Goal: Book appointment/travel/reservation

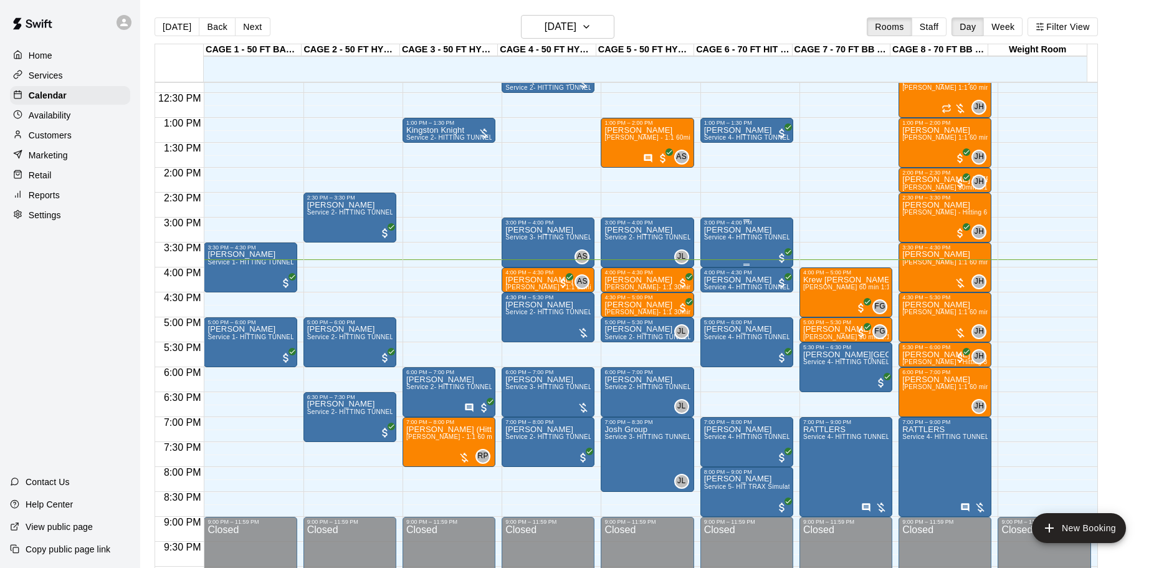
scroll to position [660, 0]
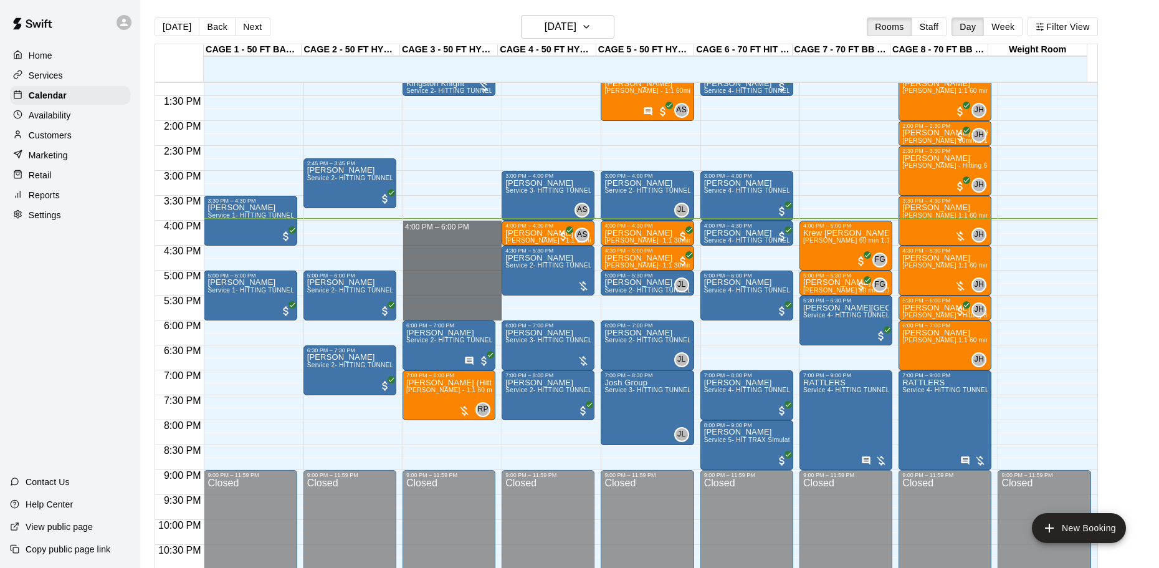
drag, startPoint x: 469, startPoint y: 226, endPoint x: 452, endPoint y: 319, distance: 94.2
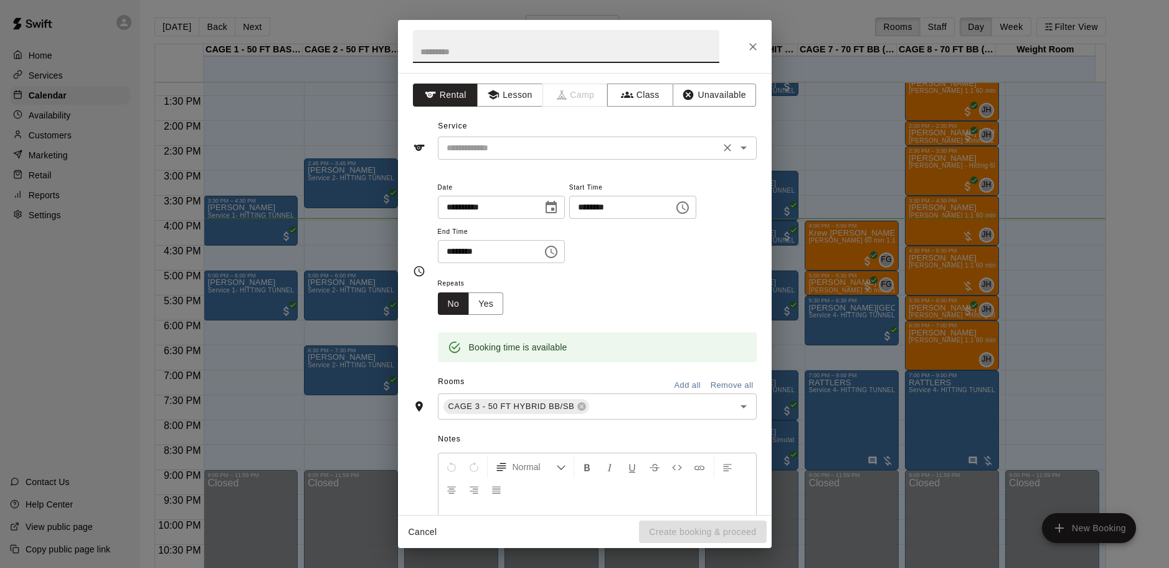
click at [475, 152] on input "text" at bounding box center [579, 148] width 275 height 16
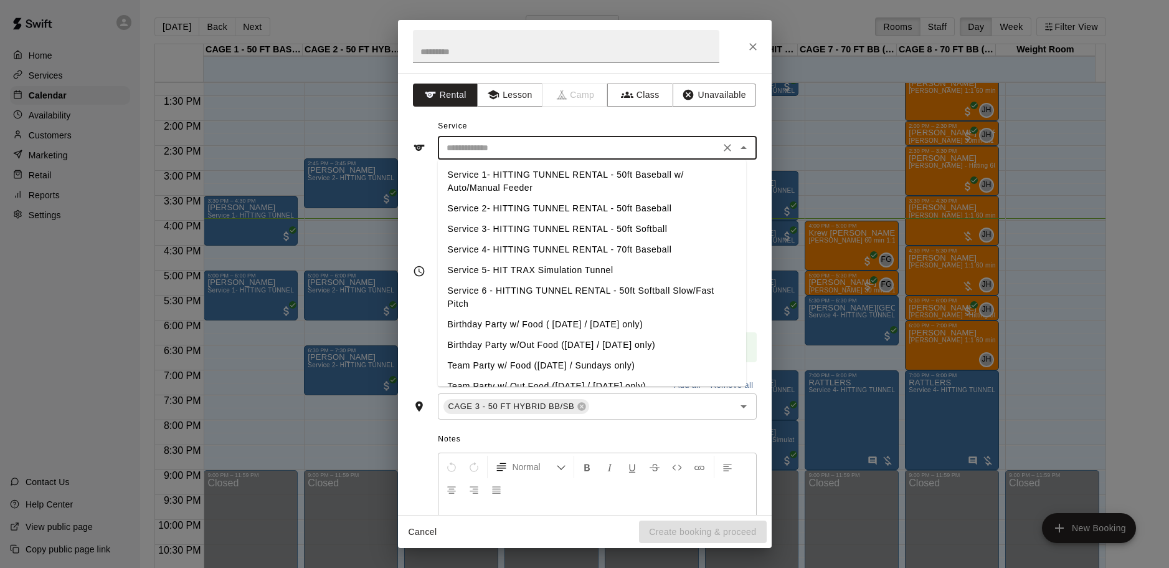
click at [657, 208] on li "Service 2- HITTING TUNNEL RENTAL - 50ft Baseball" at bounding box center [592, 208] width 308 height 21
type input "**********"
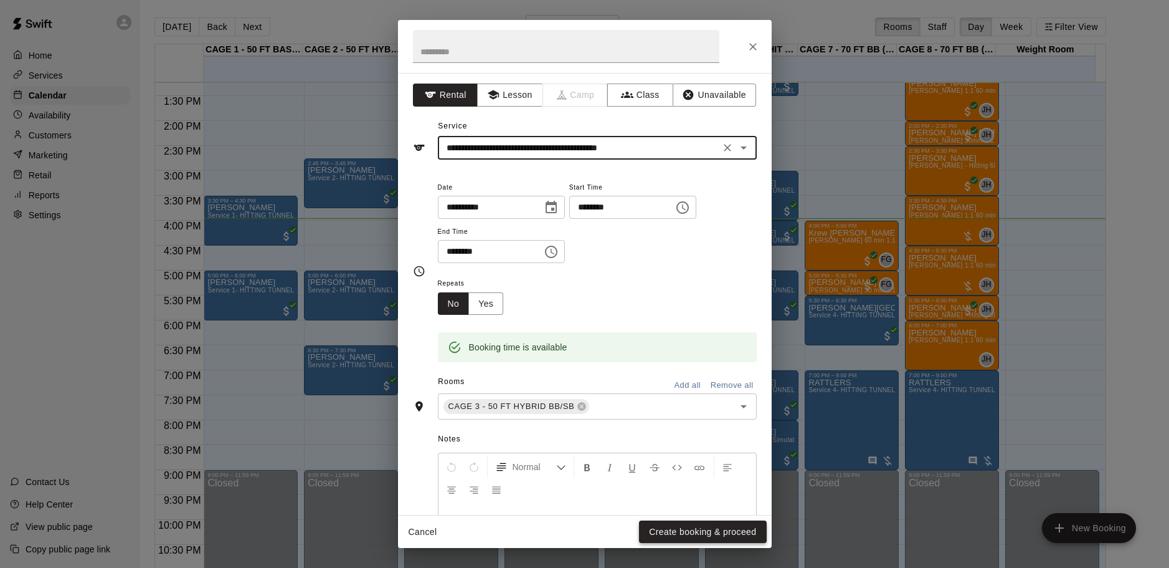
click at [719, 528] on button "Create booking & proceed" at bounding box center [702, 531] width 127 height 23
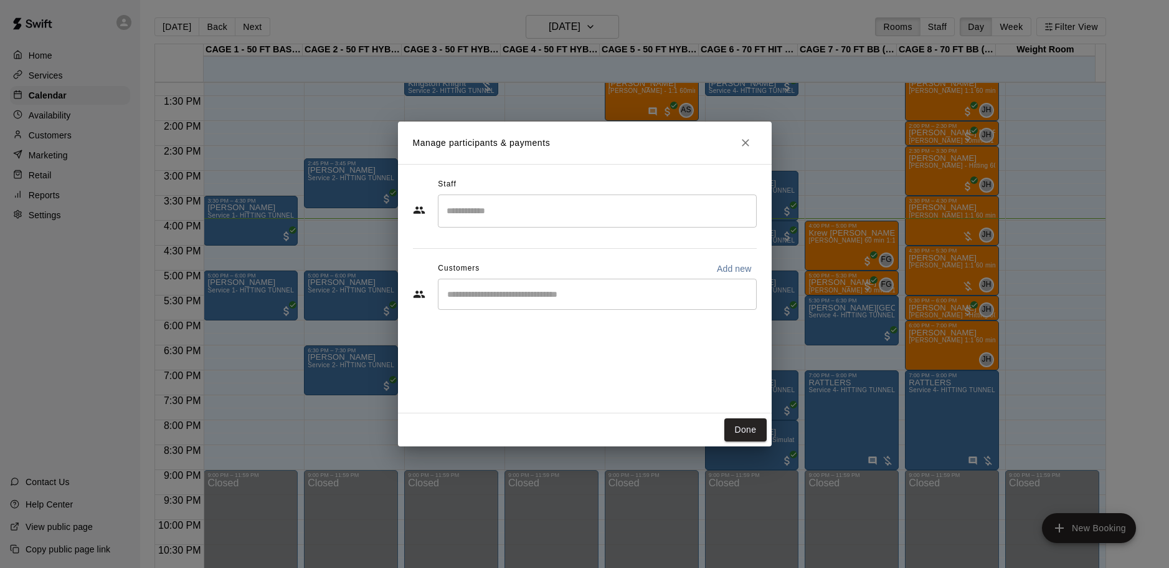
click at [521, 287] on div "​" at bounding box center [597, 293] width 319 height 31
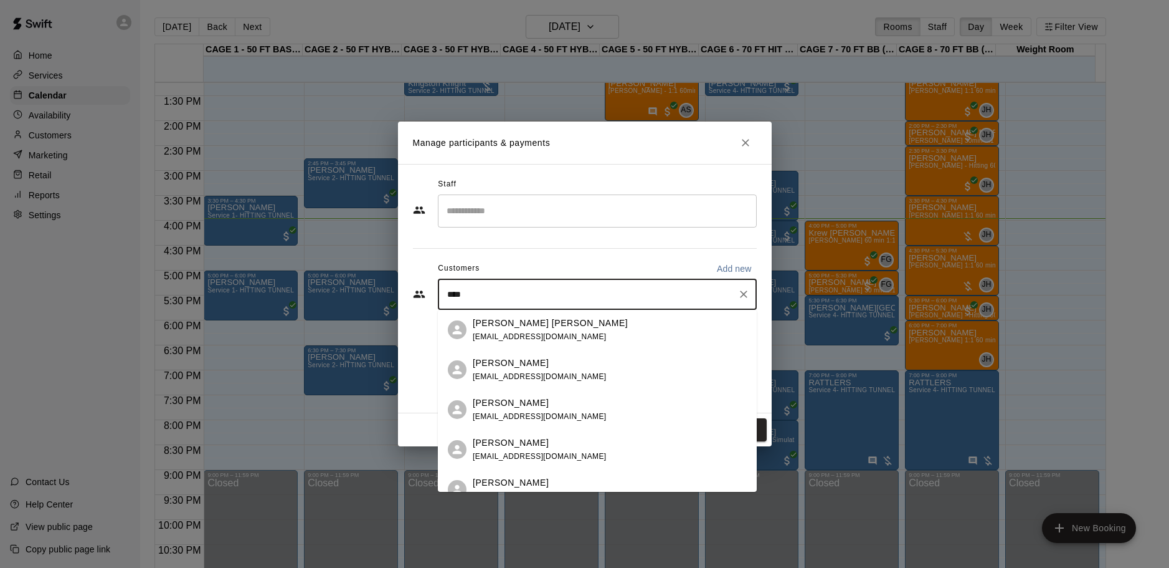
type input "*****"
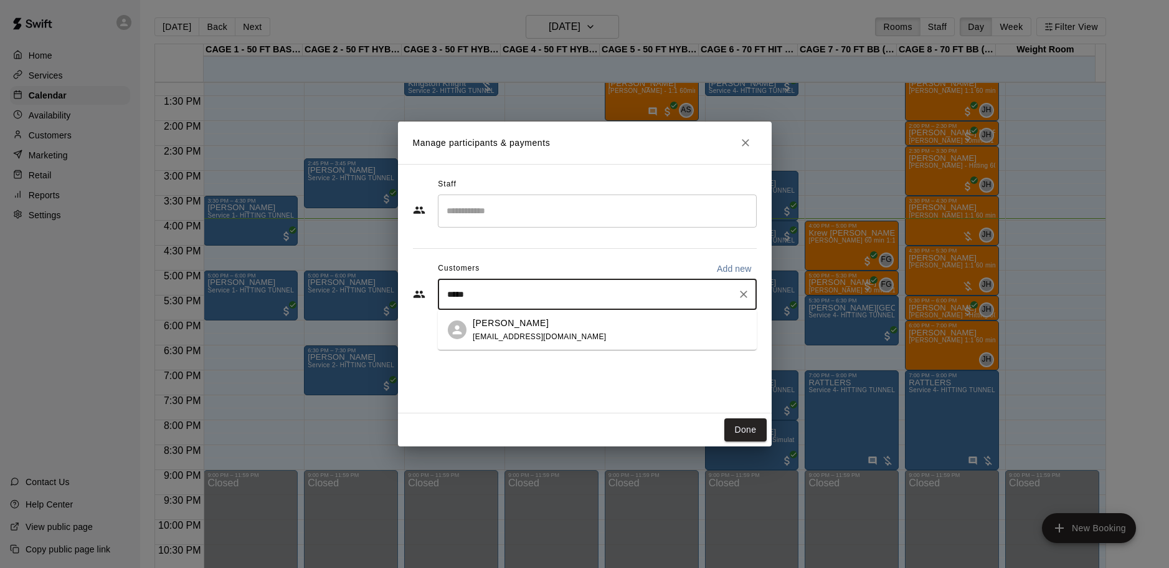
click at [514, 332] on span "coachtomsiebert@gmail.com" at bounding box center [540, 336] width 134 height 9
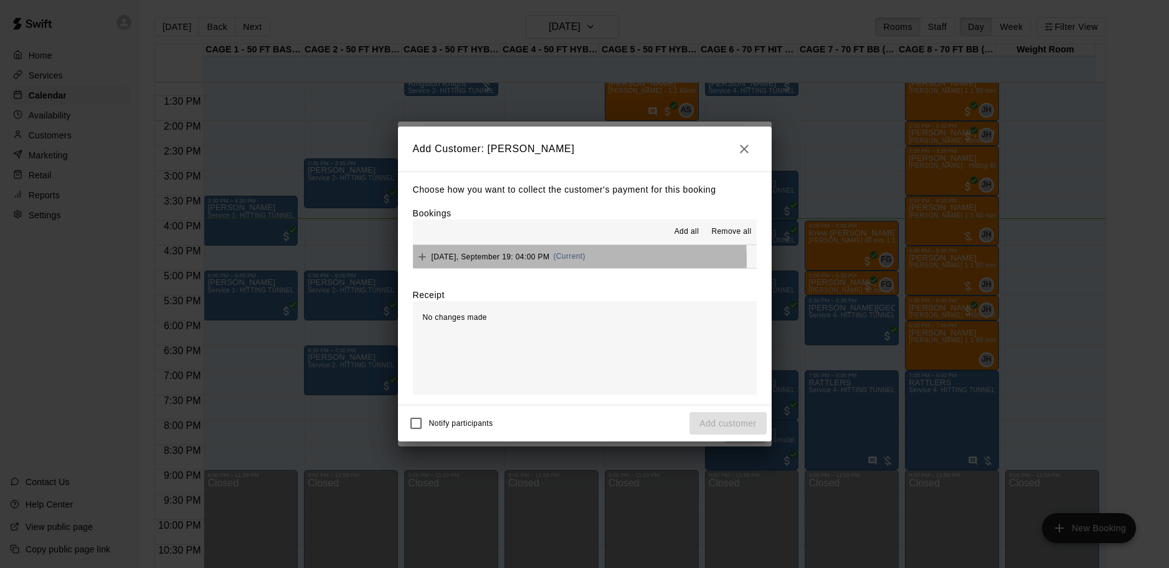
click at [479, 260] on span "Friday, September 19: 04:00 PM" at bounding box center [491, 256] width 118 height 9
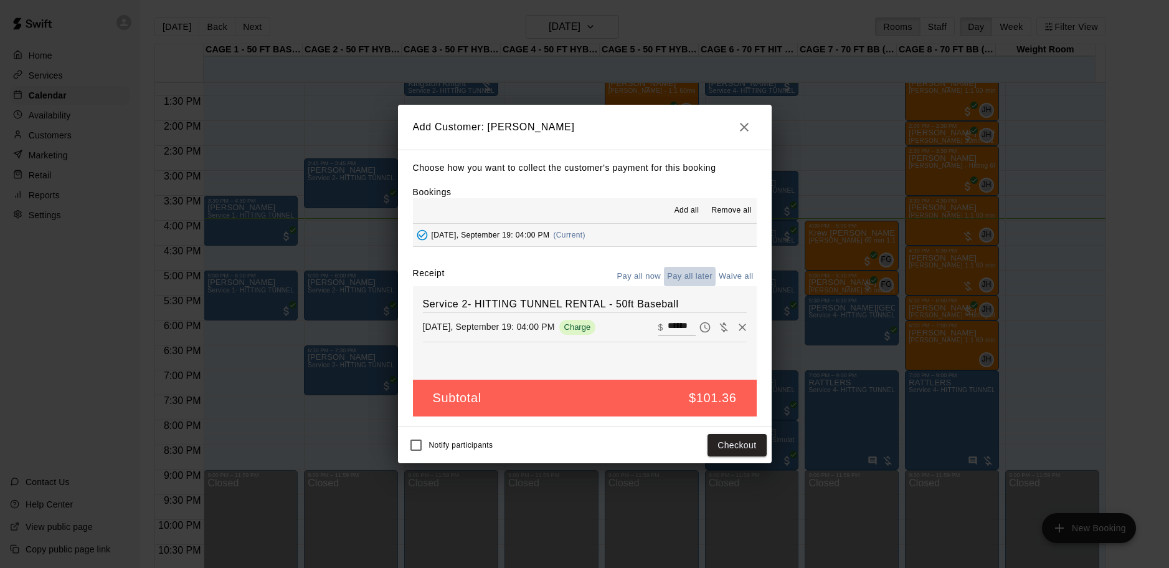
drag, startPoint x: 707, startPoint y: 271, endPoint x: 702, endPoint y: 335, distance: 64.4
click at [706, 271] on button "Pay all later" at bounding box center [690, 276] width 52 height 19
click at [740, 444] on button "Add customer" at bounding box center [728, 445] width 77 height 23
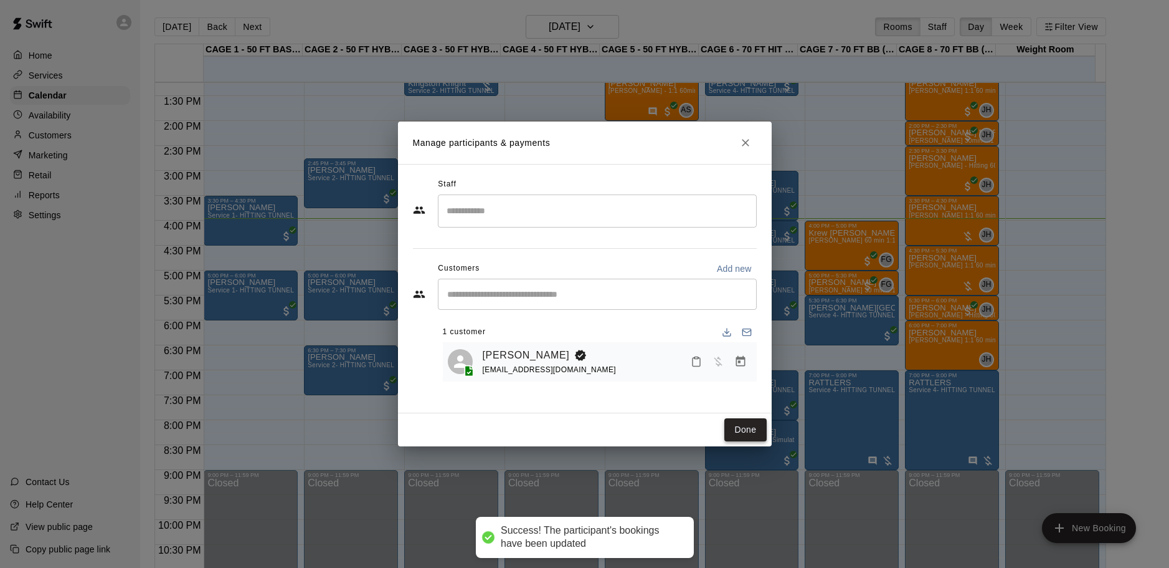
click at [738, 426] on button "Done" at bounding box center [746, 429] width 42 height 23
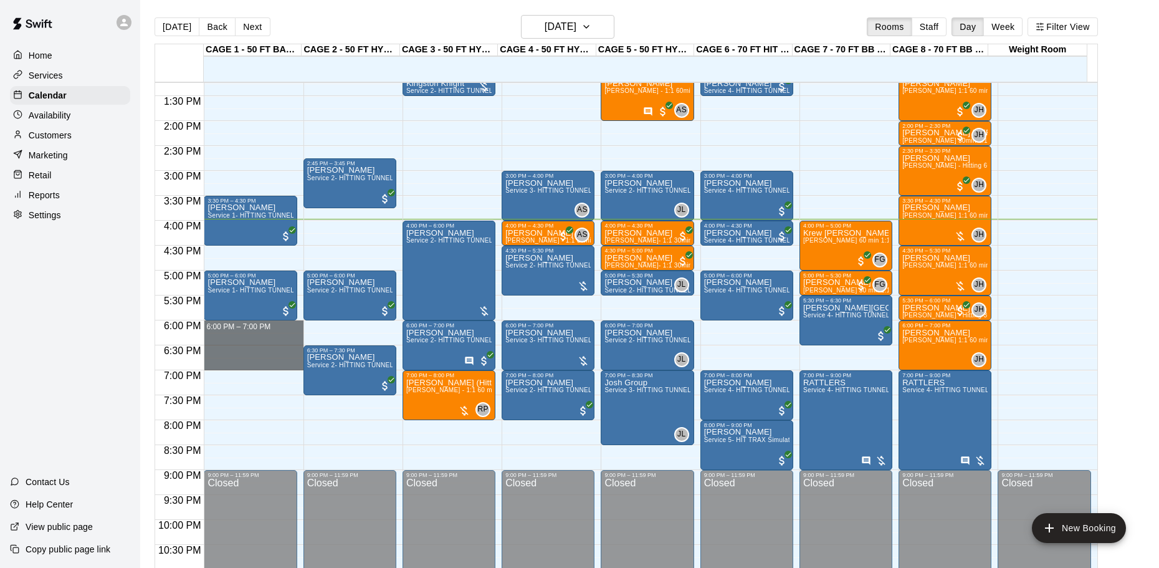
drag, startPoint x: 242, startPoint y: 326, endPoint x: 241, endPoint y: 362, distance: 36.2
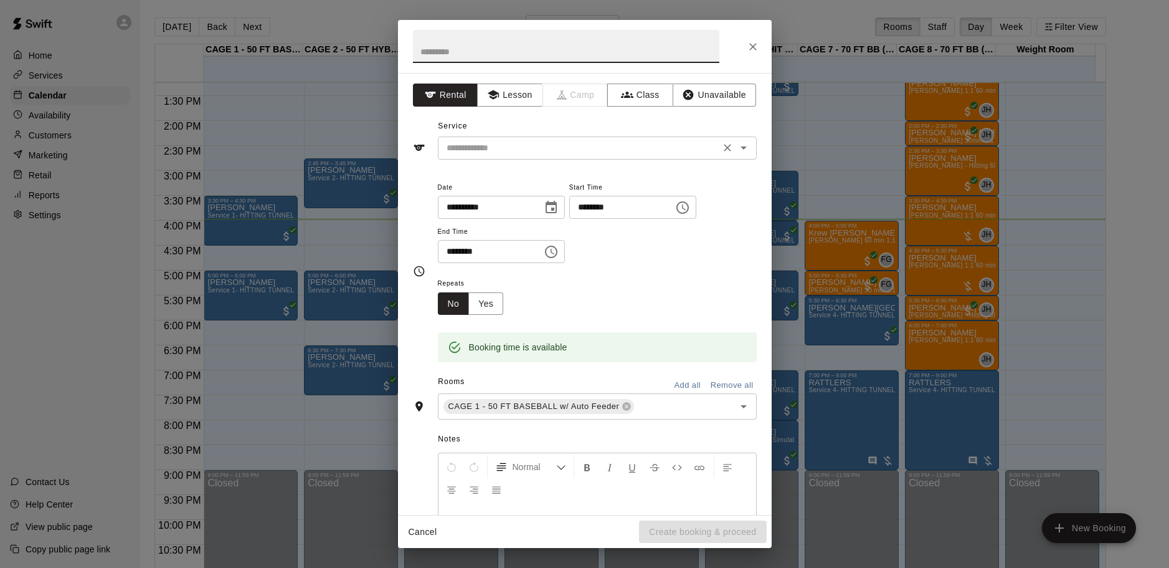
click at [546, 158] on div "​" at bounding box center [597, 147] width 319 height 23
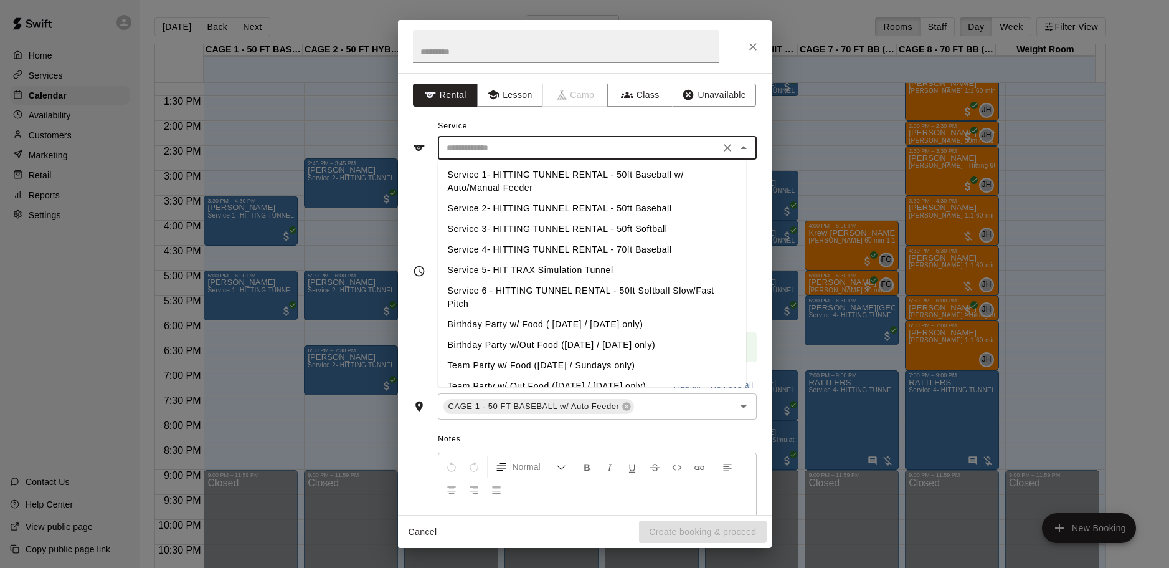
click at [597, 204] on li "Service 2- HITTING TUNNEL RENTAL - 50ft Baseball" at bounding box center [592, 208] width 308 height 21
type input "**********"
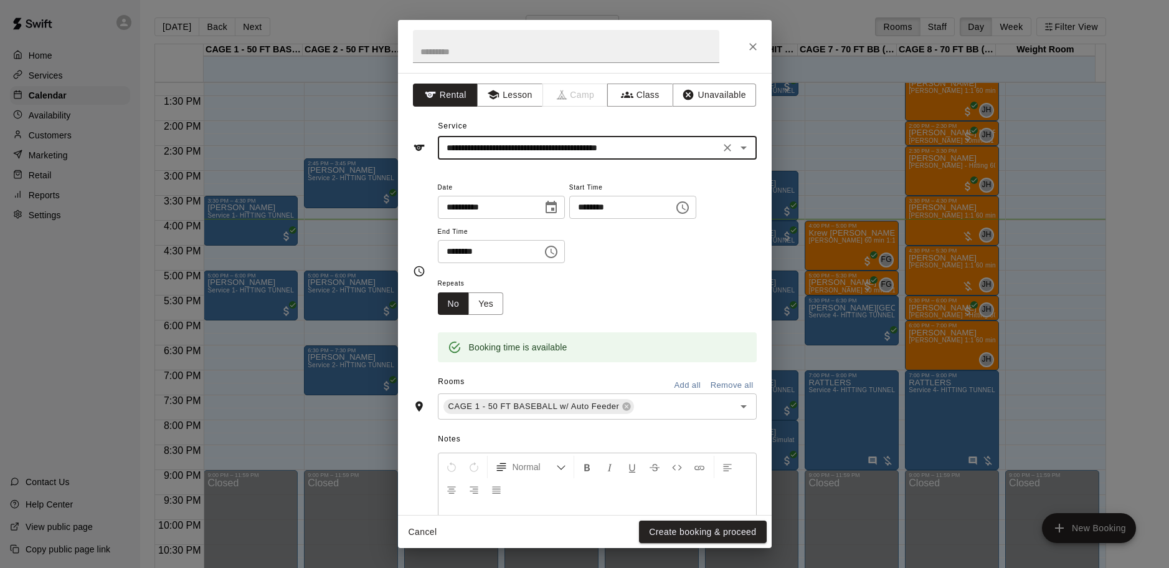
click at [678, 316] on div "Booking time is available" at bounding box center [597, 338] width 319 height 47
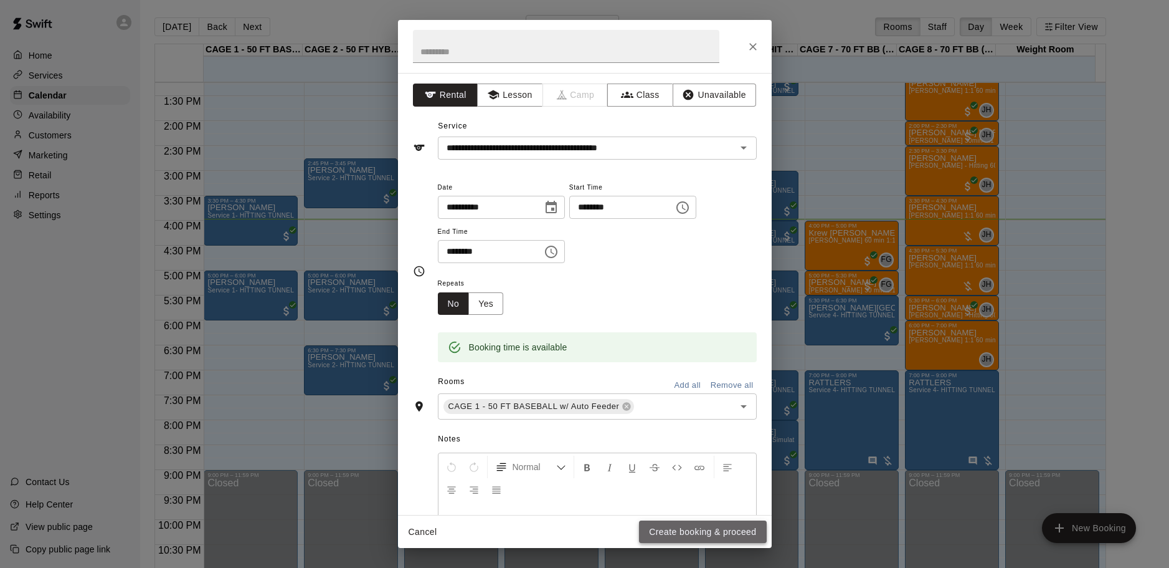
click at [685, 523] on button "Create booking & proceed" at bounding box center [702, 531] width 127 height 23
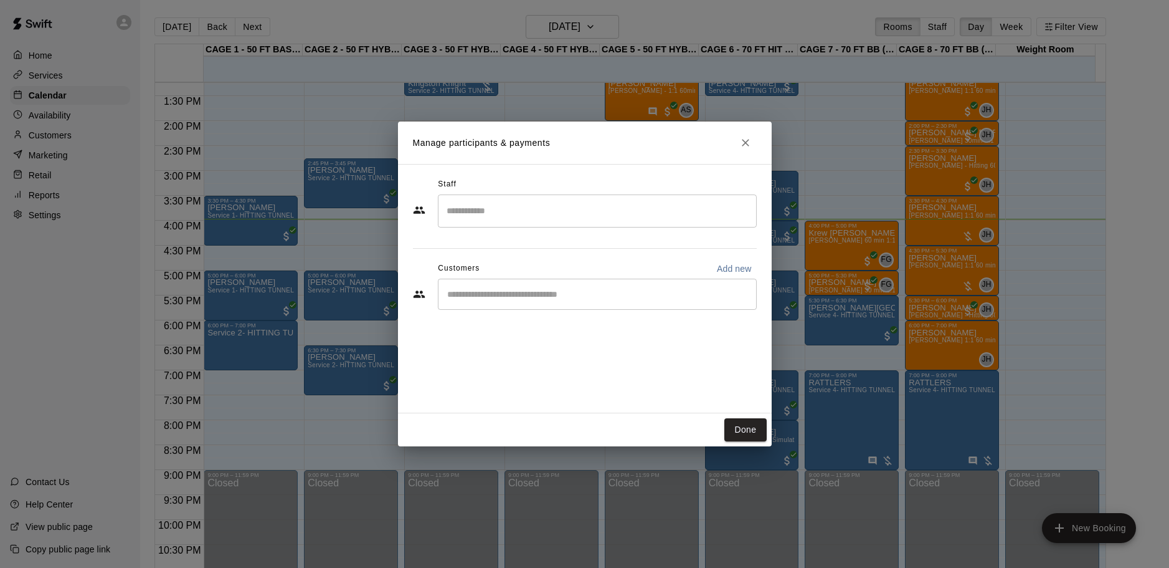
click at [508, 297] on input "Start typing to search customers..." at bounding box center [598, 294] width 308 height 12
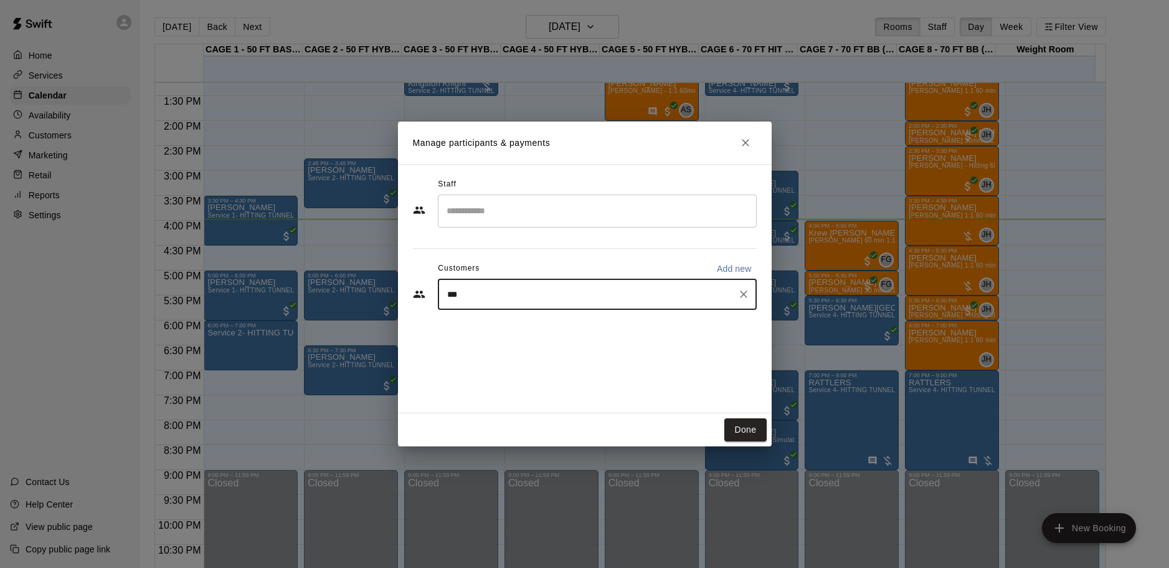
type input "****"
click at [516, 321] on p "[PERSON_NAME]" at bounding box center [511, 322] width 76 height 13
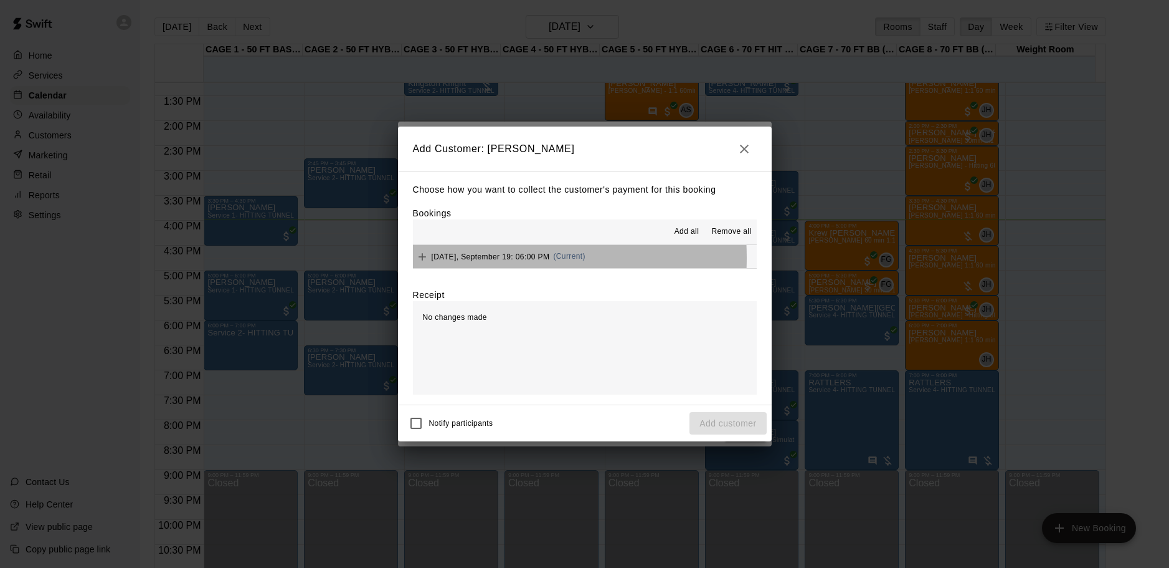
click at [476, 258] on span "Friday, September 19: 06:00 PM" at bounding box center [491, 256] width 118 height 9
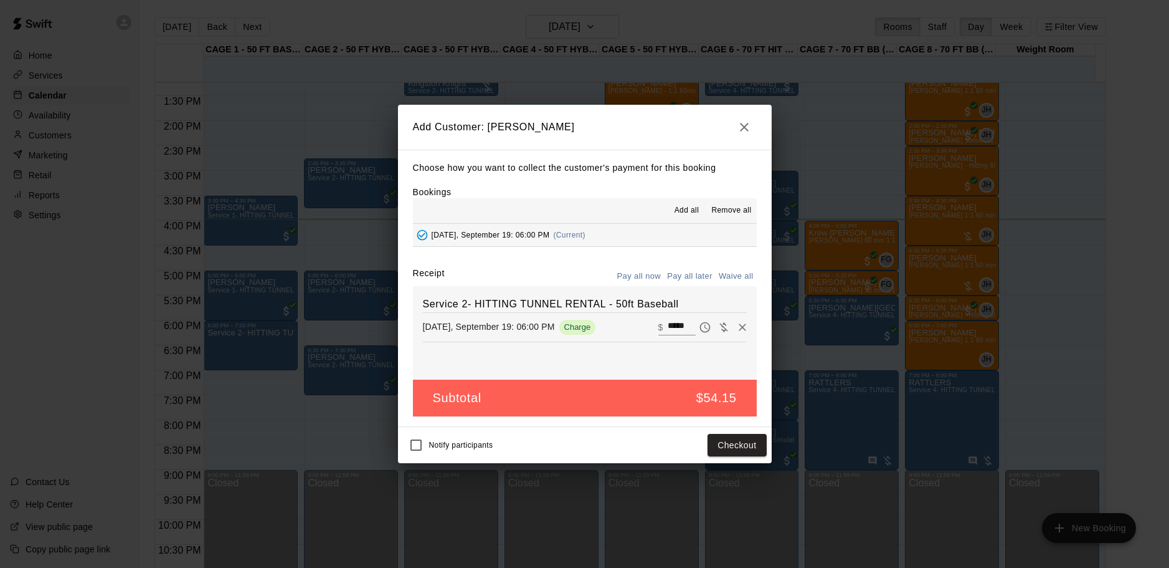
click at [695, 269] on button "Pay all later" at bounding box center [690, 276] width 52 height 19
click at [751, 448] on button "Add customer" at bounding box center [728, 445] width 77 height 23
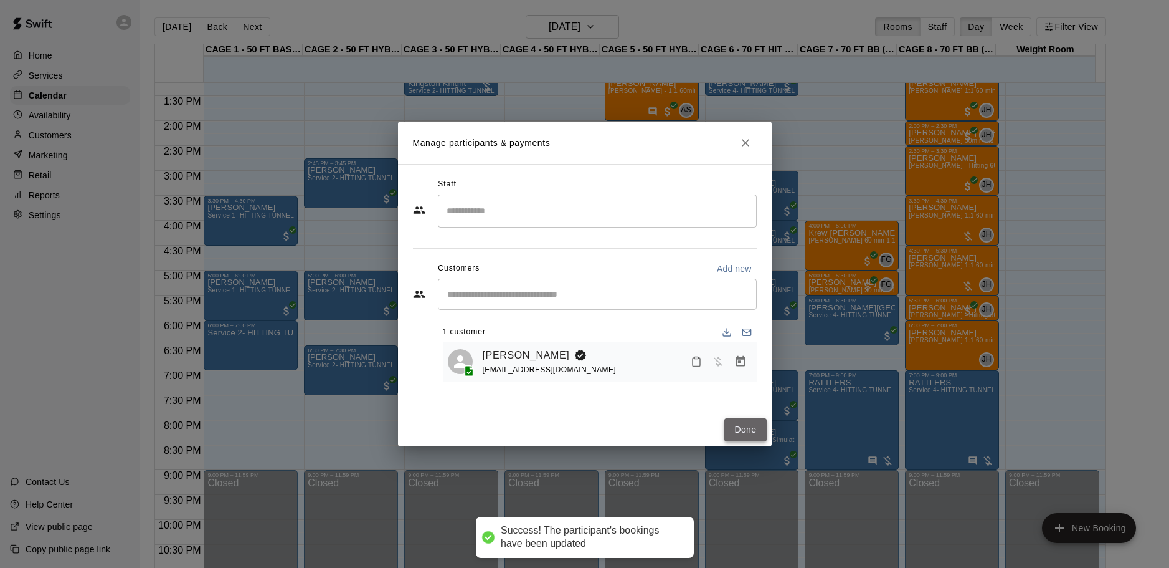
click at [738, 424] on button "Done" at bounding box center [746, 429] width 42 height 23
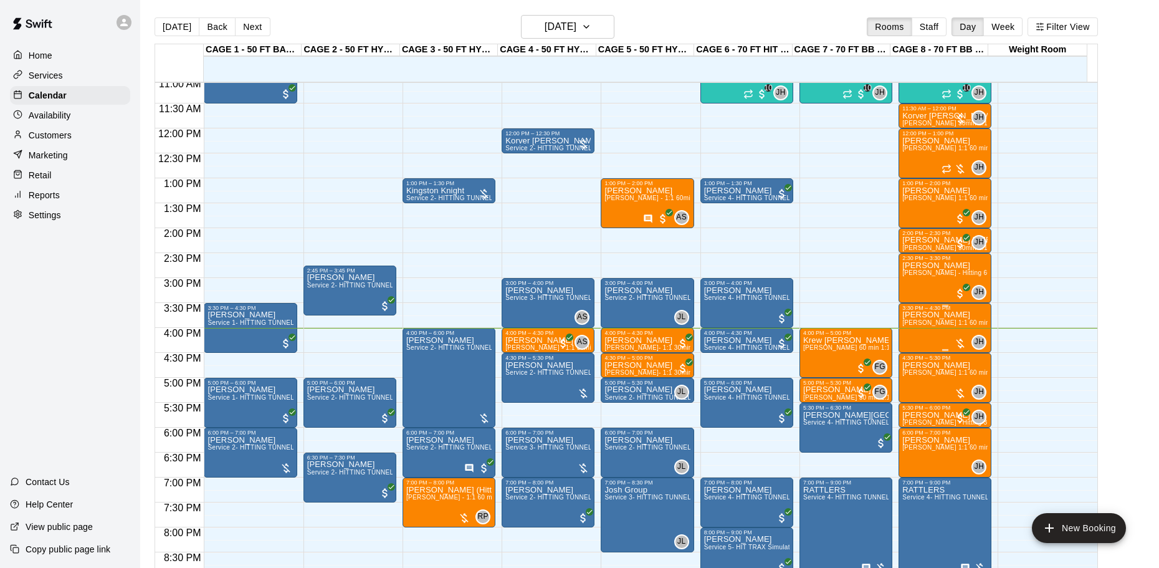
scroll to position [574, 0]
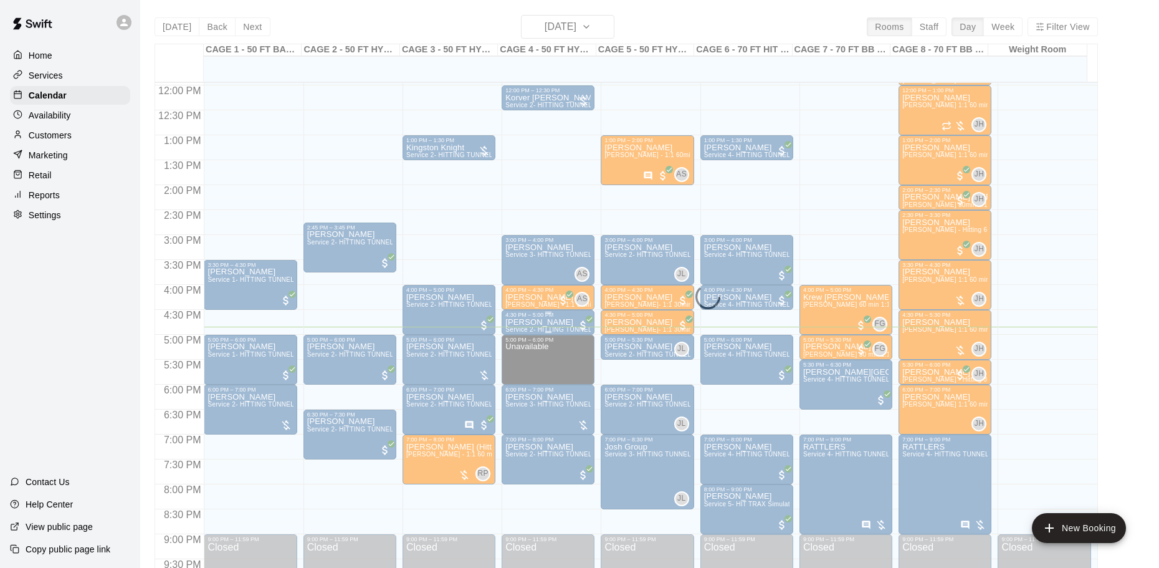
scroll to position [574, 0]
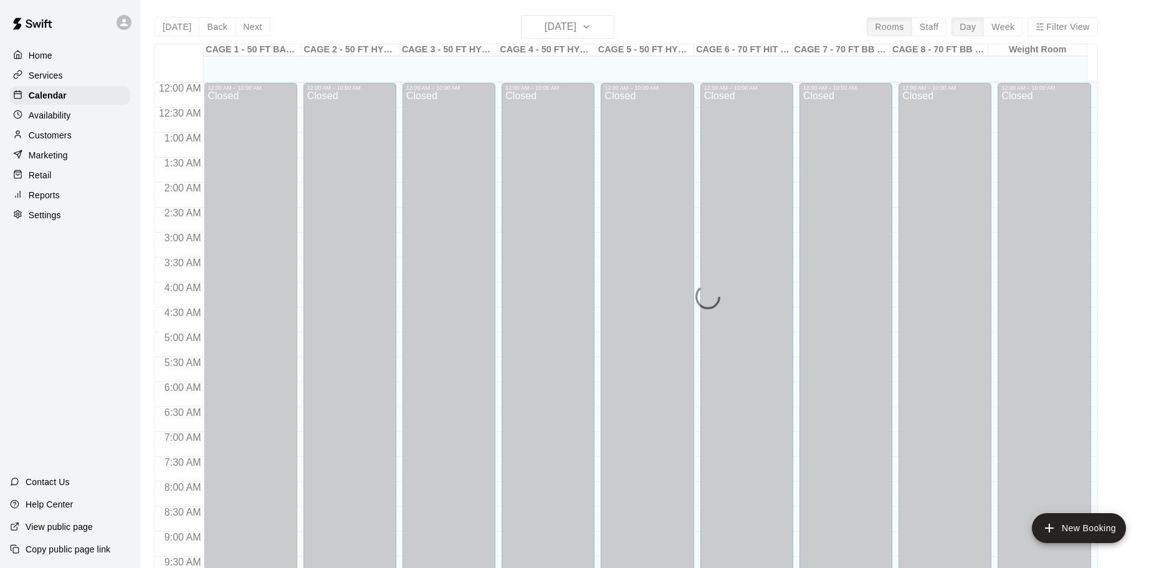
scroll to position [660, 0]
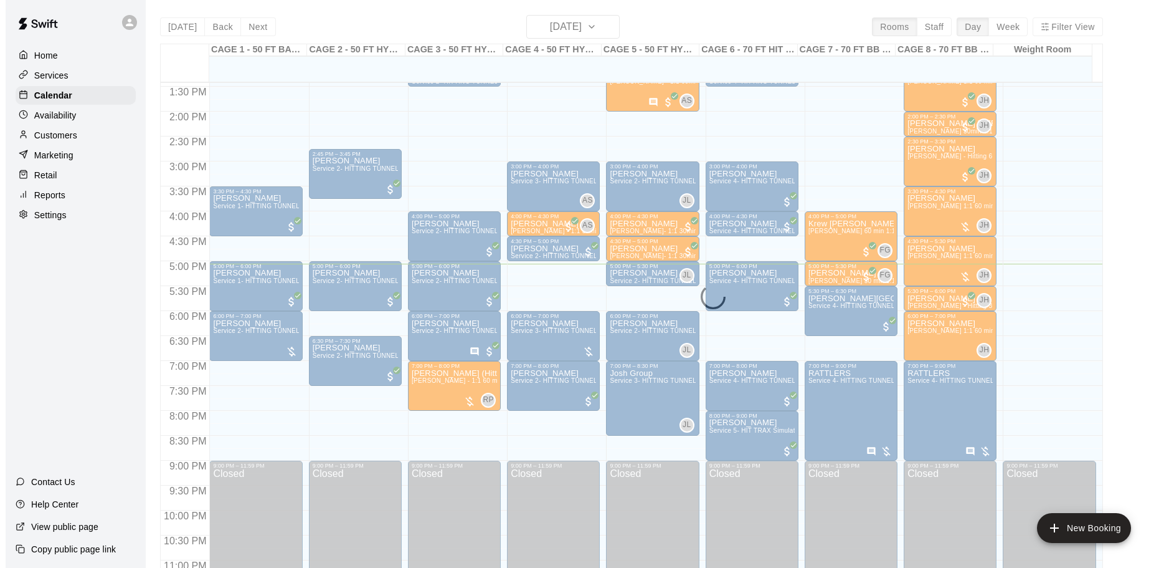
scroll to position [698, 0]
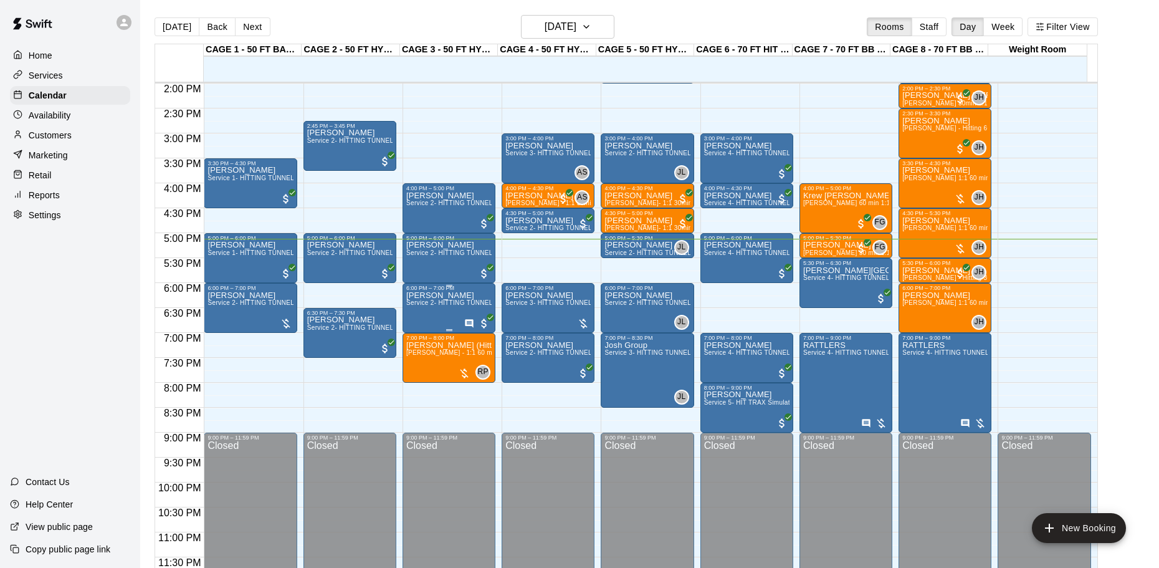
click at [455, 299] on div "Roman Villa-Garcia Service 2- HITTING TUNNEL RENTAL - 50ft Baseball" at bounding box center [448, 575] width 85 height 568
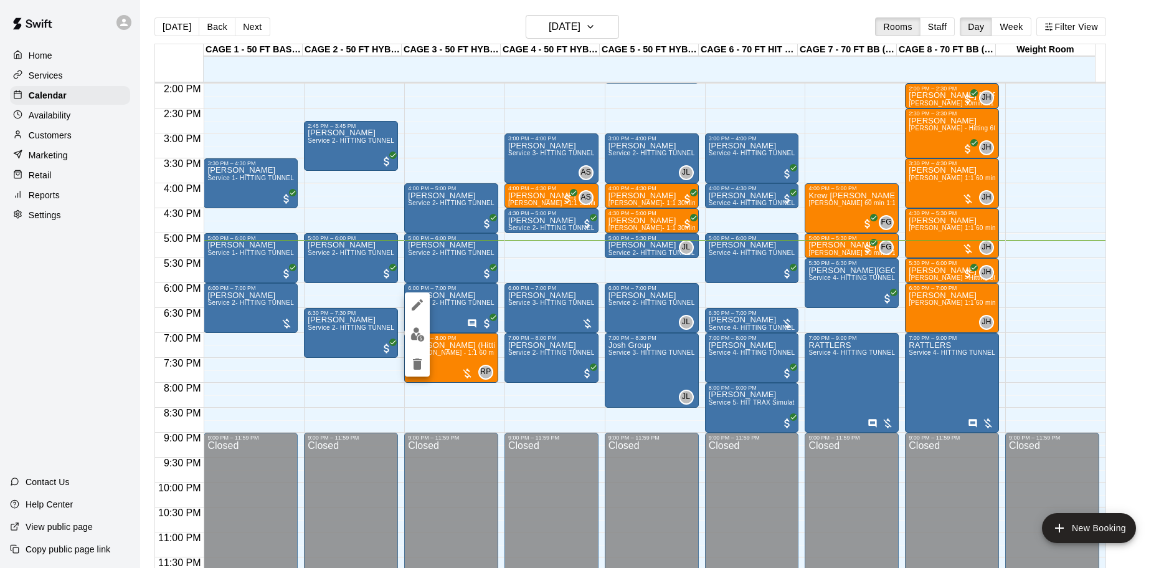
click at [457, 305] on div at bounding box center [584, 284] width 1169 height 568
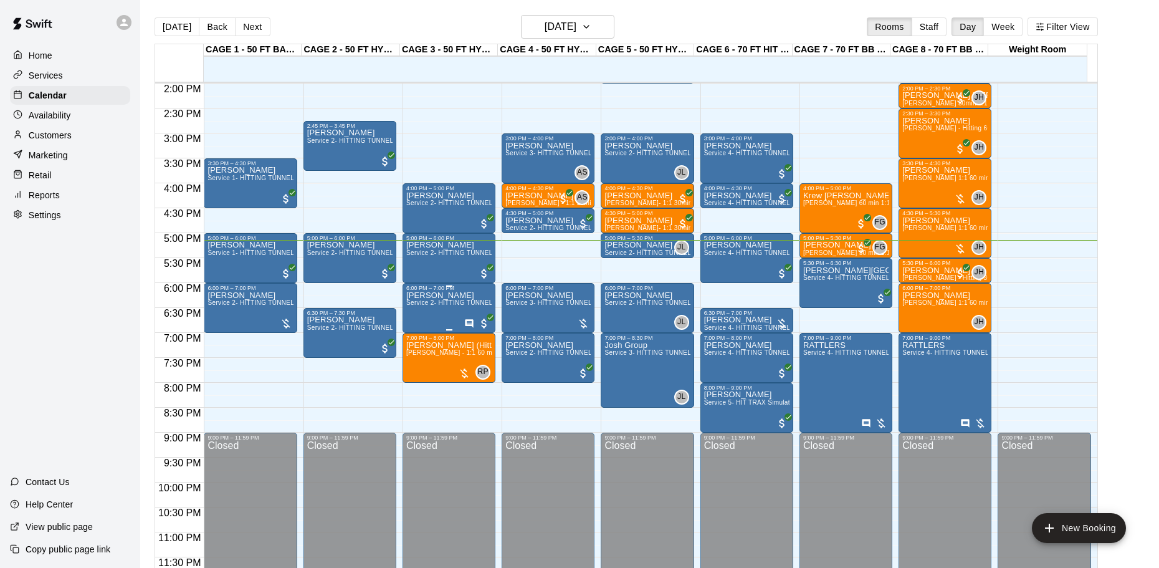
click at [446, 313] on div "Roman Villa-Garcia Service 2- HITTING TUNNEL RENTAL - 50ft Baseball" at bounding box center [448, 575] width 85 height 568
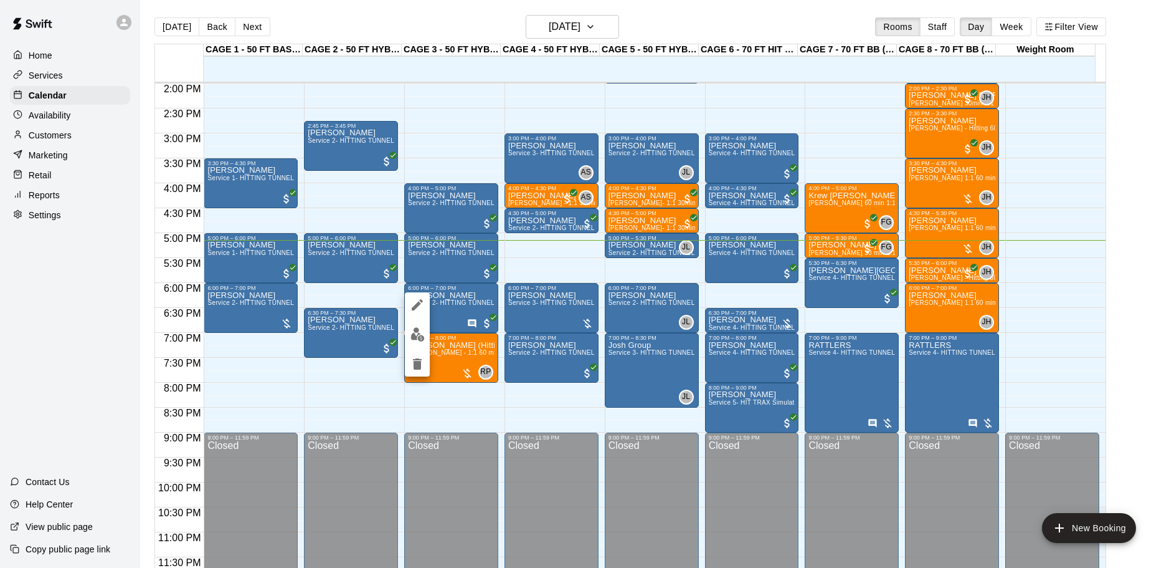
click at [378, 399] on div at bounding box center [584, 284] width 1169 height 568
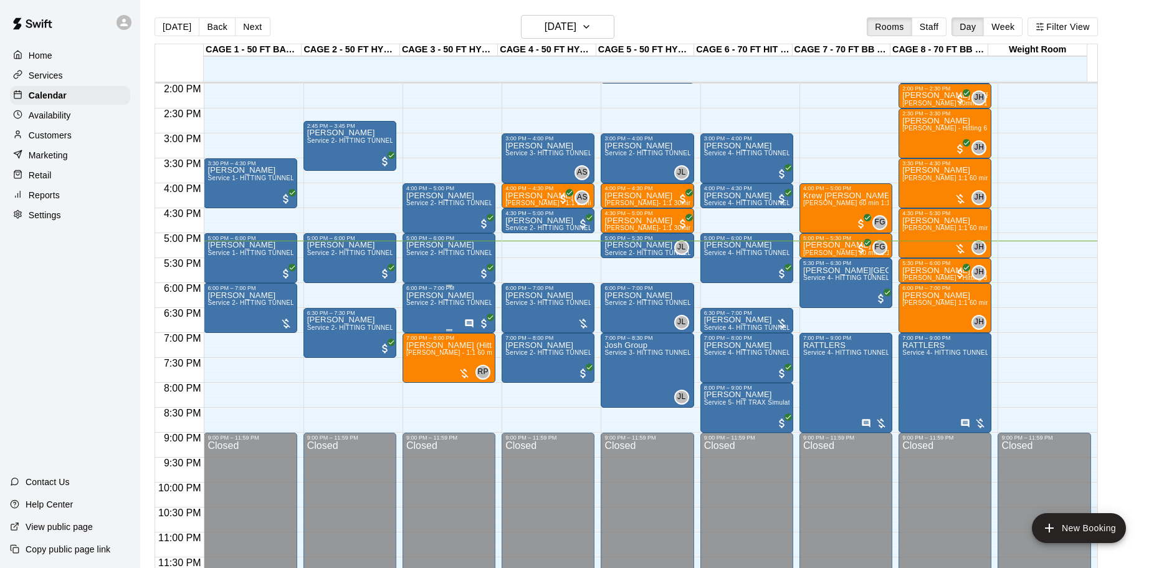
click at [425, 305] on span "Service 2- HITTING TUNNEL RENTAL - 50ft Baseball" at bounding box center [485, 302] width 158 height 7
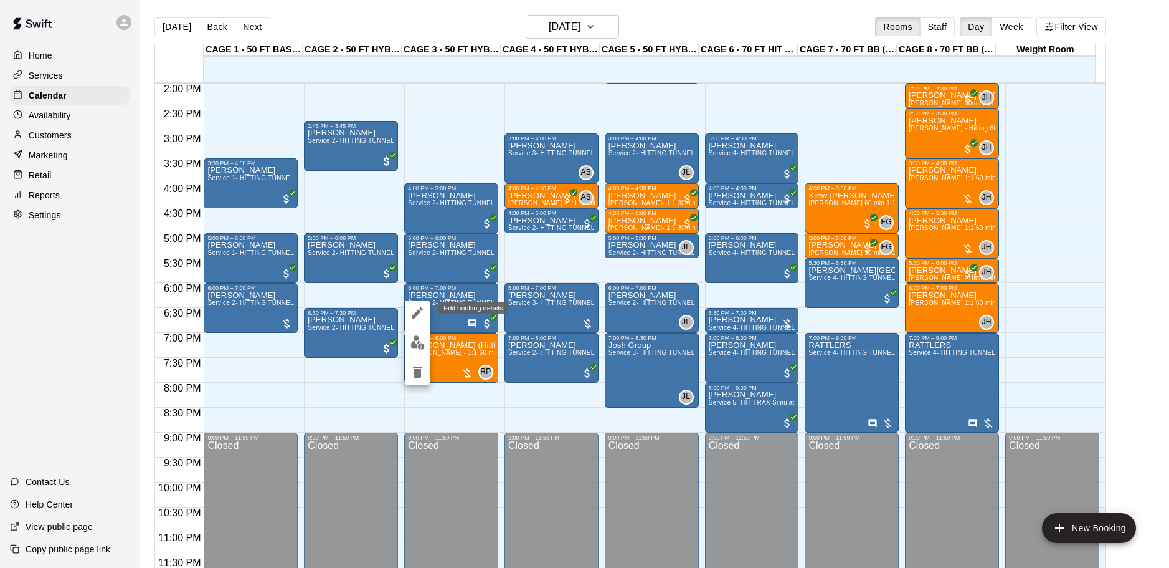
click at [425, 318] on button "edit" at bounding box center [417, 312] width 25 height 25
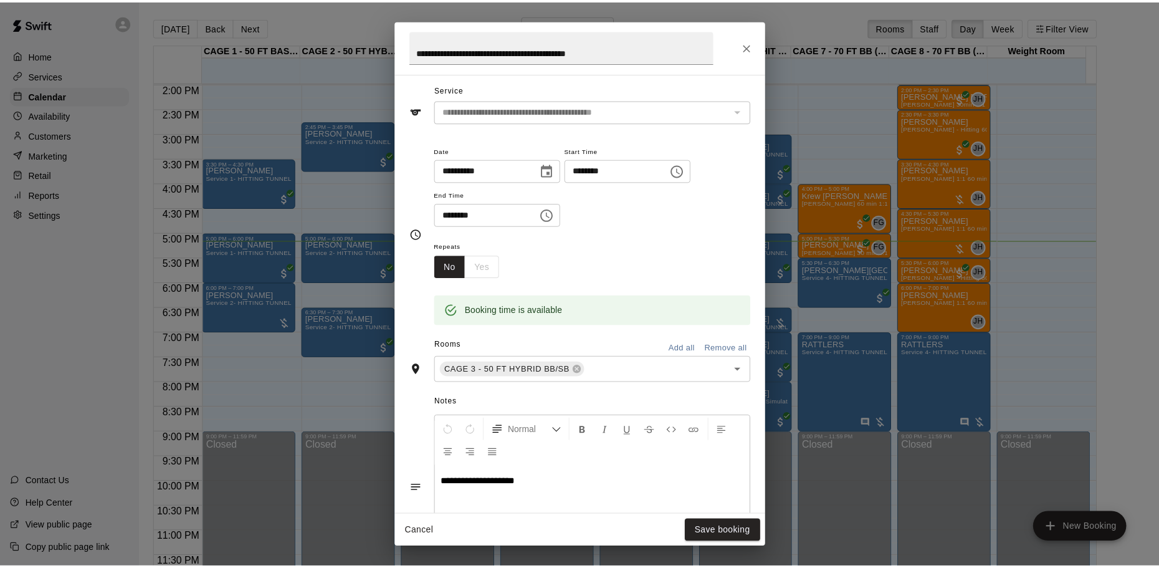
scroll to position [0, 0]
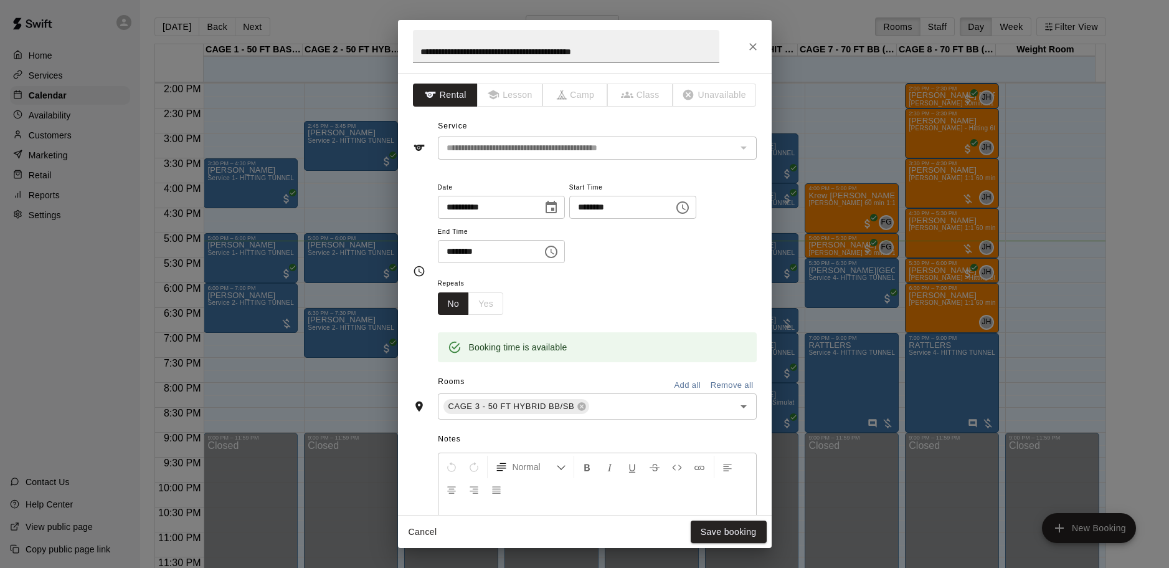
click at [750, 52] on icon "Close" at bounding box center [753, 46] width 12 height 12
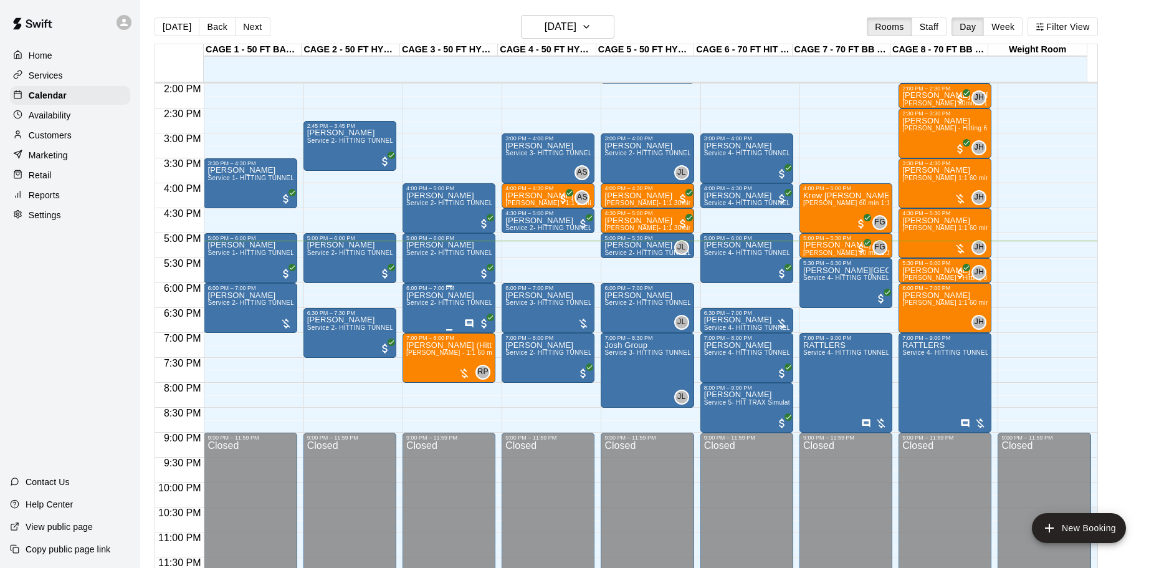
click at [456, 305] on span "Service 2- HITTING TUNNEL RENTAL - 50ft Baseball" at bounding box center [485, 302] width 158 height 7
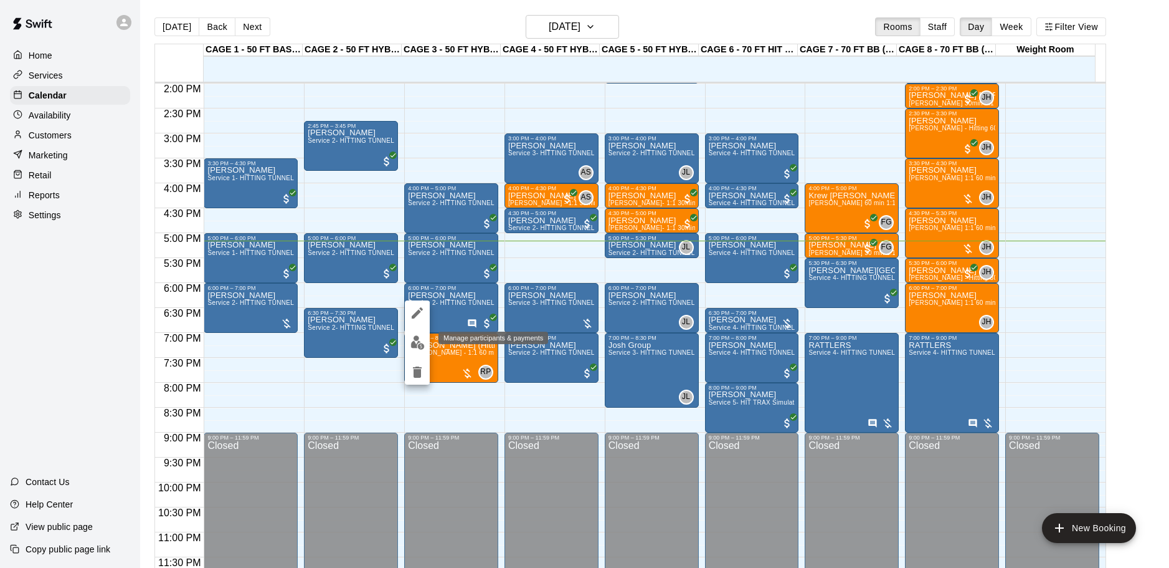
click at [417, 337] on img "edit" at bounding box center [418, 342] width 14 height 14
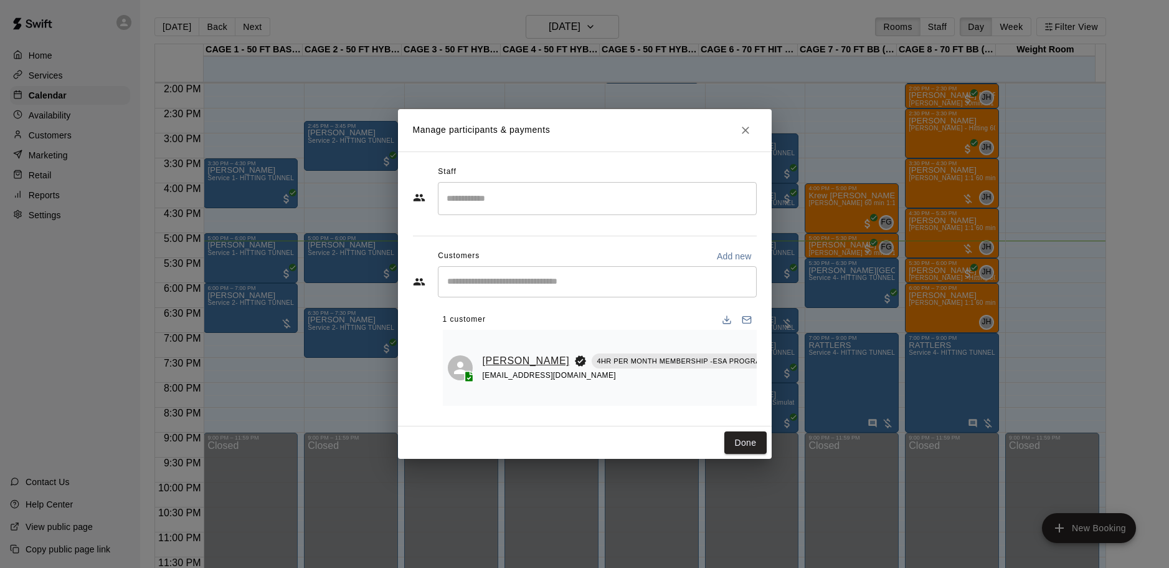
click at [487, 353] on link "Roman Villa-Garcia" at bounding box center [526, 361] width 87 height 16
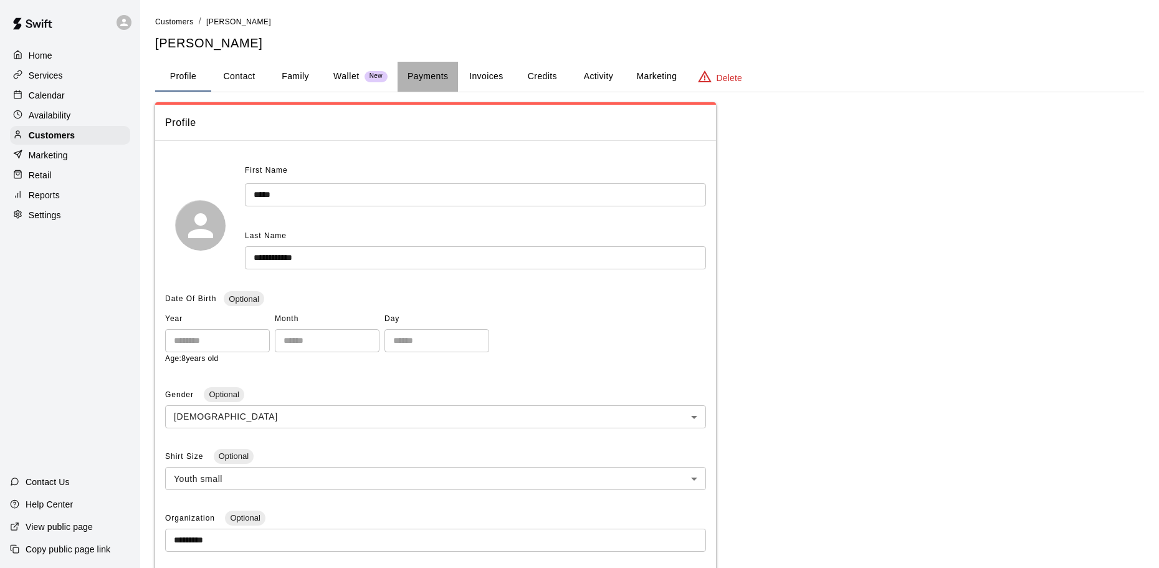
click at [452, 80] on button "Payments" at bounding box center [427, 77] width 60 height 30
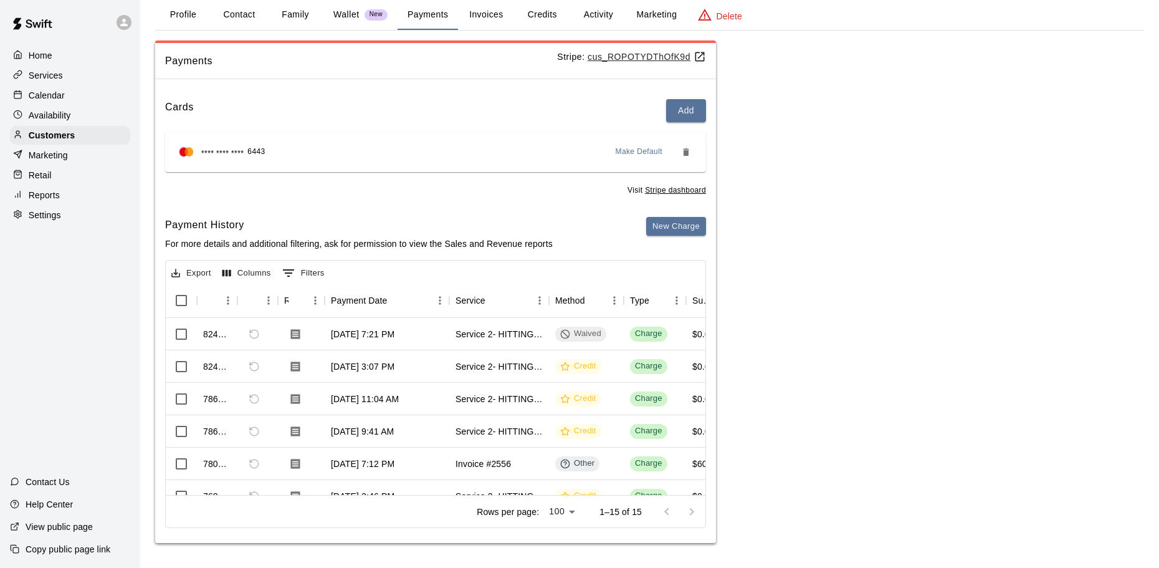
scroll to position [0, 17]
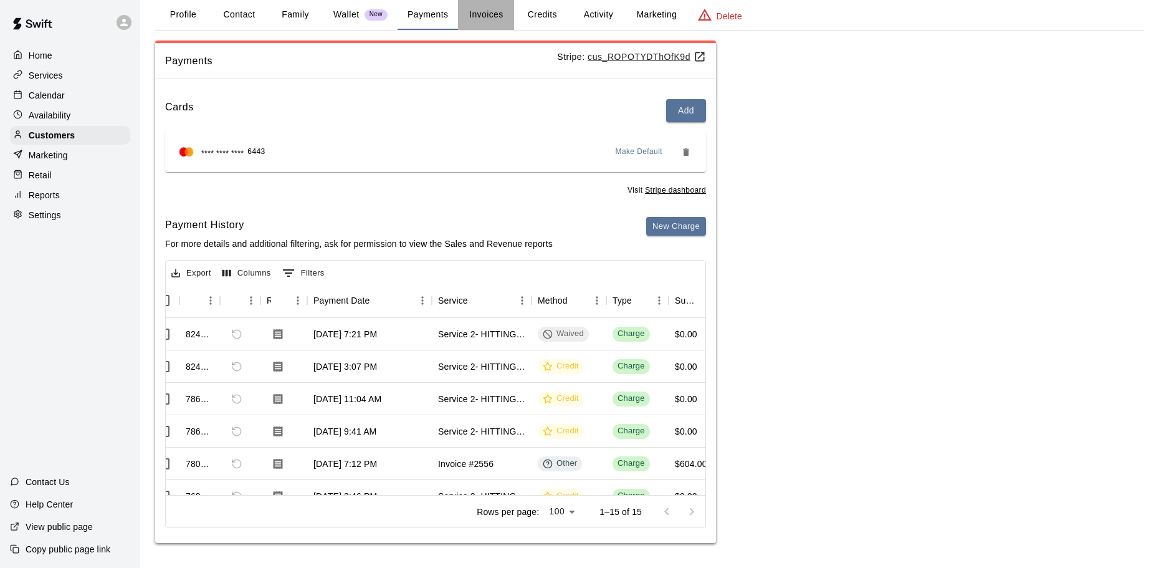
click at [468, 9] on button "Invoices" at bounding box center [486, 15] width 56 height 30
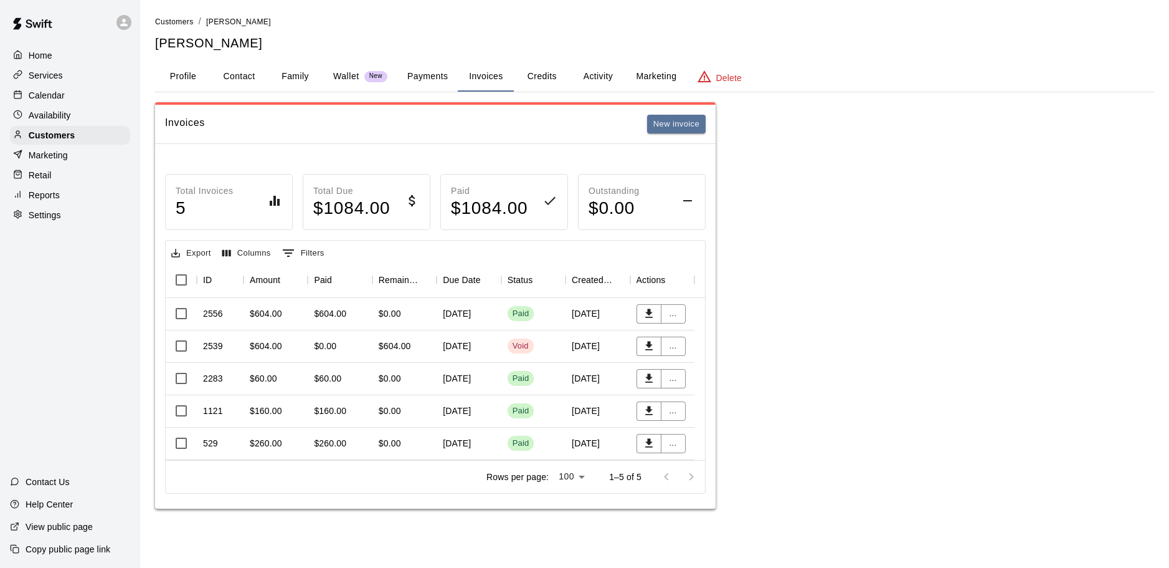
click at [100, 98] on div "Calendar" at bounding box center [70, 95] width 120 height 19
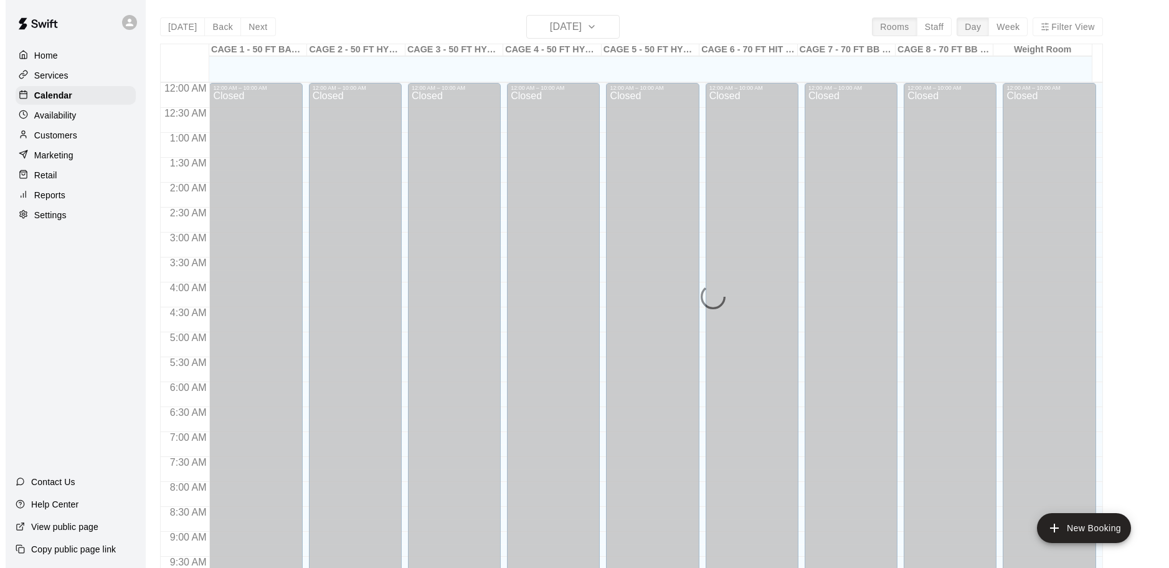
scroll to position [660, 0]
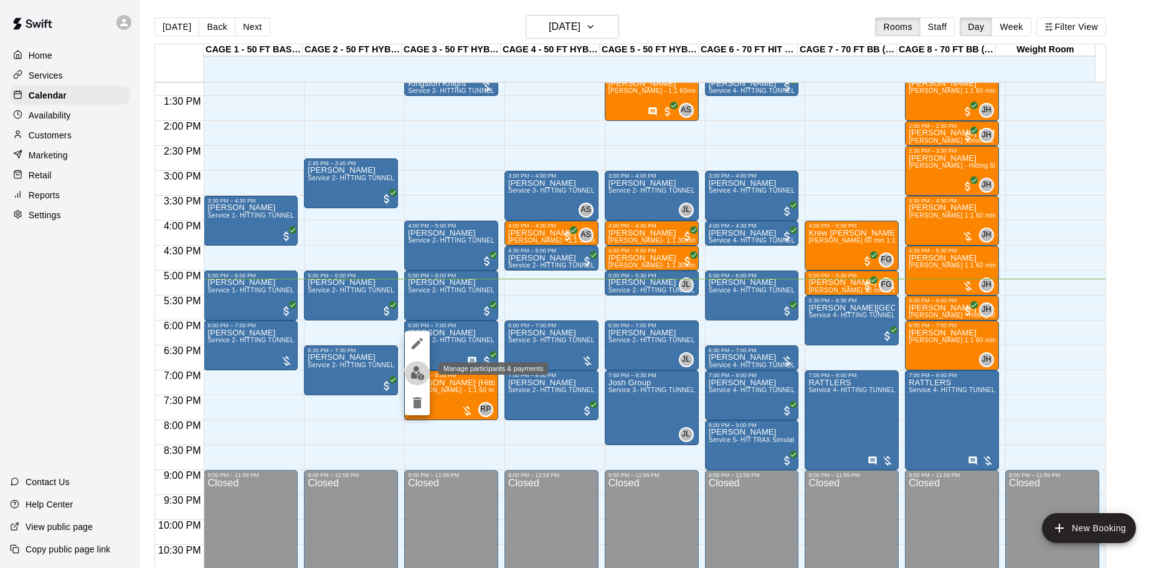
click at [414, 372] on img "edit" at bounding box center [418, 373] width 14 height 14
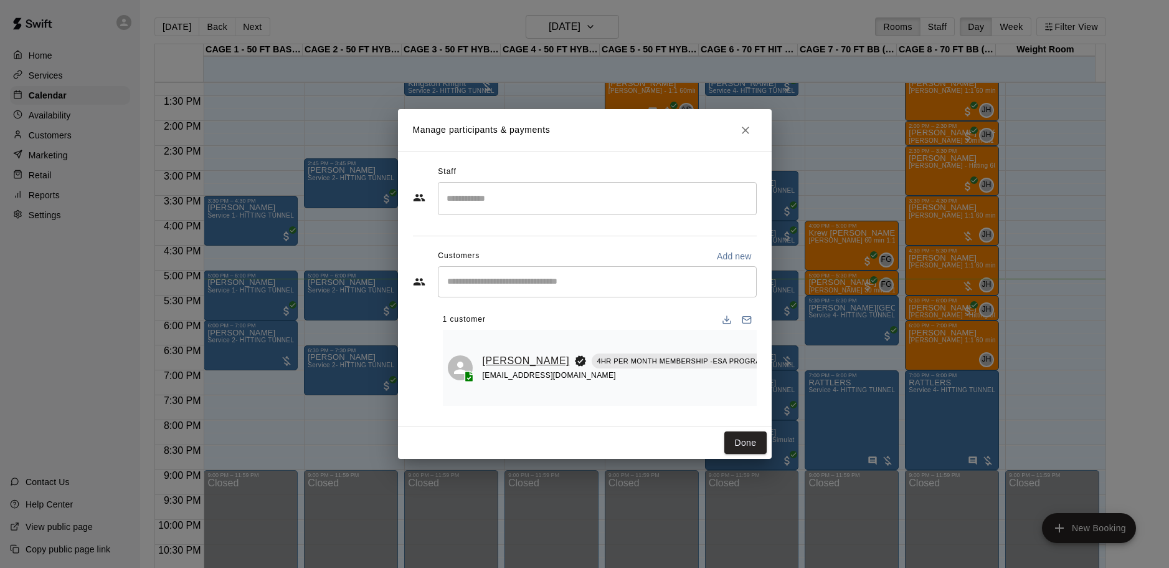
click at [509, 353] on link "Roman Villa-Garcia" at bounding box center [526, 361] width 87 height 16
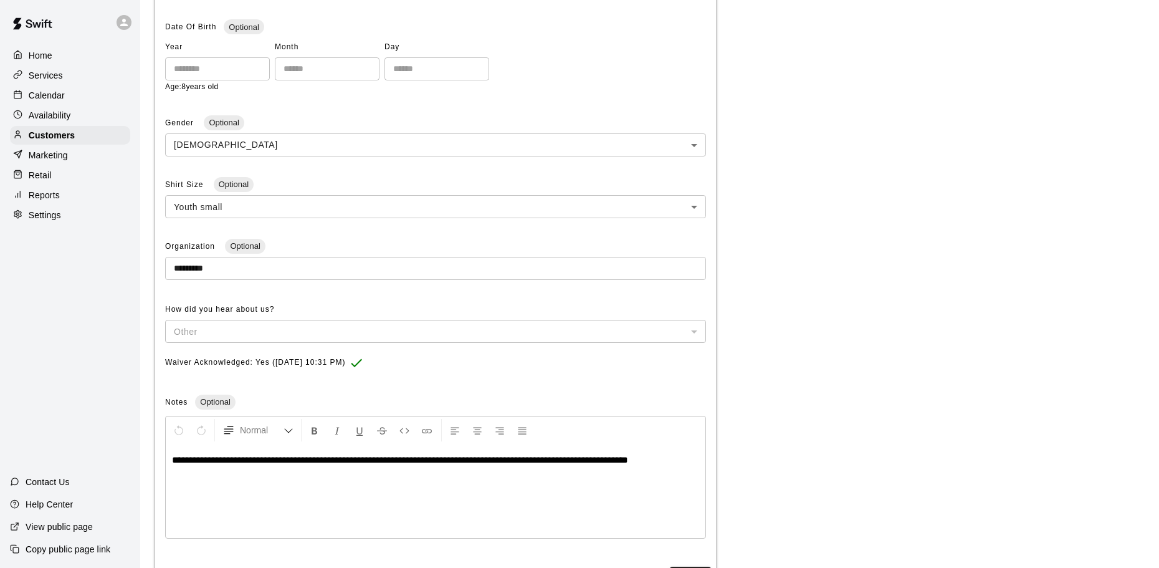
scroll to position [330, 0]
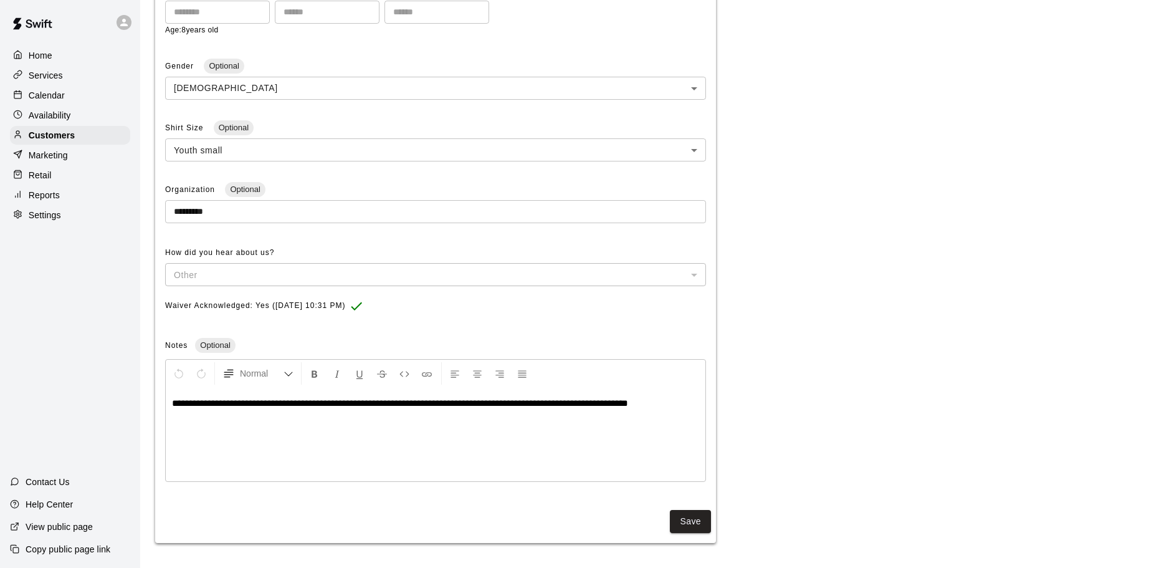
click at [260, 423] on div "**********" at bounding box center [436, 434] width 540 height 93
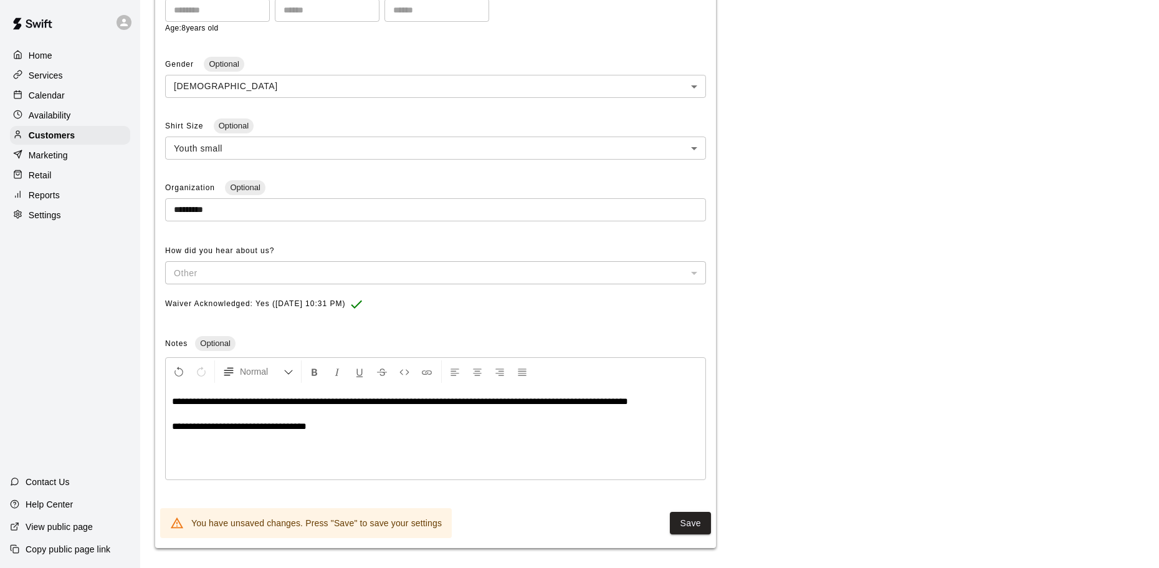
click at [273, 431] on span "**********" at bounding box center [239, 425] width 135 height 9
drag, startPoint x: 421, startPoint y: 439, endPoint x: 312, endPoint y: 452, distance: 109.9
click at [312, 452] on div "**********" at bounding box center [436, 432] width 540 height 93
click at [684, 515] on button "Save" at bounding box center [690, 523] width 41 height 23
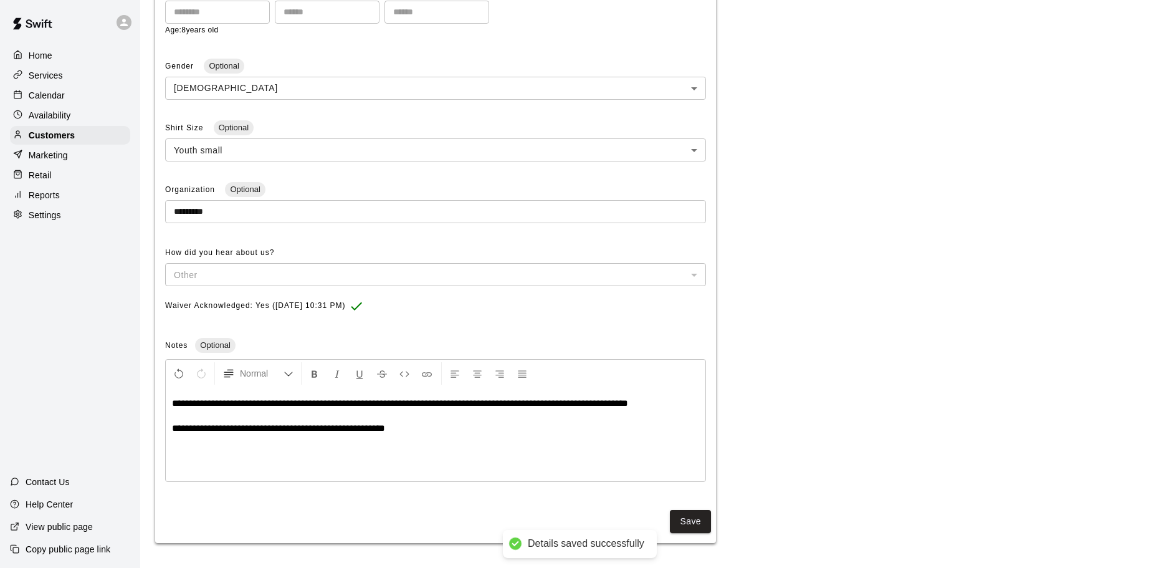
click at [44, 93] on p "Calendar" at bounding box center [47, 95] width 36 height 12
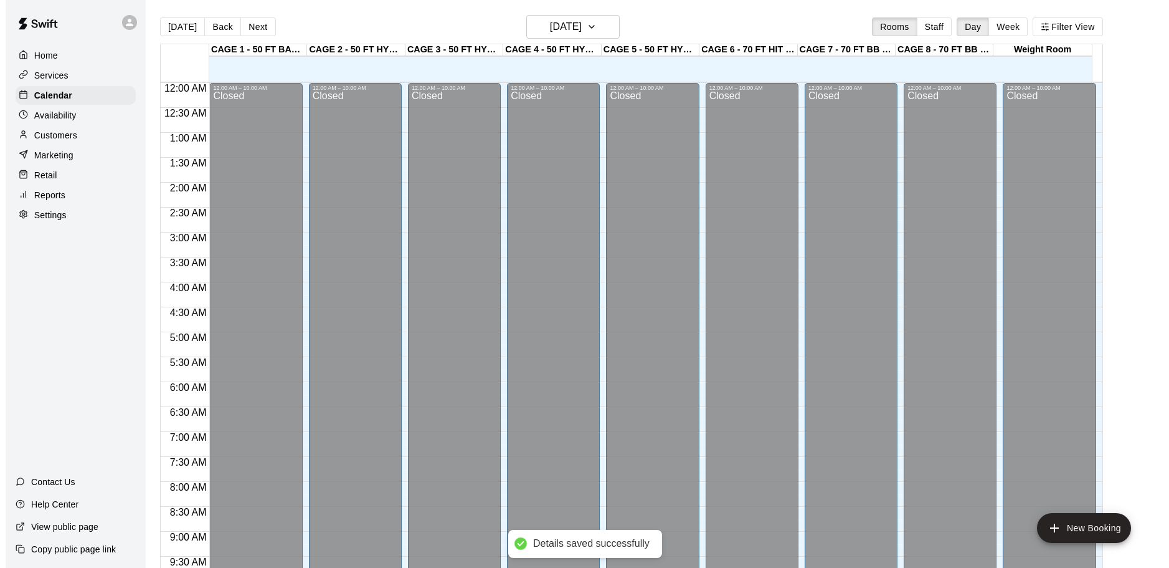
scroll to position [660, 0]
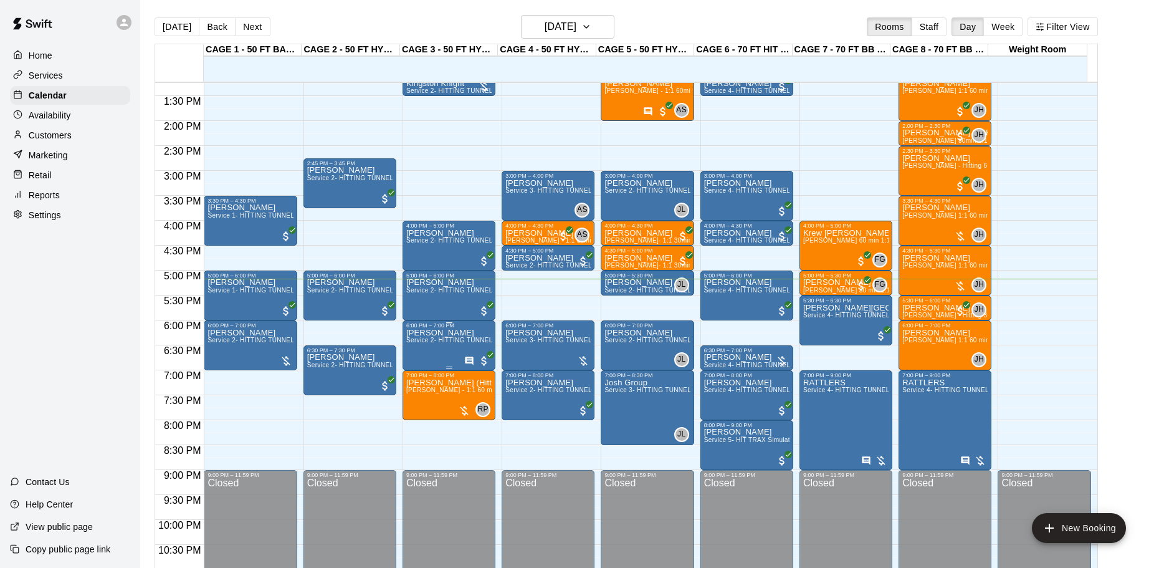
click at [437, 343] on span "Service 2- HITTING TUNNEL RENTAL - 50ft Baseball" at bounding box center [485, 339] width 158 height 7
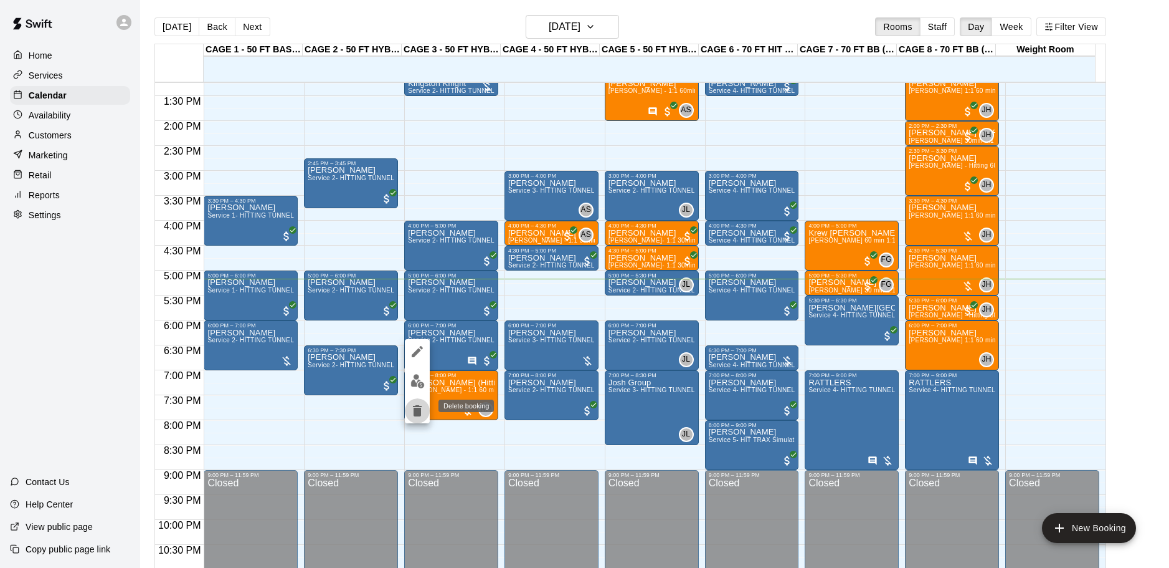
click at [418, 414] on icon "delete" at bounding box center [417, 410] width 9 height 11
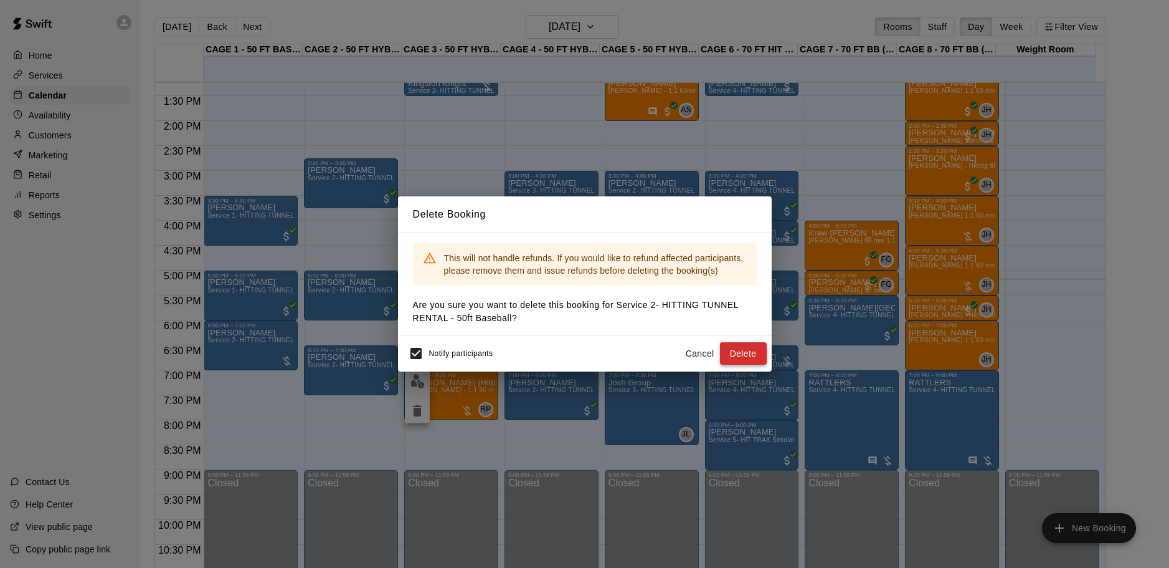
click at [731, 348] on button "Delete" at bounding box center [743, 353] width 47 height 23
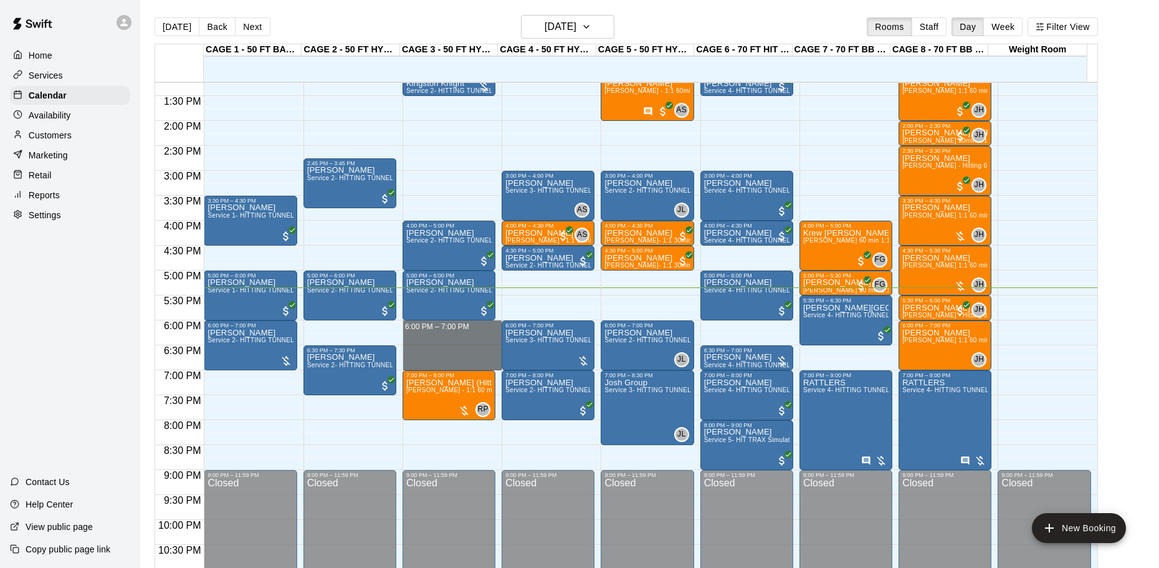
drag, startPoint x: 403, startPoint y: 323, endPoint x: 406, endPoint y: 366, distance: 43.7
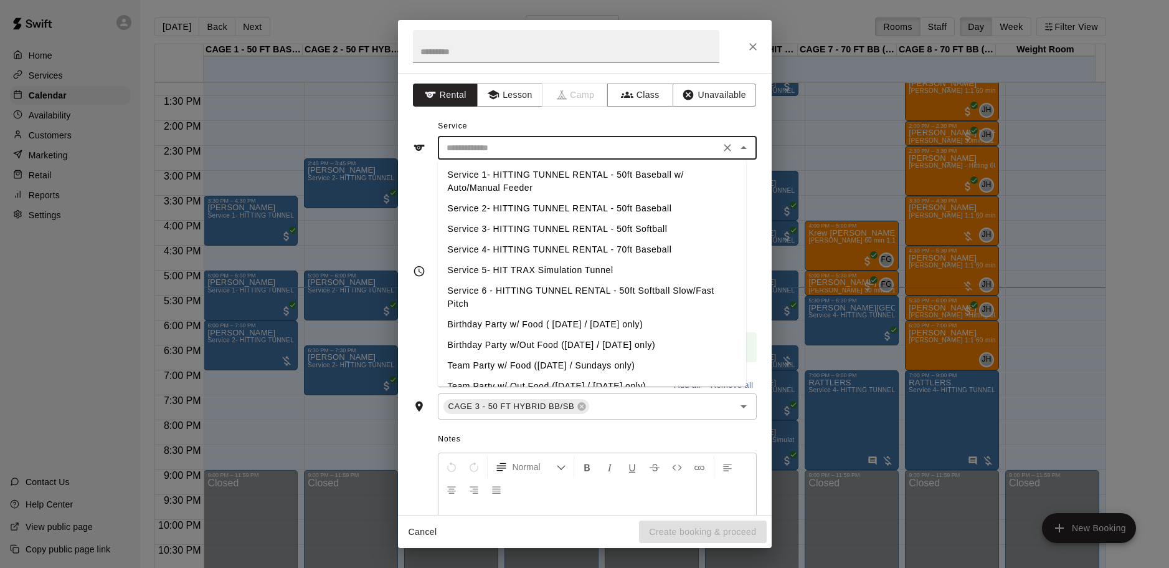
drag, startPoint x: 560, startPoint y: 148, endPoint x: 556, endPoint y: 154, distance: 7.3
click at [559, 148] on input "text" at bounding box center [579, 148] width 275 height 16
click at [640, 205] on li "Service 2- HITTING TUNNEL RENTAL - 50ft Baseball" at bounding box center [592, 208] width 308 height 21
type input "**********"
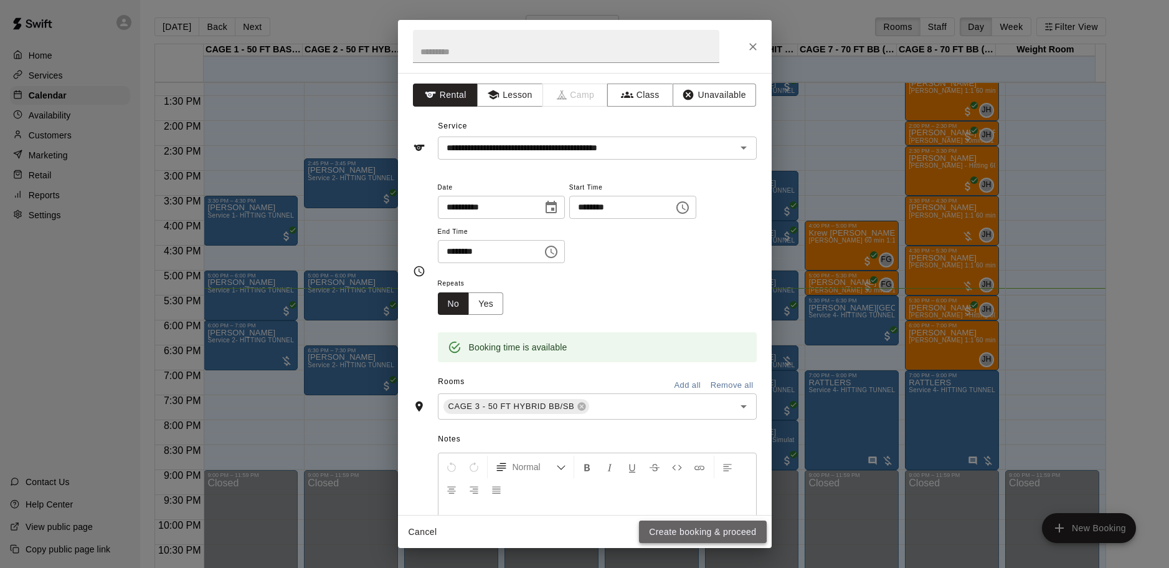
click at [736, 530] on button "Create booking & proceed" at bounding box center [702, 531] width 127 height 23
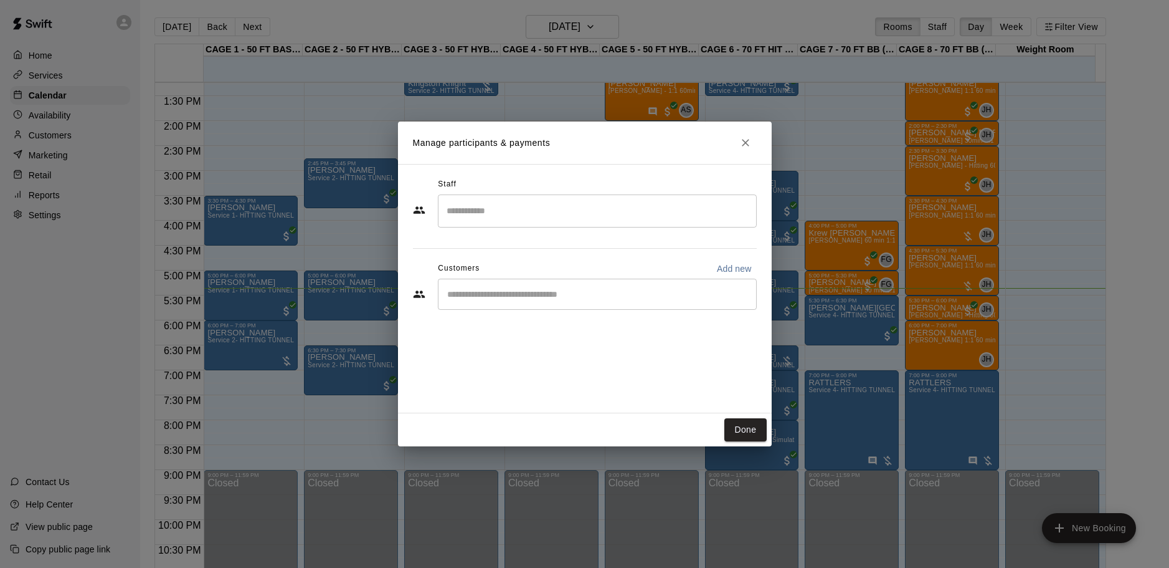
click at [535, 288] on input "Start typing to search customers..." at bounding box center [598, 294] width 308 height 12
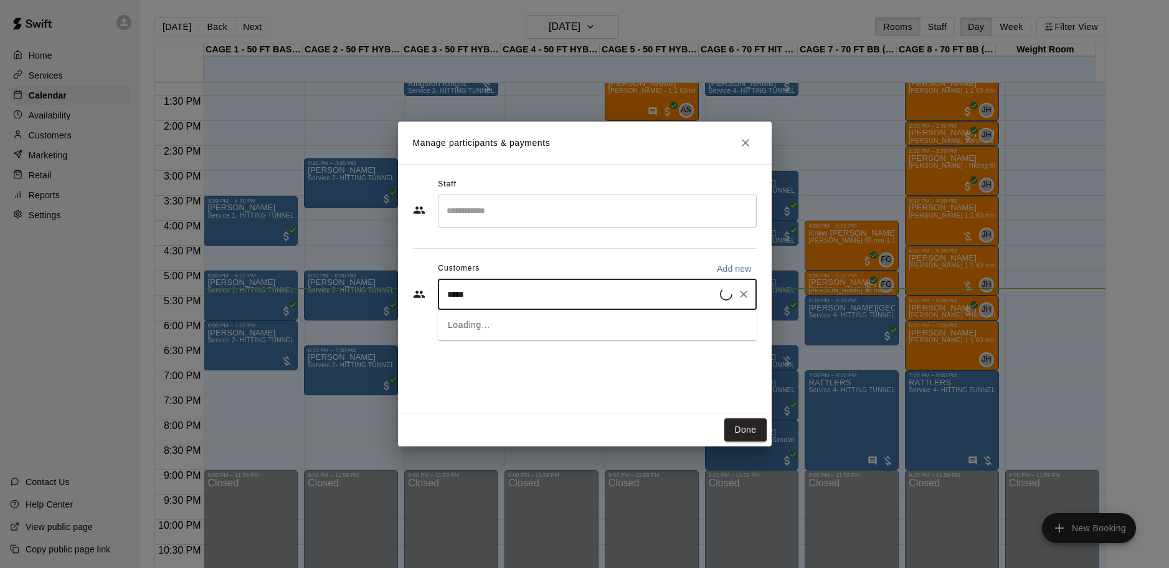
type input "******"
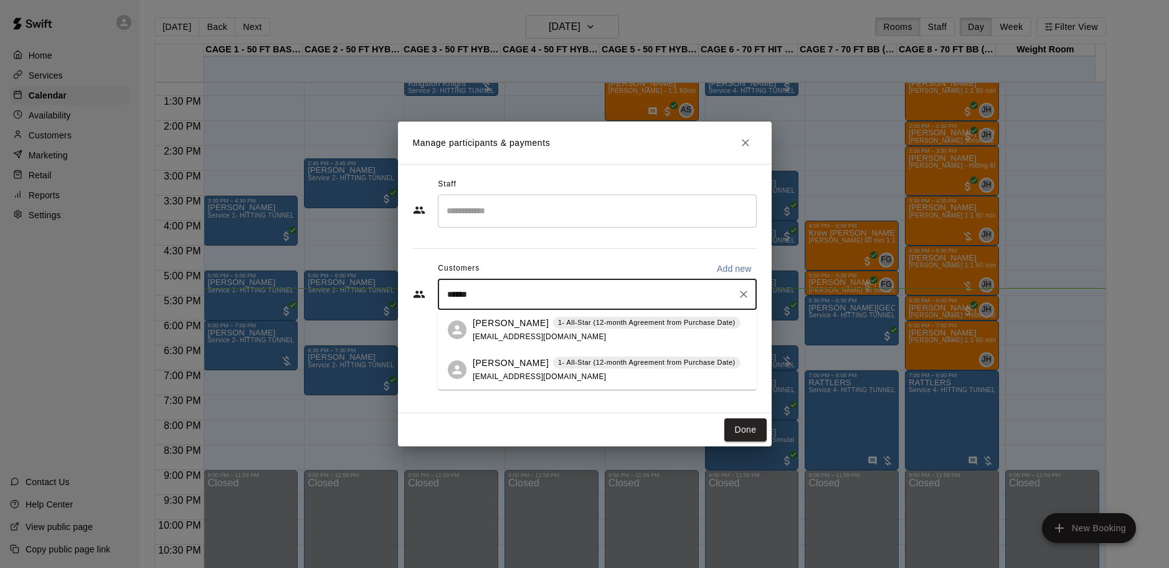
click at [507, 330] on div "Glenn Talboy 1- All-Star (12-month Agreement from Purchase Date) hntalboy@gmail…" at bounding box center [607, 329] width 268 height 27
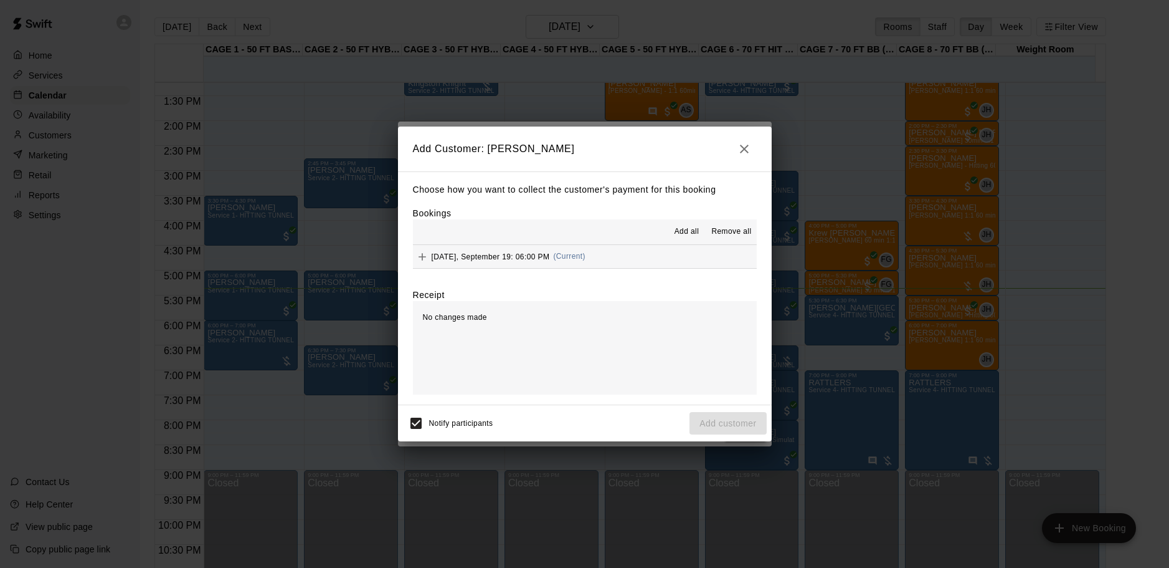
click at [685, 227] on span "Add all" at bounding box center [687, 232] width 25 height 12
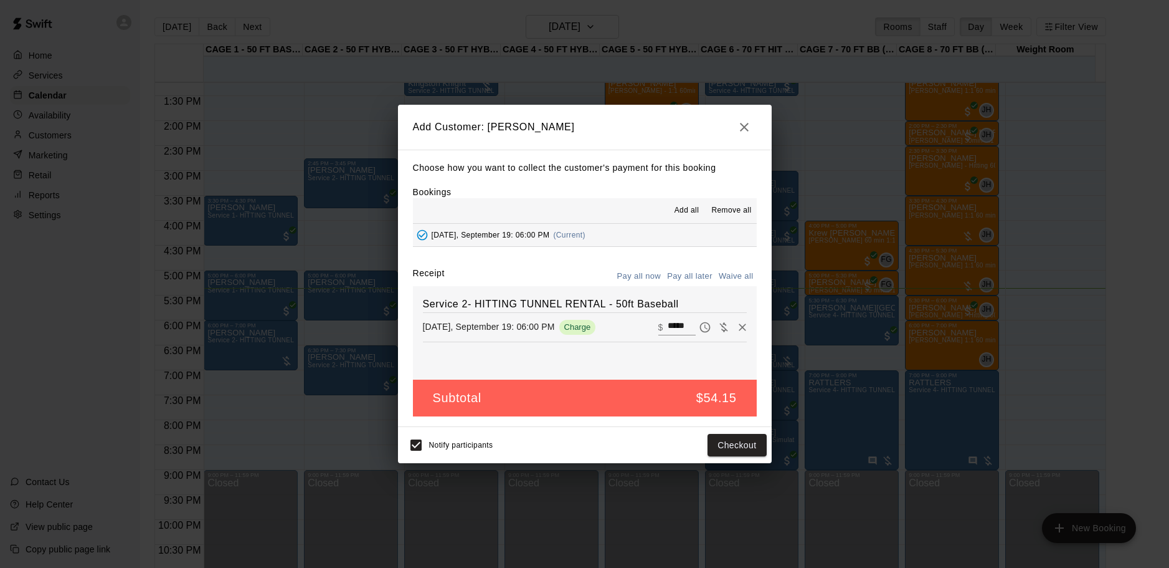
click at [701, 274] on button "Pay all later" at bounding box center [690, 276] width 52 height 19
click at [727, 445] on button "Add customer" at bounding box center [728, 445] width 77 height 23
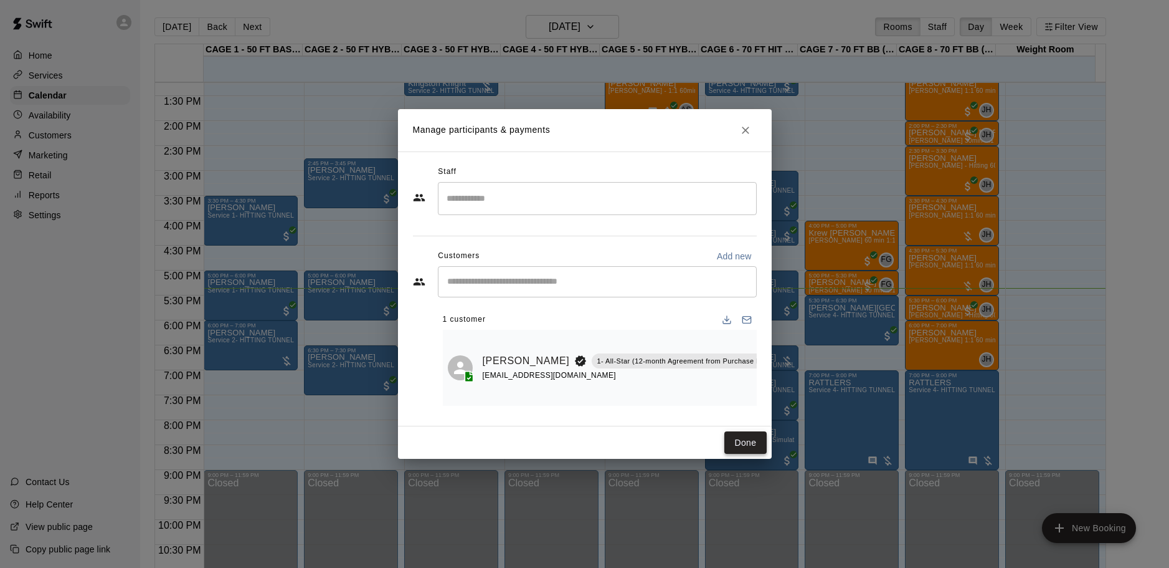
click at [743, 436] on button "Done" at bounding box center [746, 442] width 42 height 23
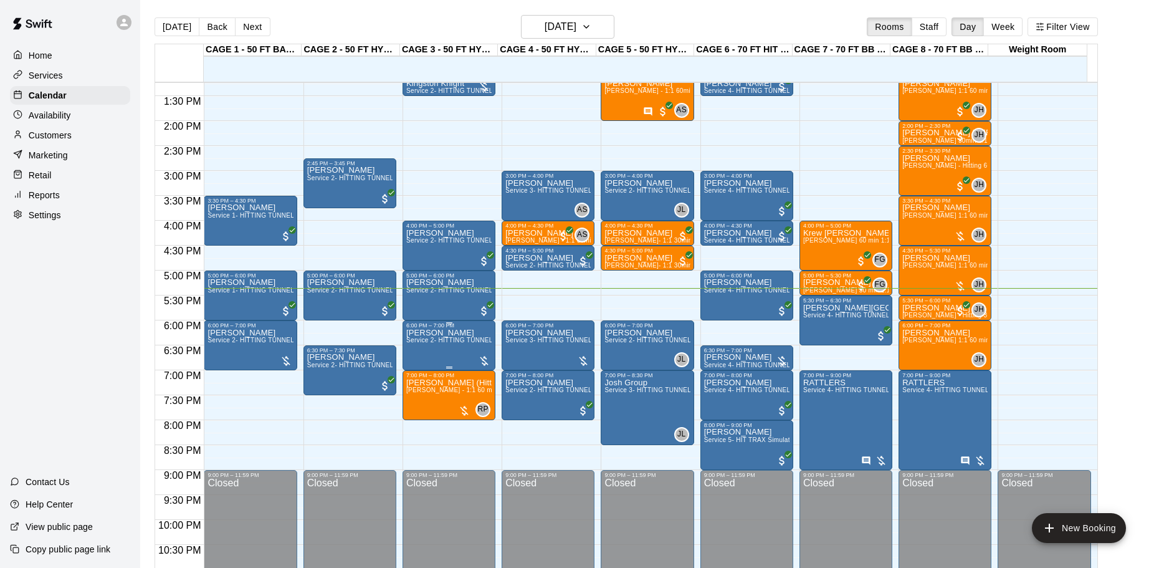
click at [415, 340] on span "Service 2- HITTING TUNNEL RENTAL - 50ft Baseball" at bounding box center [485, 339] width 158 height 7
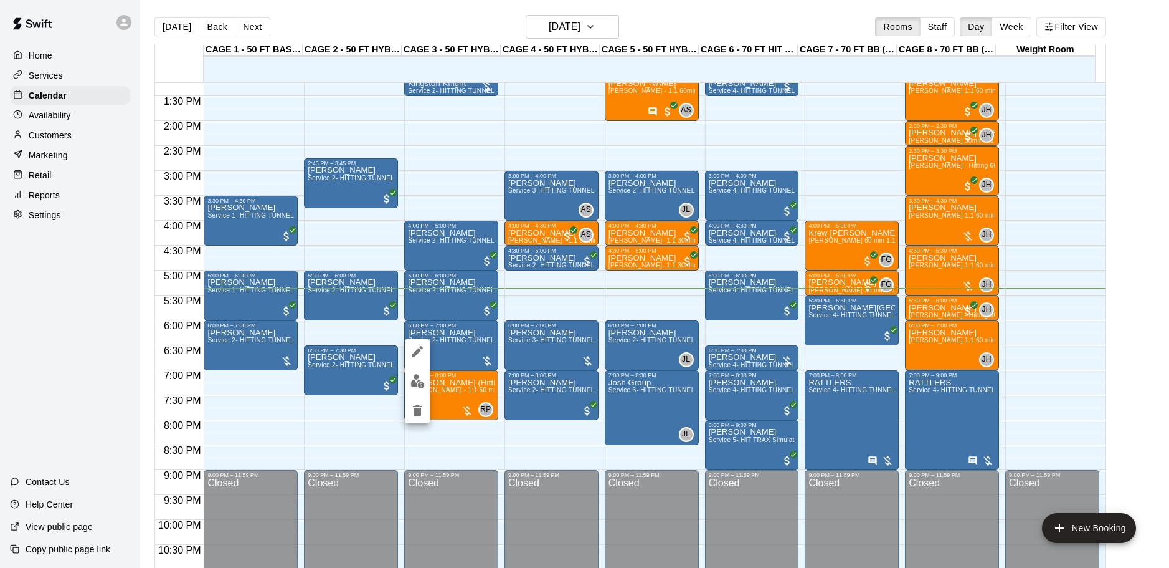
click at [377, 433] on div at bounding box center [584, 284] width 1169 height 568
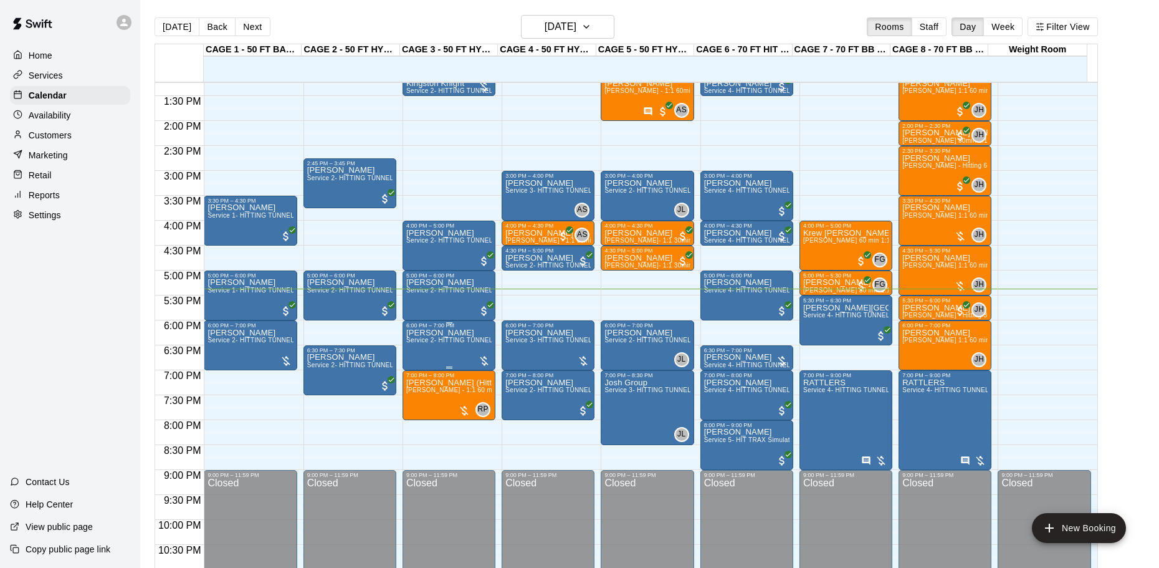
click at [480, 358] on div at bounding box center [484, 361] width 12 height 12
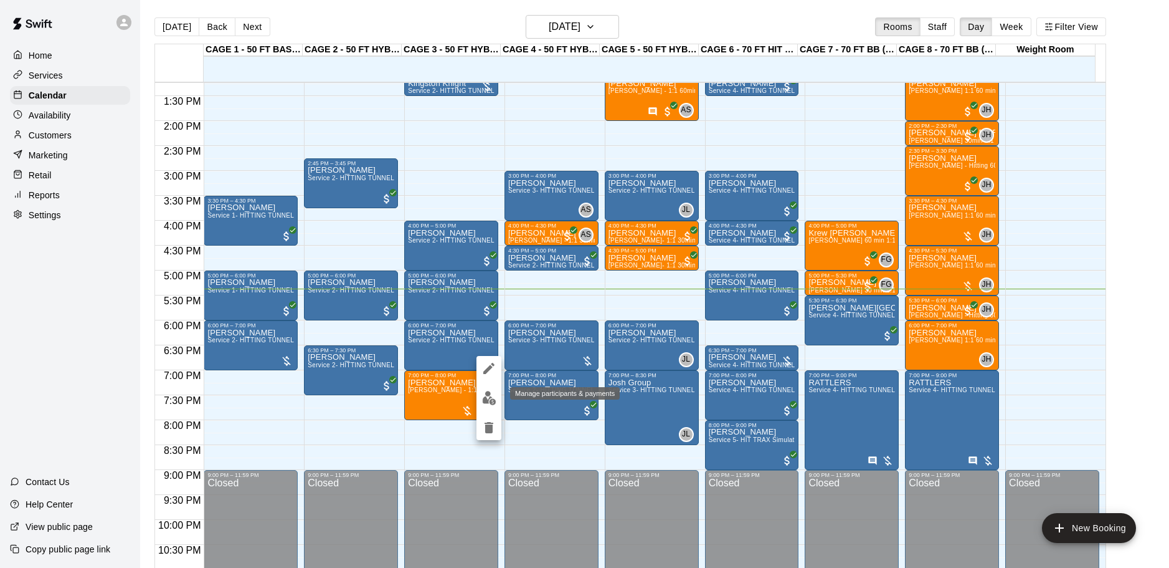
click at [488, 396] on img "edit" at bounding box center [489, 398] width 14 height 14
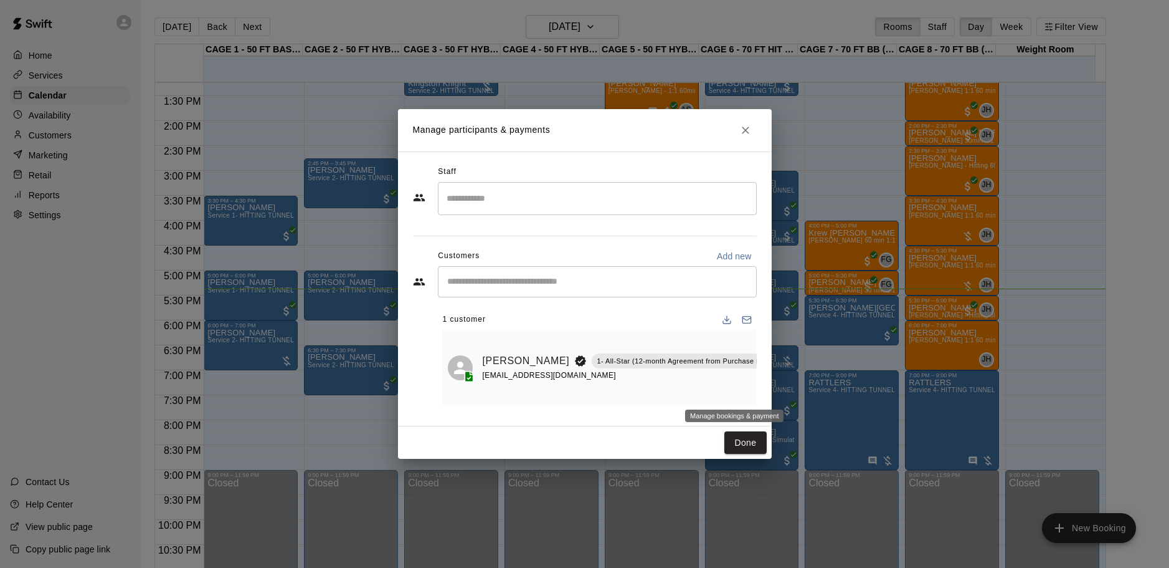
click at [786, 389] on icon "Manage bookings & payment" at bounding box center [790, 389] width 9 height 11
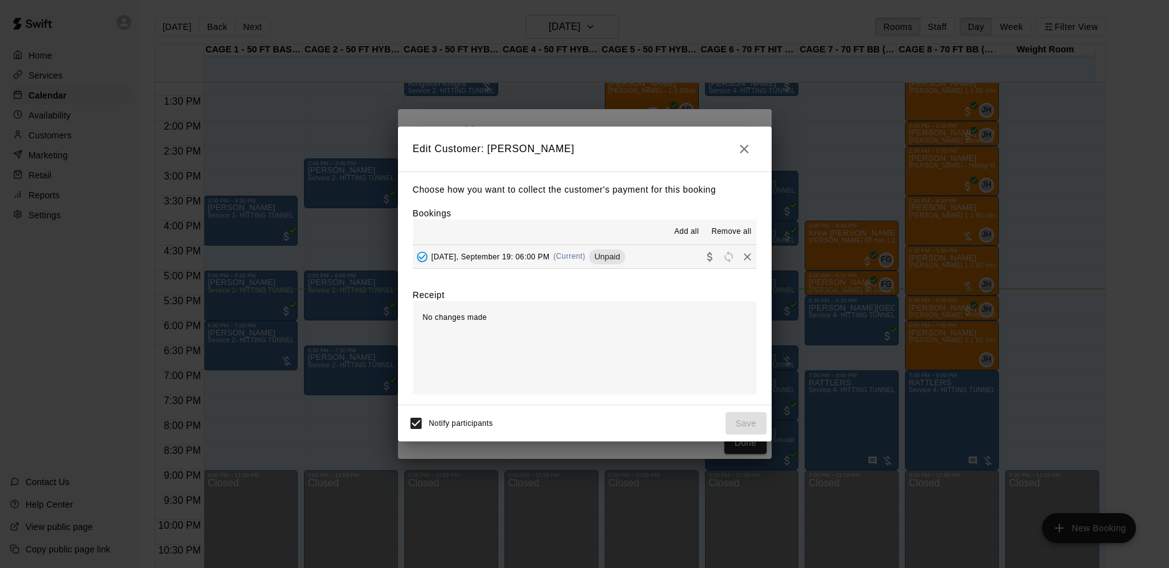
click at [741, 146] on icon "button" at bounding box center [744, 149] width 9 height 9
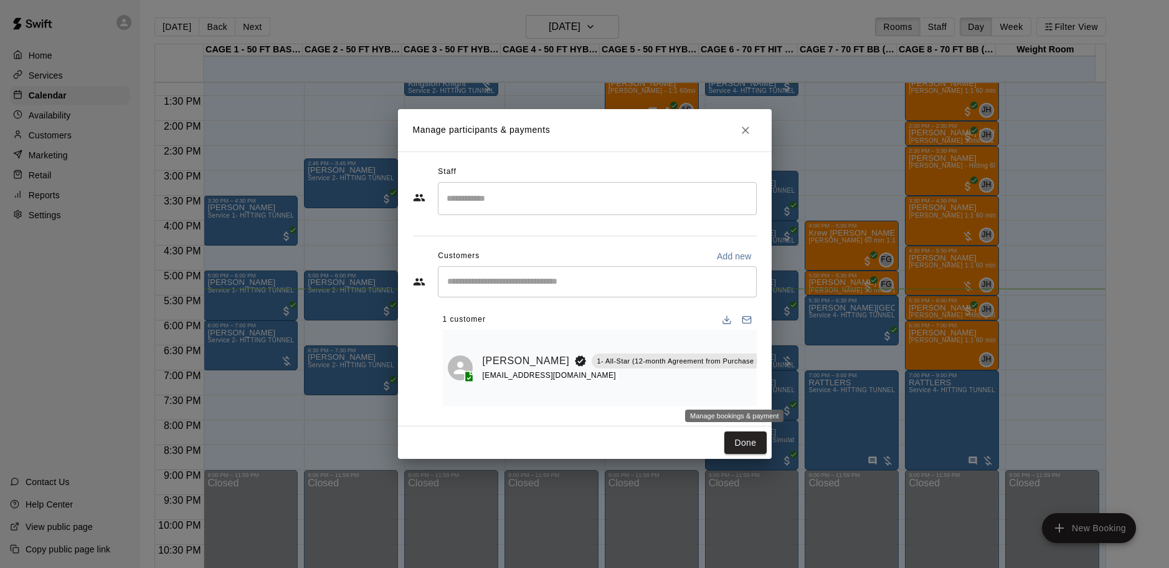
click at [786, 386] on icon "Manage bookings & payment" at bounding box center [790, 389] width 9 height 11
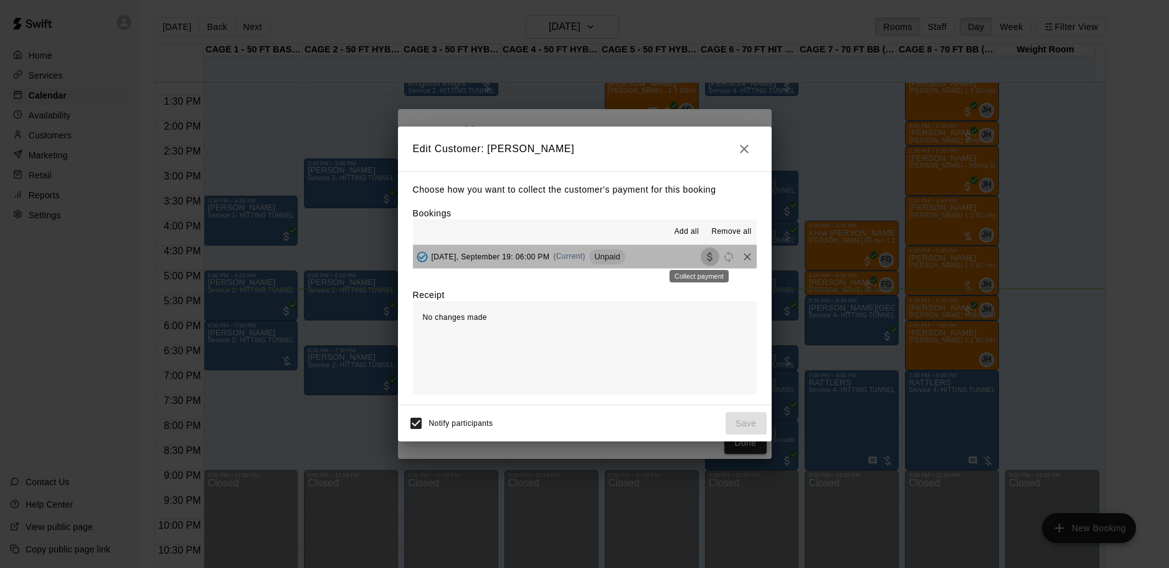
click at [707, 254] on icon "Collect payment" at bounding box center [709, 256] width 5 height 9
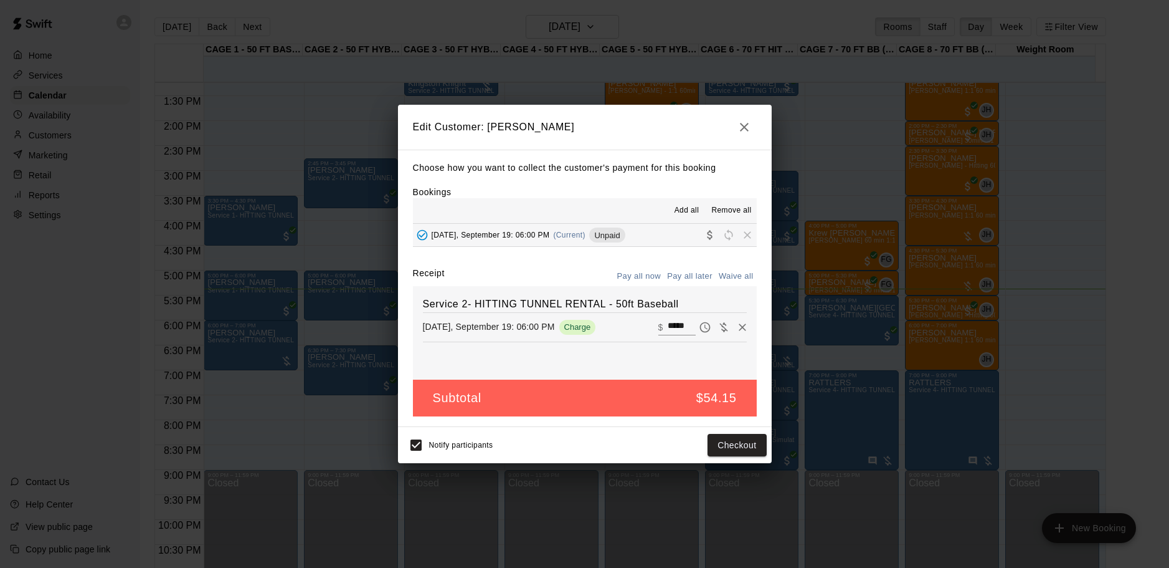
click at [749, 126] on icon "button" at bounding box center [744, 127] width 15 height 15
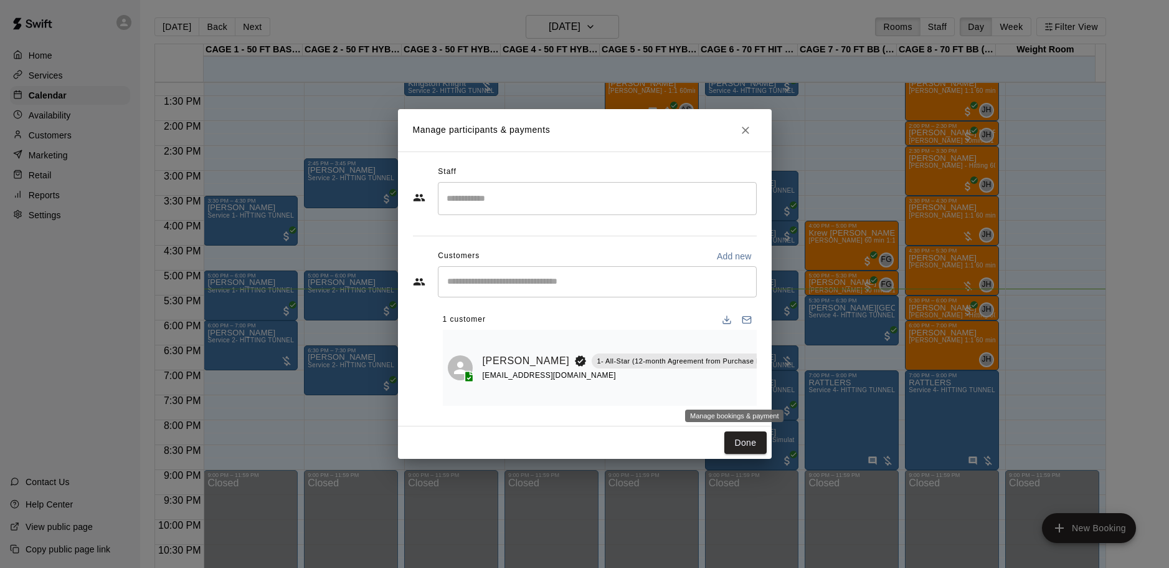
click at [779, 381] on button "Manage bookings & payment" at bounding box center [790, 389] width 22 height 22
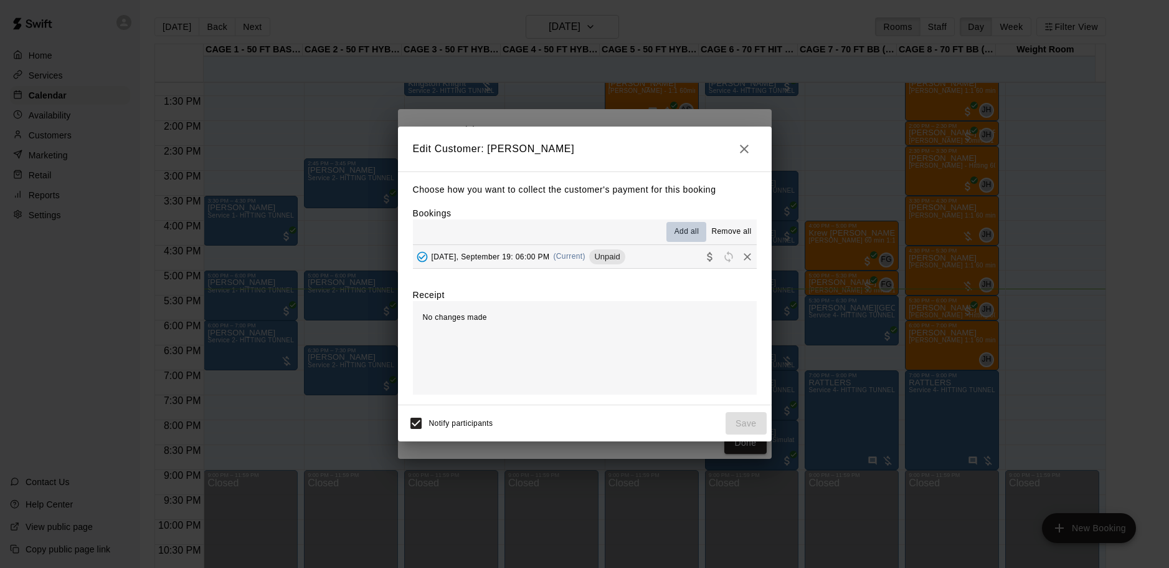
click at [688, 233] on span "Add all" at bounding box center [687, 232] width 25 height 12
click at [683, 227] on span "Add all" at bounding box center [687, 232] width 25 height 12
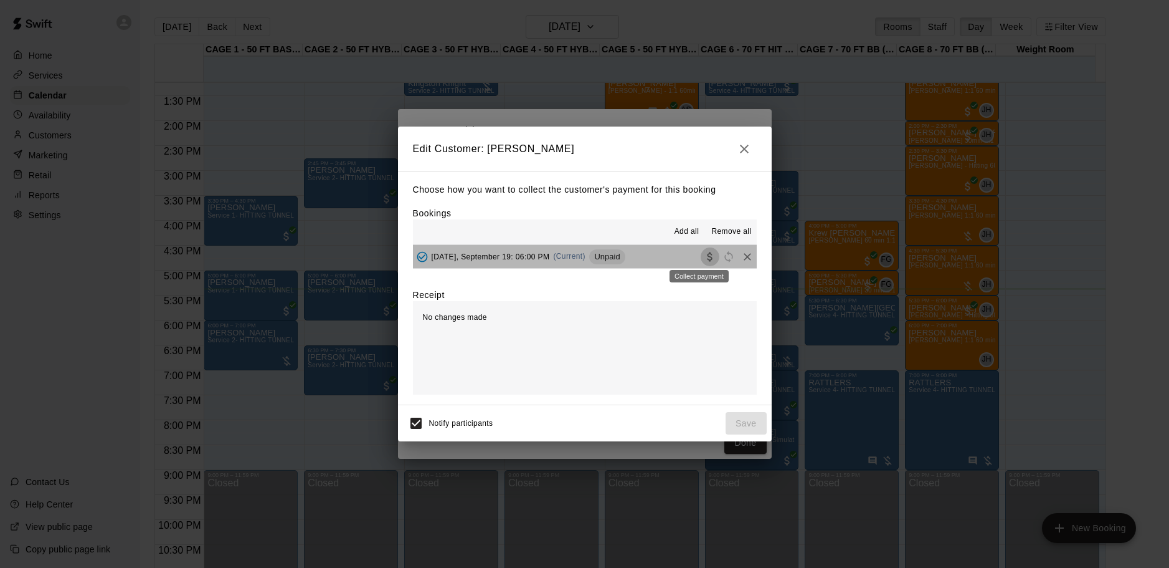
click at [704, 253] on icon "Collect payment" at bounding box center [710, 256] width 12 height 12
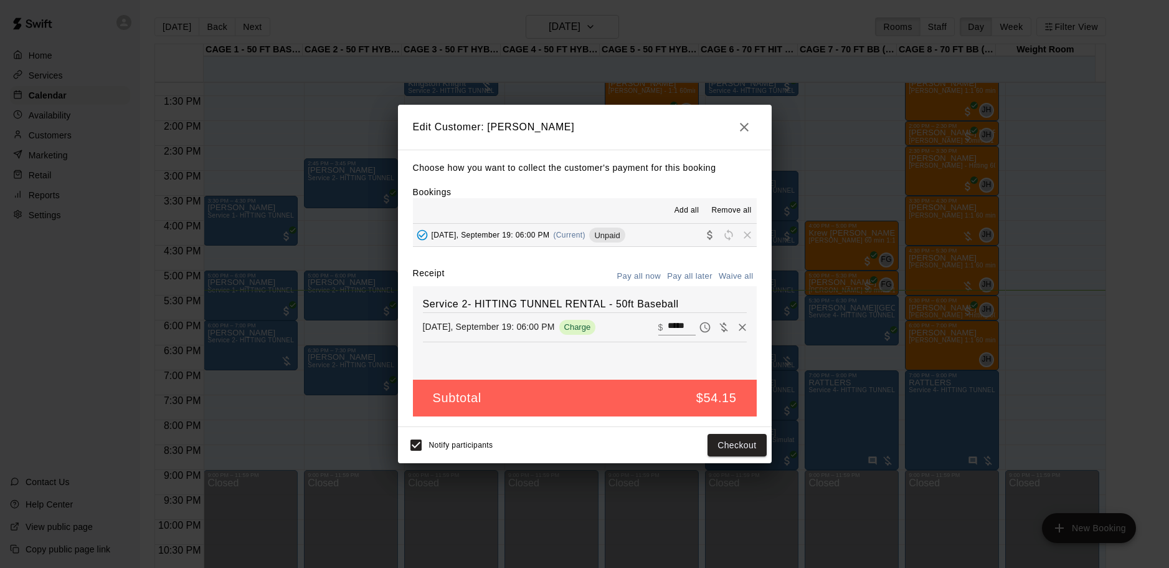
click at [745, 128] on icon "button" at bounding box center [744, 127] width 15 height 15
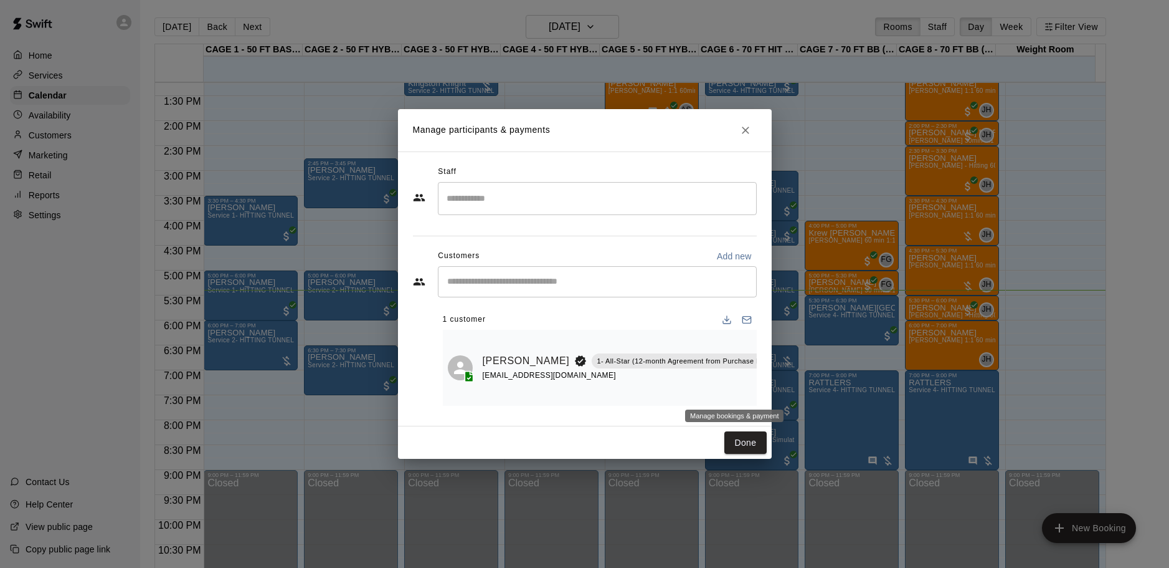
click at [784, 389] on icon "Manage bookings & payment" at bounding box center [790, 389] width 12 height 12
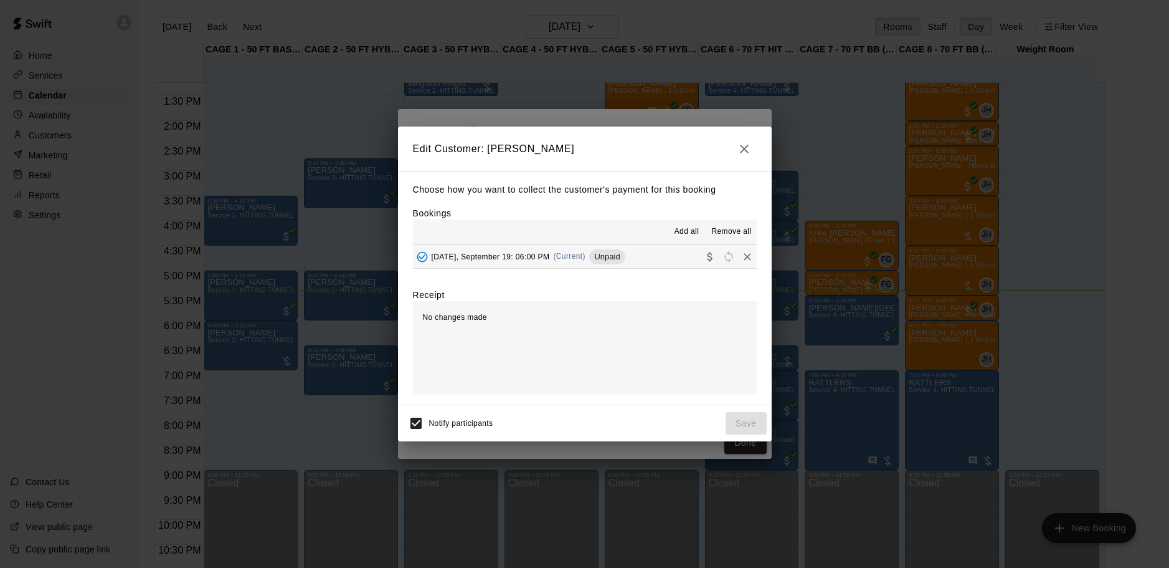
click at [741, 148] on icon "button" at bounding box center [744, 148] width 15 height 15
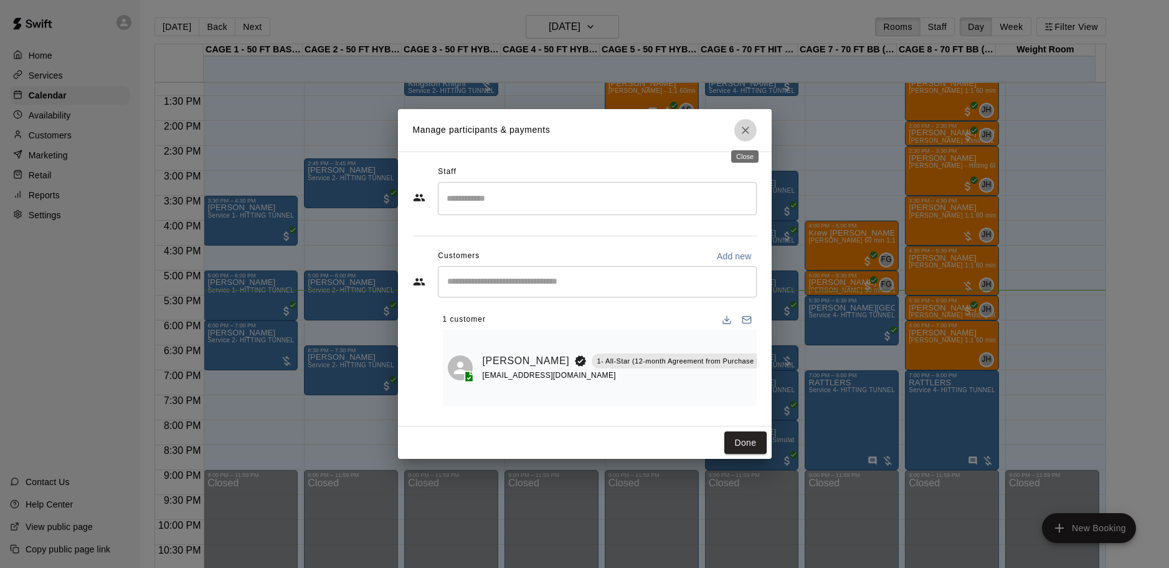
click at [742, 130] on icon "Close" at bounding box center [746, 130] width 12 height 12
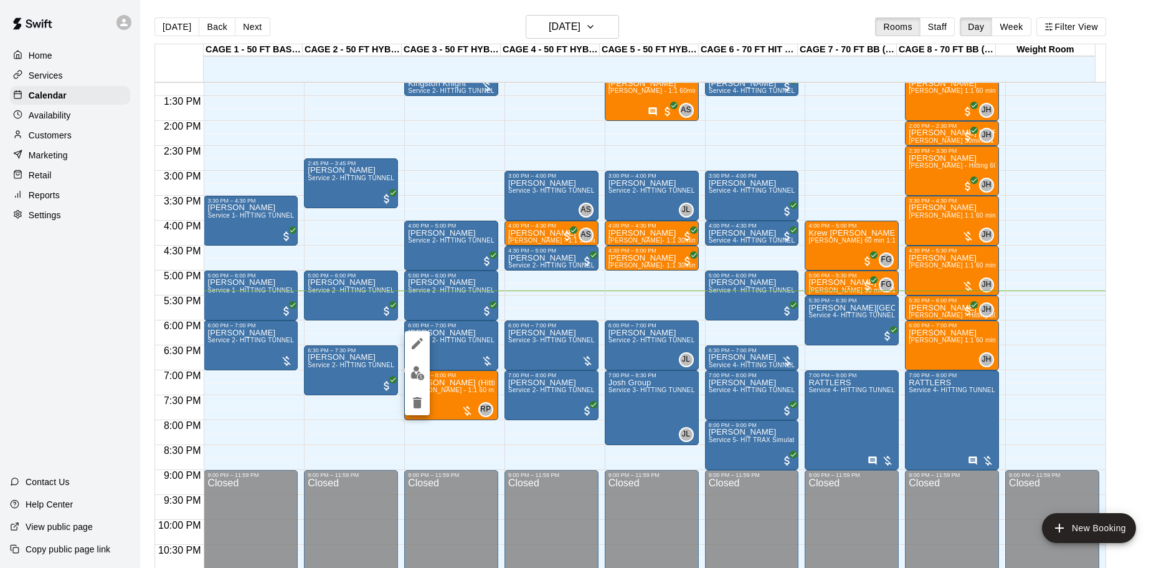
click at [297, 431] on div at bounding box center [584, 284] width 1169 height 568
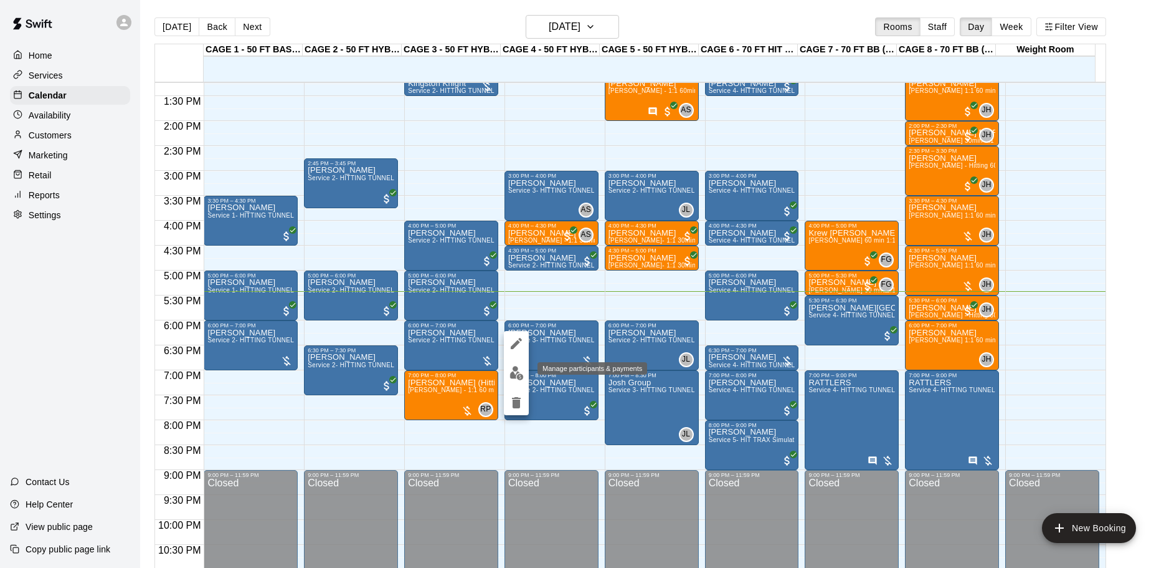
click at [518, 376] on img "edit" at bounding box center [517, 373] width 14 height 14
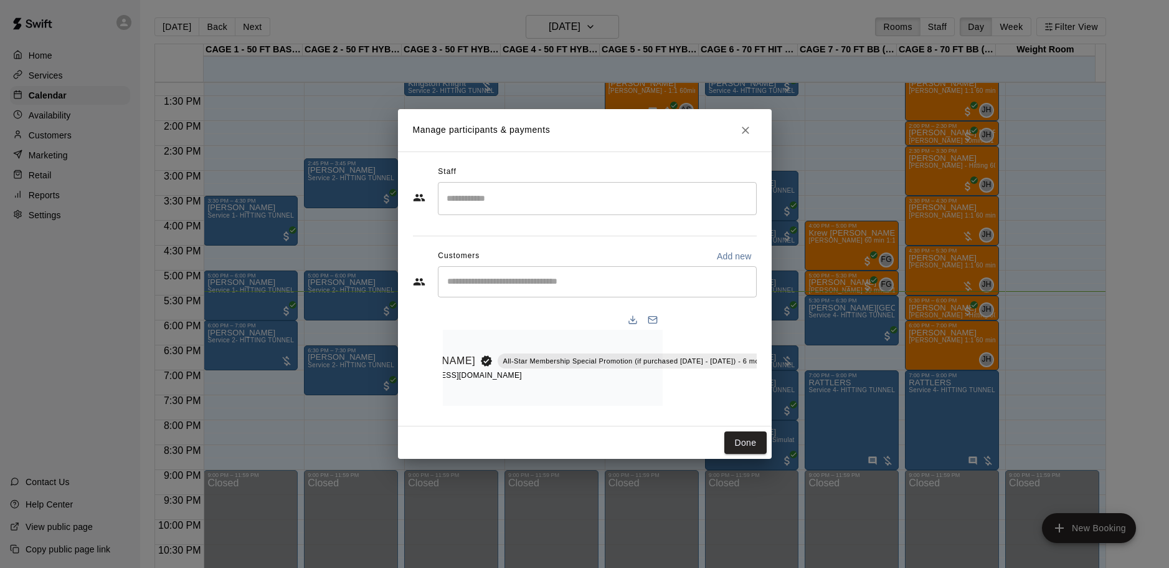
scroll to position [0, 145]
click at [771, 384] on icon "Manage bookings & payment" at bounding box center [777, 389] width 12 height 12
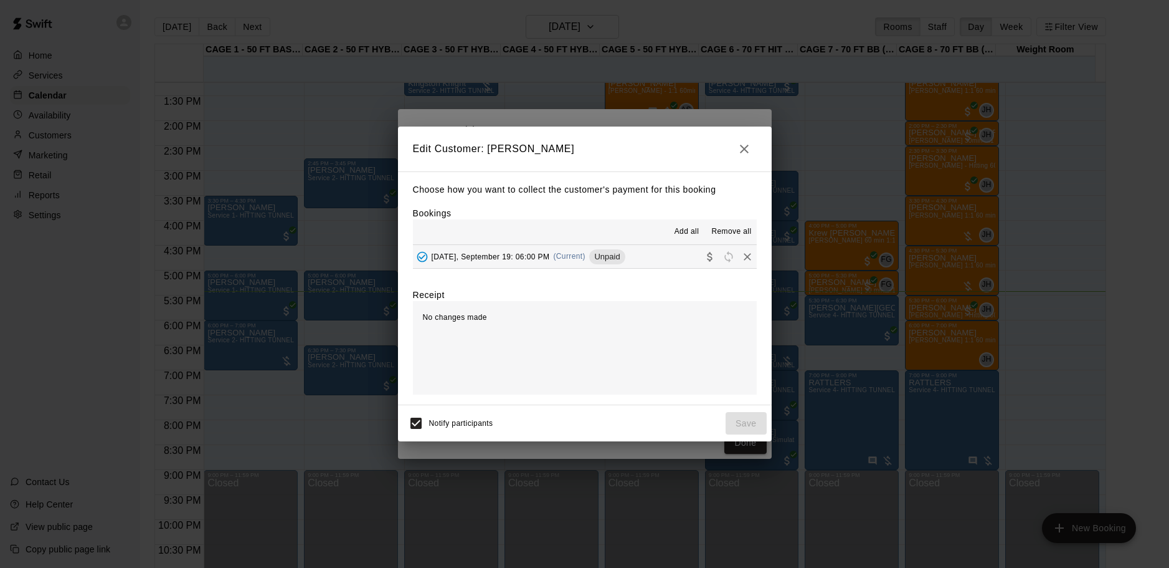
click at [748, 151] on icon "button" at bounding box center [744, 148] width 15 height 15
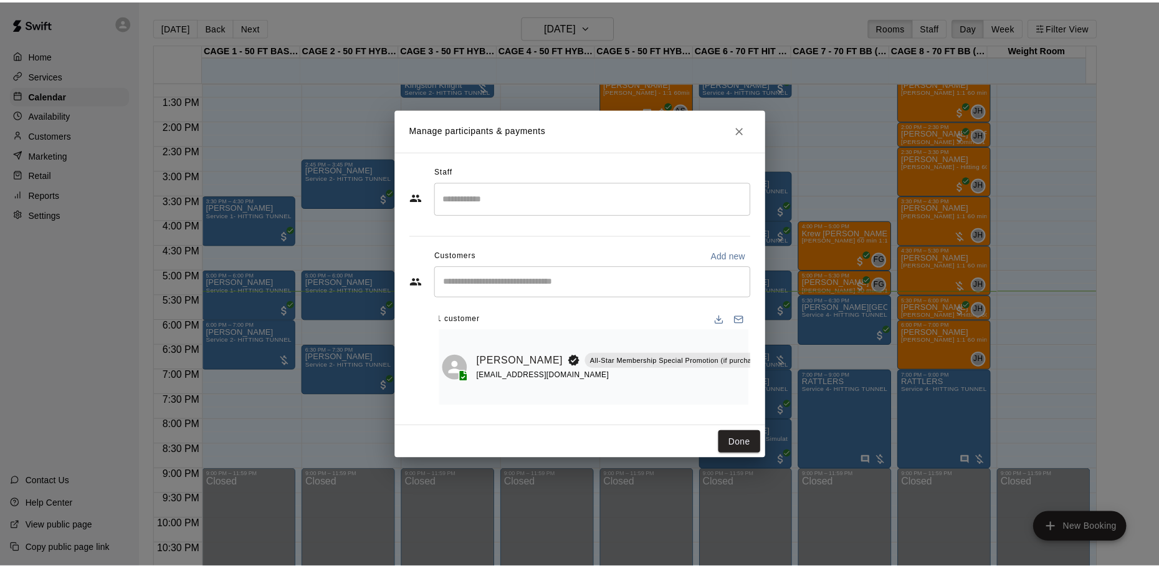
scroll to position [0, 0]
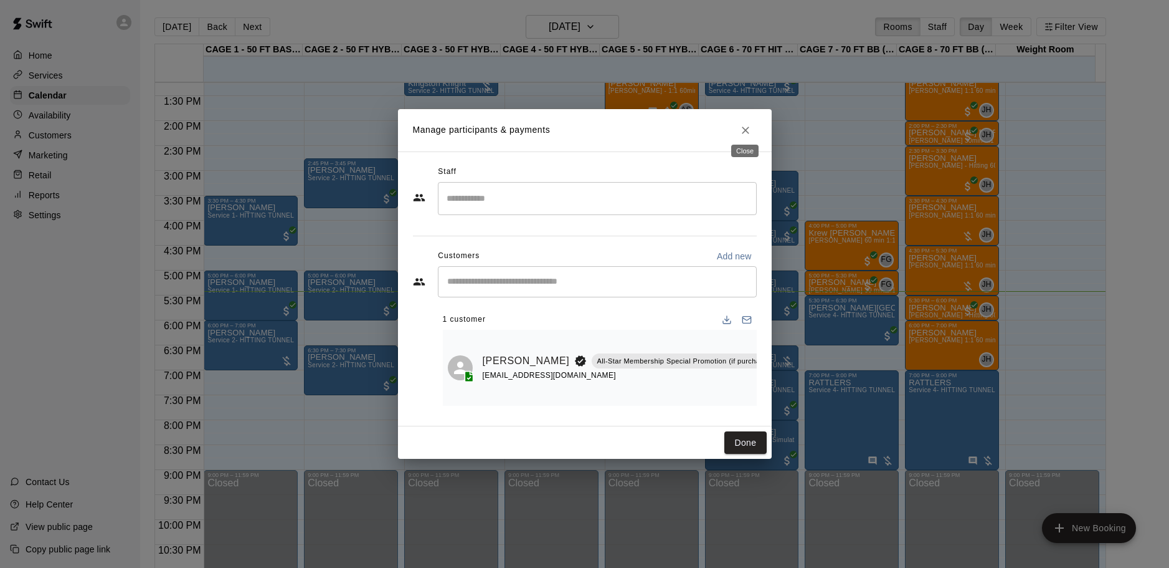
click at [745, 127] on icon "Close" at bounding box center [746, 130] width 12 height 12
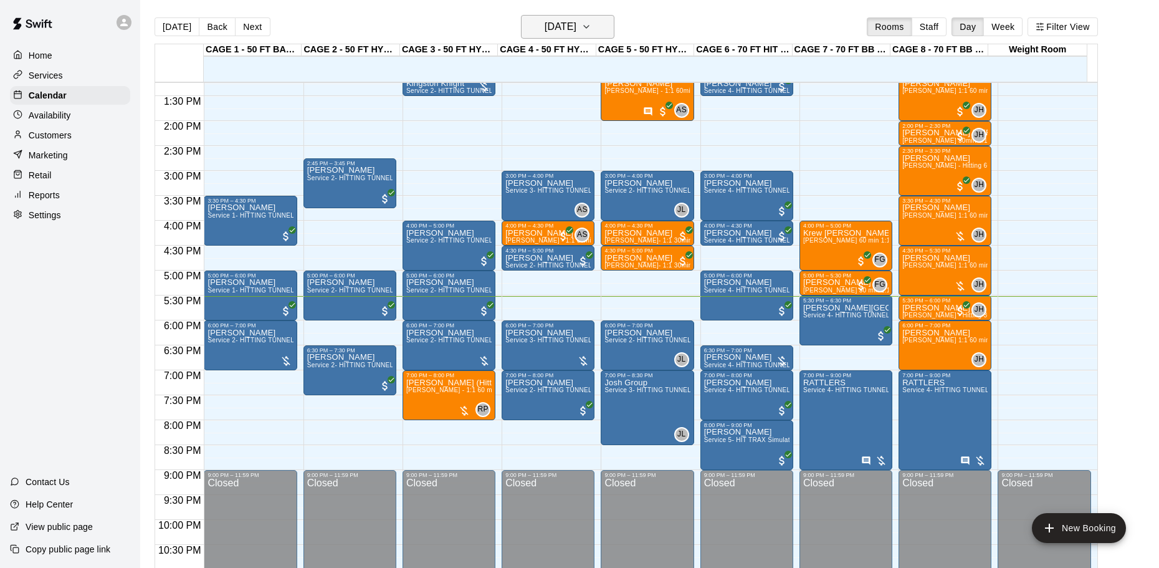
click at [576, 19] on h6 "[DATE]" at bounding box center [561, 26] width 32 height 17
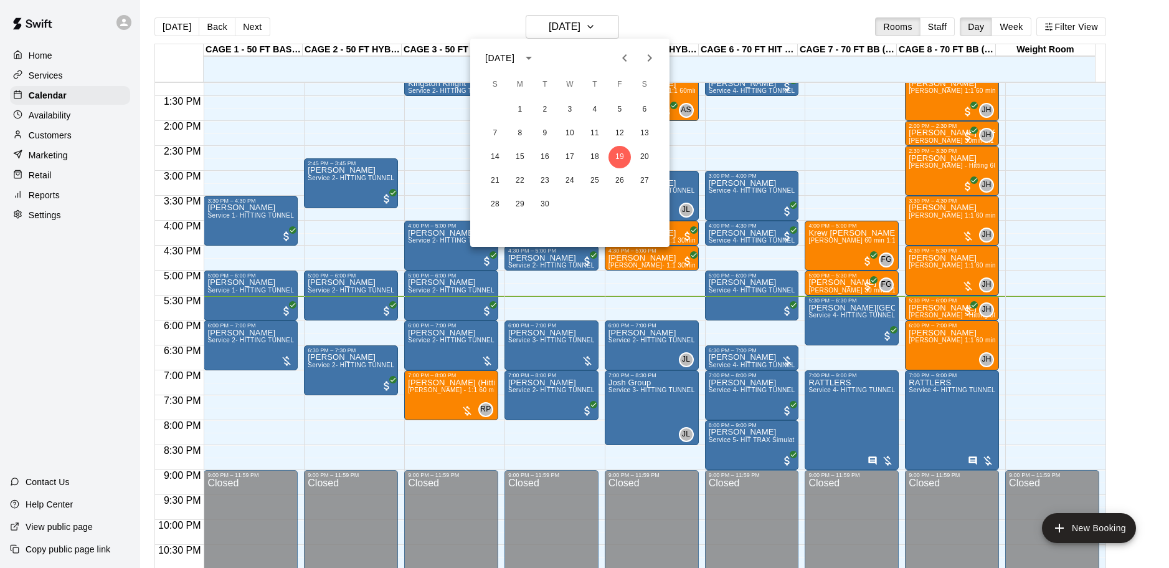
click at [705, 27] on div at bounding box center [584, 284] width 1169 height 568
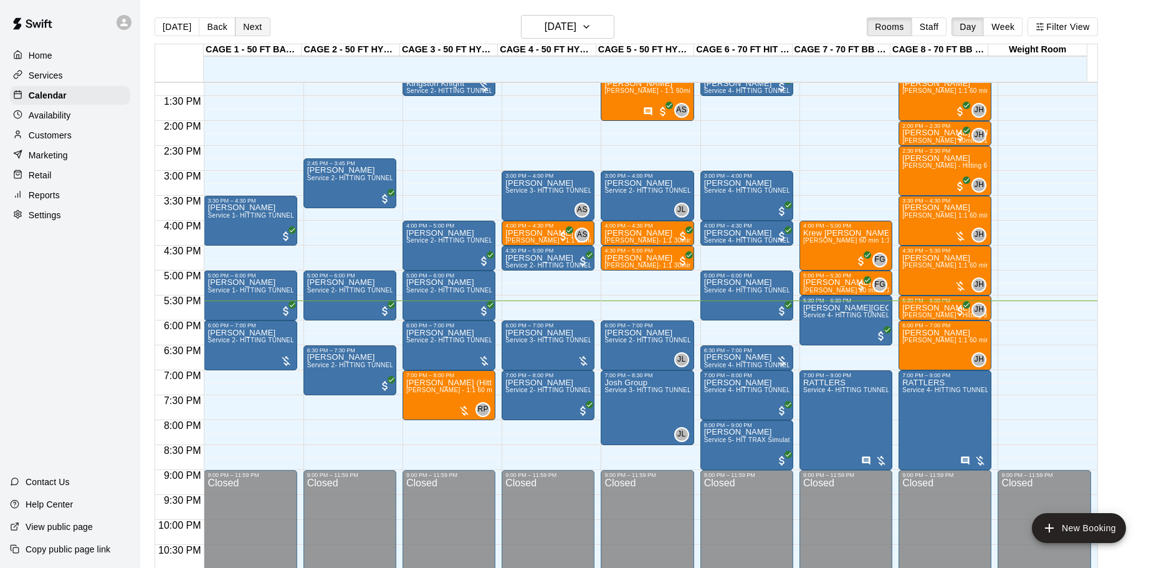
click at [258, 32] on button "Next" at bounding box center [252, 26] width 35 height 19
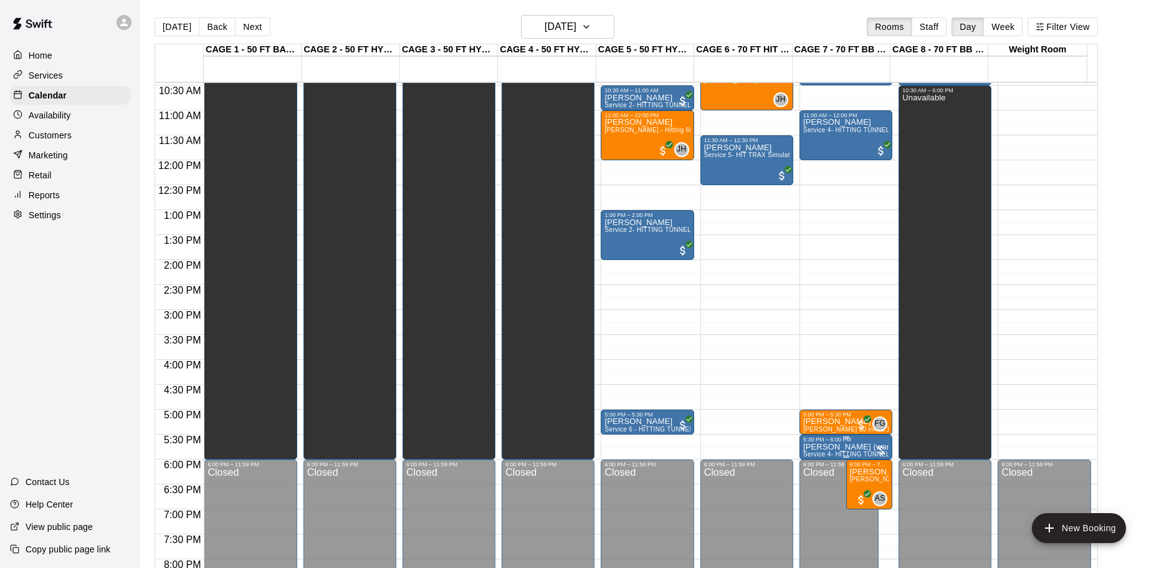
scroll to position [535, 0]
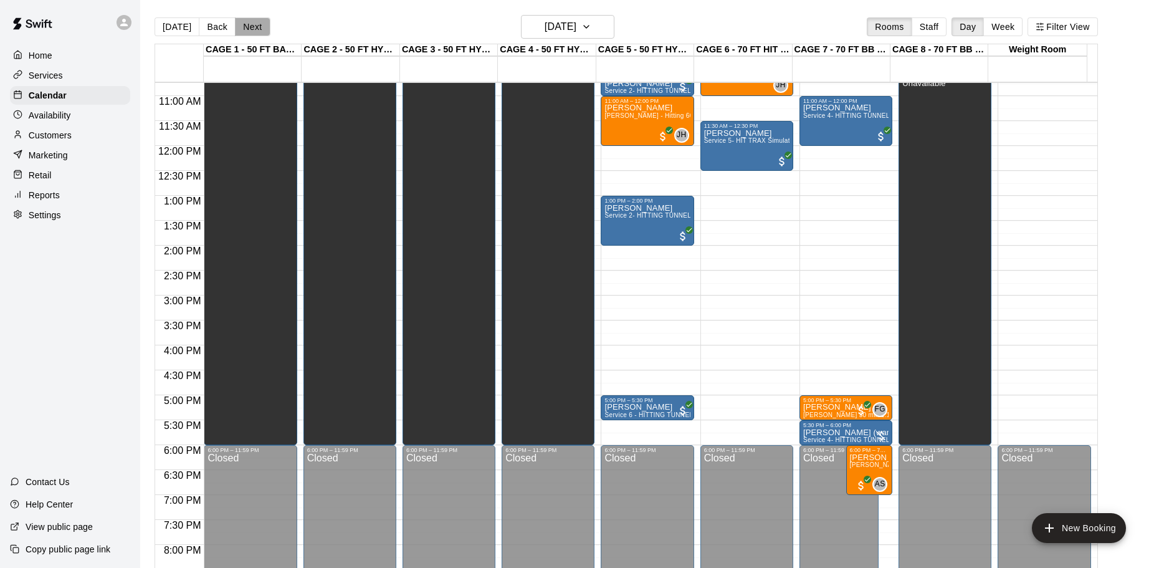
click at [254, 32] on button "Next" at bounding box center [252, 26] width 35 height 19
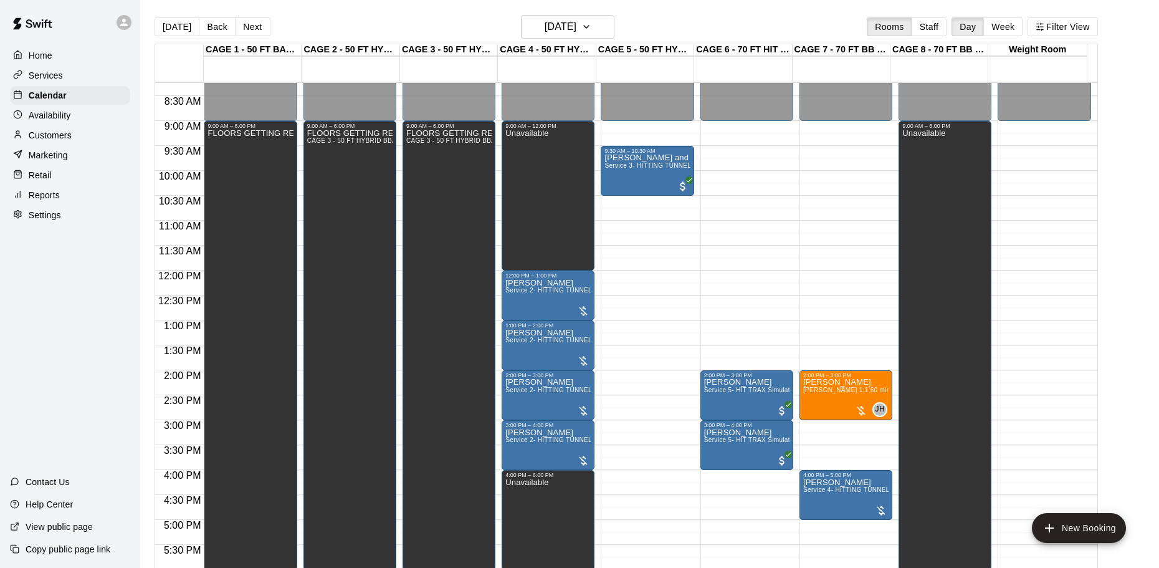
scroll to position [473, 0]
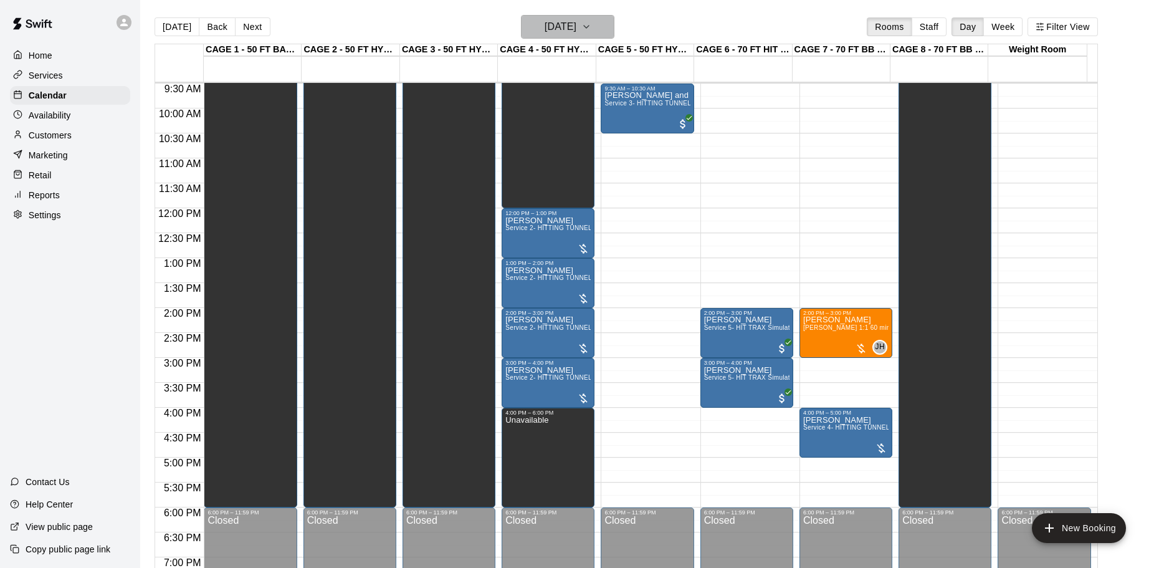
click at [576, 32] on h6 "Sunday Sep 21" at bounding box center [561, 26] width 32 height 17
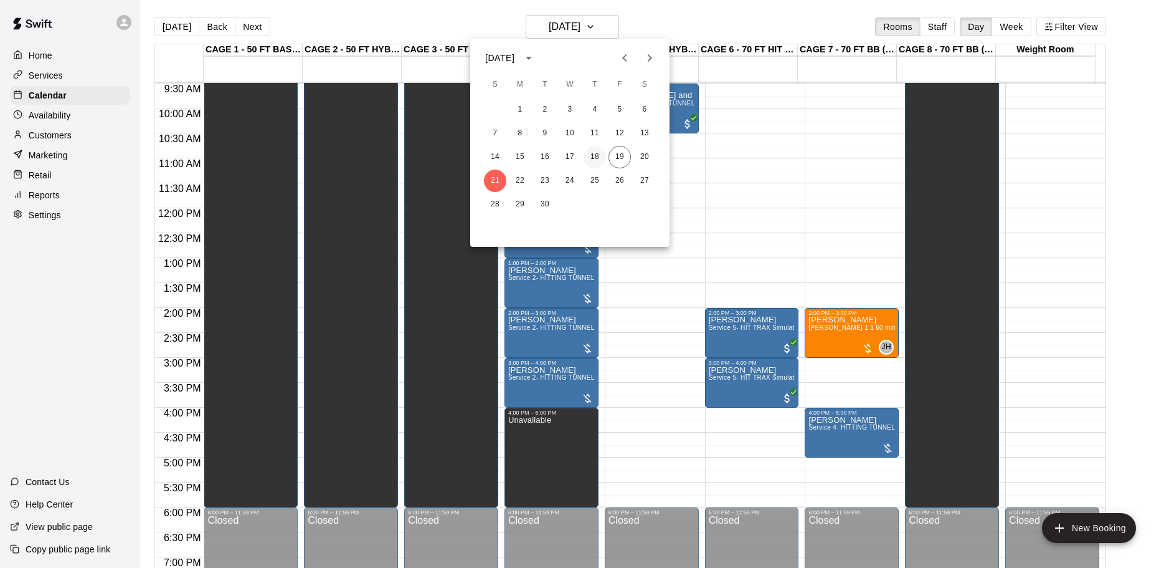
click at [591, 153] on button "18" at bounding box center [595, 157] width 22 height 22
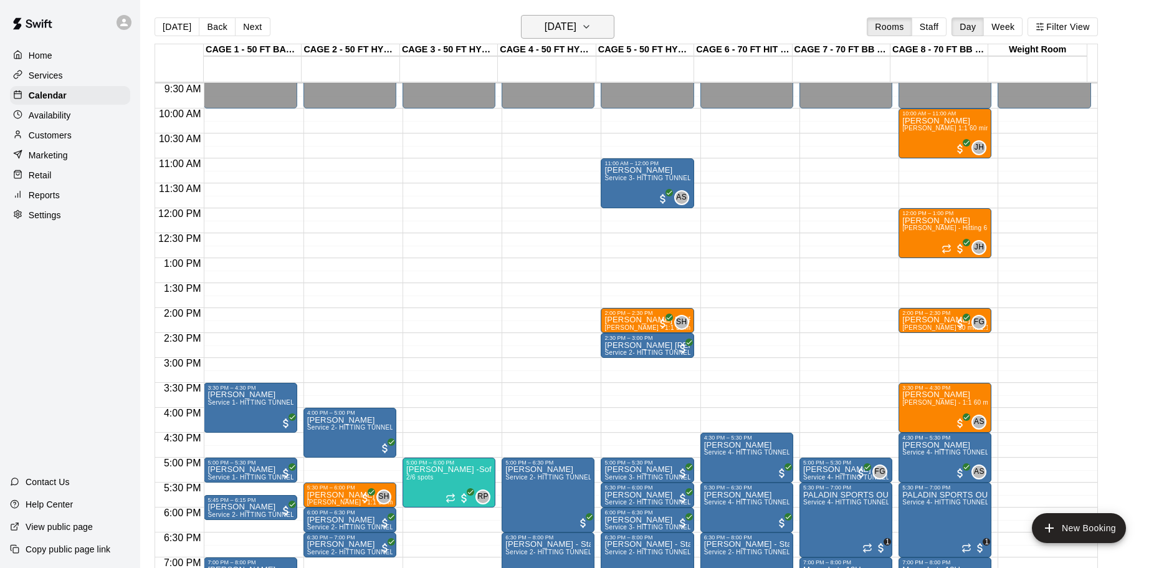
click at [576, 24] on h6 "Thursday Sep 18" at bounding box center [561, 26] width 32 height 17
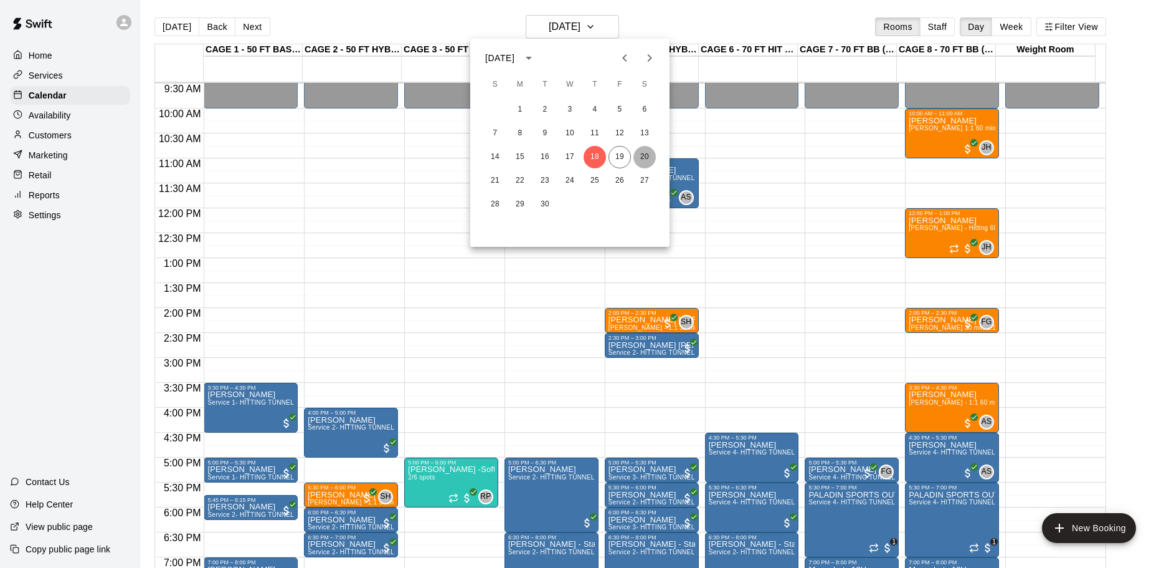
click at [639, 158] on button "20" at bounding box center [645, 157] width 22 height 22
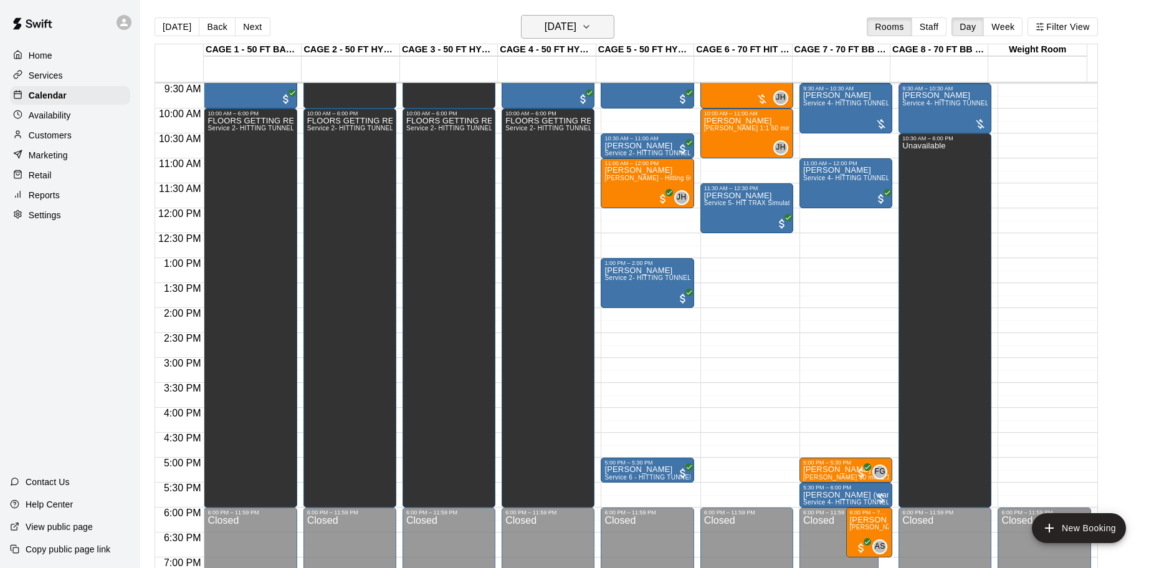
click at [591, 22] on icon "button" at bounding box center [586, 26] width 10 height 15
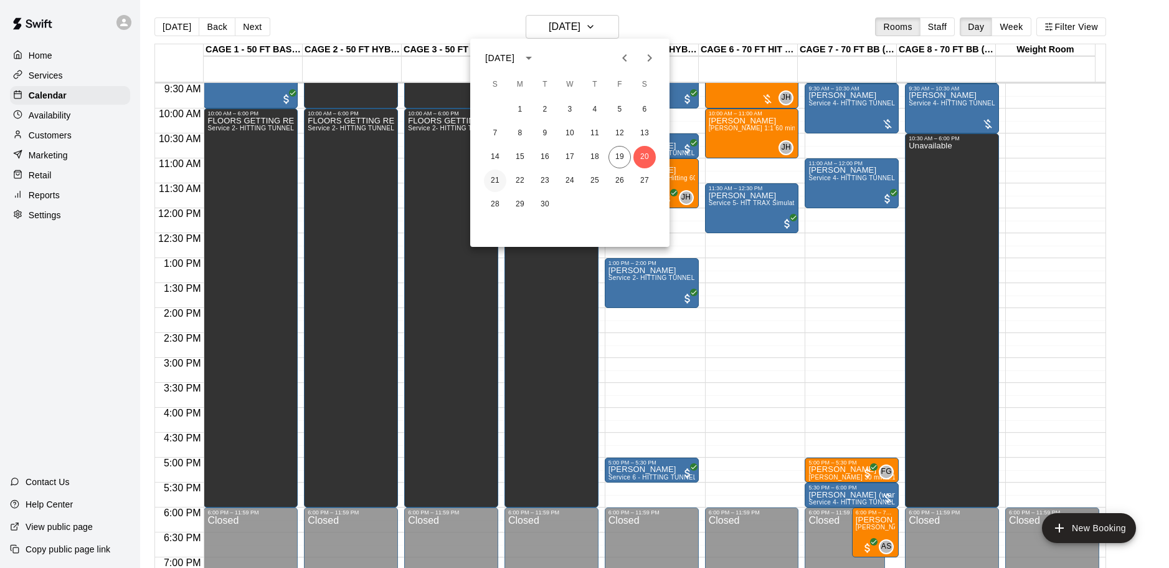
click at [497, 182] on button "21" at bounding box center [495, 180] width 22 height 22
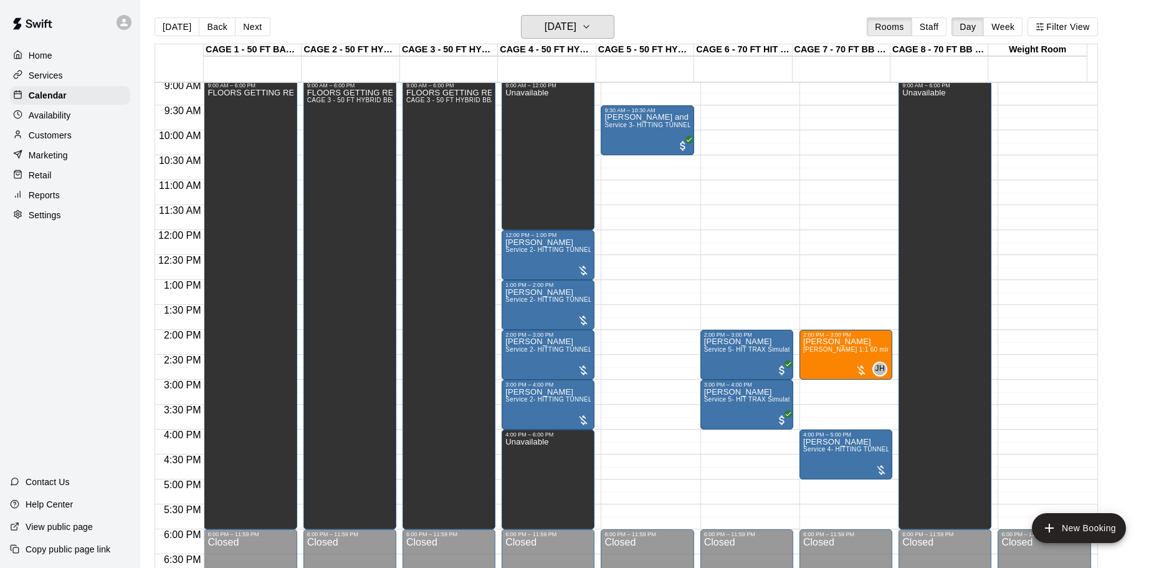
scroll to position [348, 0]
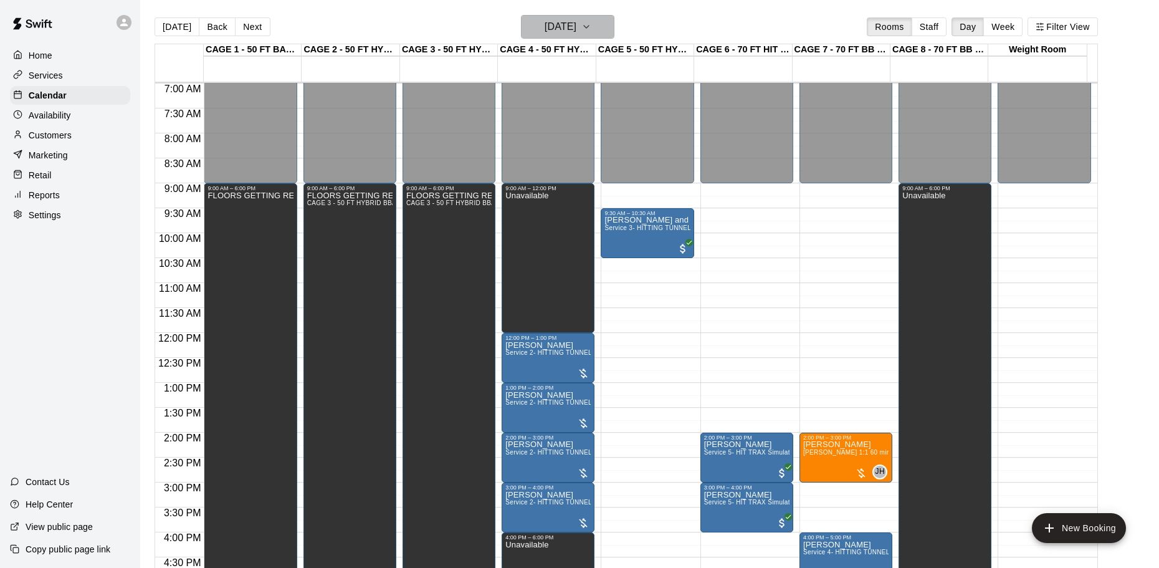
click at [591, 23] on icon "button" at bounding box center [586, 26] width 10 height 15
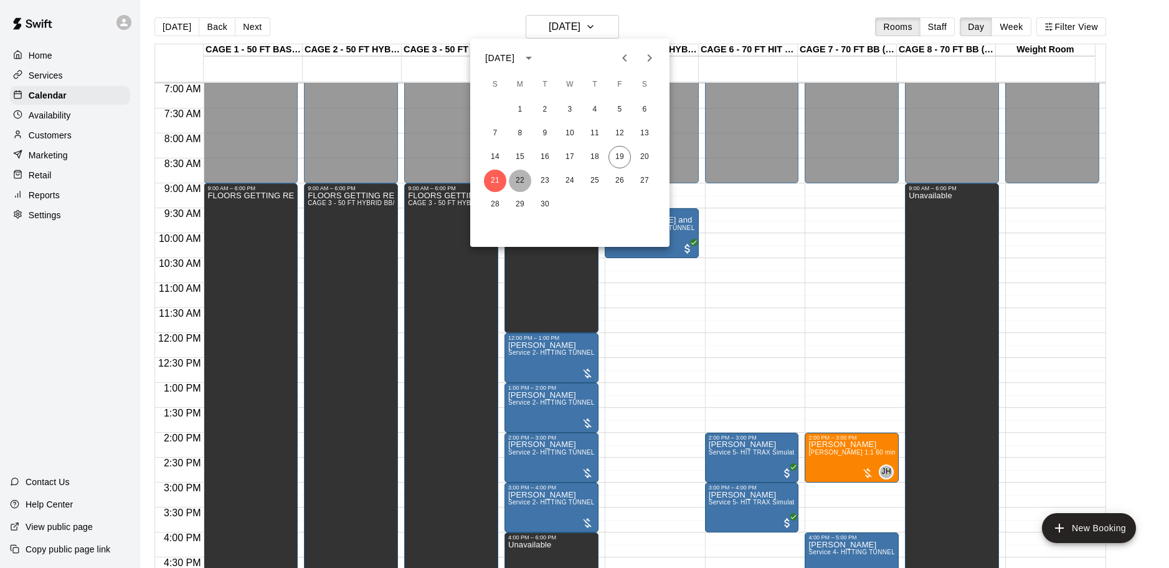
click at [526, 181] on button "22" at bounding box center [520, 180] width 22 height 22
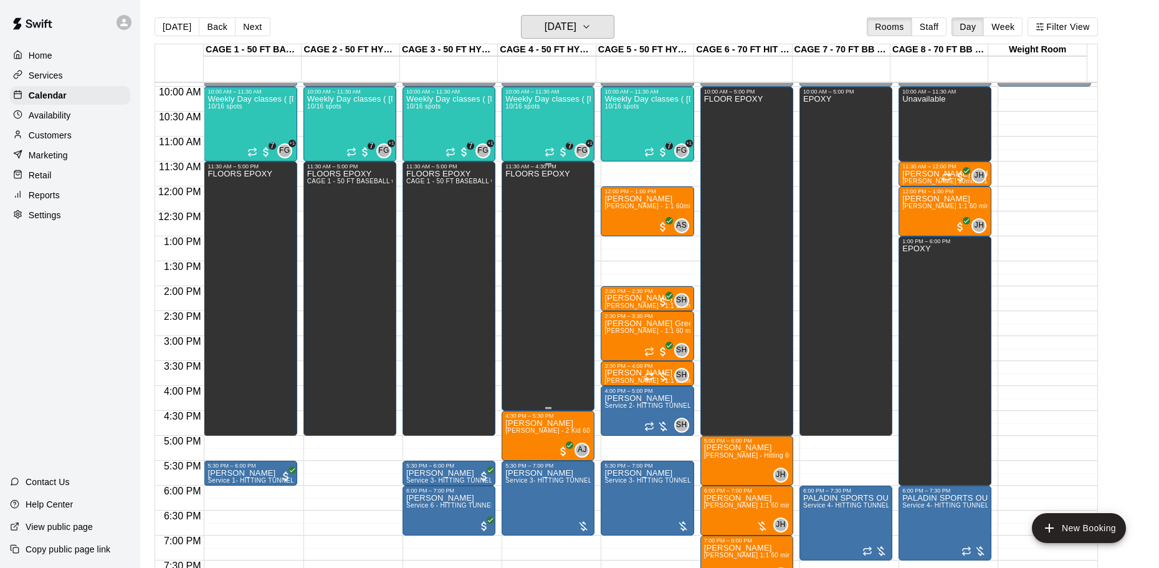
scroll to position [473, 0]
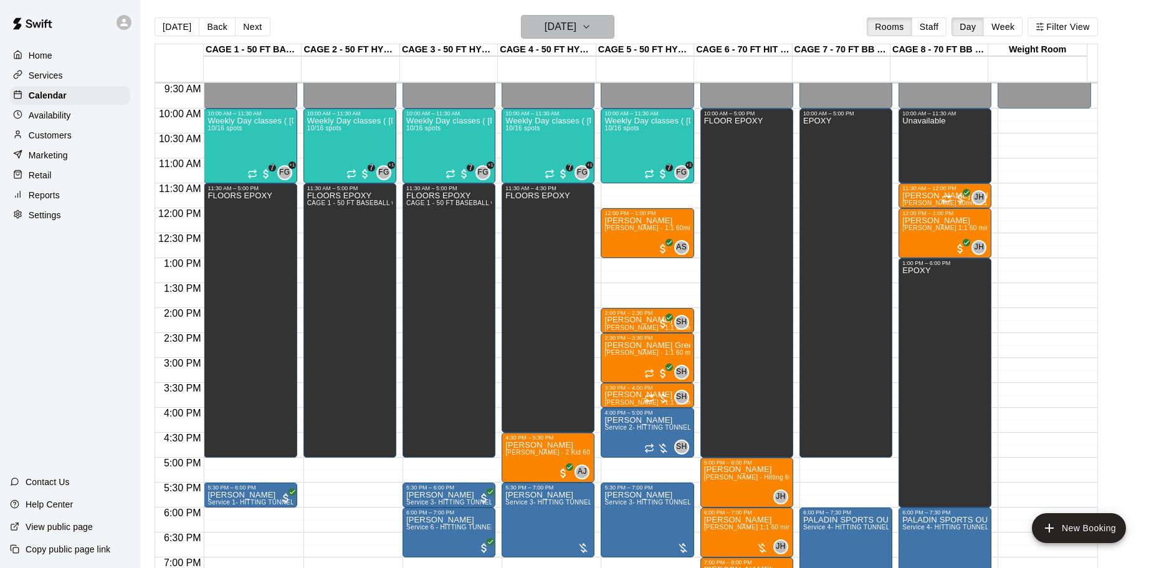
drag, startPoint x: 595, startPoint y: 34, endPoint x: 583, endPoint y: 34, distance: 11.8
click at [576, 34] on h6 "Monday Sep 22" at bounding box center [561, 26] width 32 height 17
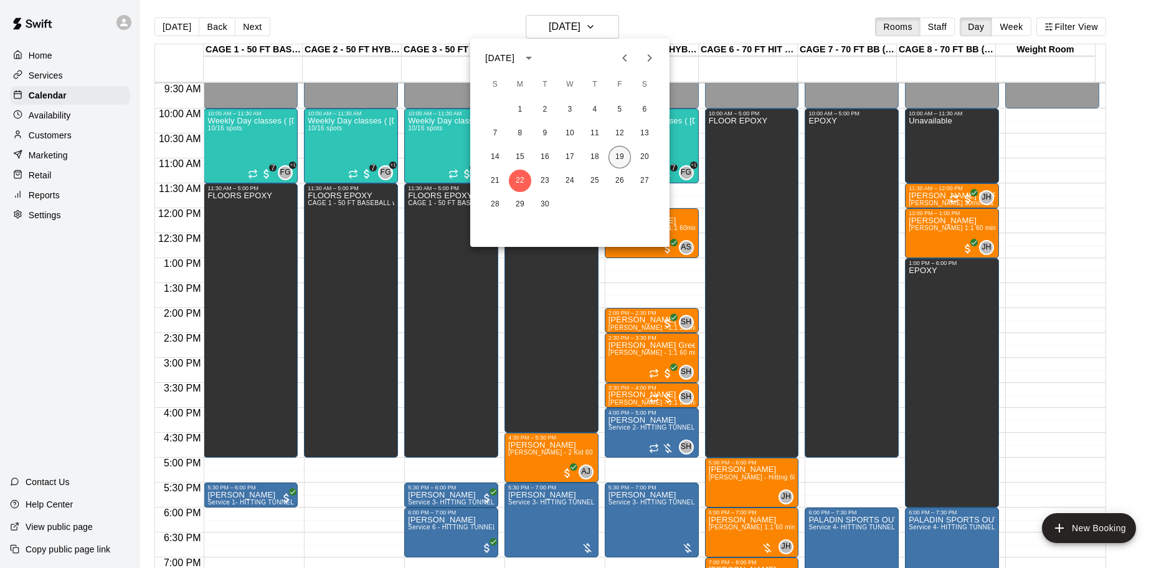
click at [617, 163] on button "19" at bounding box center [620, 157] width 22 height 22
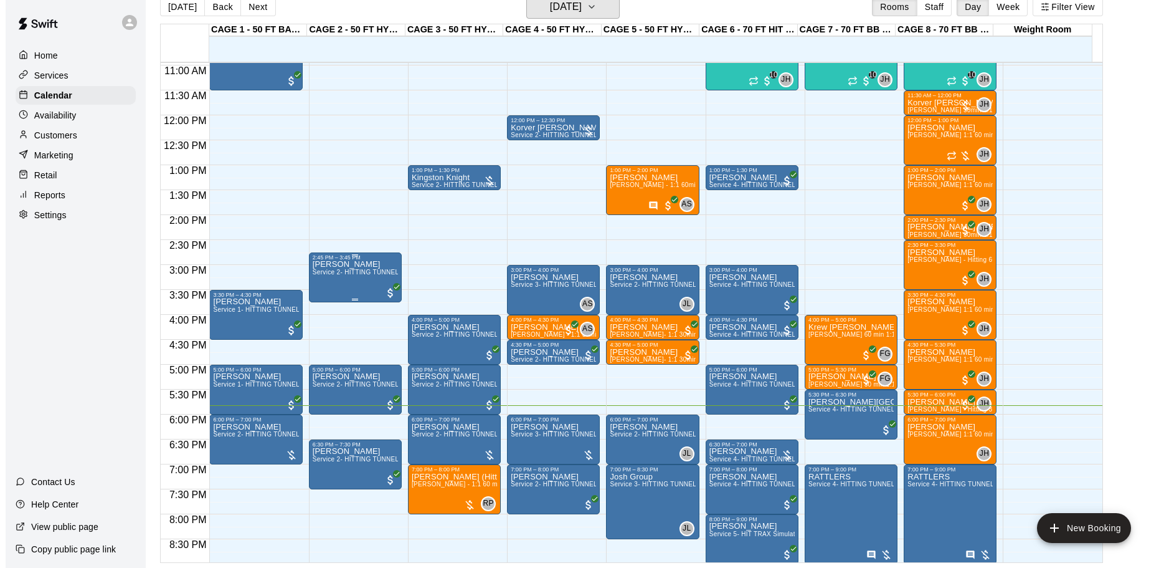
scroll to position [574, 0]
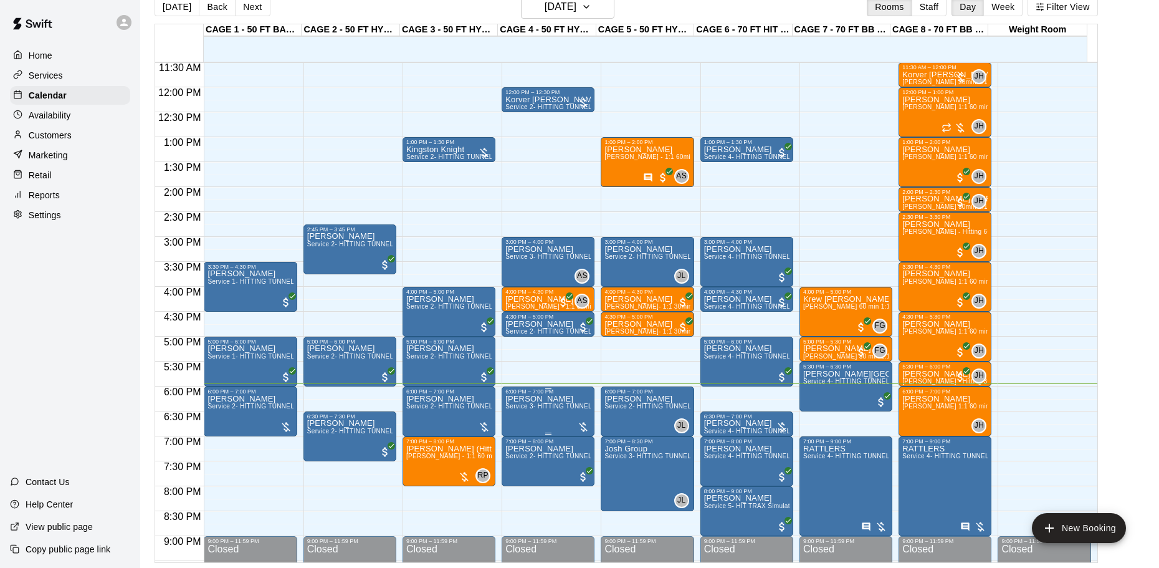
click at [564, 409] on span "Service 3- HITTING TUNNEL RENTAL - 50ft Softball" at bounding box center [582, 405] width 155 height 7
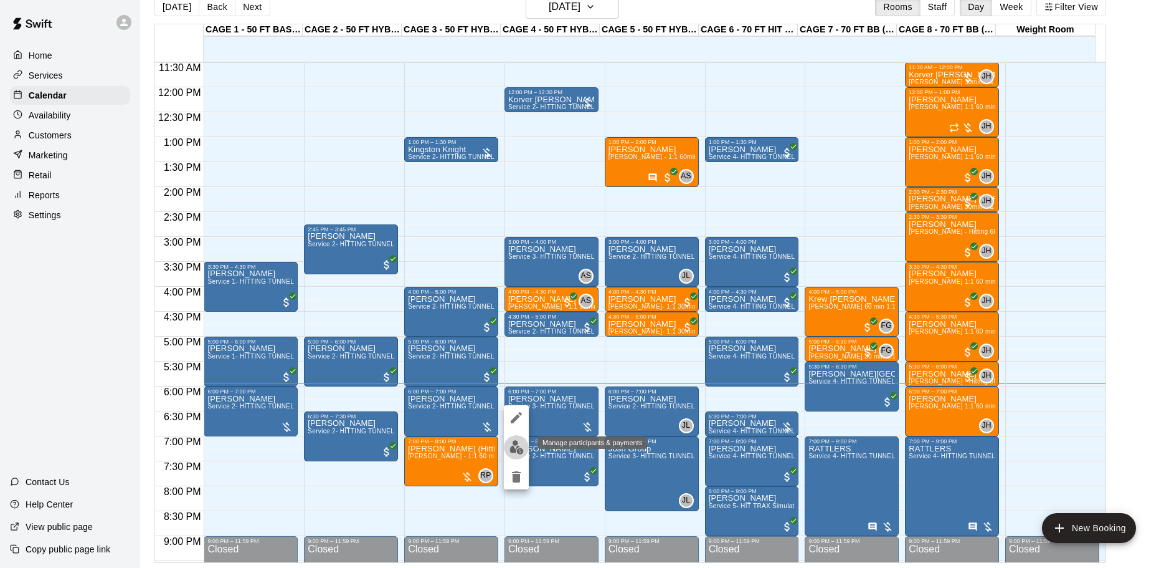
click at [517, 449] on img "edit" at bounding box center [517, 447] width 14 height 14
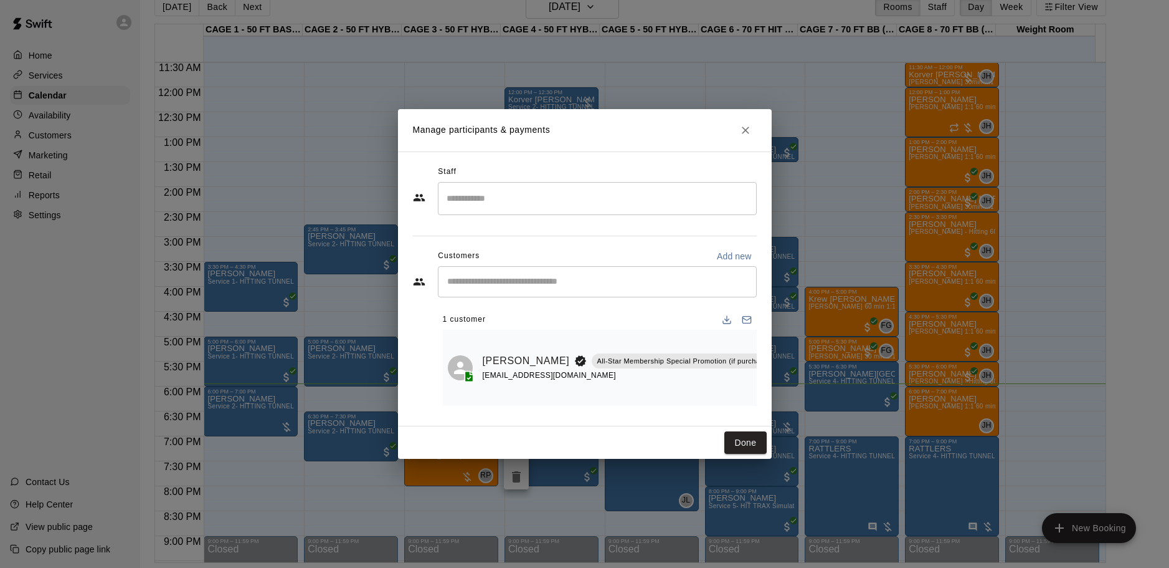
drag, startPoint x: 602, startPoint y: 411, endPoint x: 665, endPoint y: 415, distance: 63.0
click at [665, 415] on div "Staff ​ Customers Add new ​ 1 customer Dan Cook All-Star Membership Special Pro…" at bounding box center [585, 289] width 344 height 254
click at [771, 386] on icon "Manage bookings & payment" at bounding box center [777, 389] width 12 height 12
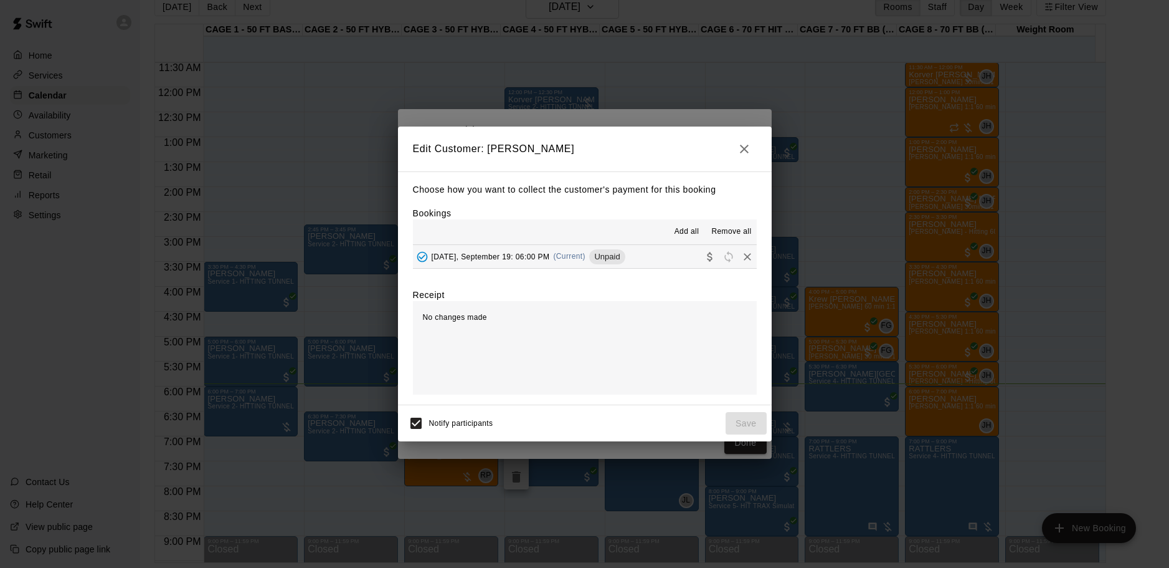
click at [741, 147] on icon "button" at bounding box center [744, 148] width 15 height 15
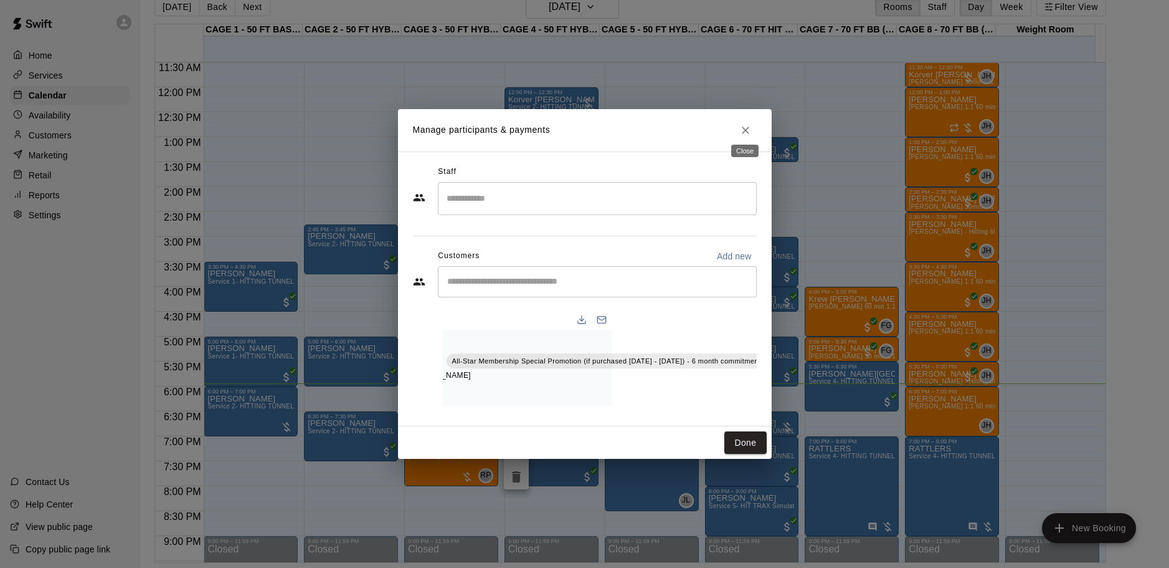
click at [743, 130] on icon "Close" at bounding box center [746, 130] width 12 height 12
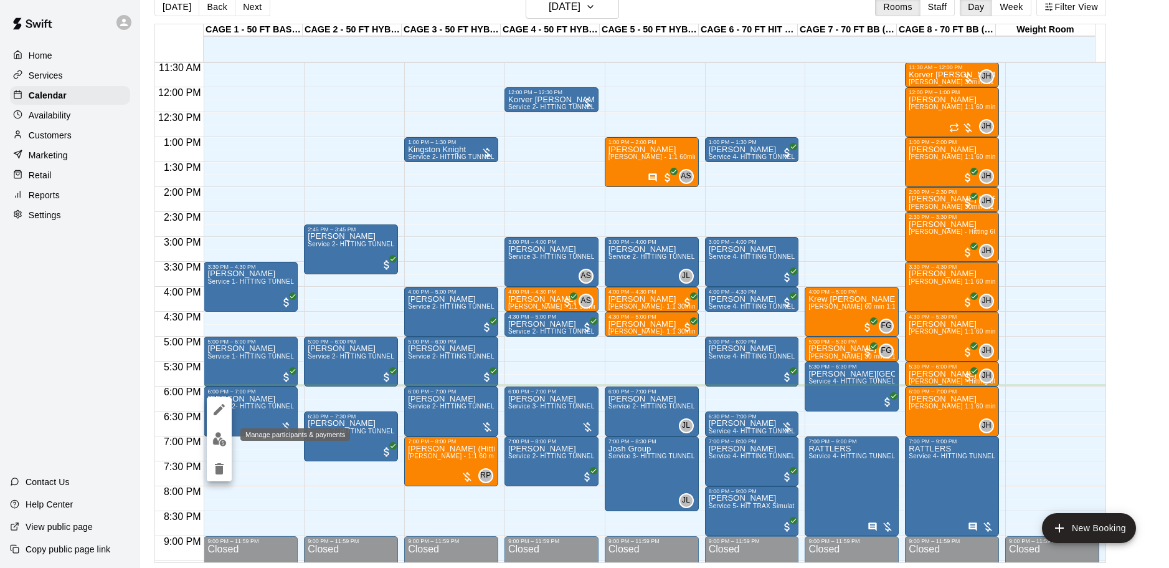
click at [228, 437] on button "edit" at bounding box center [219, 439] width 25 height 24
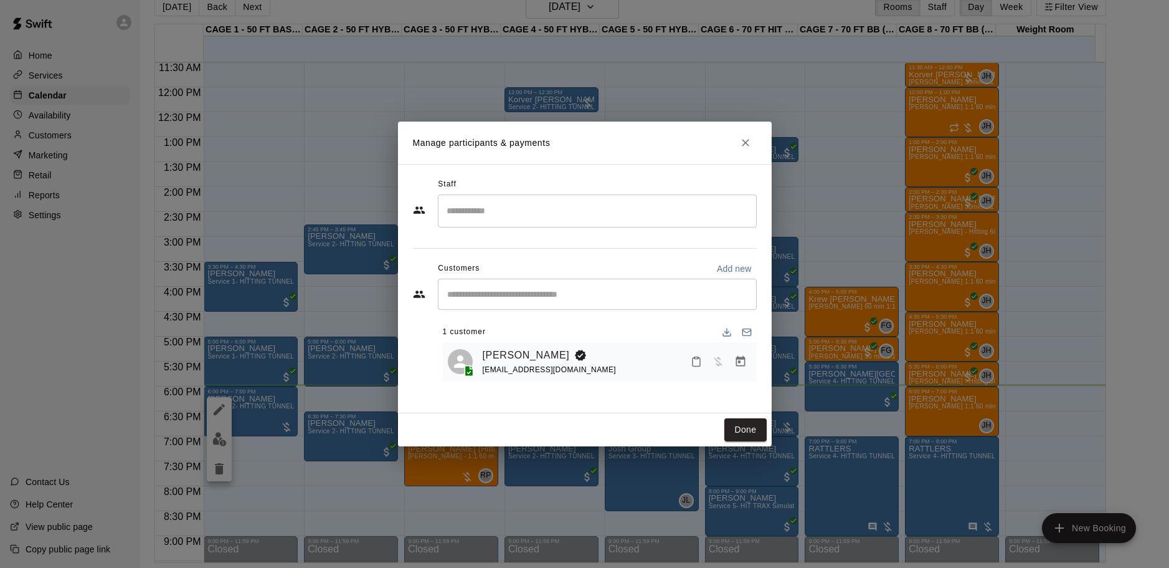
click at [741, 359] on icon "Manage bookings & payment" at bounding box center [740, 361] width 9 height 11
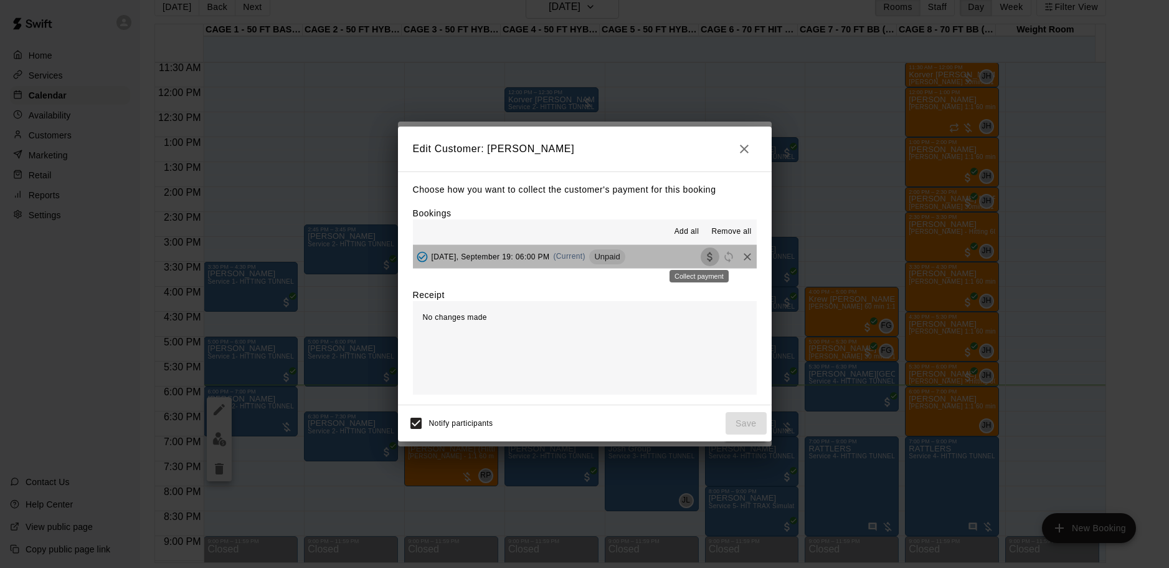
click at [707, 259] on icon "Collect payment" at bounding box center [709, 256] width 5 height 9
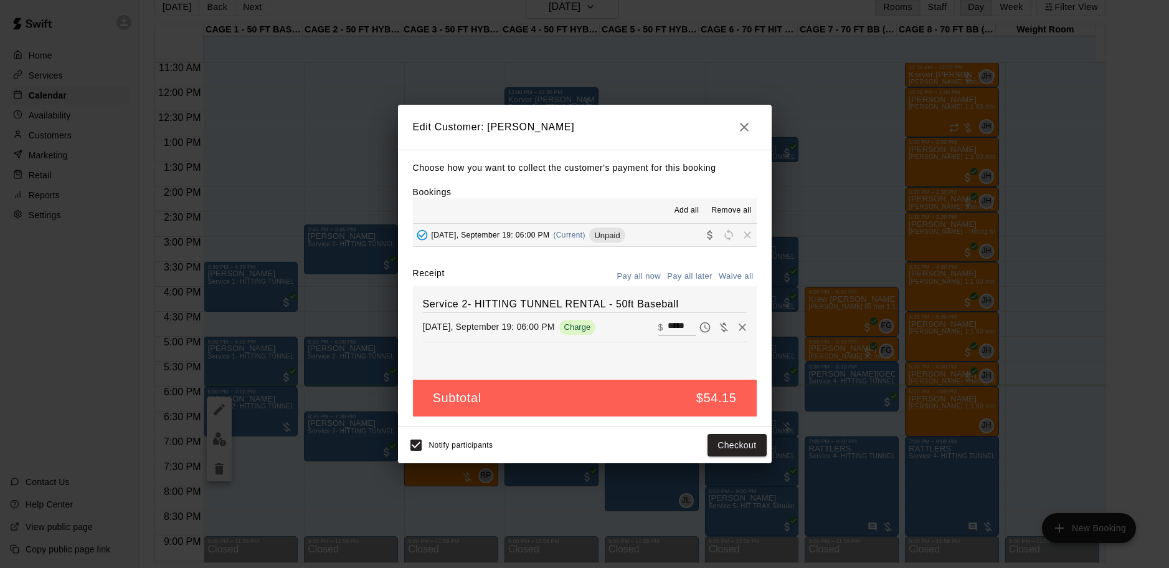
click at [678, 323] on input "*****" at bounding box center [681, 327] width 27 height 16
drag, startPoint x: 680, startPoint y: 326, endPoint x: 655, endPoint y: 326, distance: 24.9
click at [659, 326] on div "​ $ *****" at bounding box center [677, 327] width 37 height 16
type input "**"
click at [640, 276] on button "Pay all now" at bounding box center [639, 276] width 50 height 19
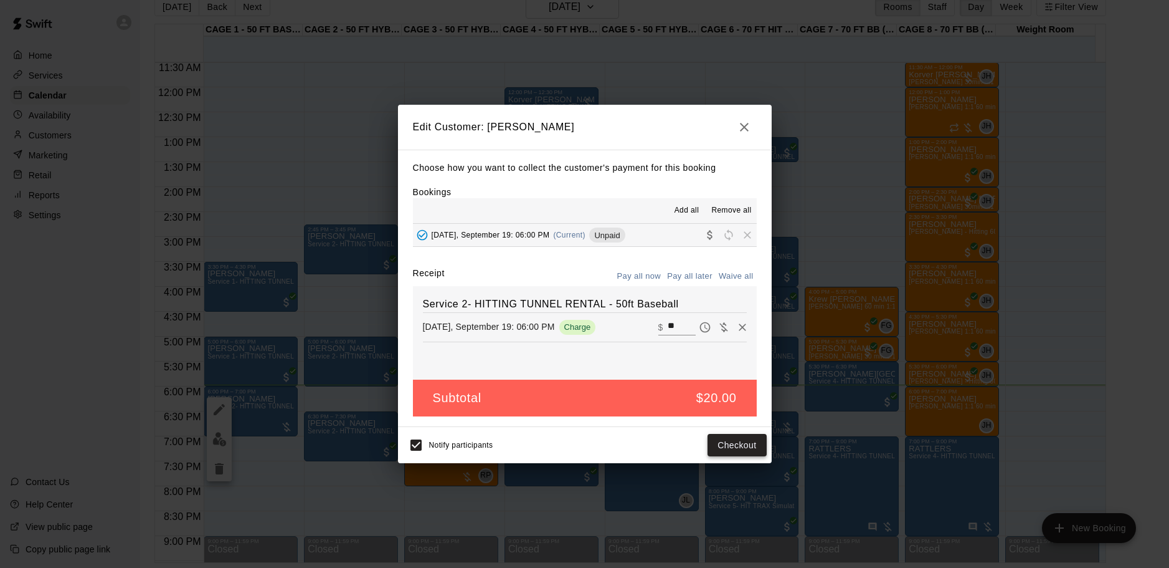
click at [718, 450] on button "Checkout" at bounding box center [737, 445] width 59 height 23
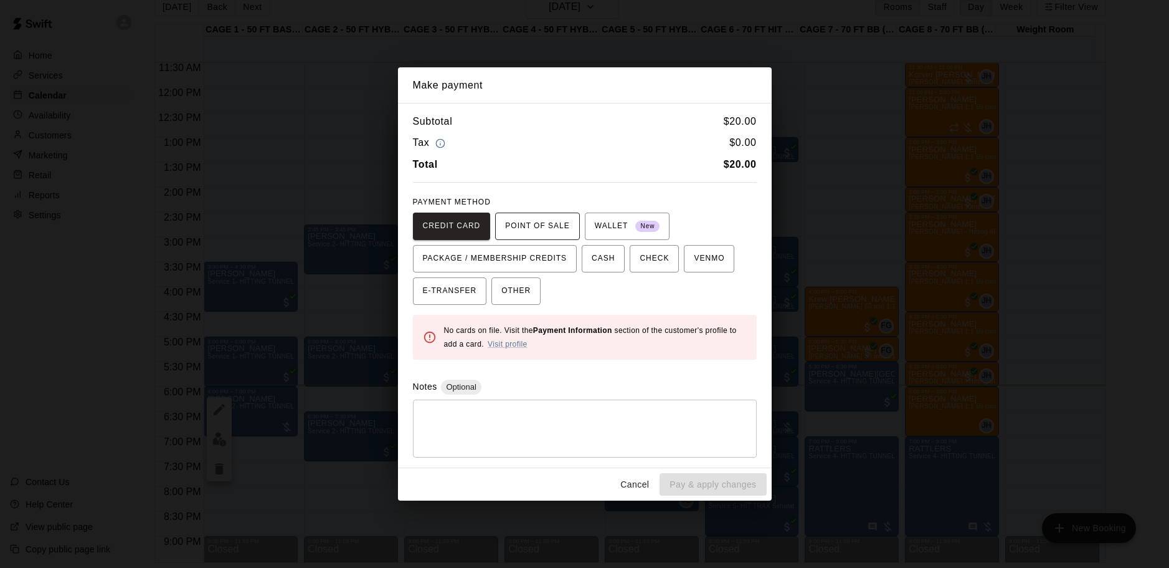
click at [543, 223] on span "POINT OF SALE" at bounding box center [537, 226] width 64 height 20
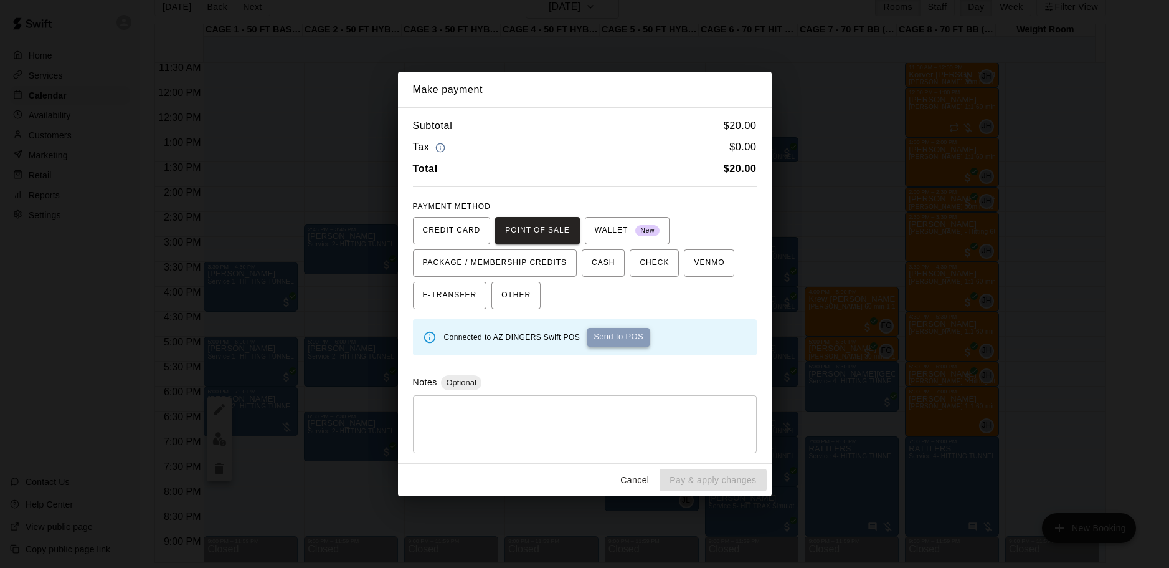
click at [621, 332] on button "Send to POS" at bounding box center [619, 337] width 62 height 19
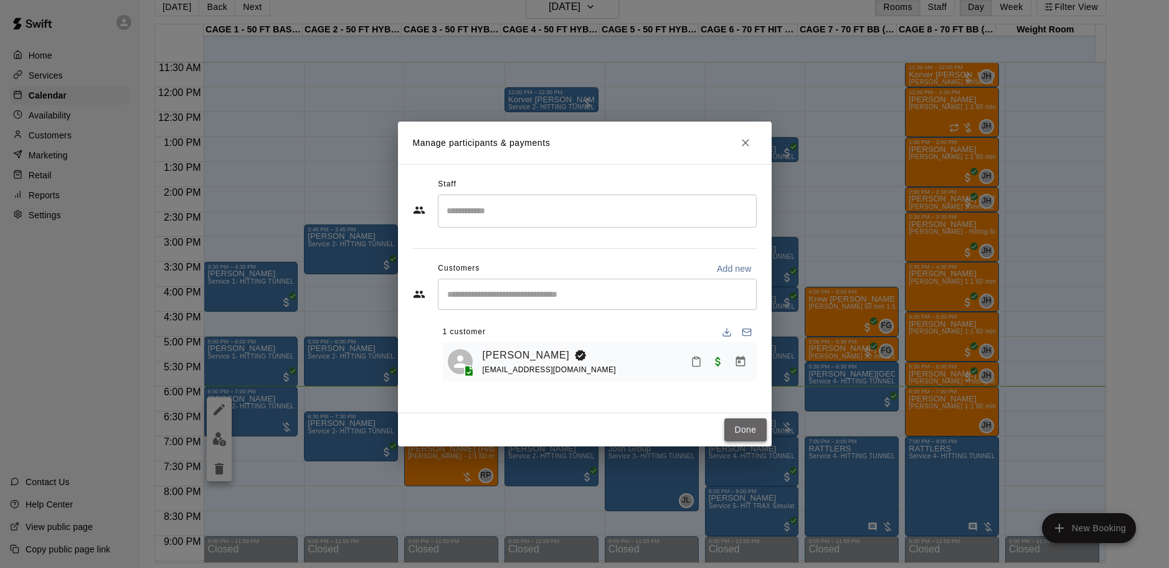
click at [749, 429] on button "Done" at bounding box center [746, 429] width 42 height 23
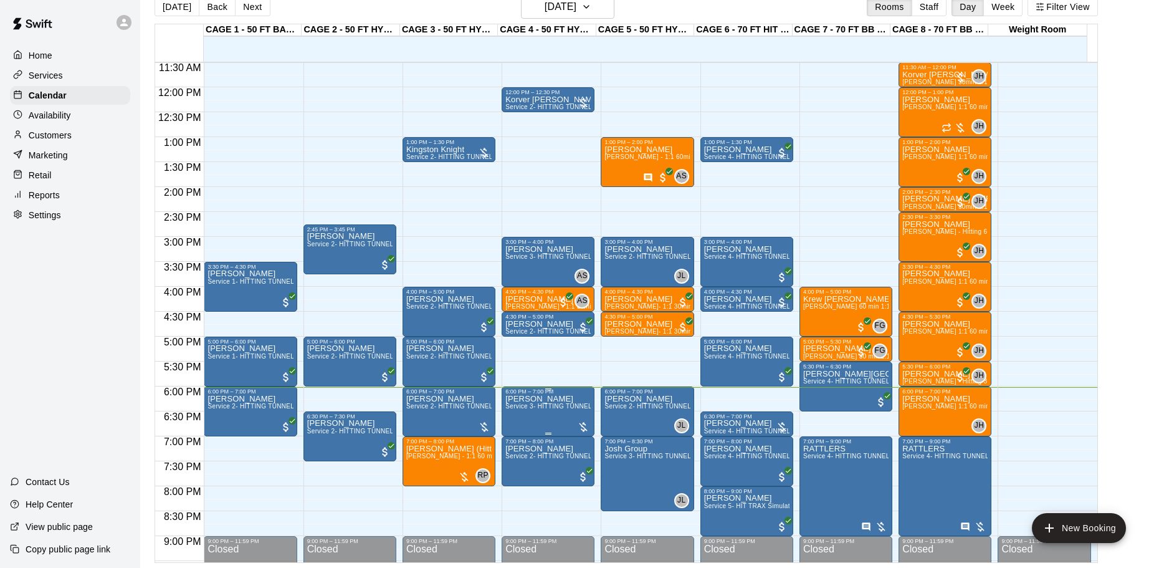
click at [582, 427] on div at bounding box center [583, 427] width 12 height 12
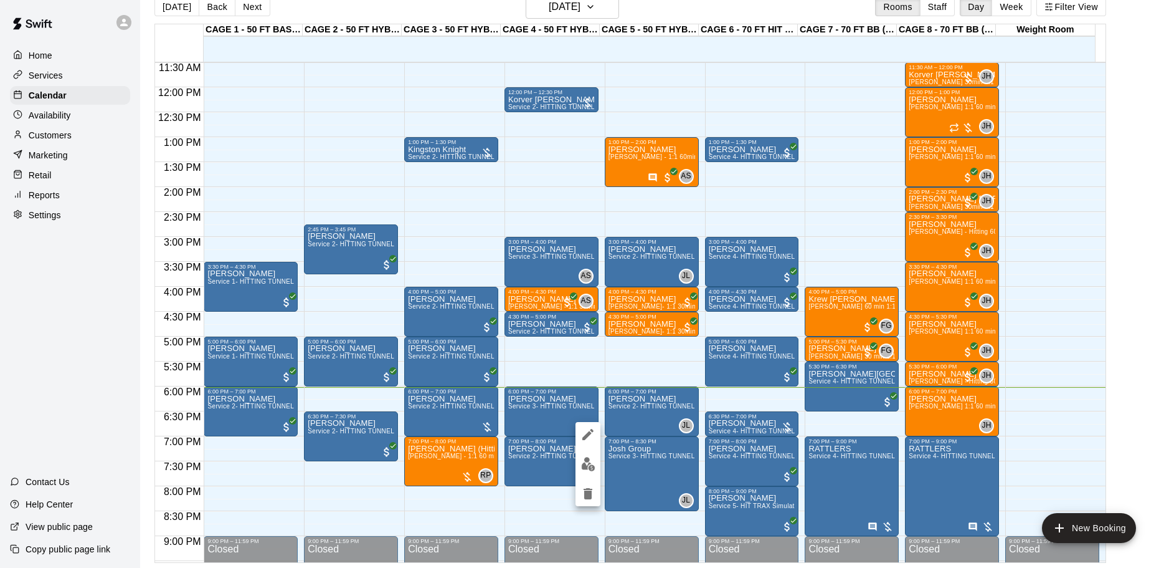
click at [445, 416] on div at bounding box center [584, 284] width 1169 height 568
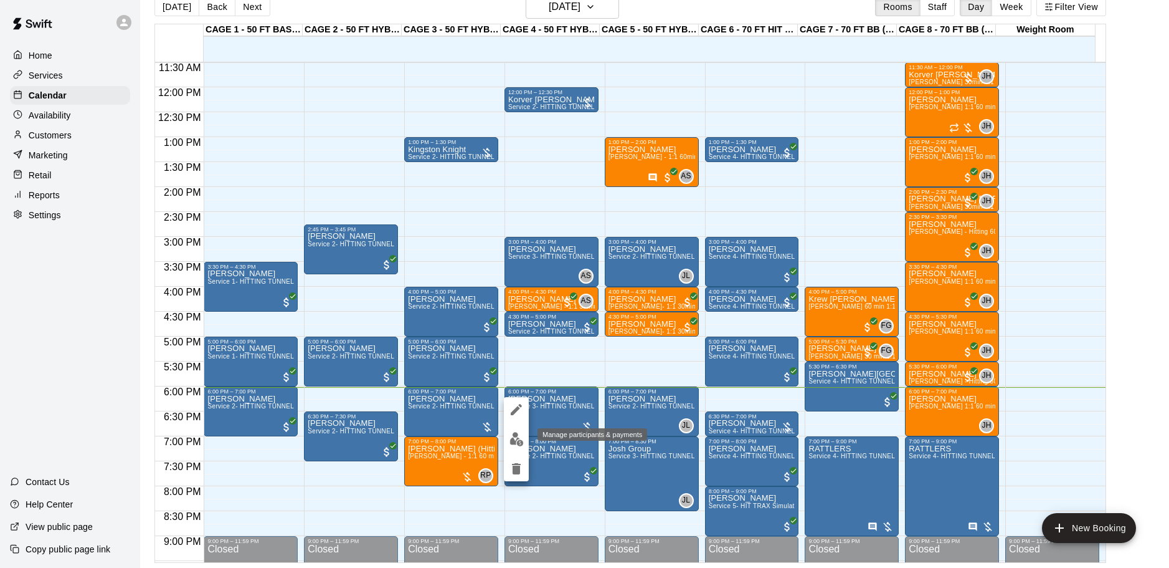
click at [515, 435] on img "edit" at bounding box center [517, 439] width 14 height 14
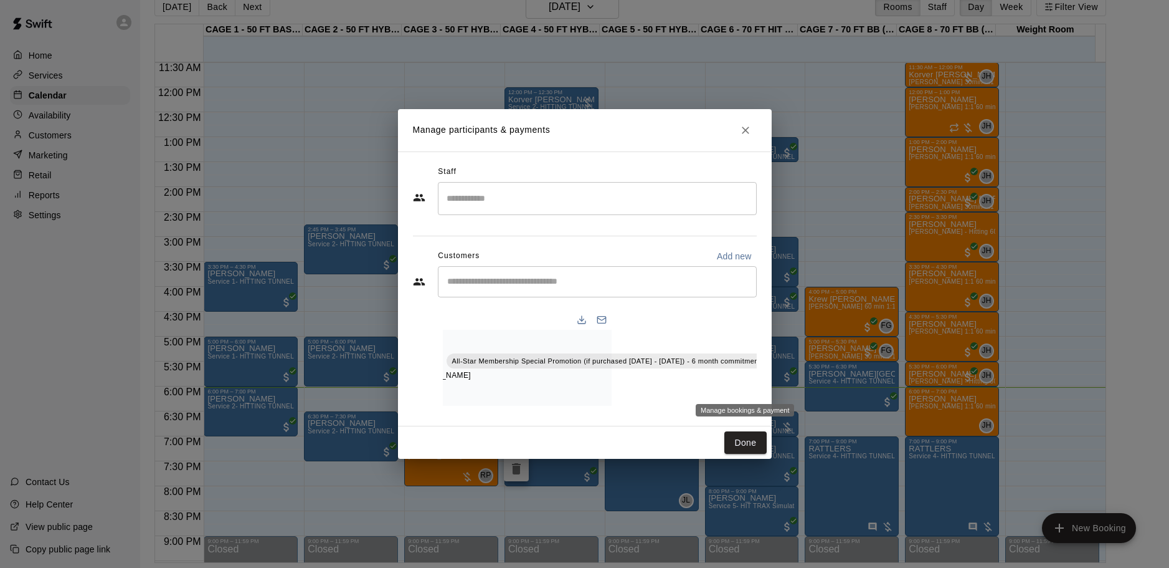
click at [771, 384] on icon "Manage bookings & payment" at bounding box center [777, 389] width 12 height 12
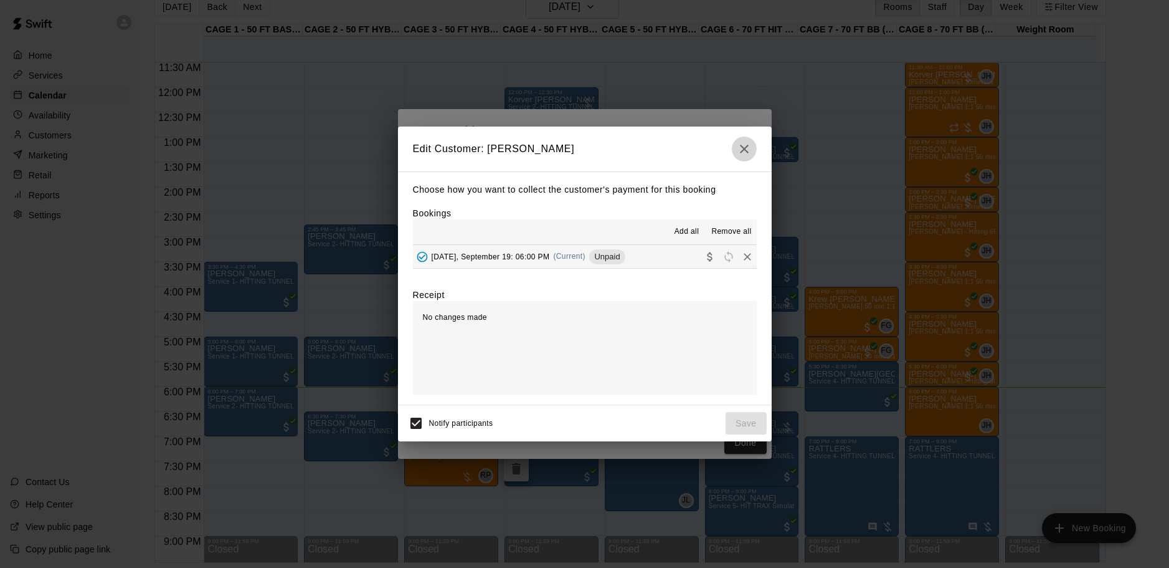
click at [748, 150] on icon "button" at bounding box center [744, 148] width 15 height 15
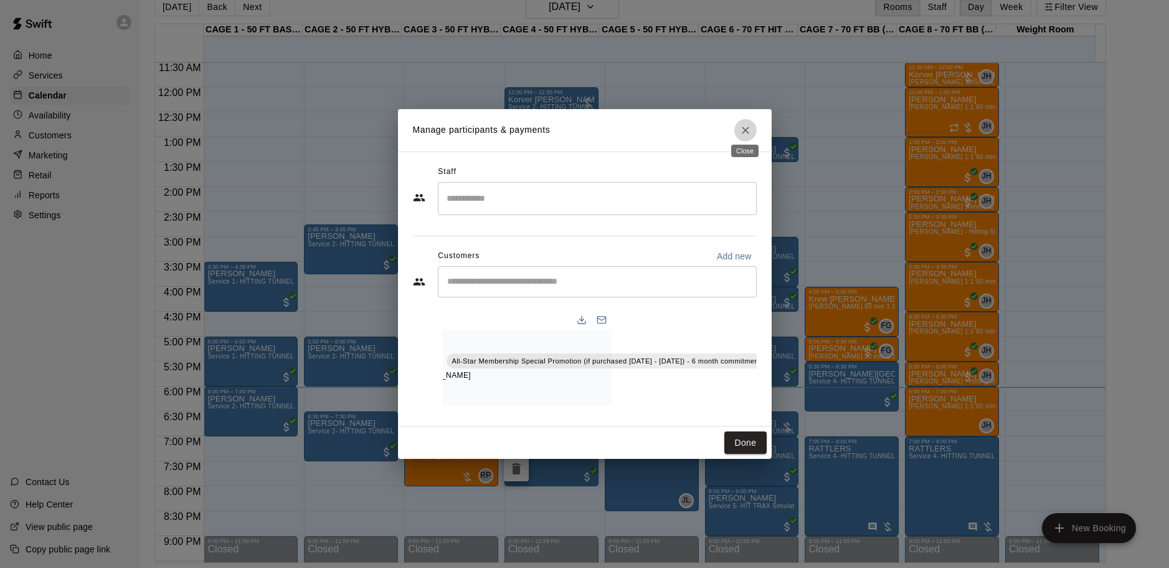
click at [746, 124] on icon "Close" at bounding box center [746, 130] width 12 height 12
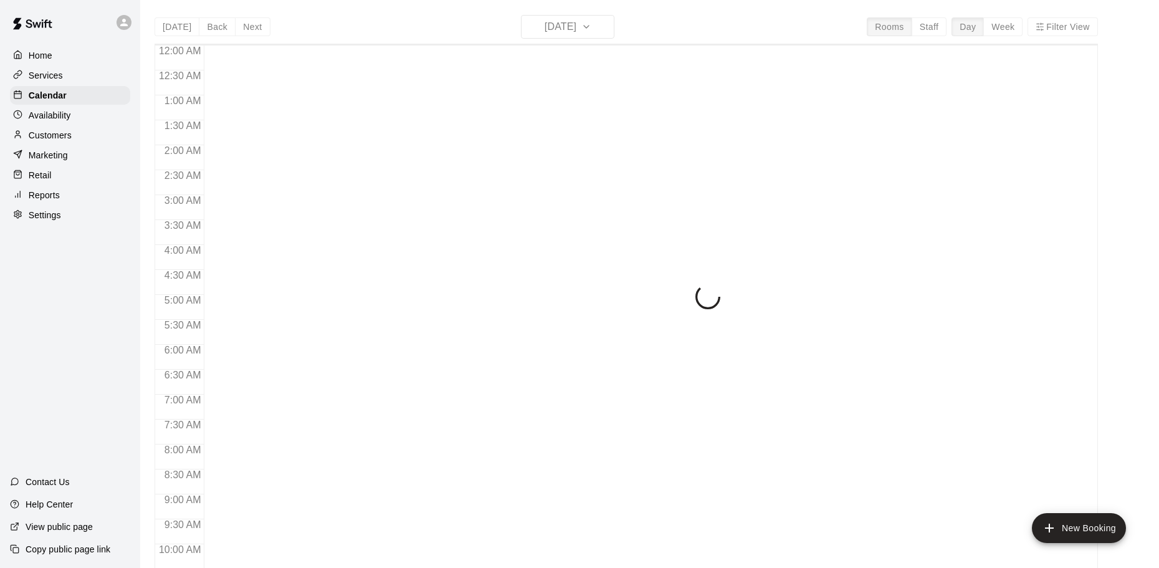
scroll to position [660, 0]
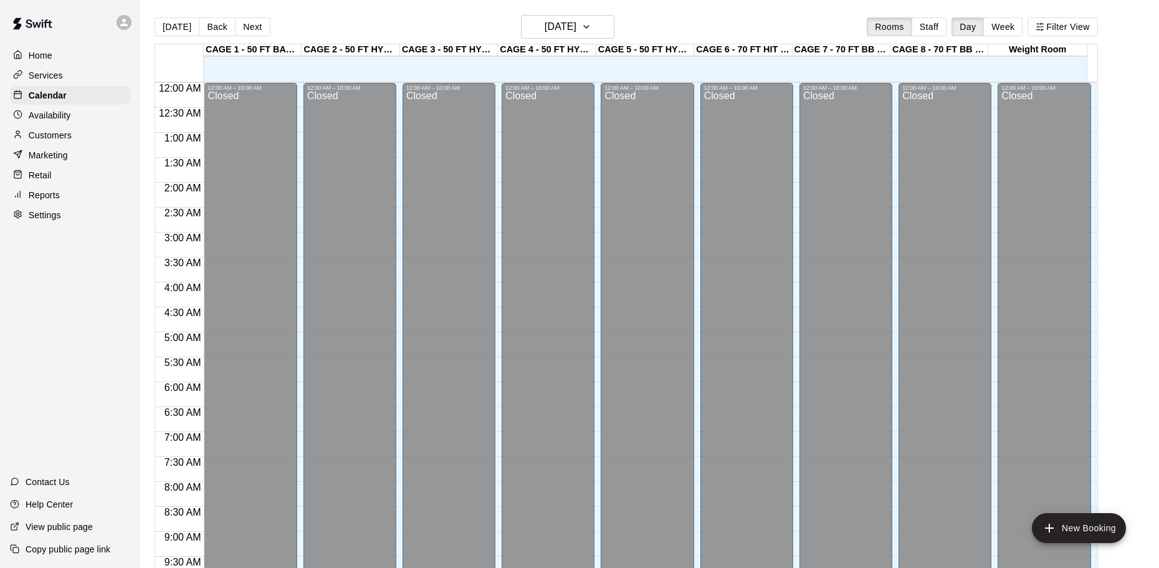
scroll to position [660, 0]
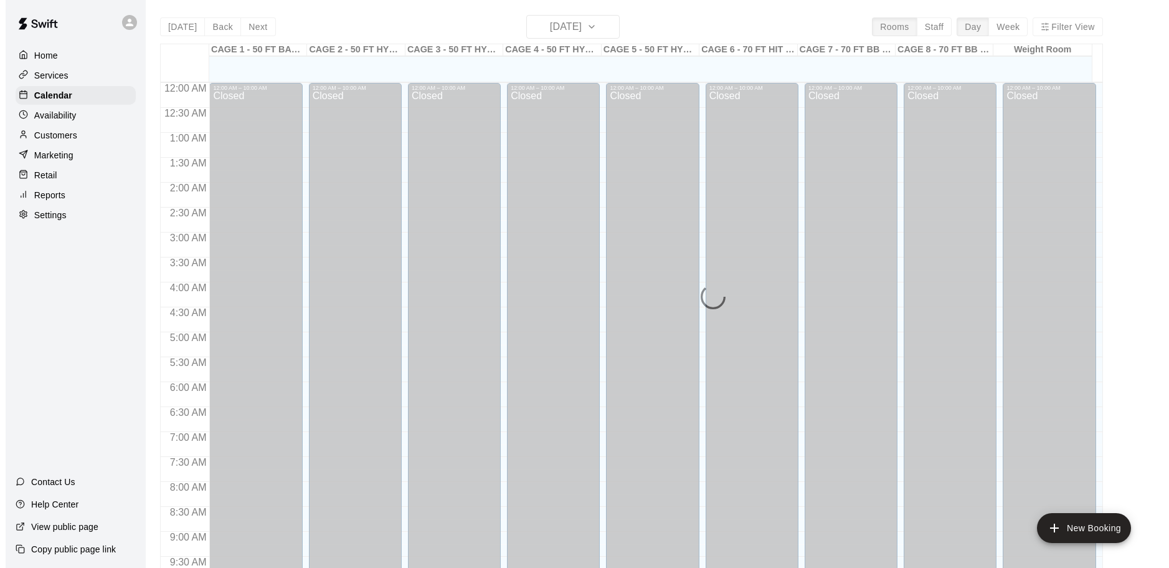
scroll to position [660, 0]
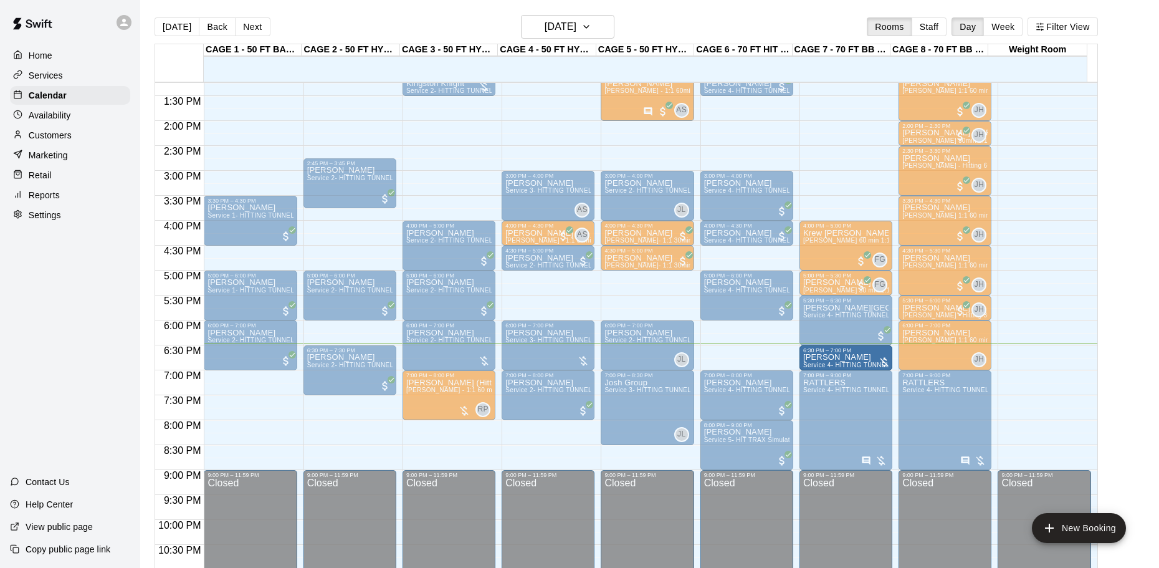
drag, startPoint x: 741, startPoint y: 355, endPoint x: 819, endPoint y: 360, distance: 78.7
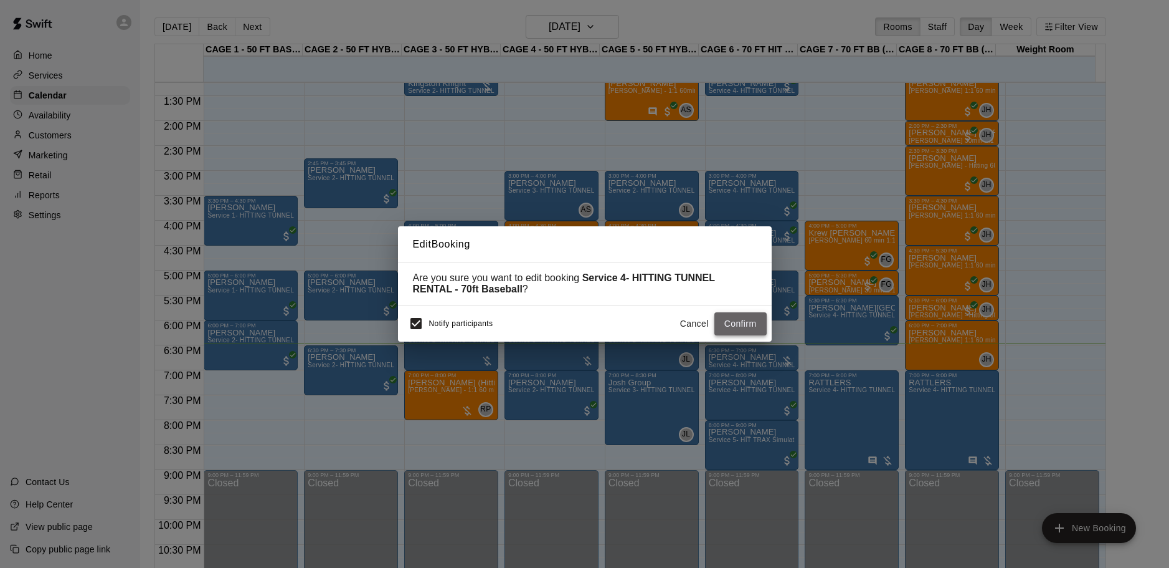
click at [739, 324] on button "Confirm" at bounding box center [741, 323] width 52 height 23
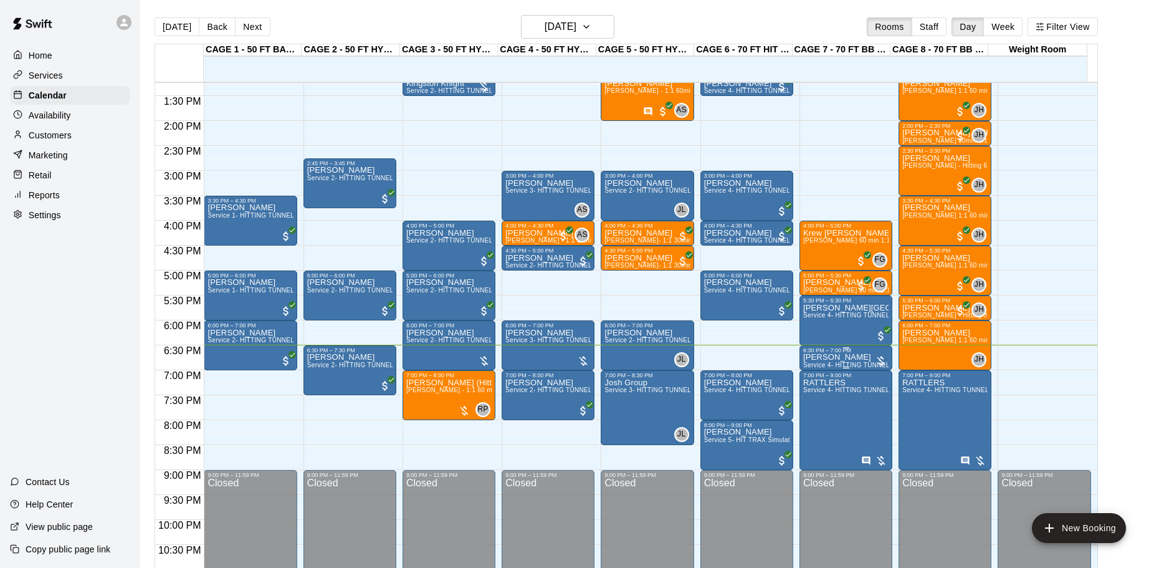
click at [837, 357] on p "[PERSON_NAME]" at bounding box center [845, 357] width 85 height 0
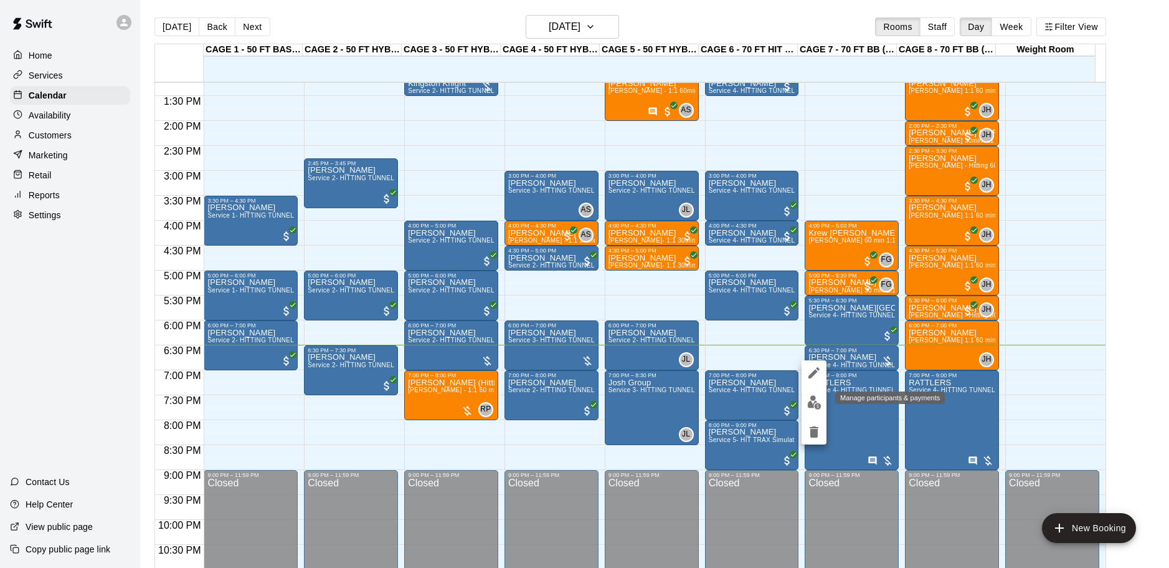
click at [815, 396] on img "edit" at bounding box center [814, 402] width 14 height 14
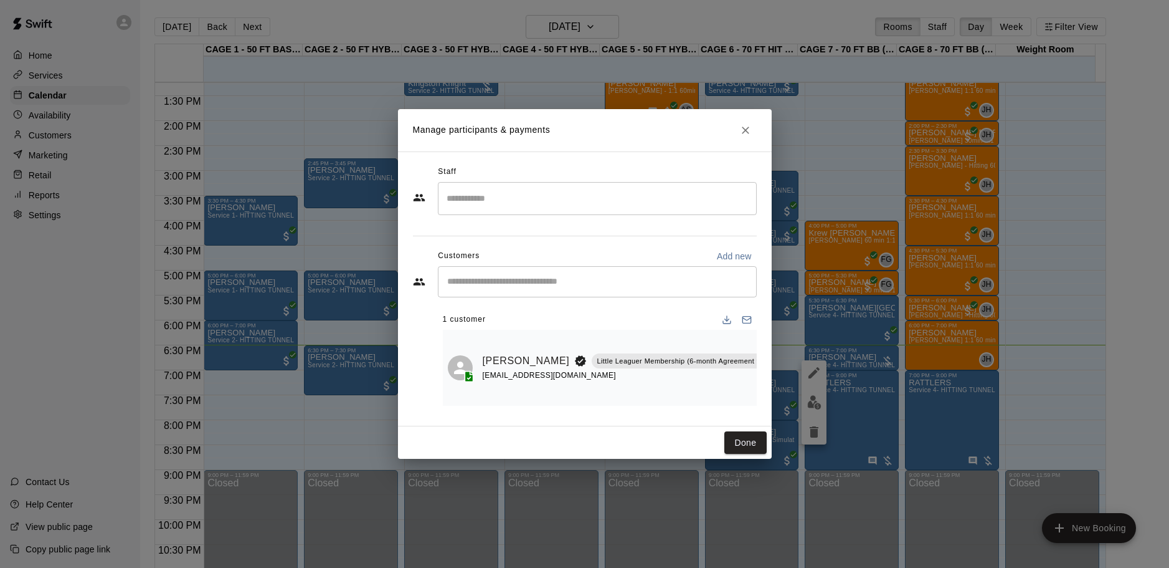
scroll to position [0, 64]
click at [792, 383] on icon "Manage bookings & payment" at bounding box center [798, 389] width 12 height 12
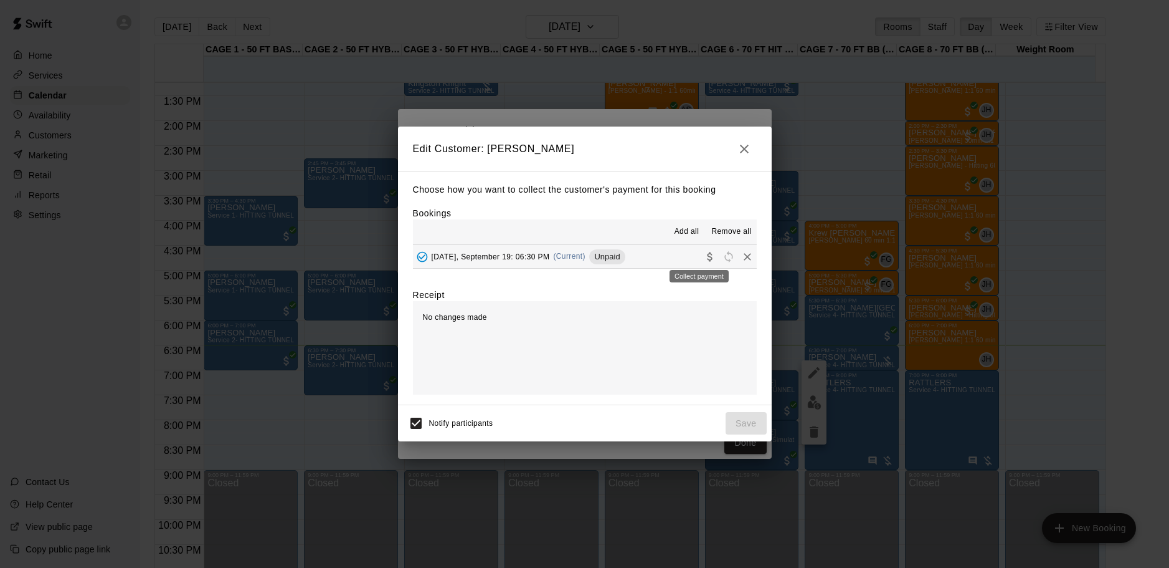
click at [704, 259] on icon "Collect payment" at bounding box center [710, 256] width 12 height 12
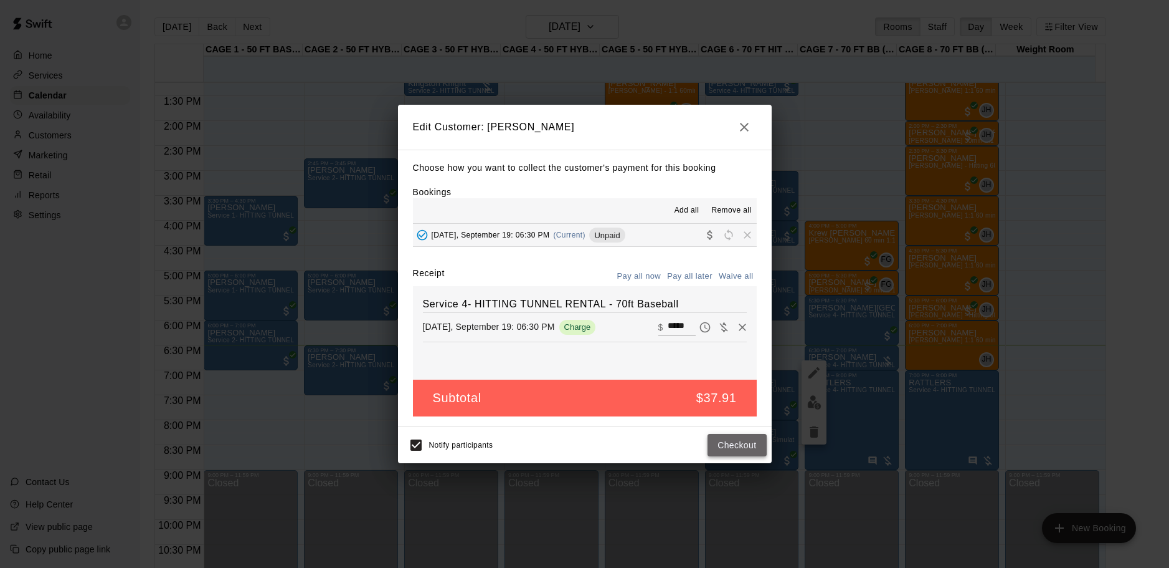
click at [730, 442] on button "Checkout" at bounding box center [737, 445] width 59 height 23
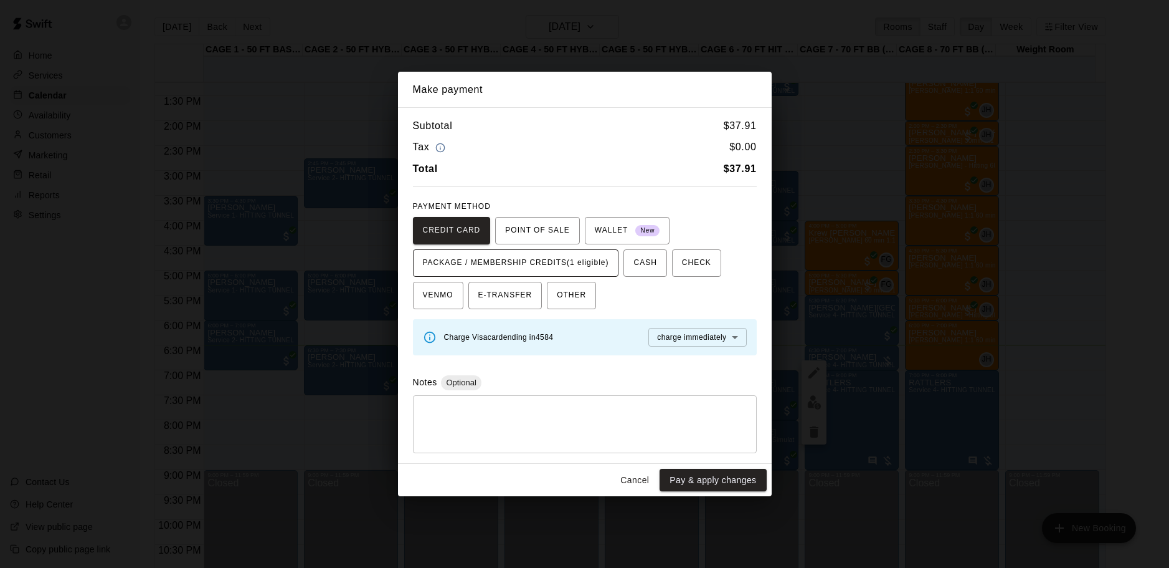
click at [474, 259] on span "PACKAGE / MEMBERSHIP CREDITS (1 eligible)" at bounding box center [516, 263] width 186 height 20
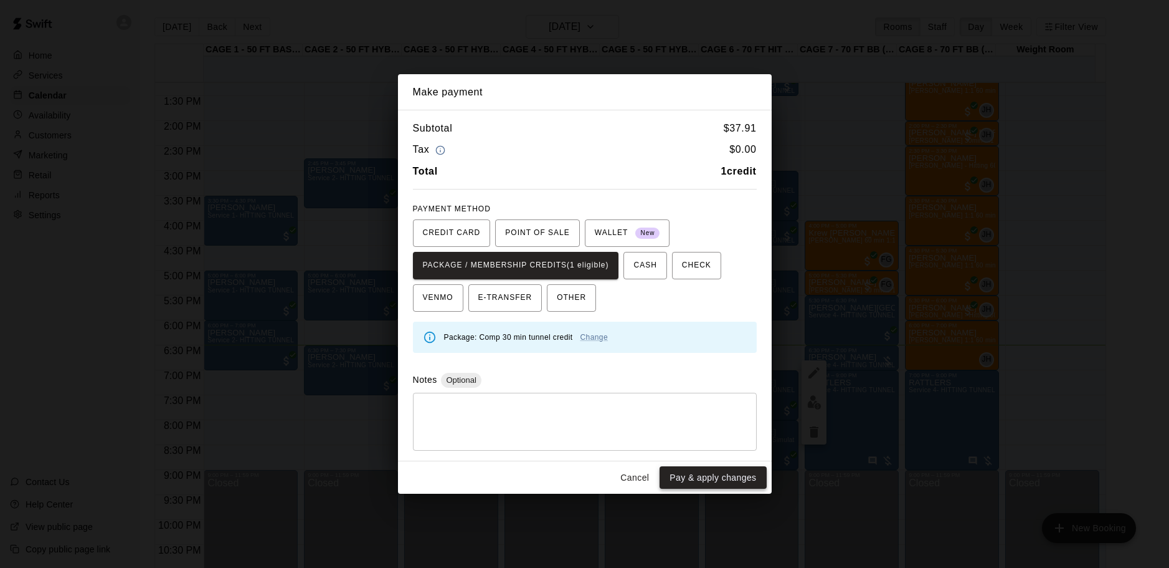
click at [709, 480] on button "Pay & apply changes" at bounding box center [713, 477] width 107 height 23
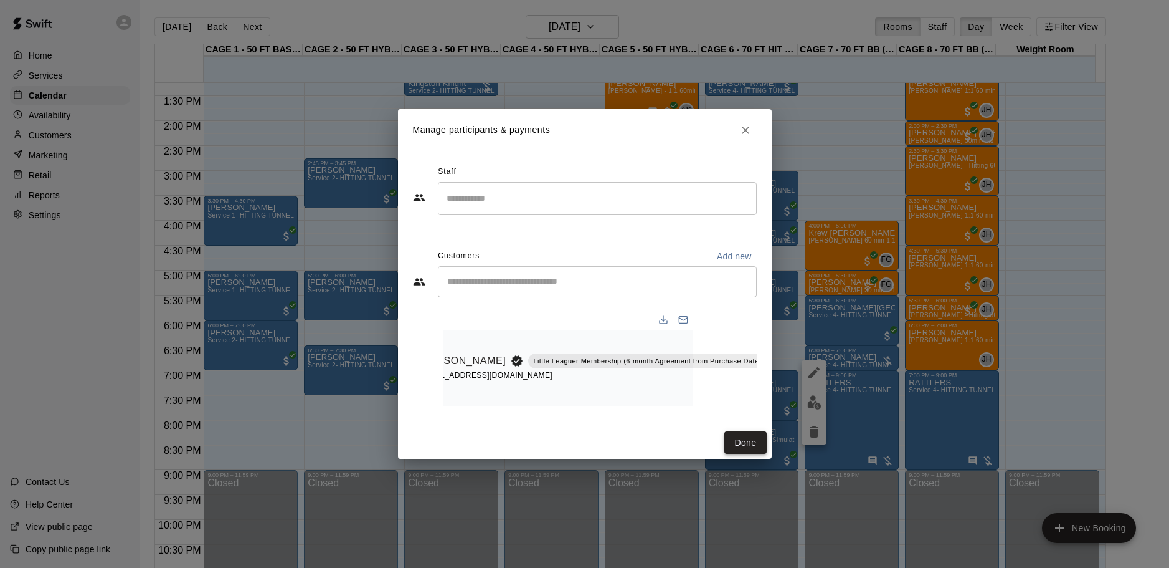
click at [747, 442] on button "Done" at bounding box center [746, 442] width 42 height 23
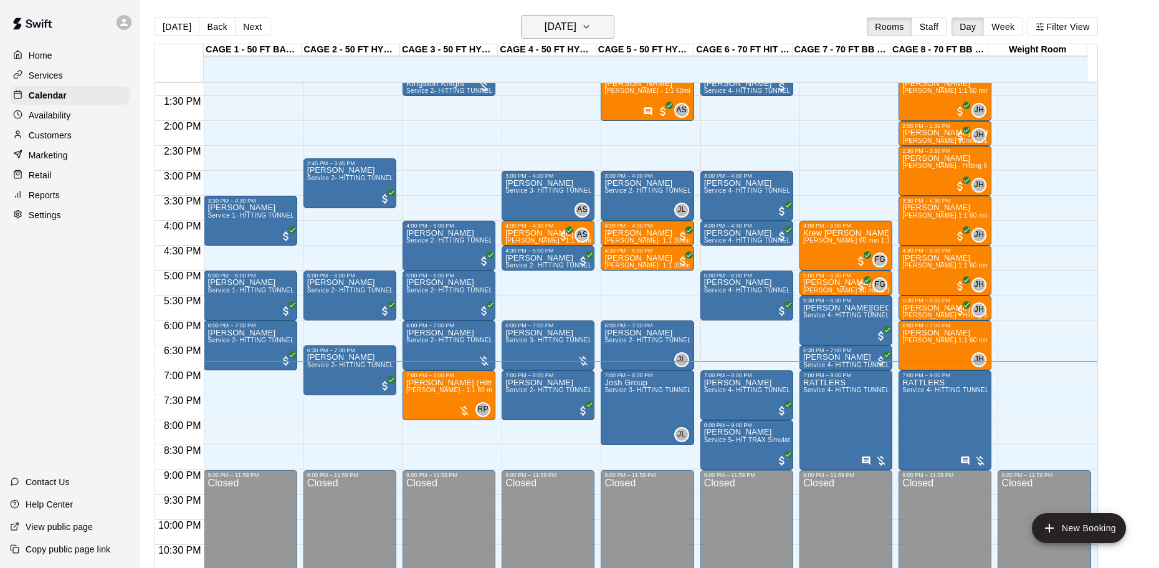
click at [546, 23] on h6 "[DATE]" at bounding box center [561, 26] width 32 height 17
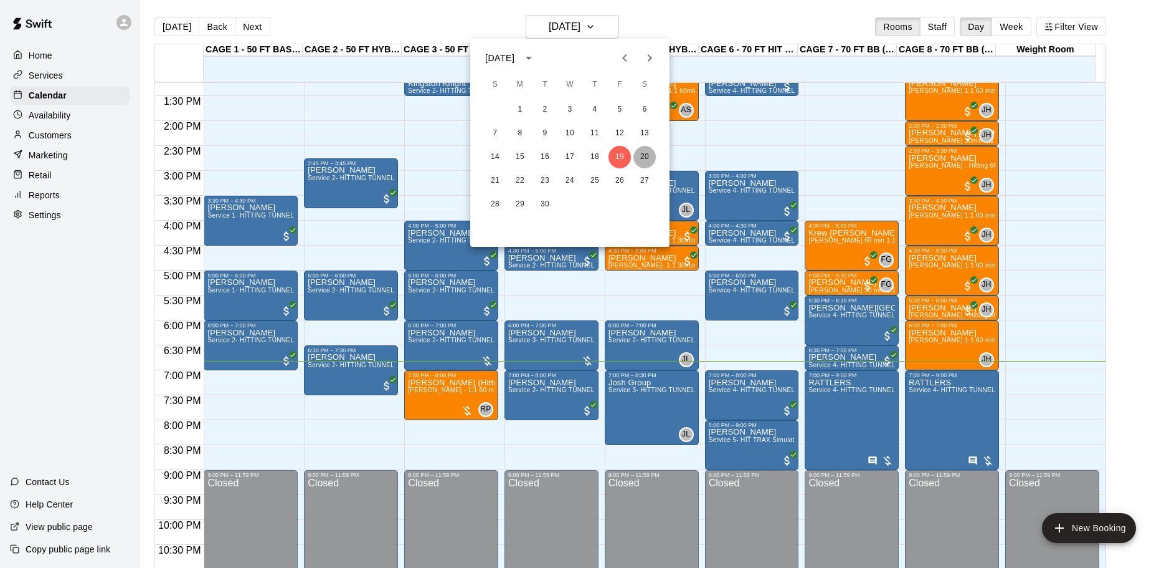
click at [644, 153] on button "20" at bounding box center [645, 157] width 22 height 22
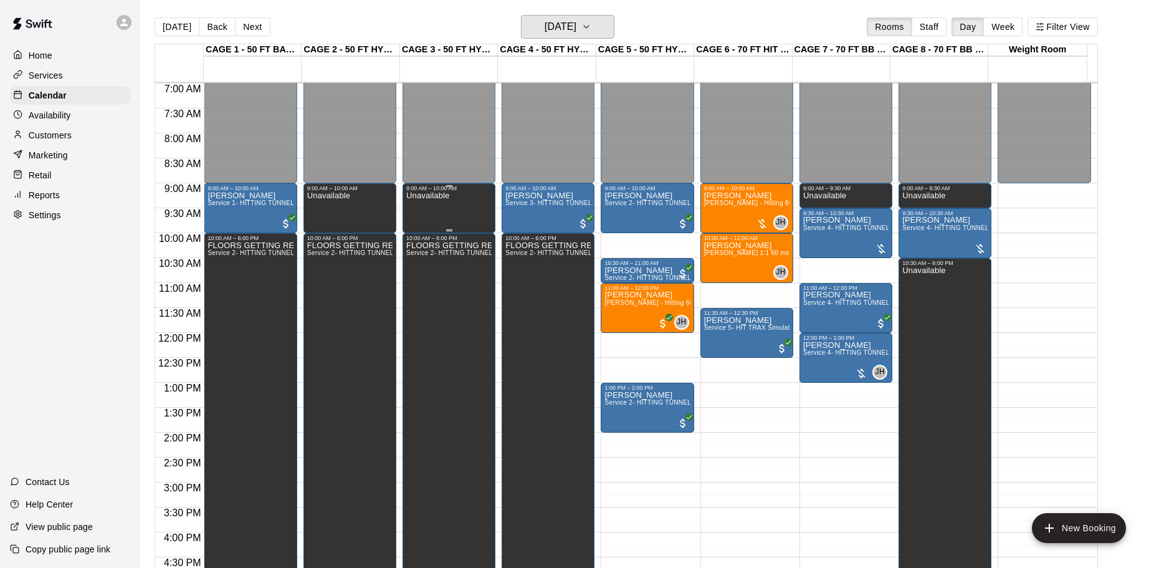
scroll to position [411, 0]
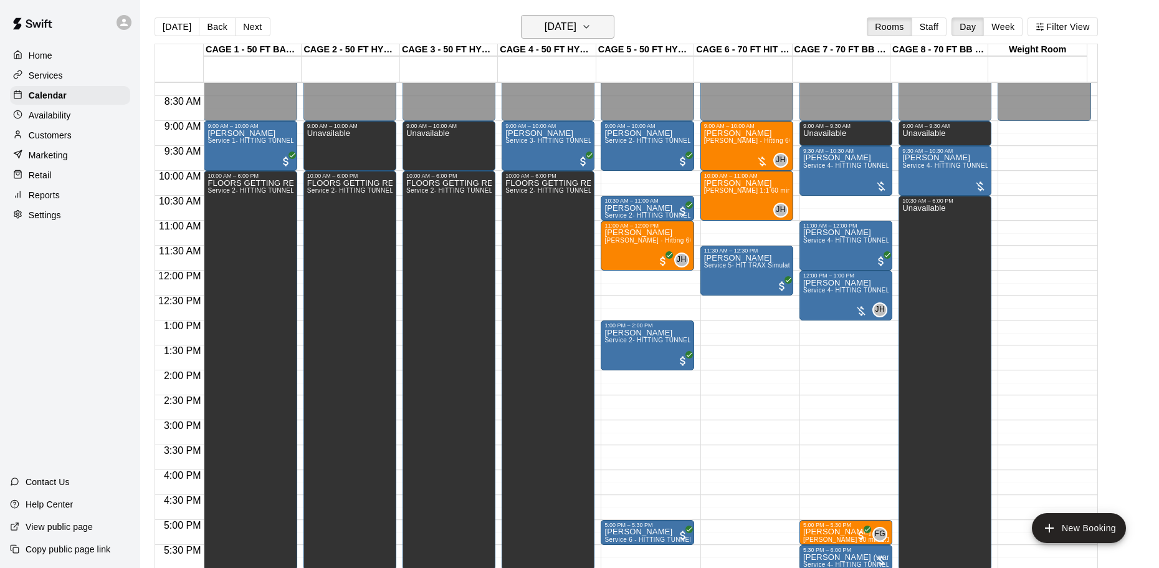
click at [558, 19] on h6 "Saturday Sep 20" at bounding box center [561, 26] width 32 height 17
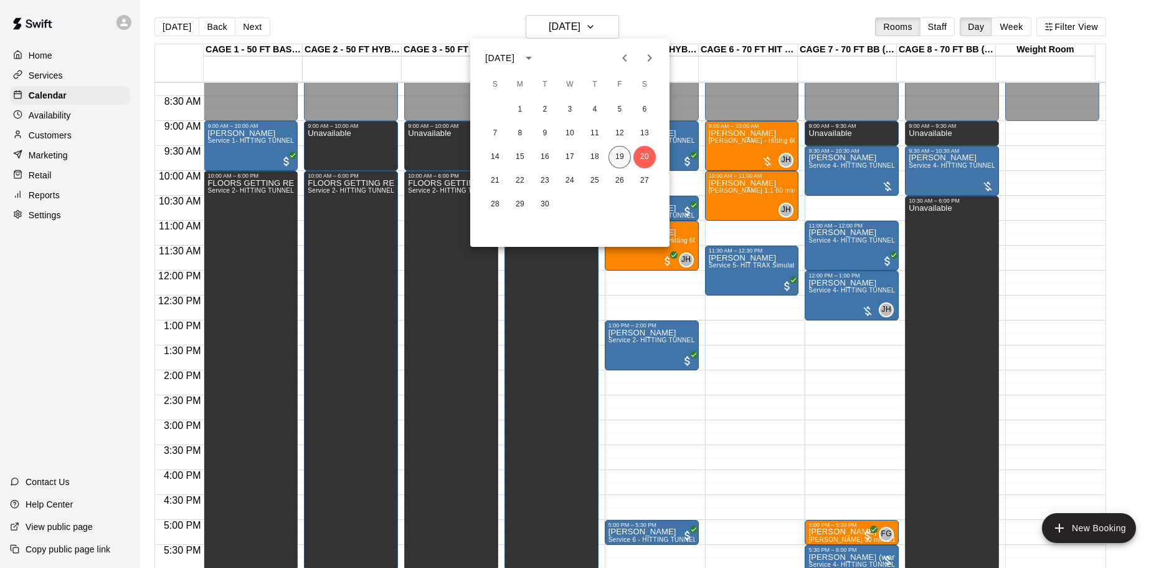
click at [614, 160] on button "19" at bounding box center [620, 157] width 22 height 22
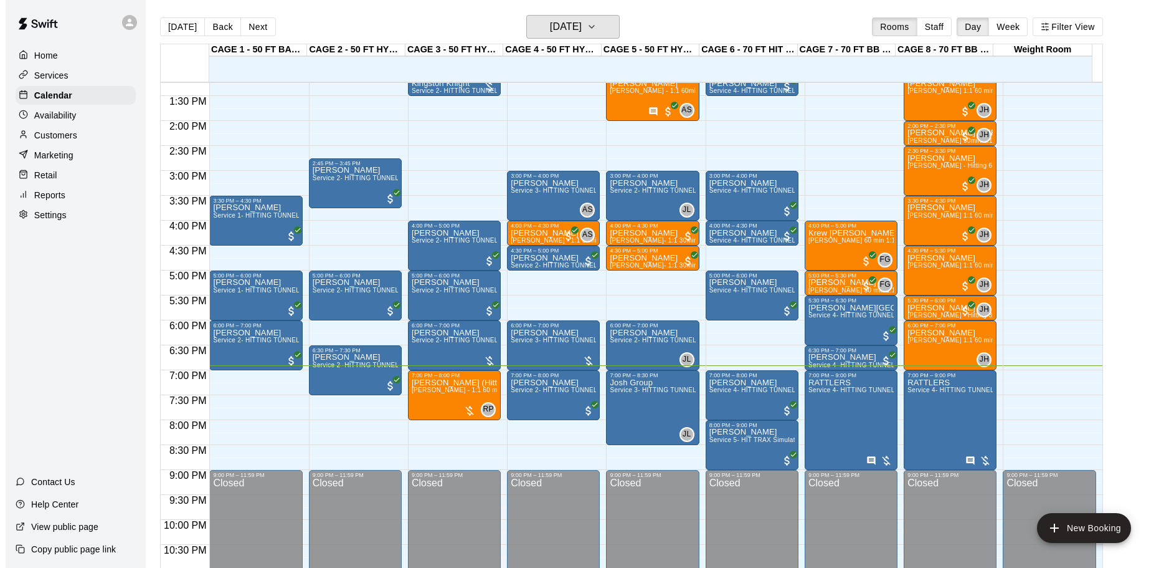
scroll to position [597, 0]
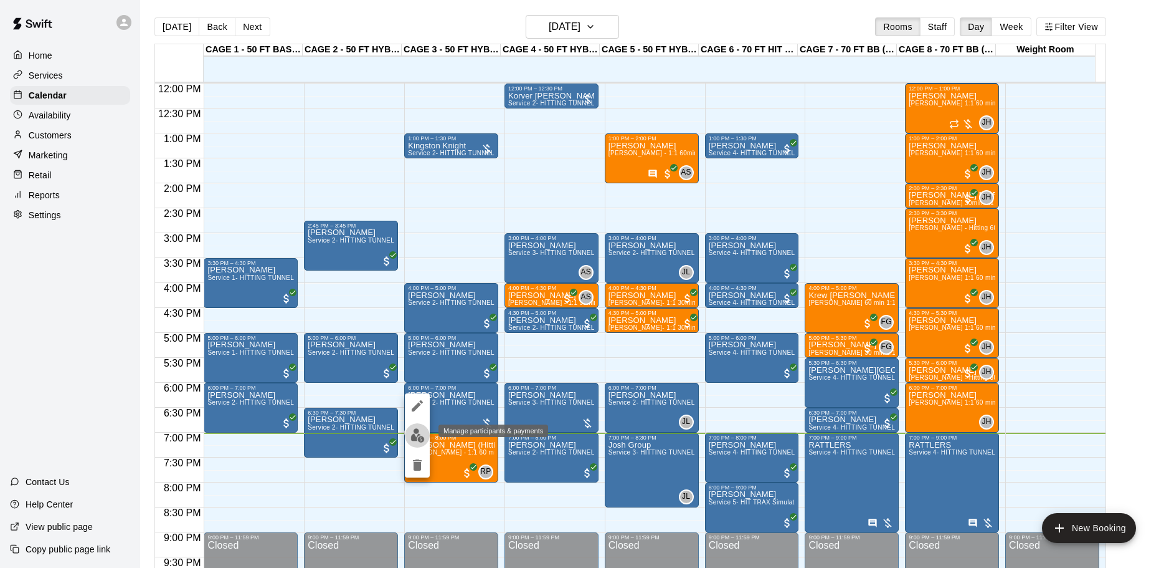
click at [421, 435] on img "edit" at bounding box center [418, 435] width 14 height 14
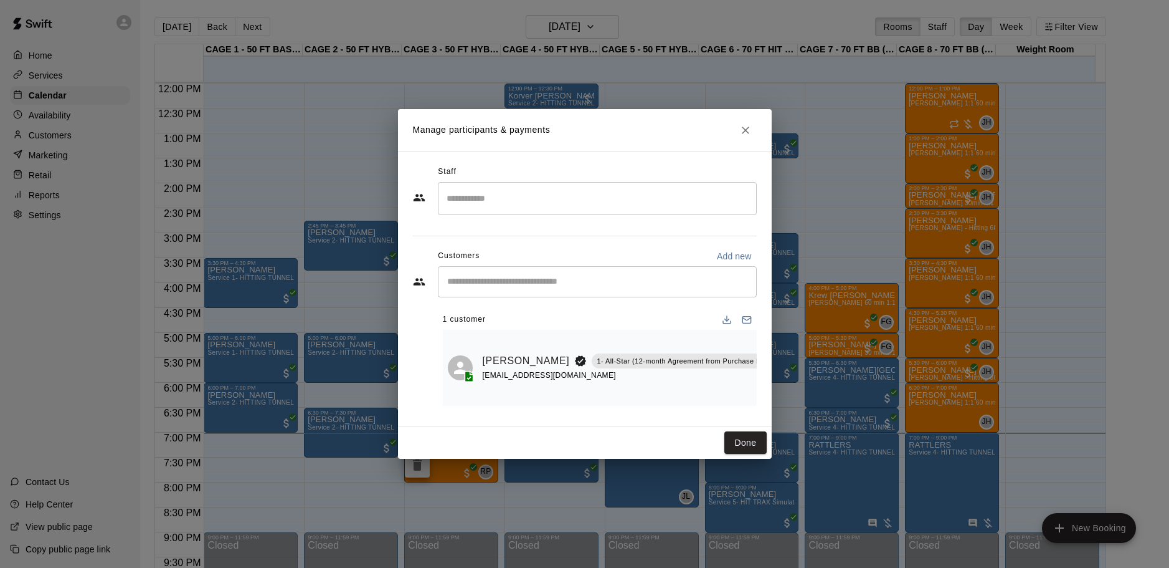
click at [784, 393] on icon "Manage bookings & payment" at bounding box center [790, 389] width 12 height 12
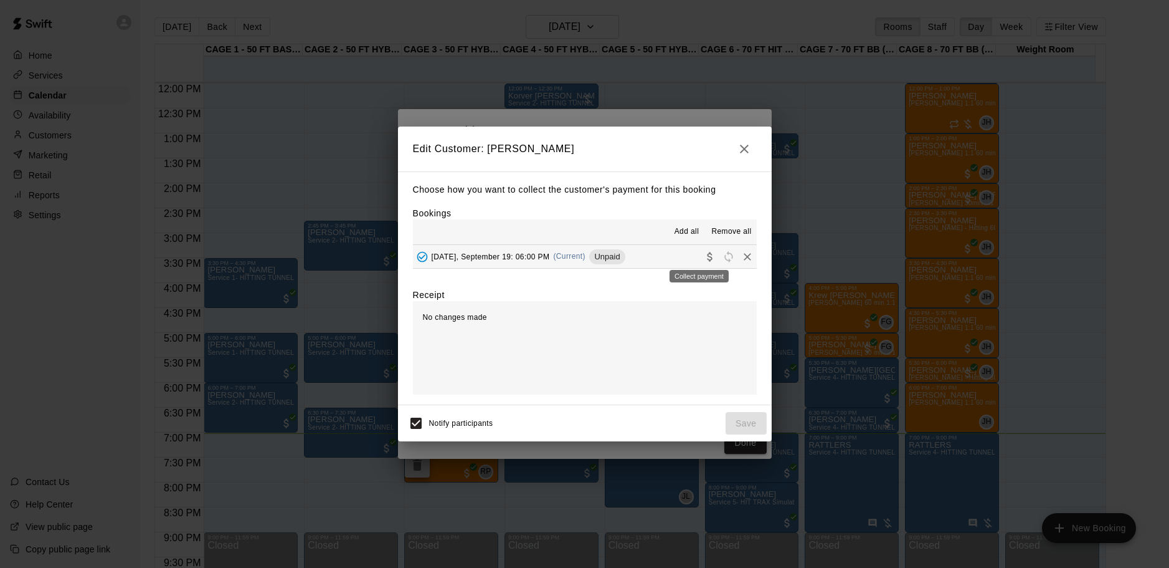
click at [707, 254] on icon "Collect payment" at bounding box center [709, 256] width 5 height 9
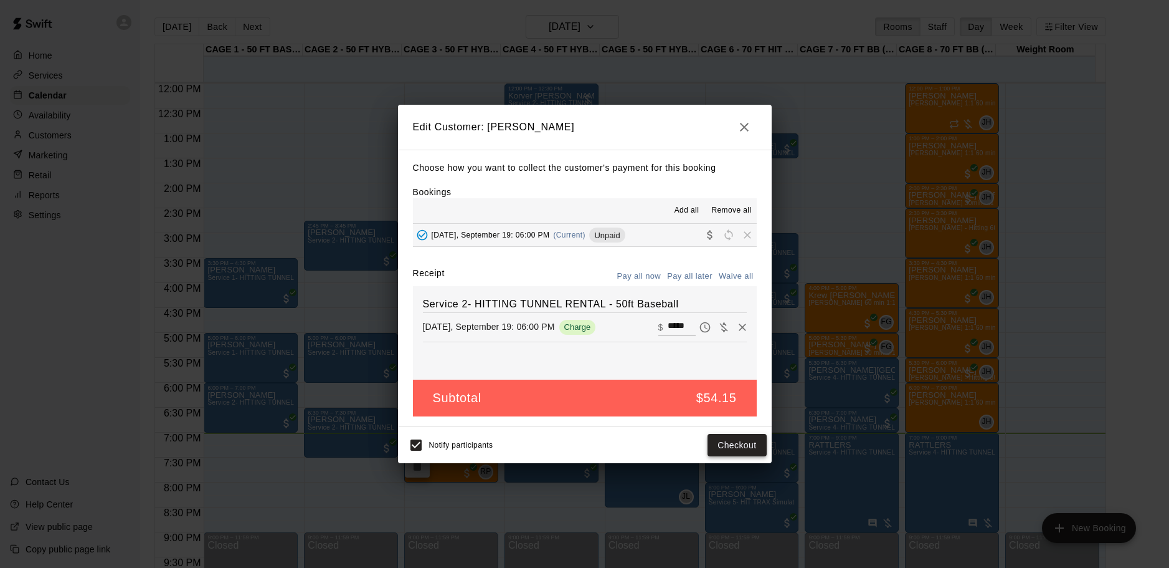
click at [741, 446] on button "Checkout" at bounding box center [737, 445] width 59 height 23
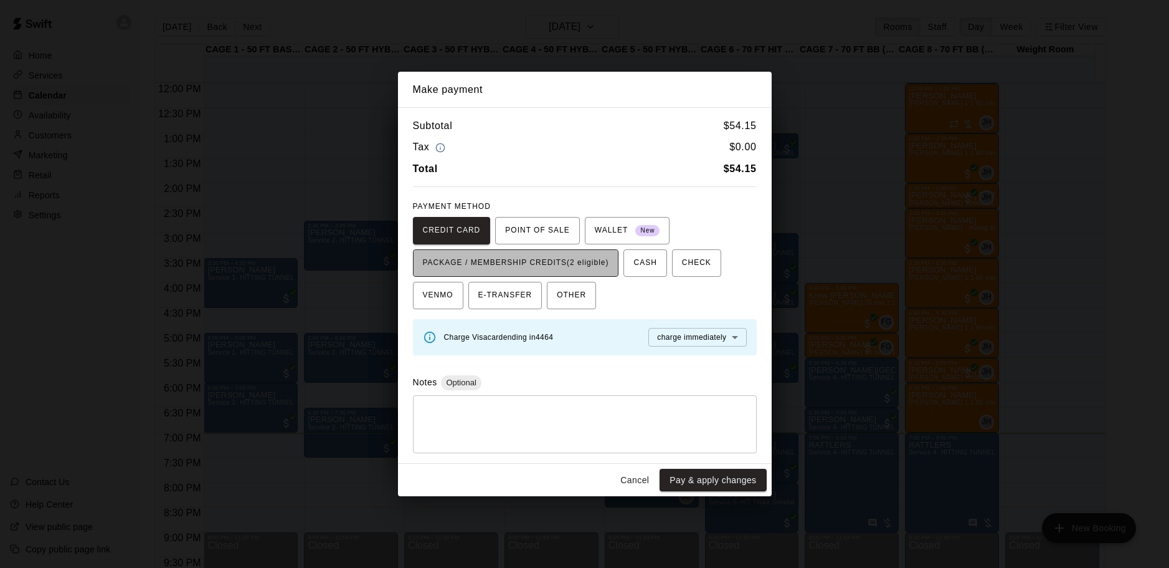
click at [554, 263] on span "PACKAGE / MEMBERSHIP CREDITS (2 eligible)" at bounding box center [516, 263] width 186 height 20
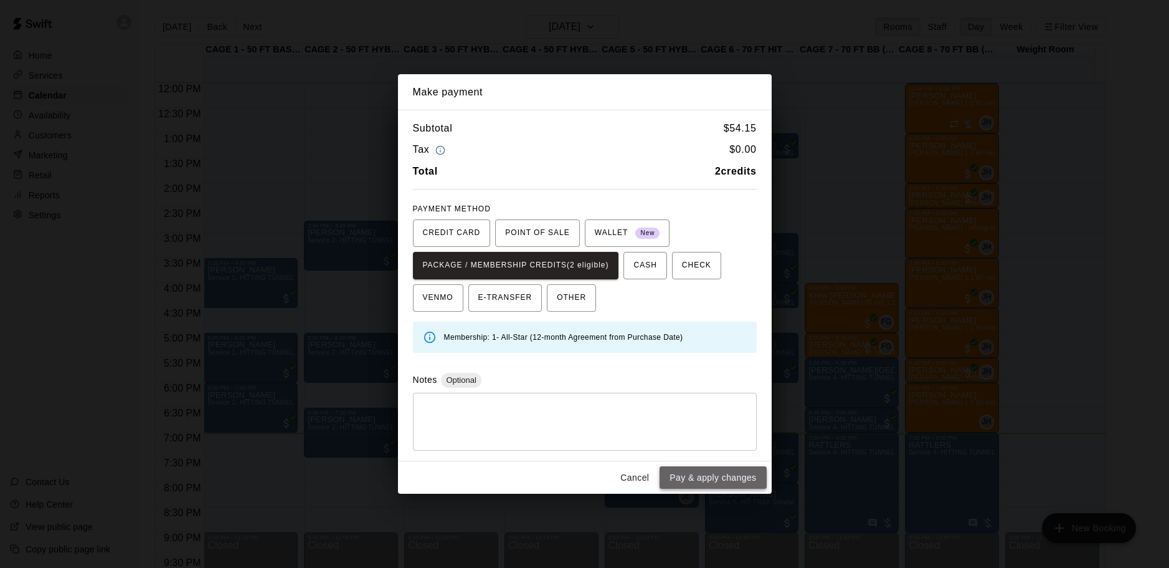
click at [719, 475] on button "Pay & apply changes" at bounding box center [713, 477] width 107 height 23
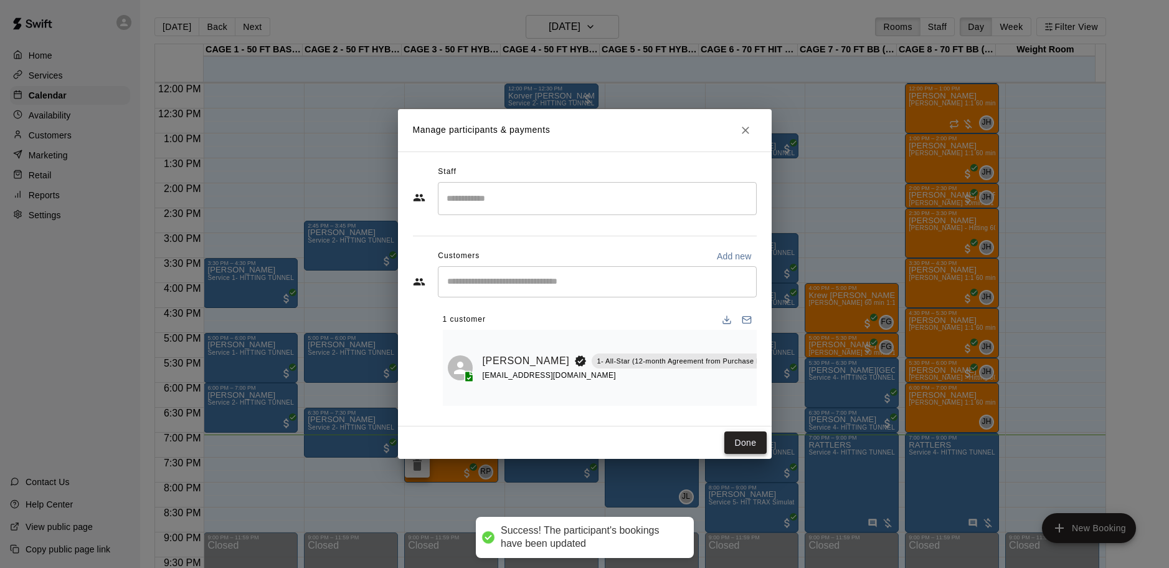
click at [743, 445] on button "Done" at bounding box center [746, 442] width 42 height 23
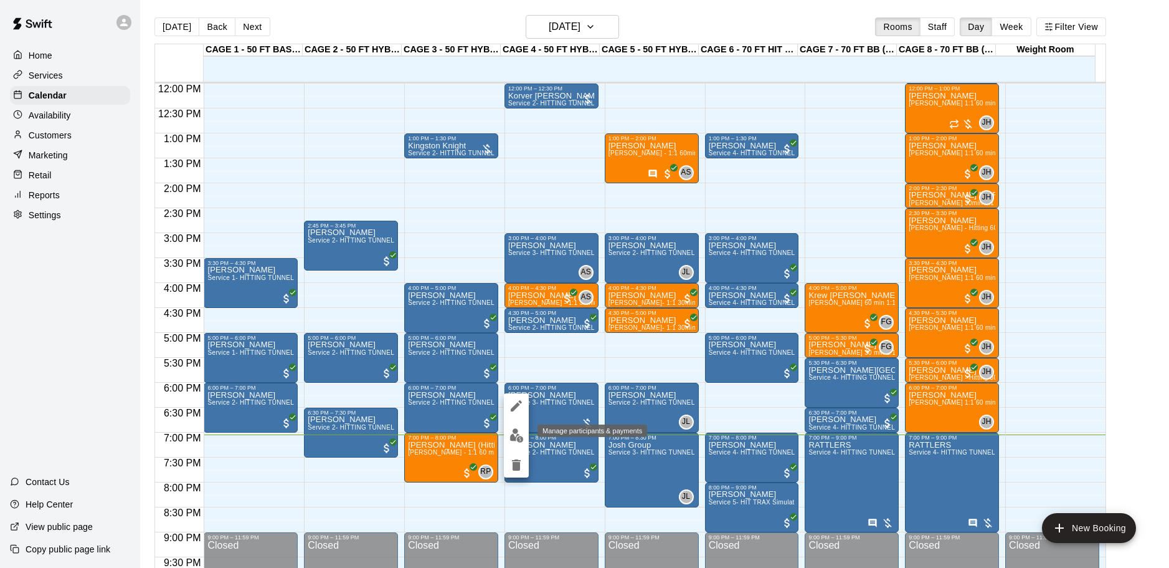
click at [518, 431] on img "edit" at bounding box center [517, 435] width 14 height 14
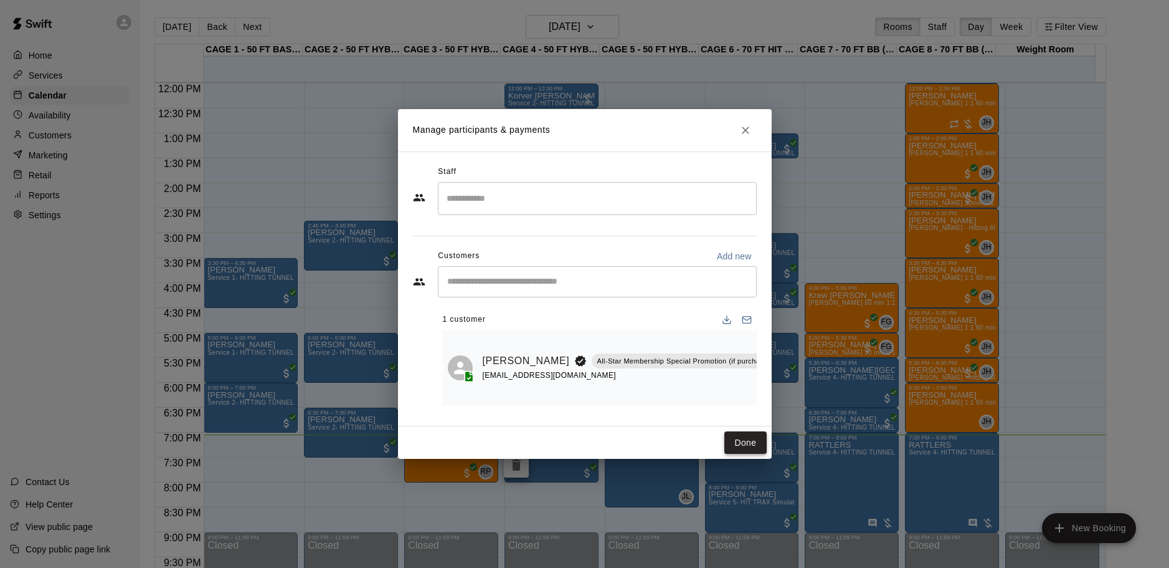
click at [743, 442] on button "Done" at bounding box center [746, 442] width 42 height 23
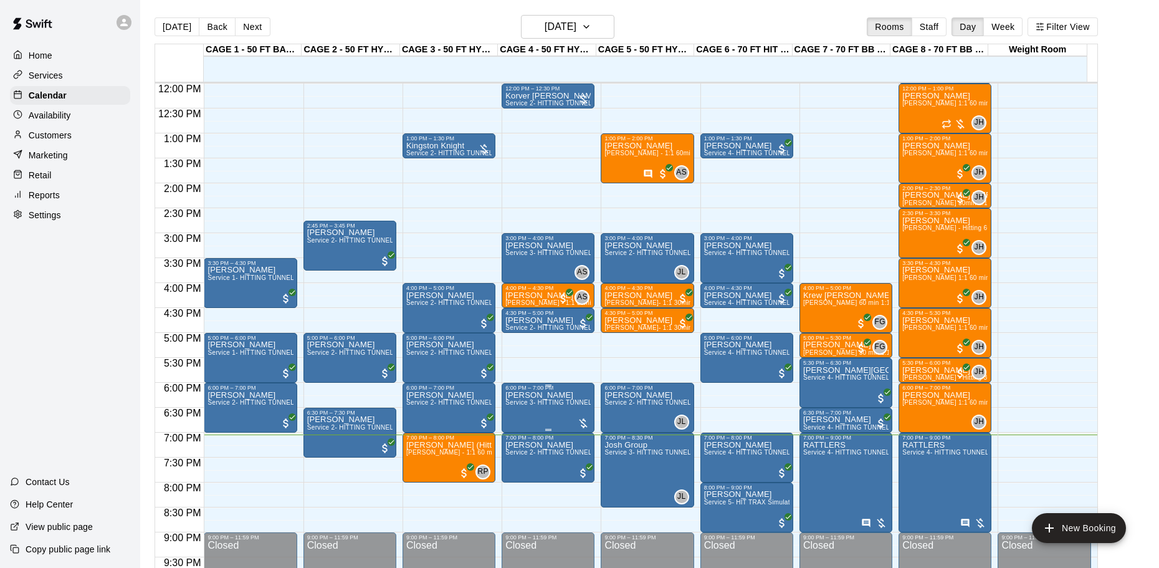
click at [567, 402] on span "Service 3- HITTING TUNNEL RENTAL - 50ft Softball" at bounding box center [582, 402] width 155 height 7
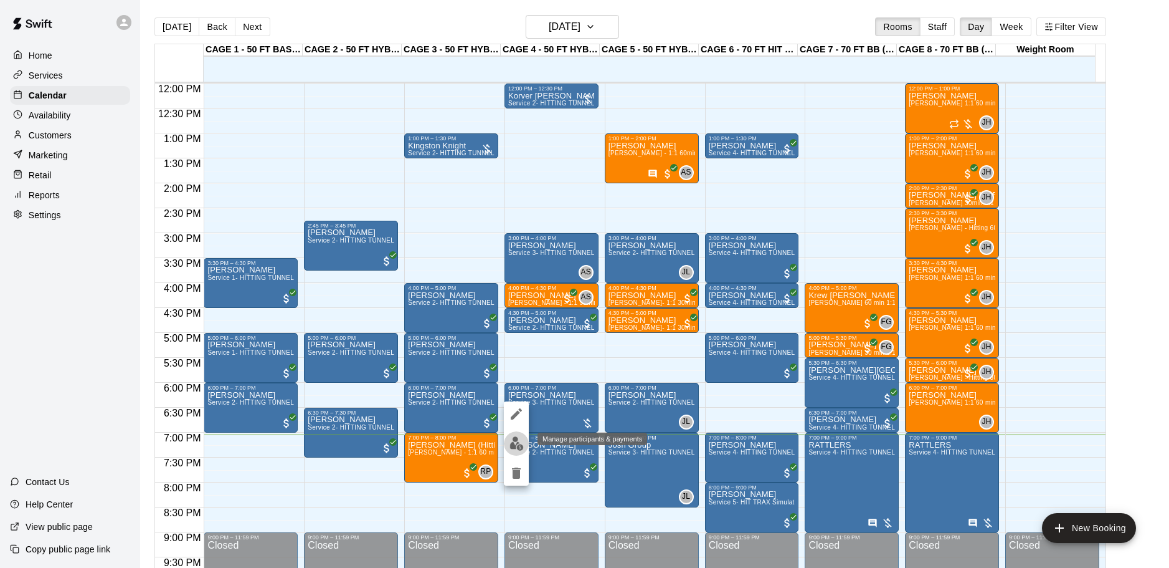
click at [515, 444] on img "edit" at bounding box center [517, 443] width 14 height 14
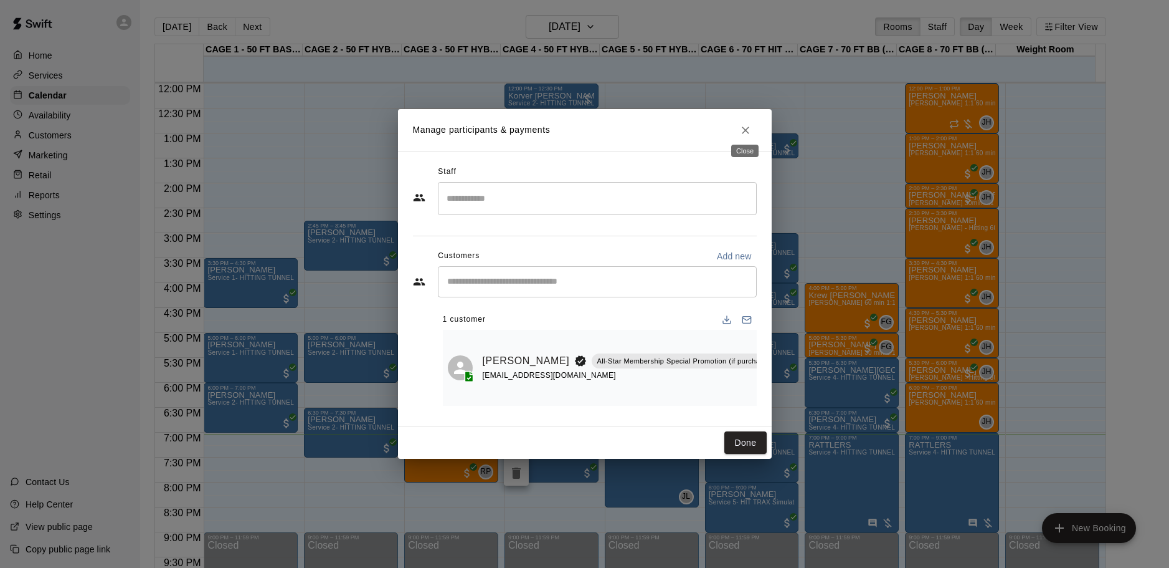
click at [751, 124] on icon "Close" at bounding box center [746, 130] width 12 height 12
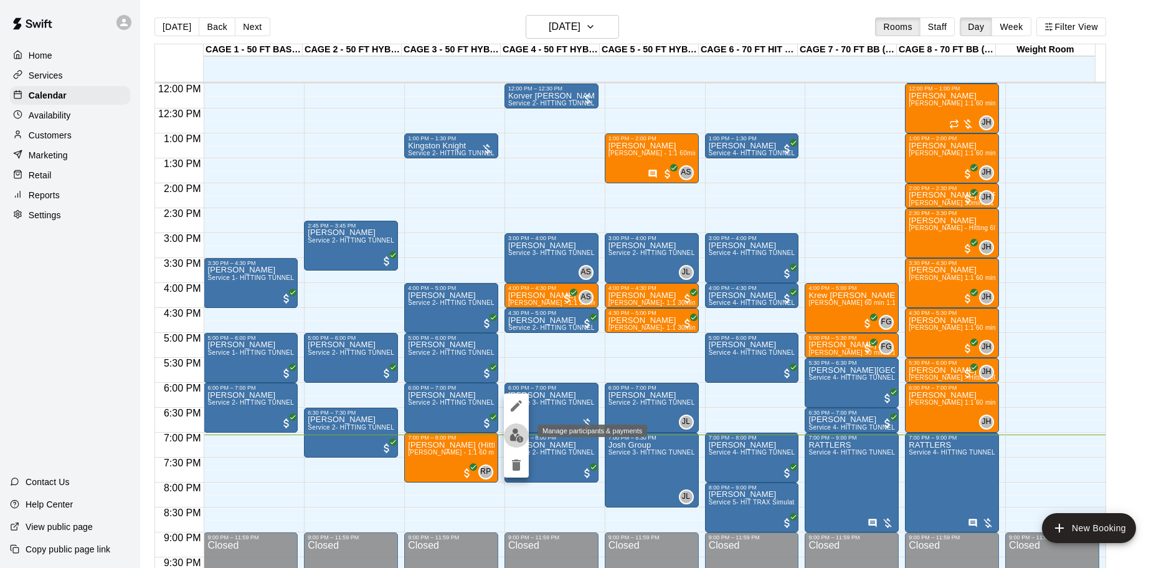
click at [516, 434] on img "edit" at bounding box center [517, 435] width 14 height 14
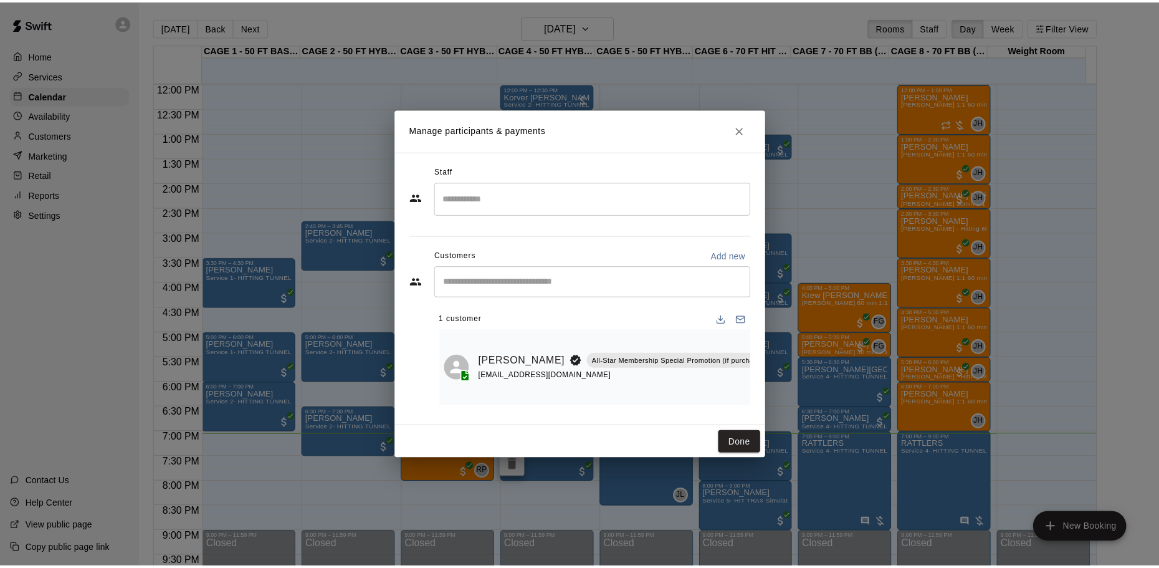
scroll to position [0, 145]
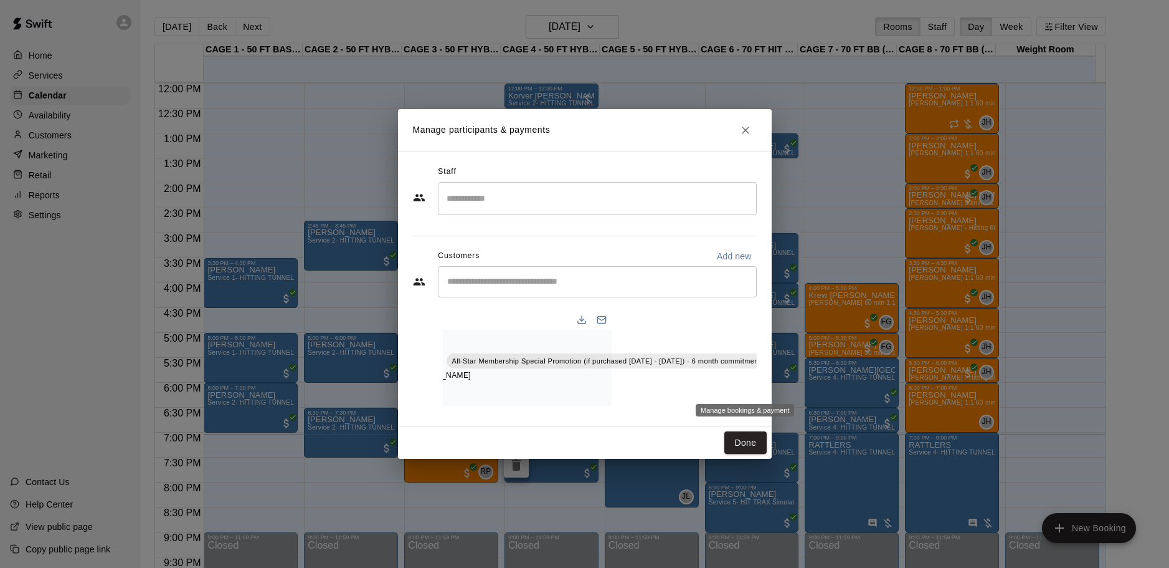
click at [773, 384] on icon "Manage bookings & payment" at bounding box center [777, 389] width 9 height 11
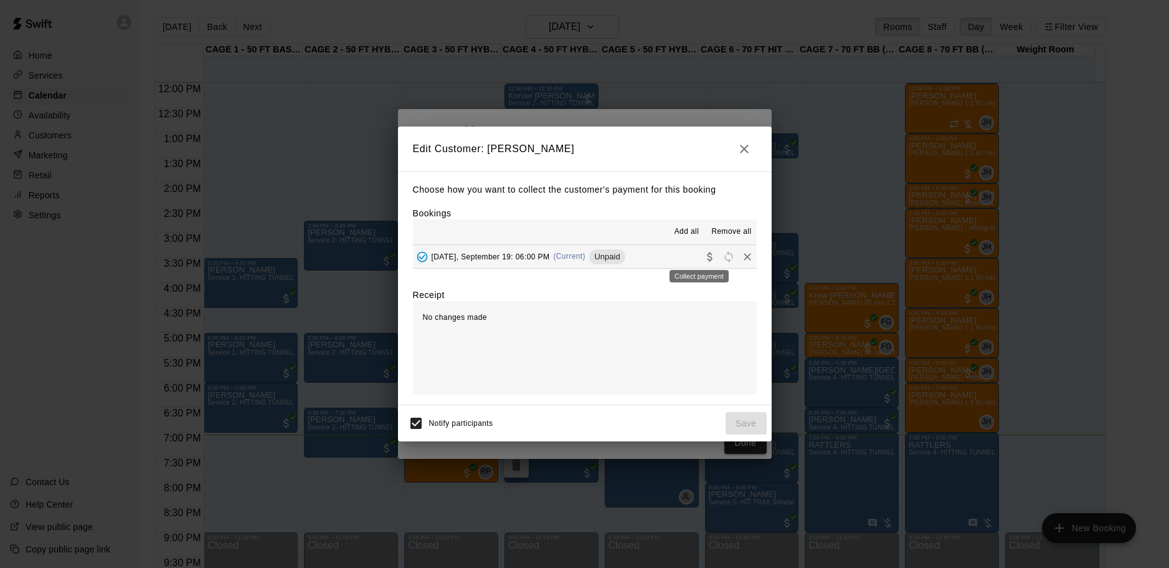
click at [704, 256] on icon "Collect payment" at bounding box center [710, 256] width 12 height 12
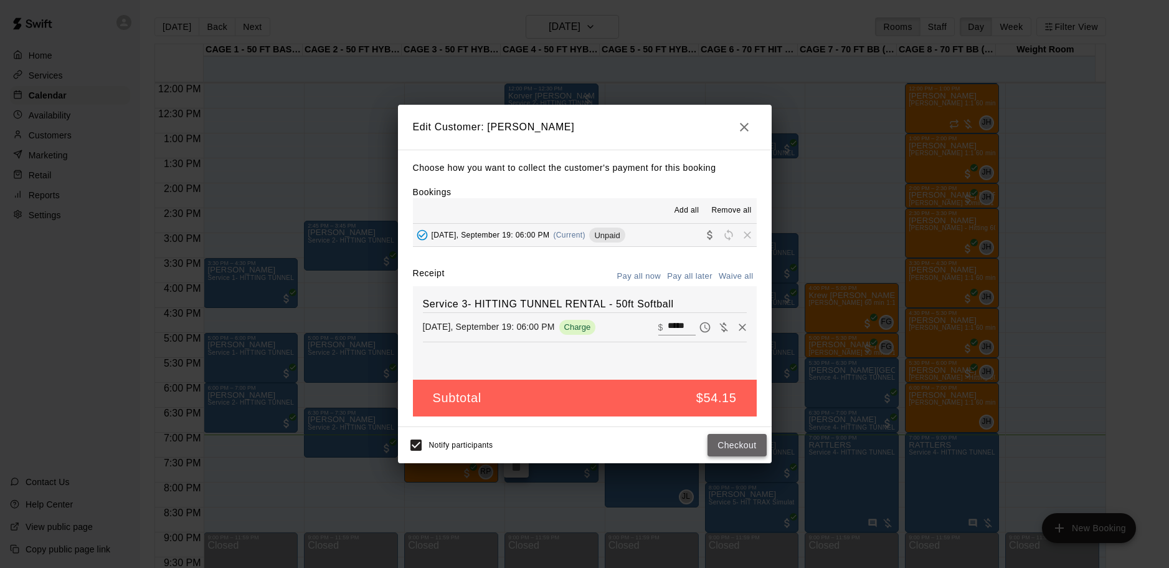
click at [731, 445] on button "Checkout" at bounding box center [737, 445] width 59 height 23
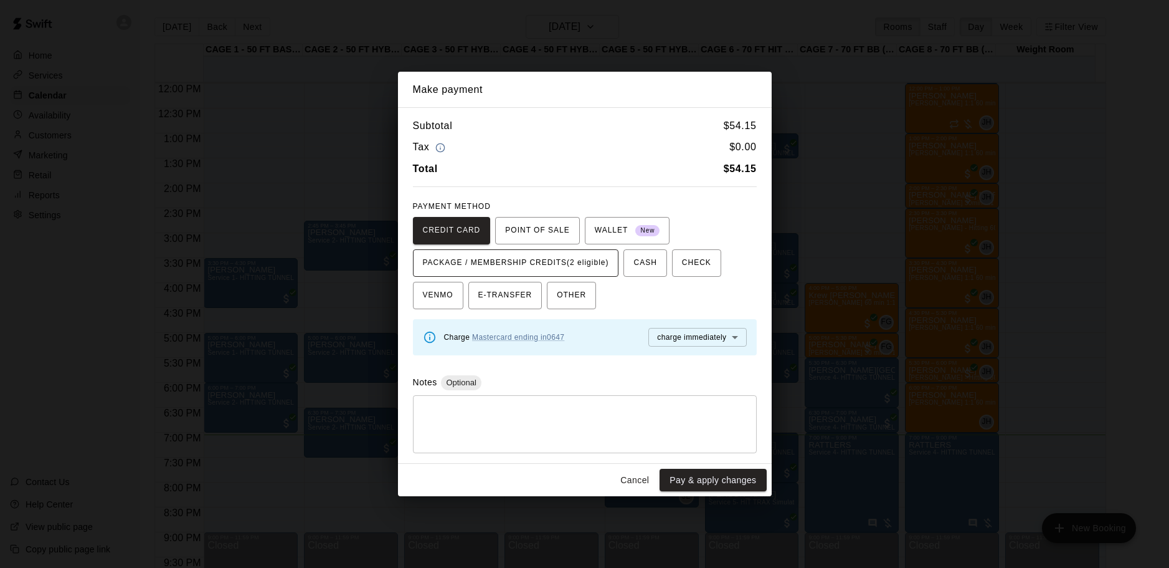
click at [586, 255] on span "PACKAGE / MEMBERSHIP CREDITS (2 eligible)" at bounding box center [516, 263] width 186 height 20
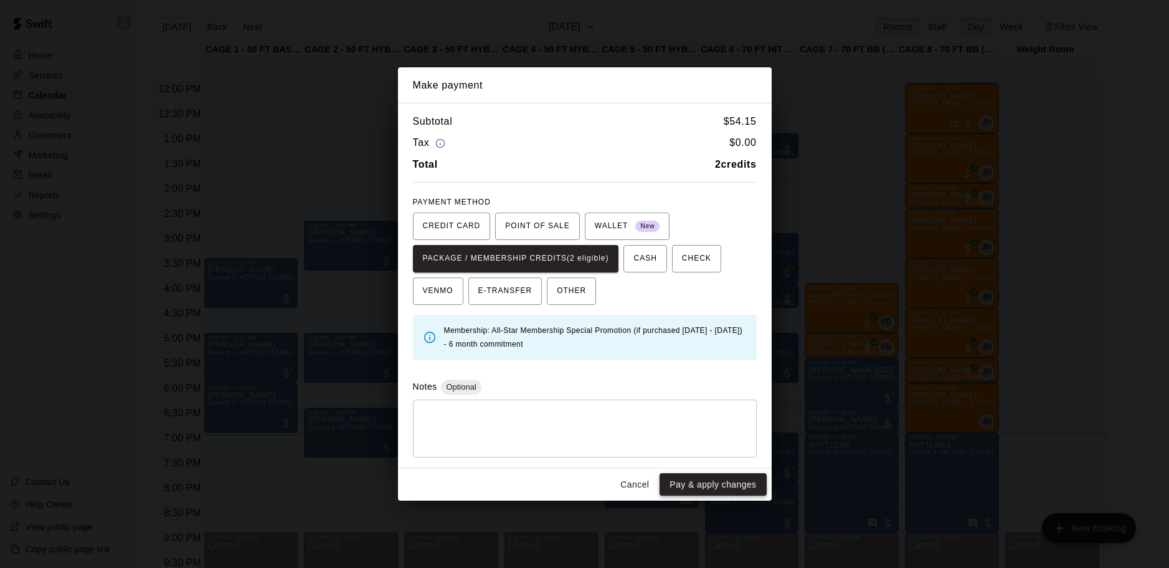
click at [687, 483] on button "Pay & apply changes" at bounding box center [713, 484] width 107 height 23
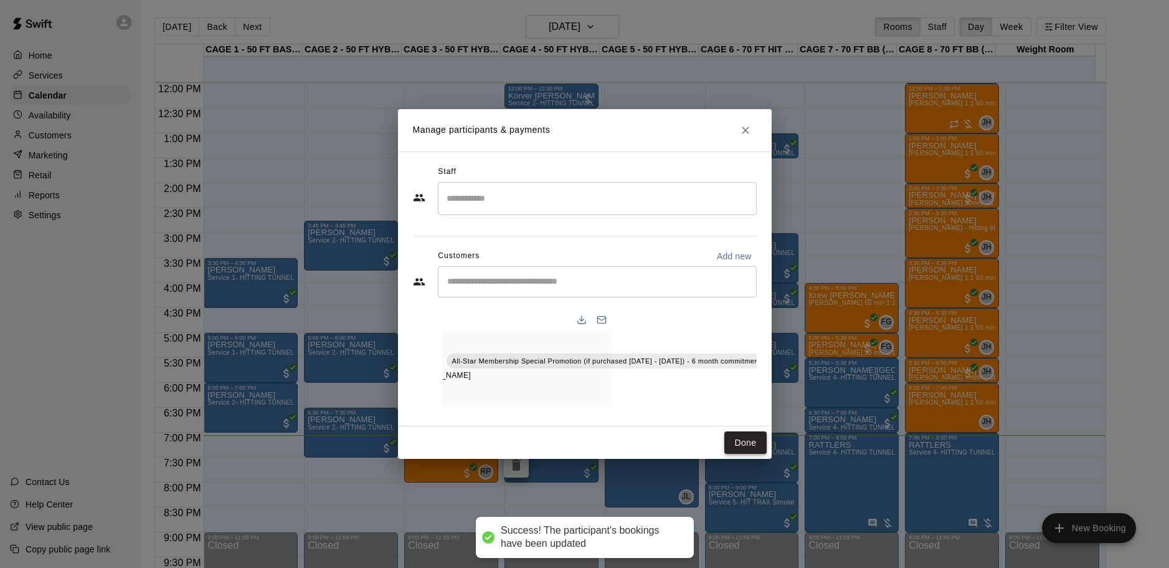
click at [750, 450] on button "Done" at bounding box center [746, 442] width 42 height 23
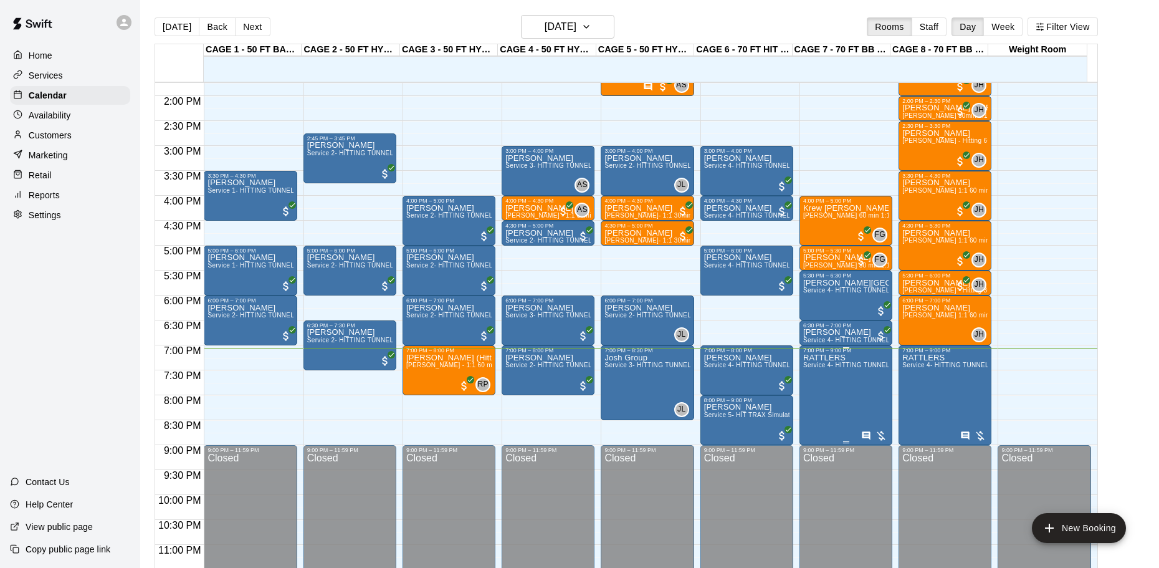
scroll to position [698, 0]
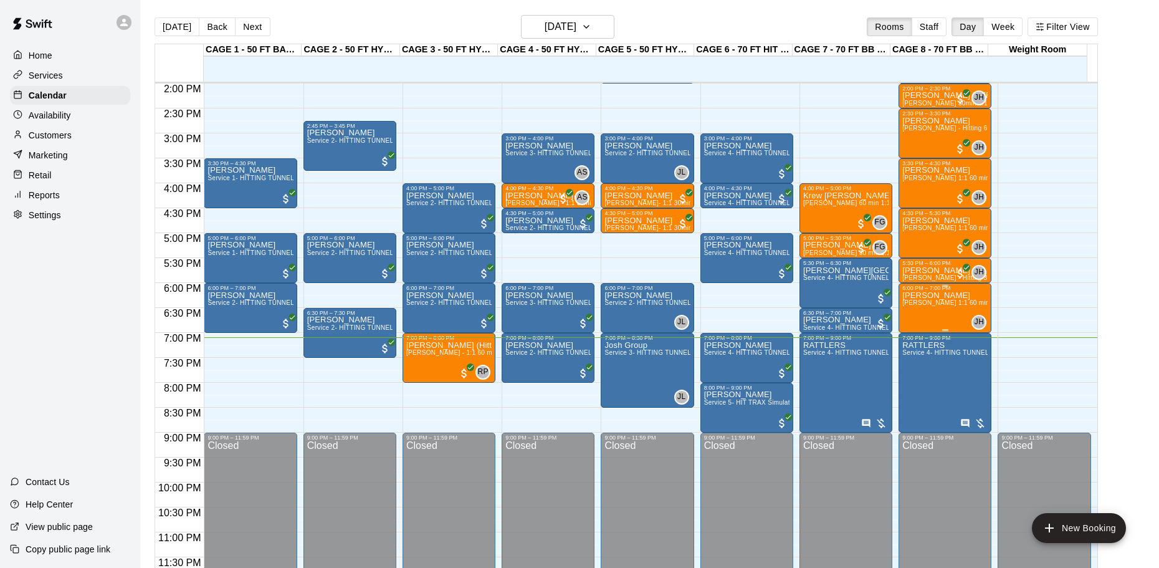
click at [961, 311] on div "Leclair John Havird 1:1 60 min. pitching Lesson" at bounding box center [944, 575] width 85 height 568
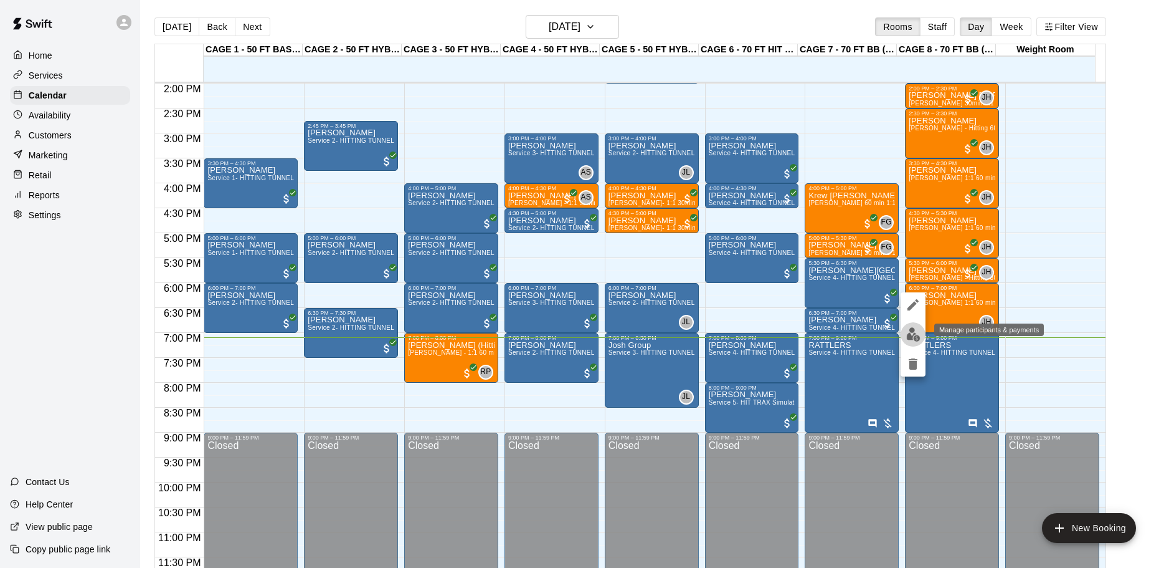
click at [913, 333] on img "edit" at bounding box center [914, 334] width 14 height 14
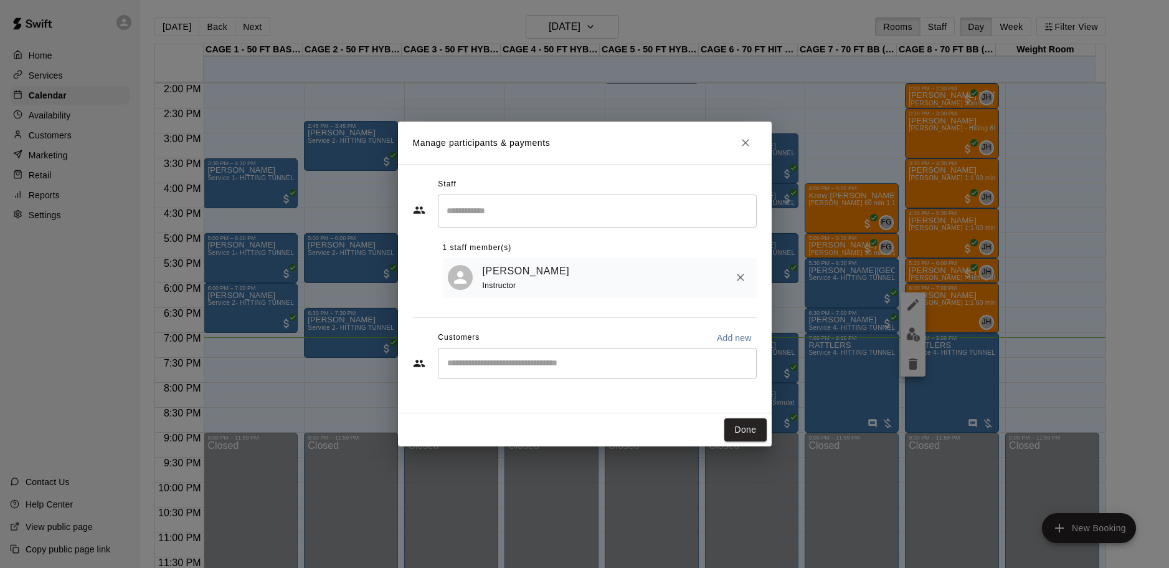
click at [597, 356] on div "​" at bounding box center [597, 363] width 319 height 31
click at [749, 143] on icon "Close" at bounding box center [746, 142] width 12 height 12
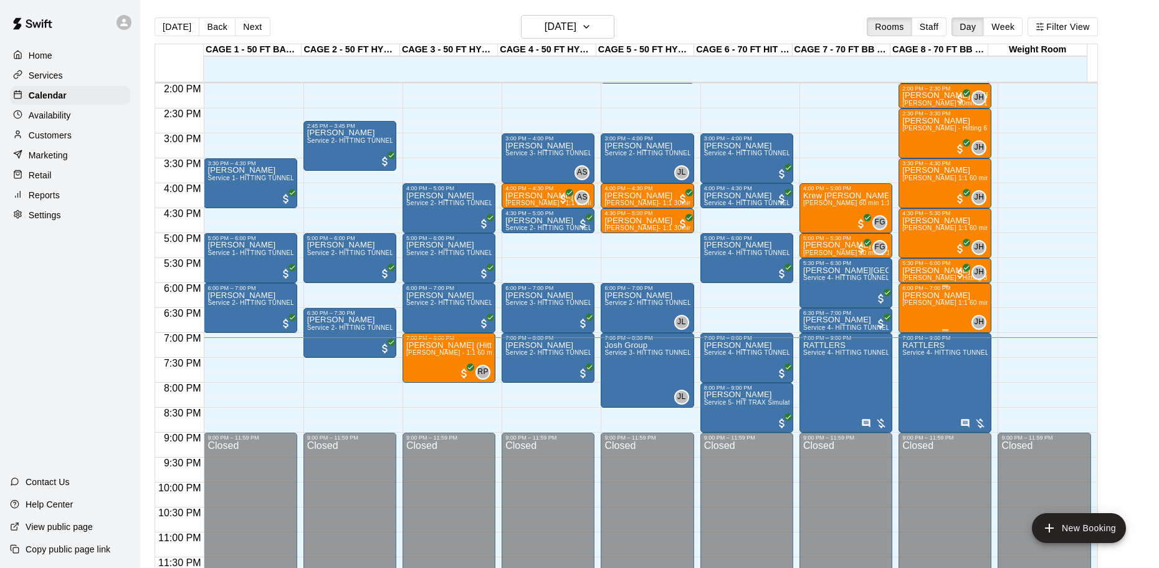
click at [934, 313] on div "Leclair John Havird 1:1 60 min. pitching Lesson" at bounding box center [944, 575] width 85 height 568
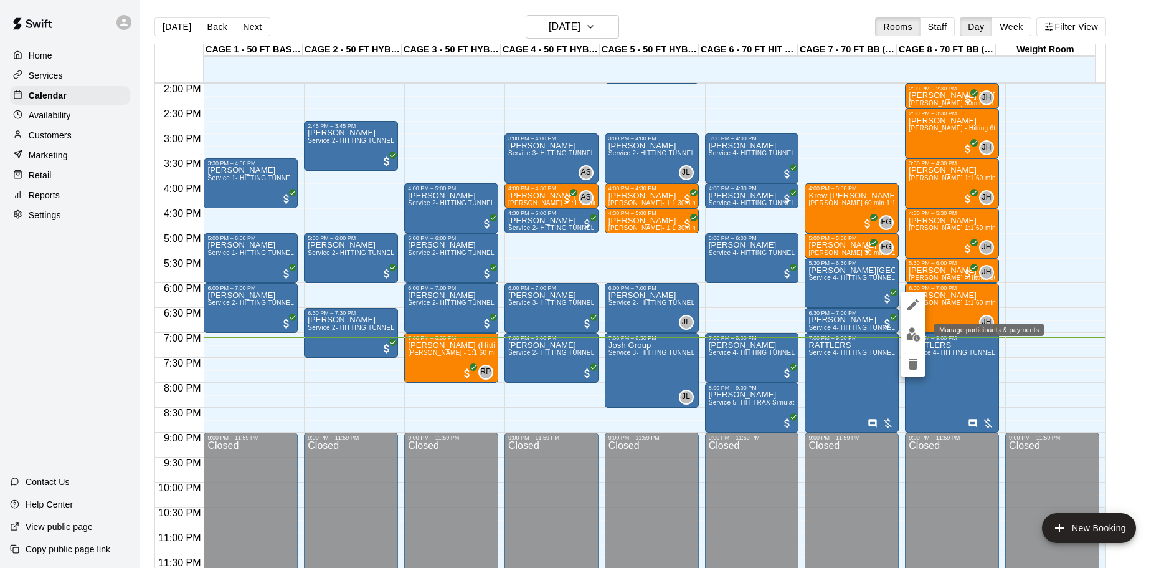
click at [916, 335] on img "edit" at bounding box center [914, 334] width 14 height 14
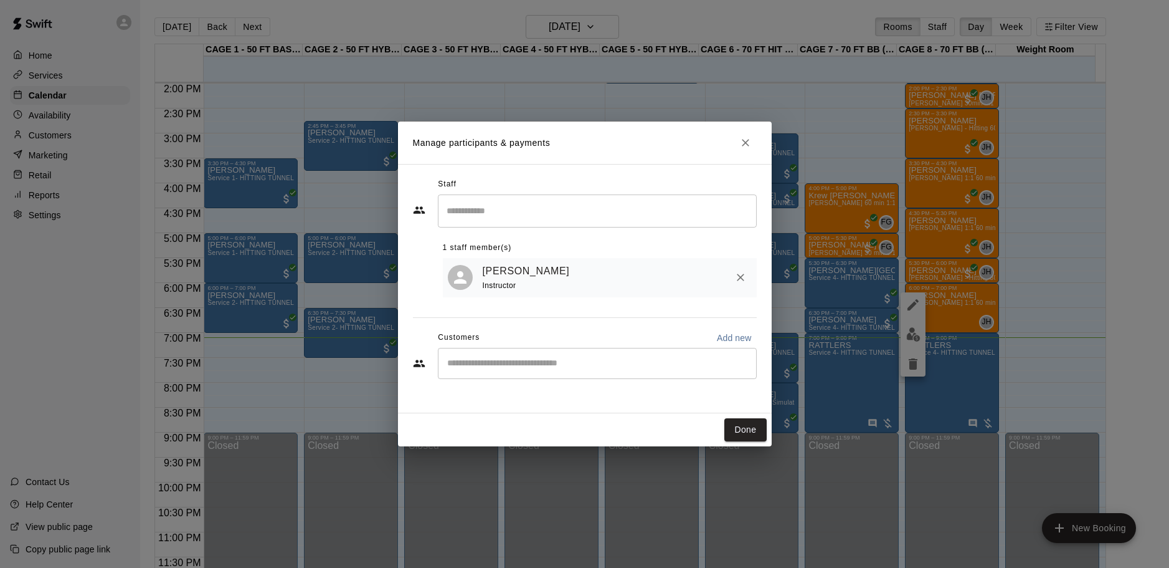
click at [612, 270] on div "John Havird Instructor" at bounding box center [617, 277] width 269 height 29
click at [754, 138] on button "Close" at bounding box center [746, 142] width 22 height 22
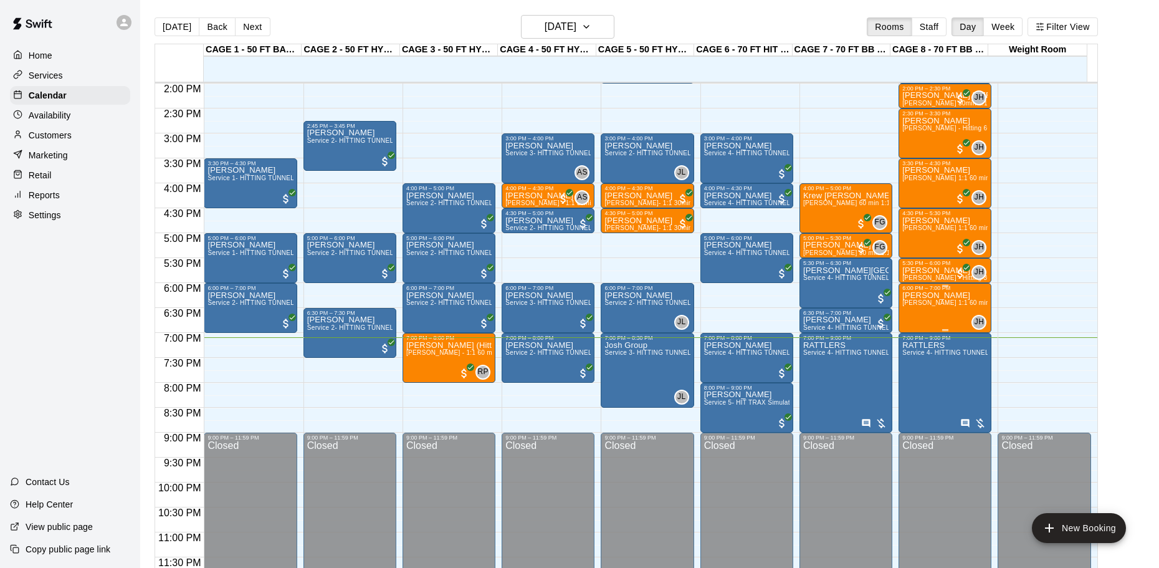
click at [969, 323] on div "JH 0" at bounding box center [976, 322] width 20 height 15
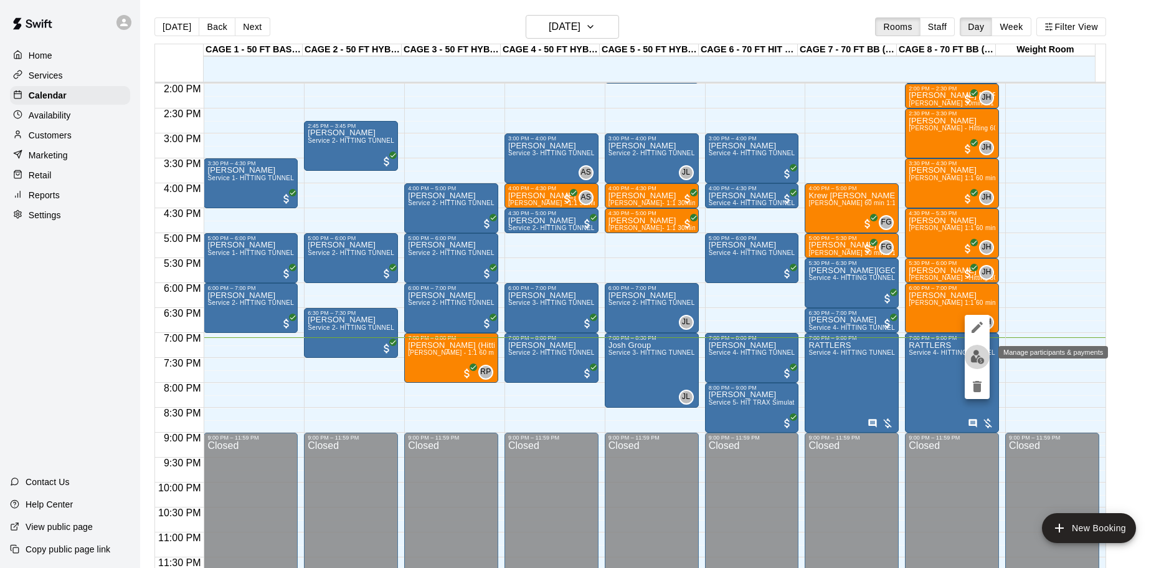
click at [981, 358] on img "edit" at bounding box center [978, 357] width 14 height 14
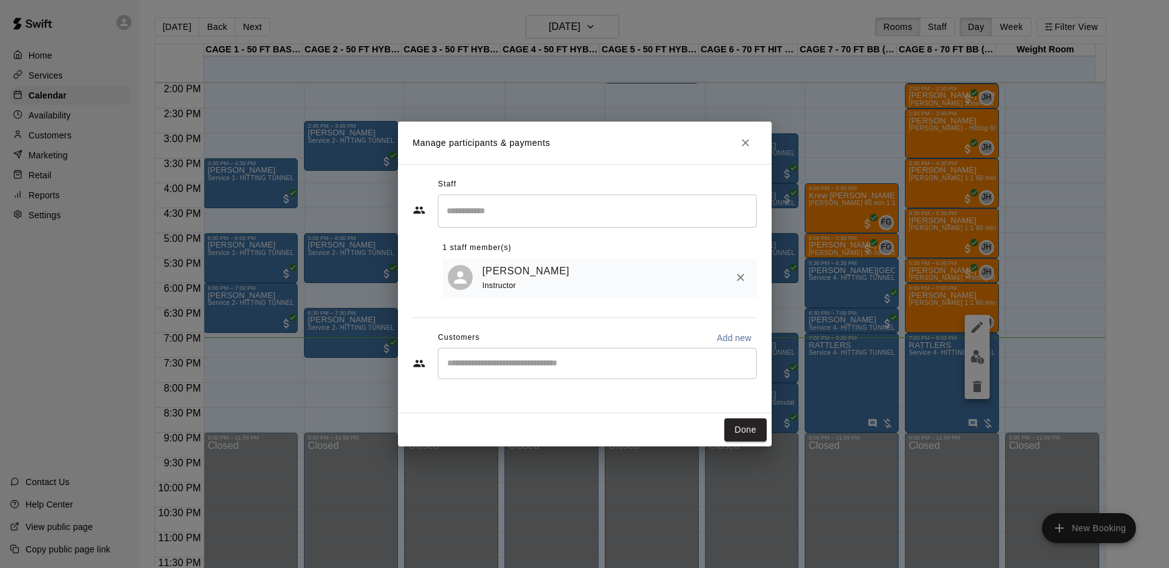
click at [652, 277] on div "John Havird Instructor" at bounding box center [617, 277] width 269 height 29
click at [743, 427] on button "Done" at bounding box center [746, 429] width 42 height 23
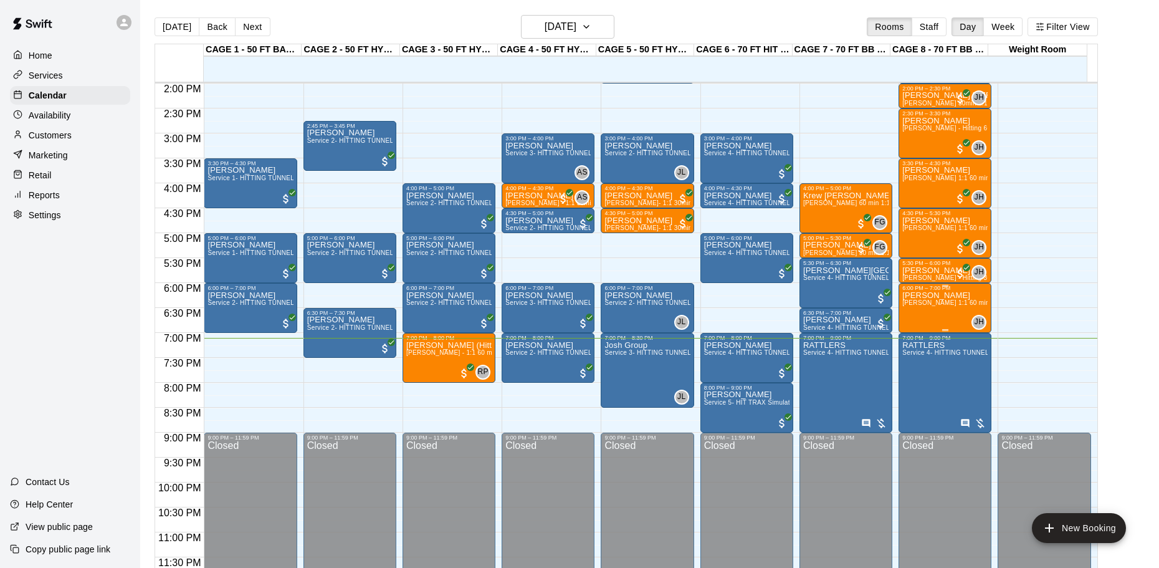
click at [926, 315] on div "Leclair John Havird 1:1 60 min. pitching Lesson" at bounding box center [944, 575] width 85 height 568
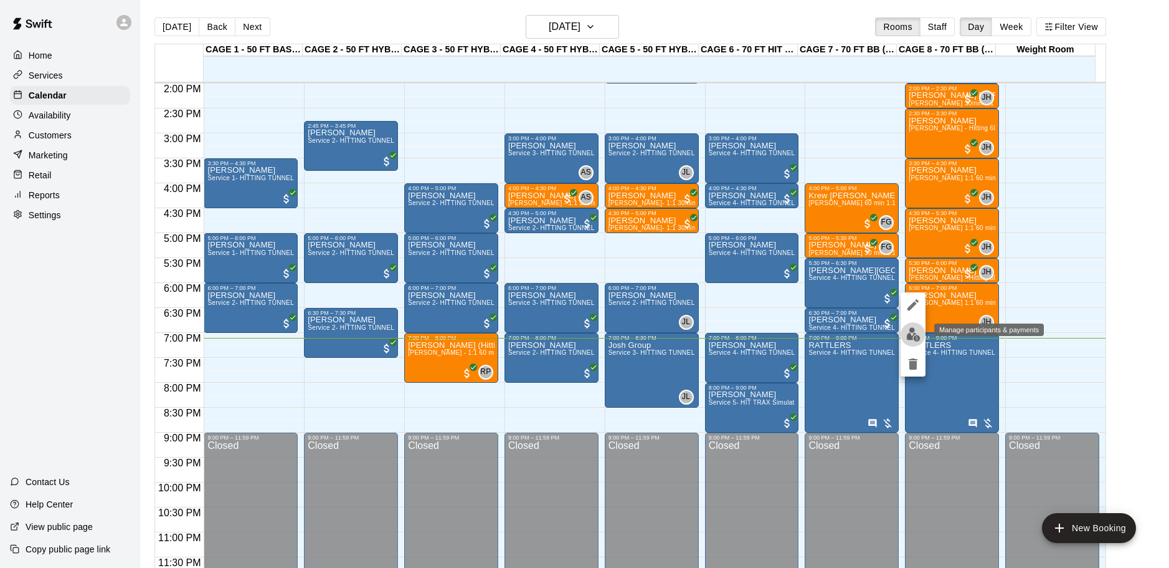
click at [911, 328] on img "edit" at bounding box center [914, 334] width 14 height 14
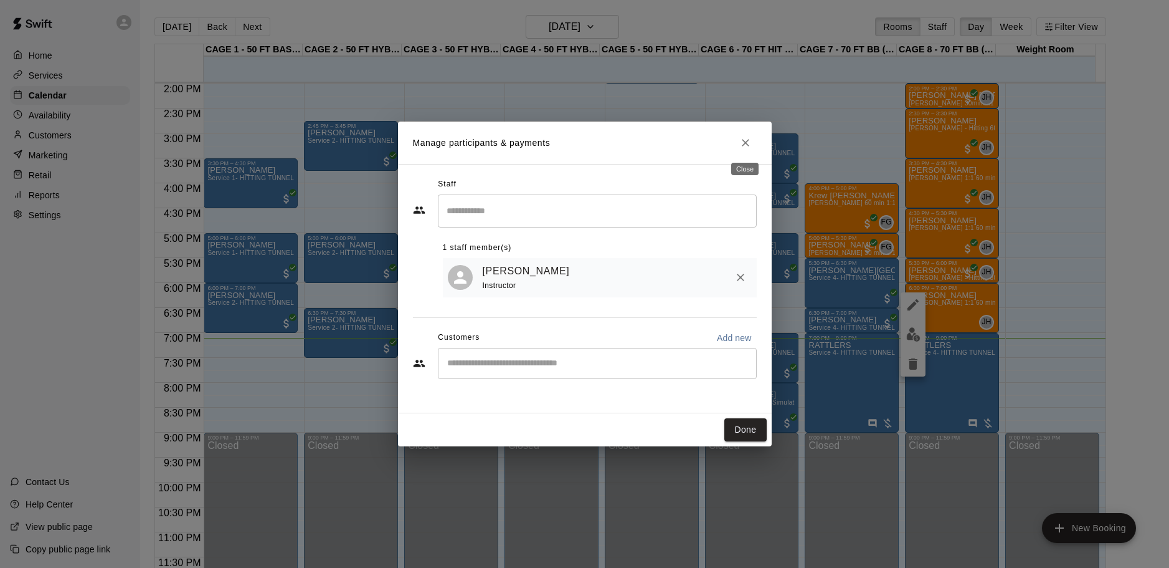
click at [748, 144] on icon "Close" at bounding box center [746, 142] width 12 height 12
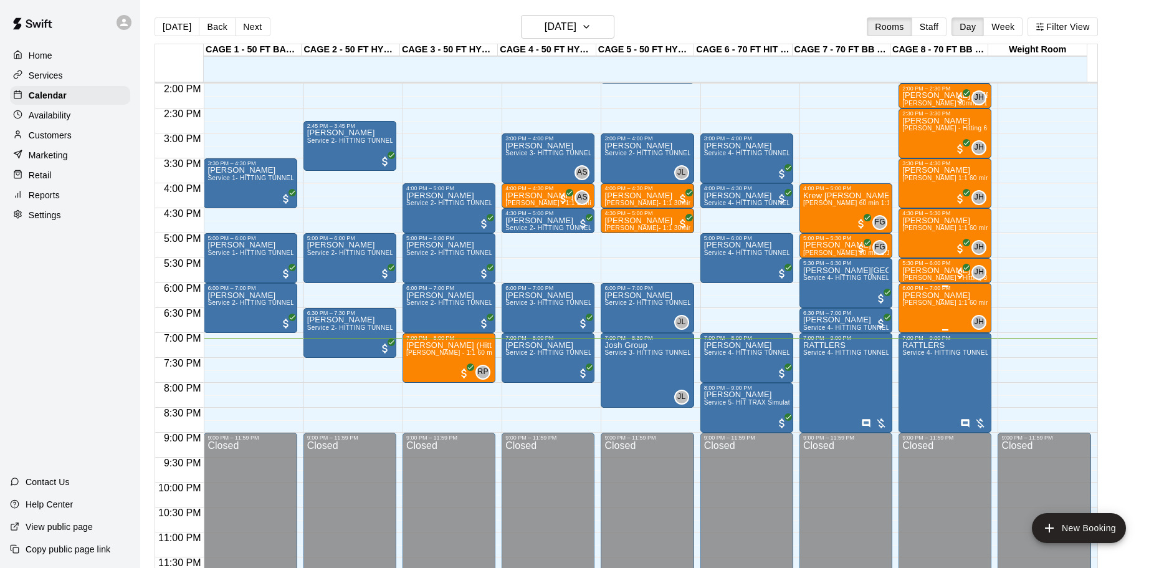
click at [919, 291] on div "6:00 PM – 7:00 PM" at bounding box center [944, 288] width 85 height 6
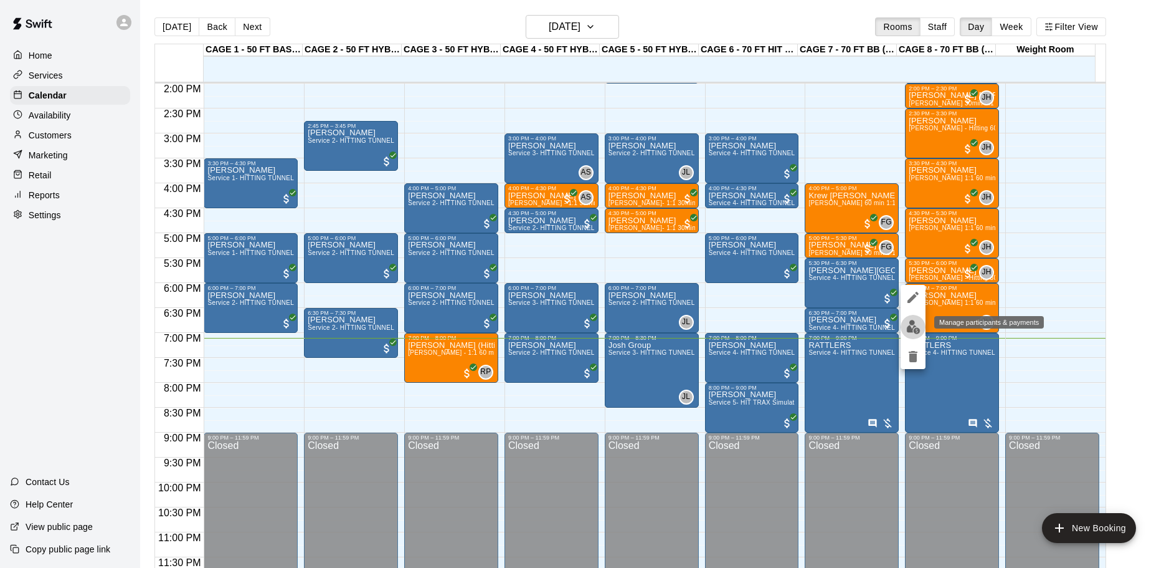
click at [913, 326] on img "edit" at bounding box center [914, 327] width 14 height 14
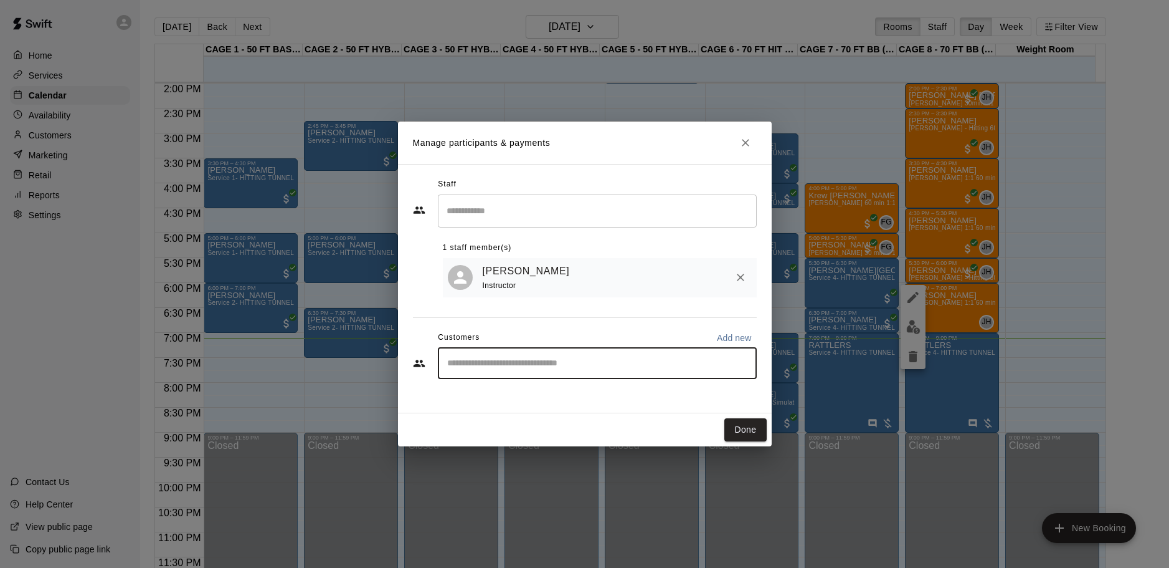
click at [538, 365] on input "Start typing to search customers..." at bounding box center [598, 363] width 308 height 12
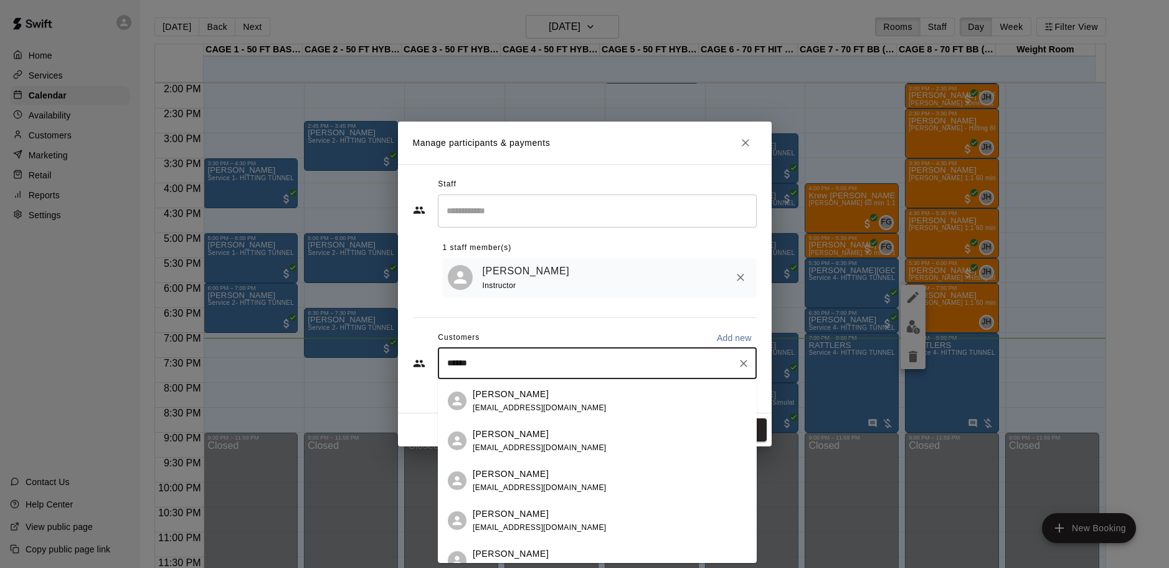
type input "*******"
click at [536, 405] on span "a3dickson@gmail.com" at bounding box center [540, 407] width 134 height 9
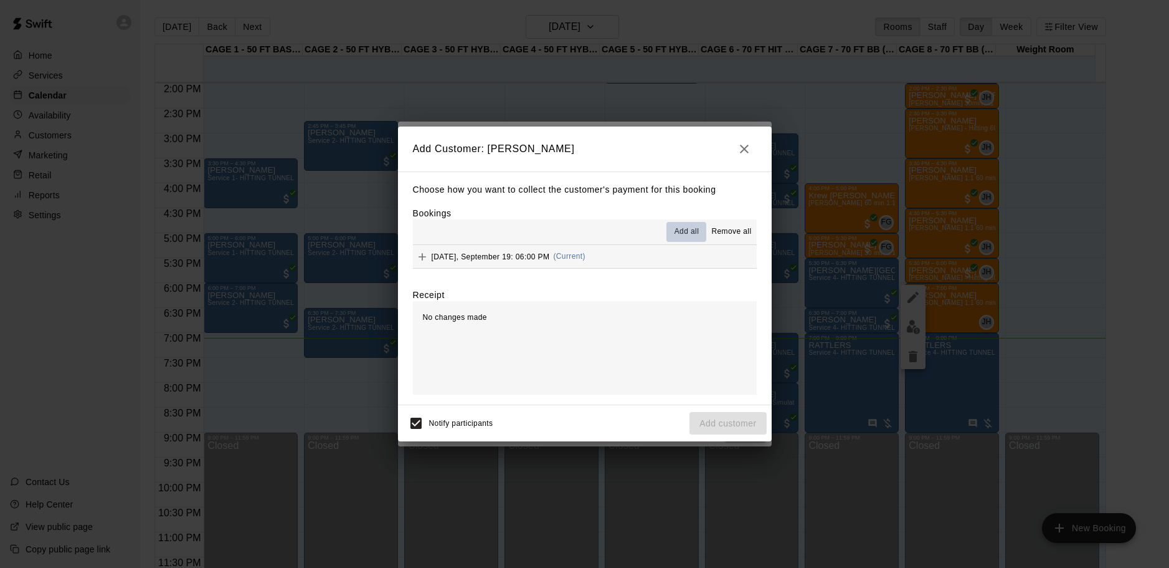
click at [685, 233] on span "Add all" at bounding box center [687, 232] width 25 height 12
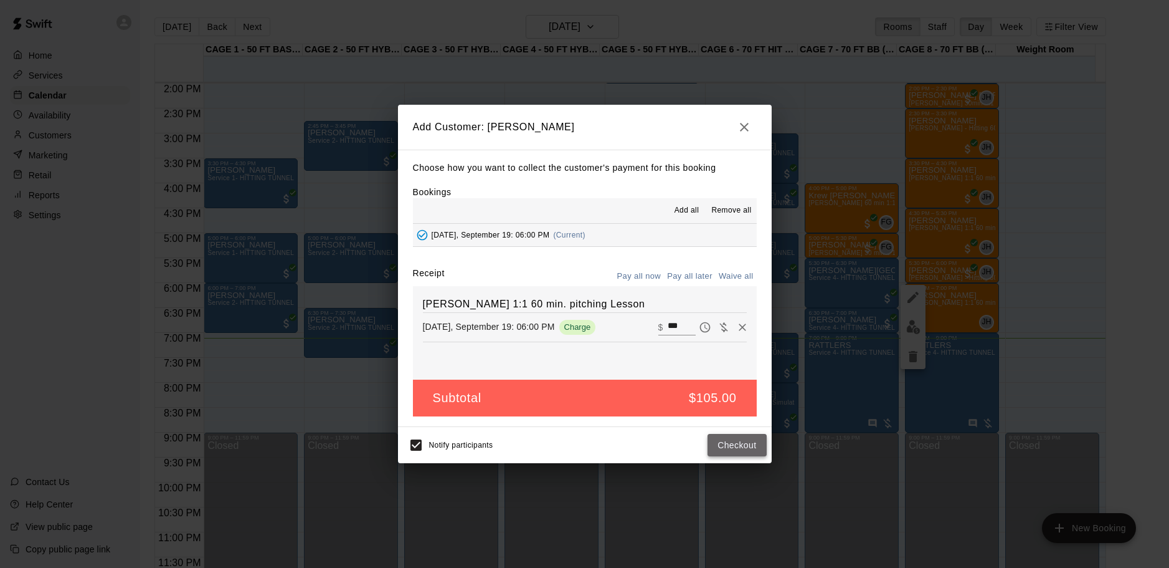
click at [731, 444] on button "Checkout" at bounding box center [737, 445] width 59 height 23
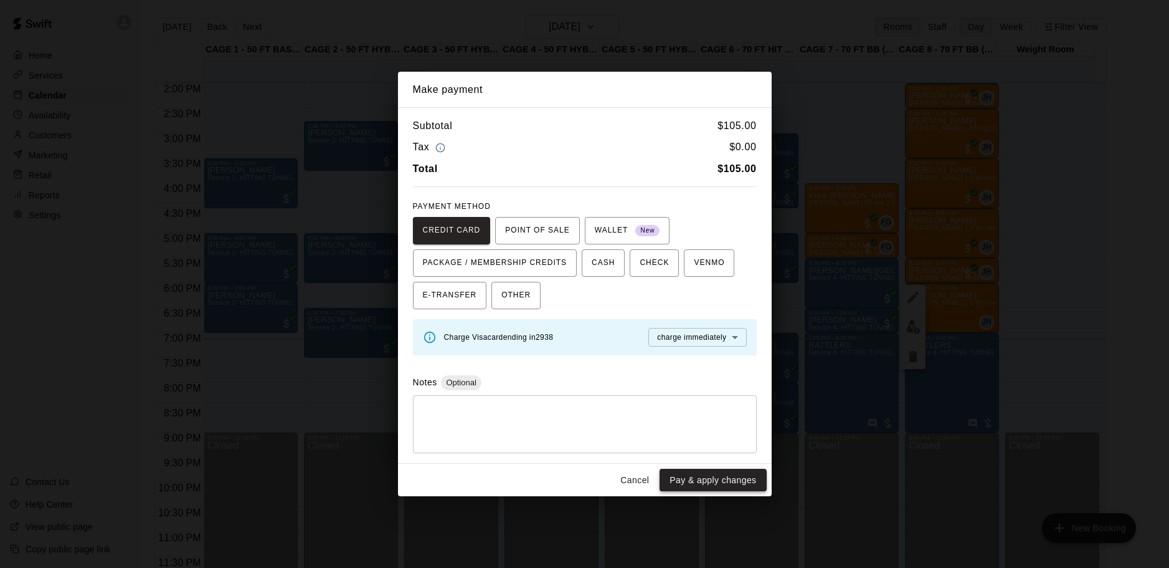
click at [713, 482] on button "Pay & apply changes" at bounding box center [713, 480] width 107 height 23
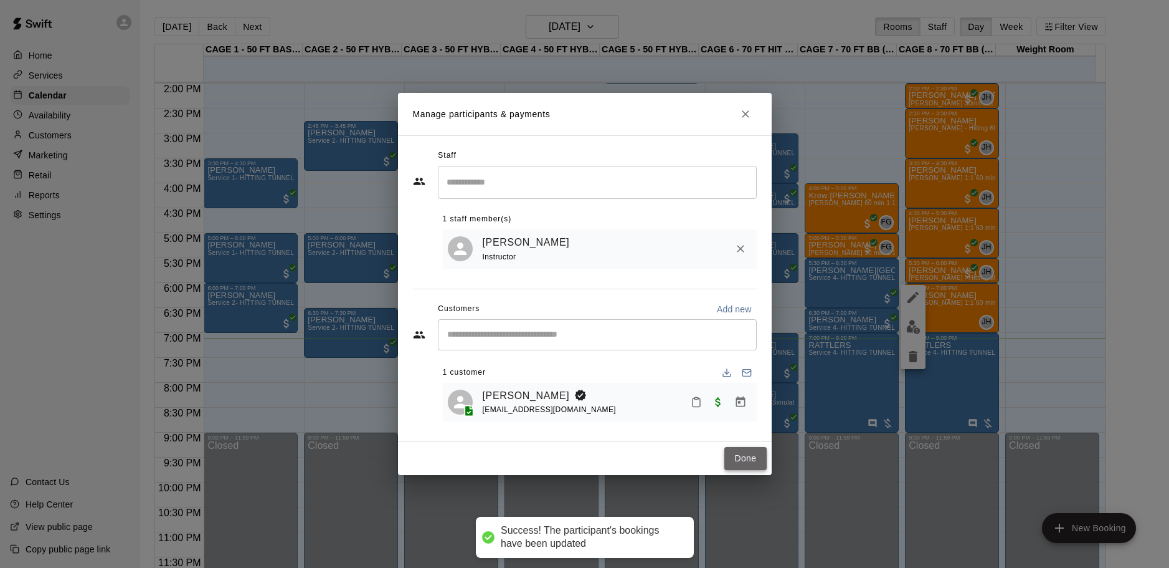
click at [741, 457] on button "Done" at bounding box center [746, 458] width 42 height 23
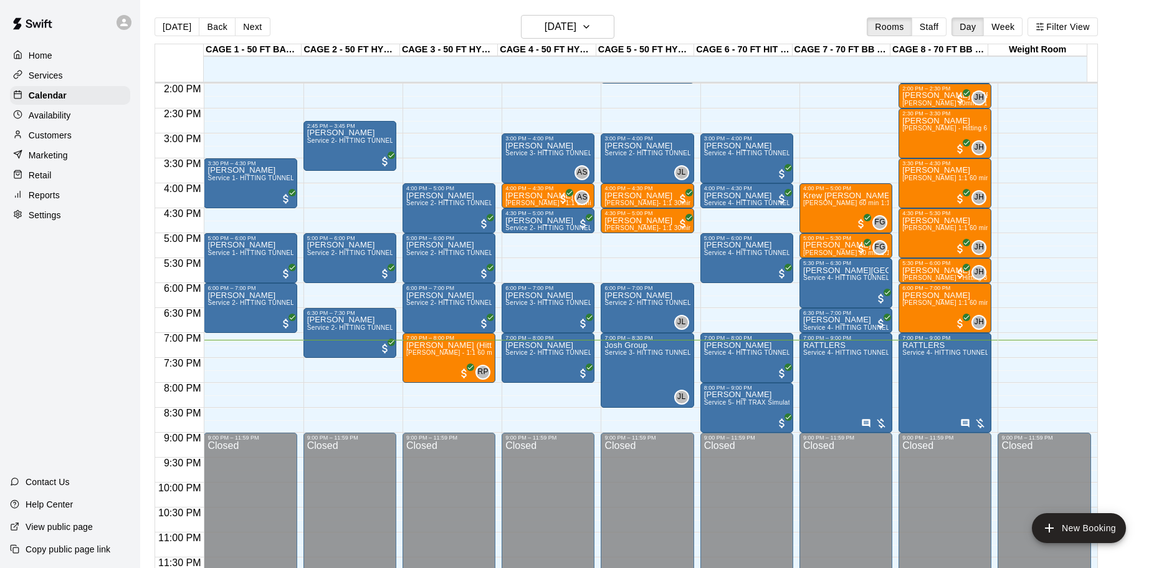
click at [895, 283] on div at bounding box center [849, 289] width 98 height 12
click at [940, 311] on div "Leclair John Havird 1:1 60 min. pitching Lesson" at bounding box center [944, 575] width 85 height 568
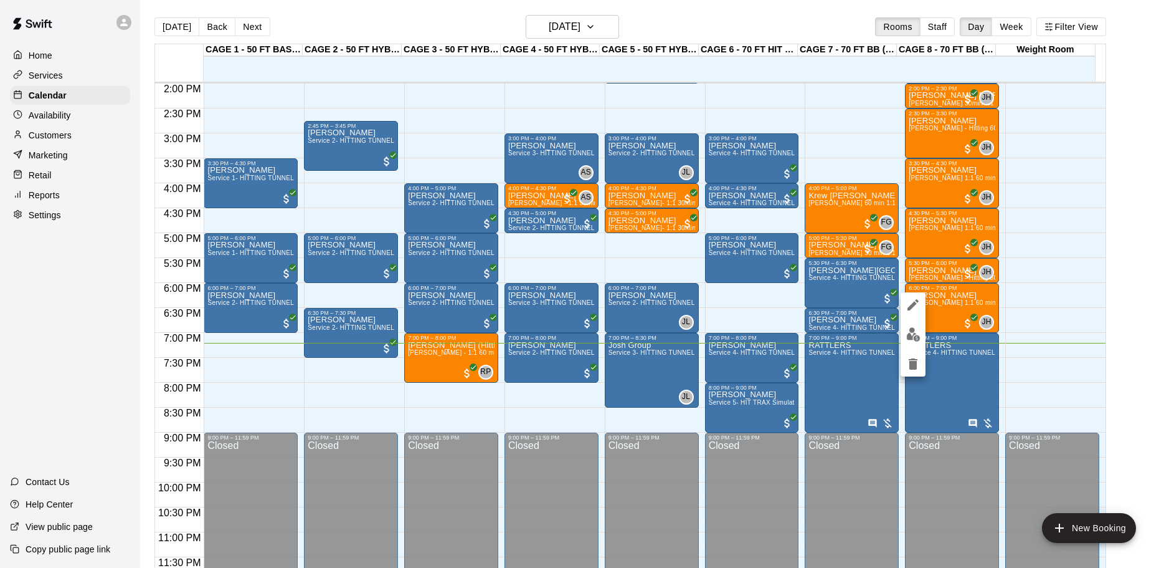
click at [587, 29] on div at bounding box center [584, 284] width 1169 height 568
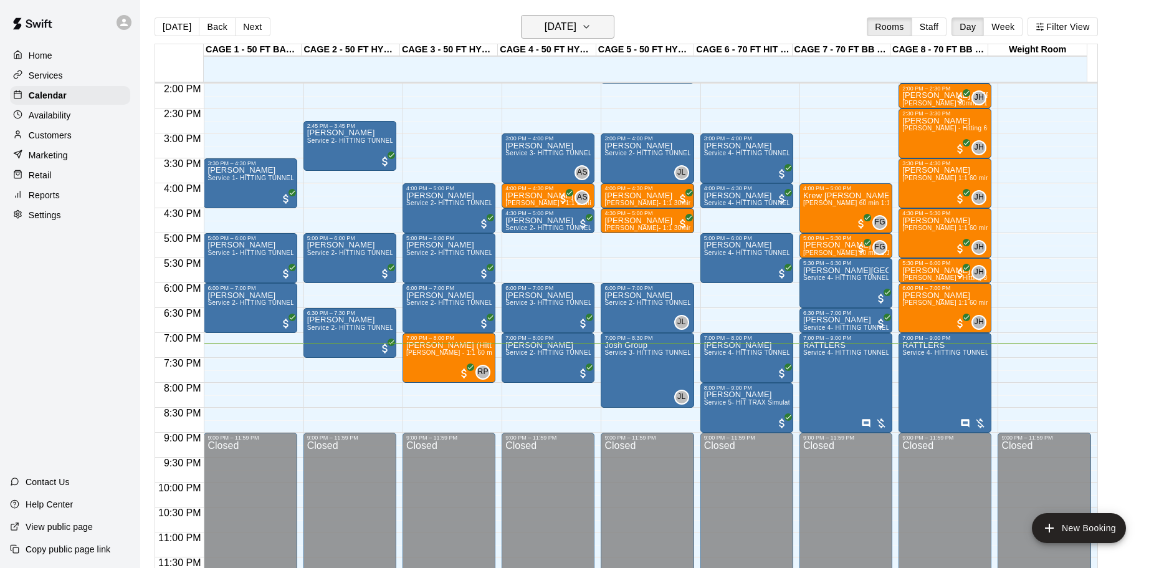
click at [573, 26] on h6 "[DATE]" at bounding box center [561, 26] width 32 height 17
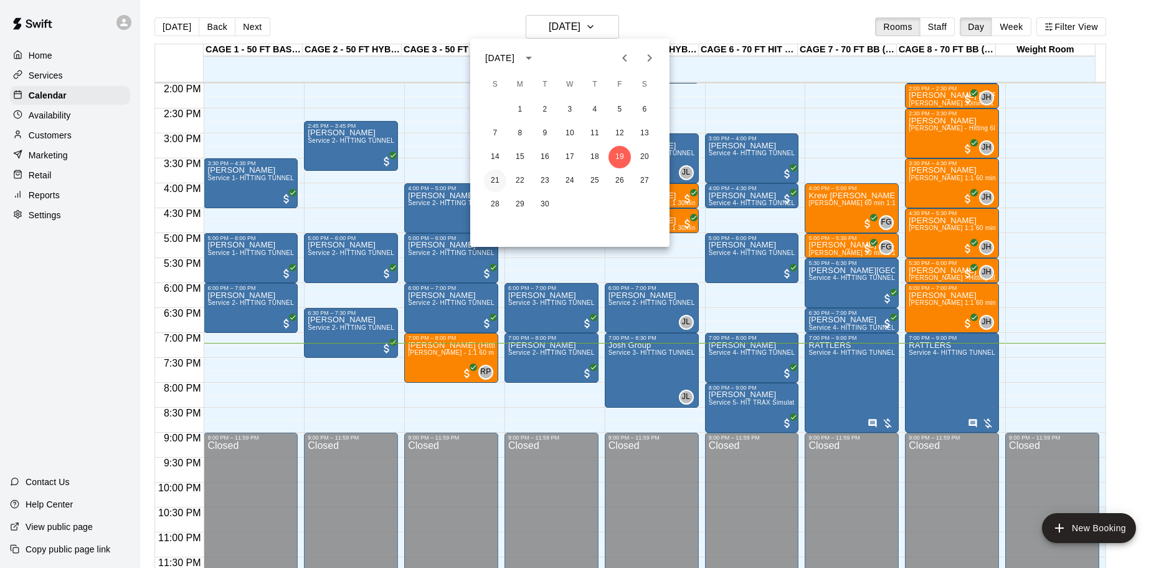
click at [495, 180] on button "21" at bounding box center [495, 180] width 22 height 22
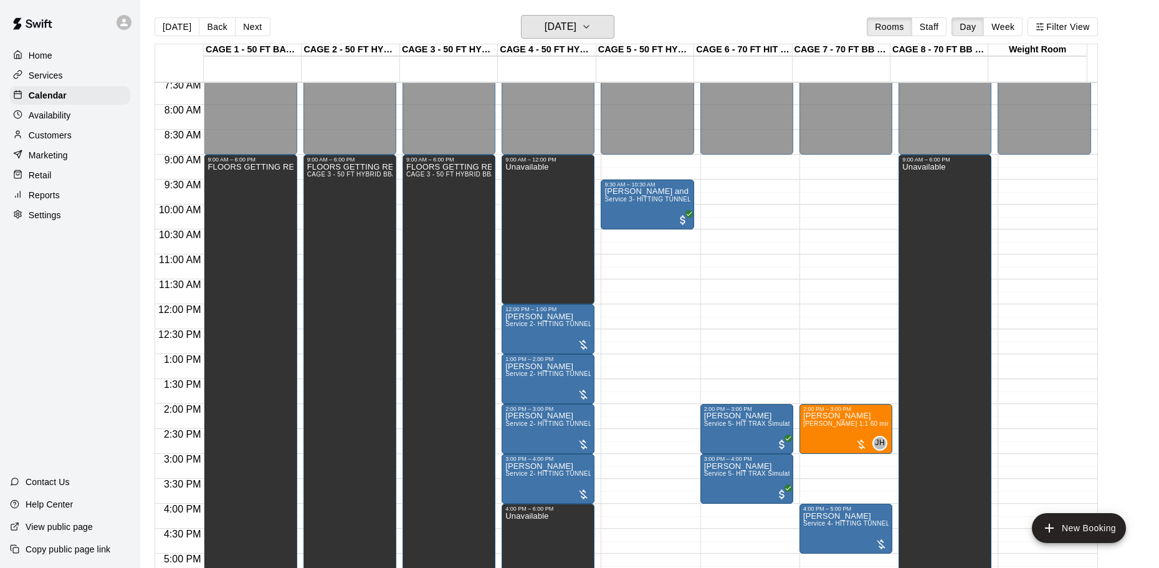
scroll to position [376, 0]
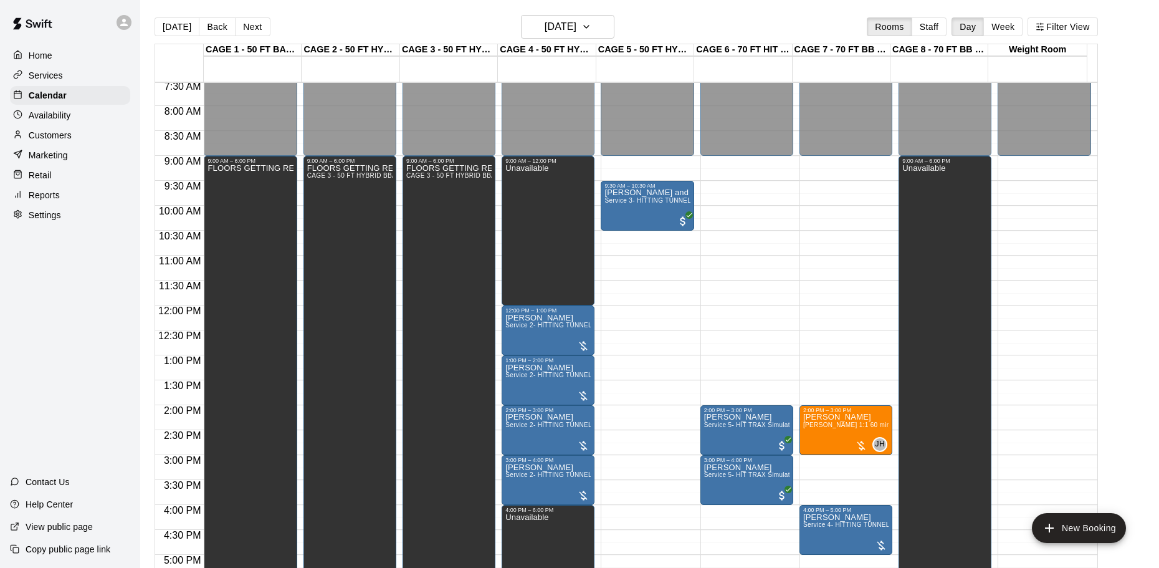
click at [593, 39] on div "Today Back Next Sunday Sep 21 Rooms Staff Day Week Filter View" at bounding box center [626, 29] width 943 height 29
click at [576, 24] on h6 "Sunday Sep 21" at bounding box center [561, 26] width 32 height 17
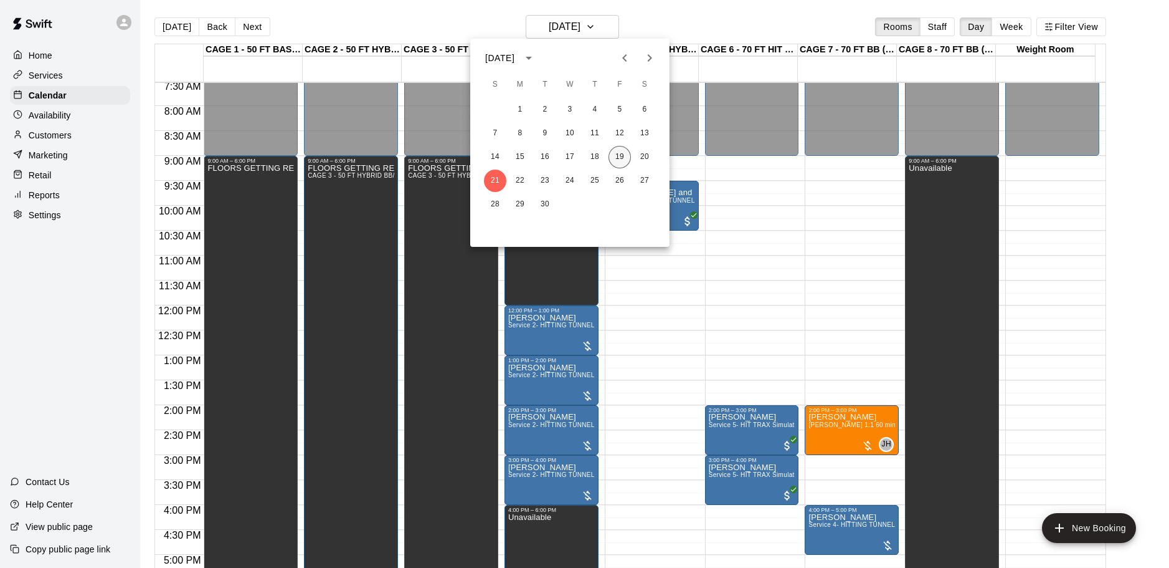
click at [621, 150] on button "19" at bounding box center [620, 157] width 22 height 22
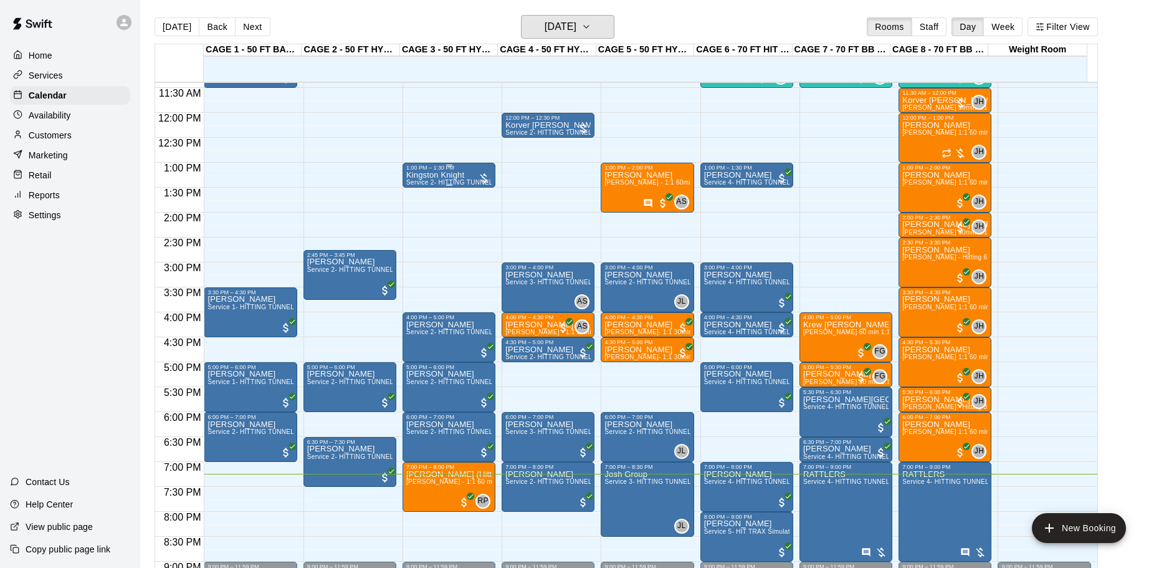
scroll to position [687, 0]
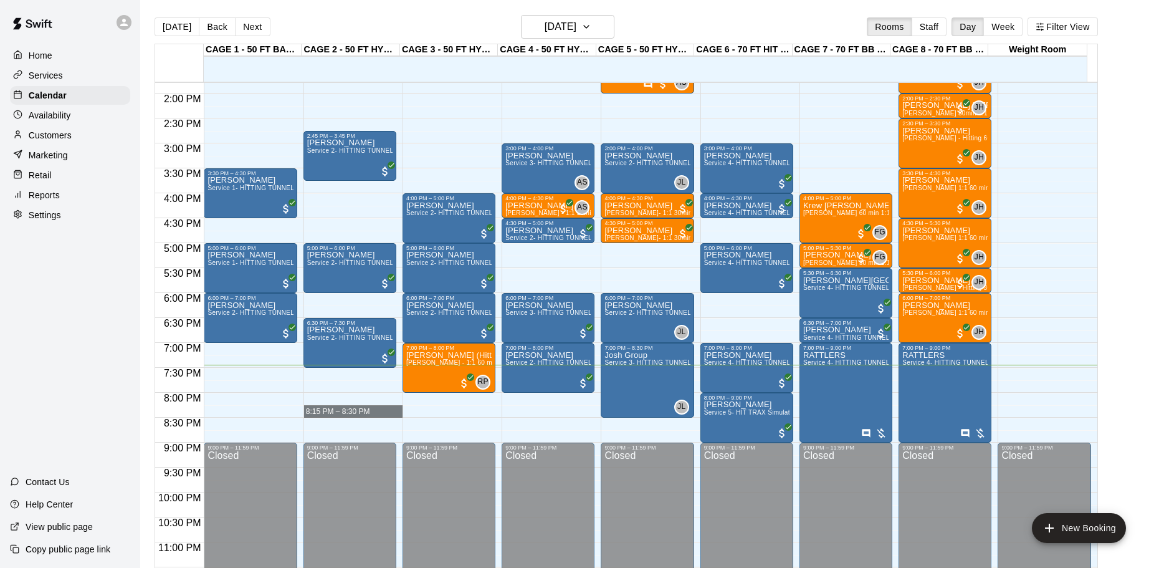
drag, startPoint x: 304, startPoint y: 418, endPoint x: 326, endPoint y: 418, distance: 21.8
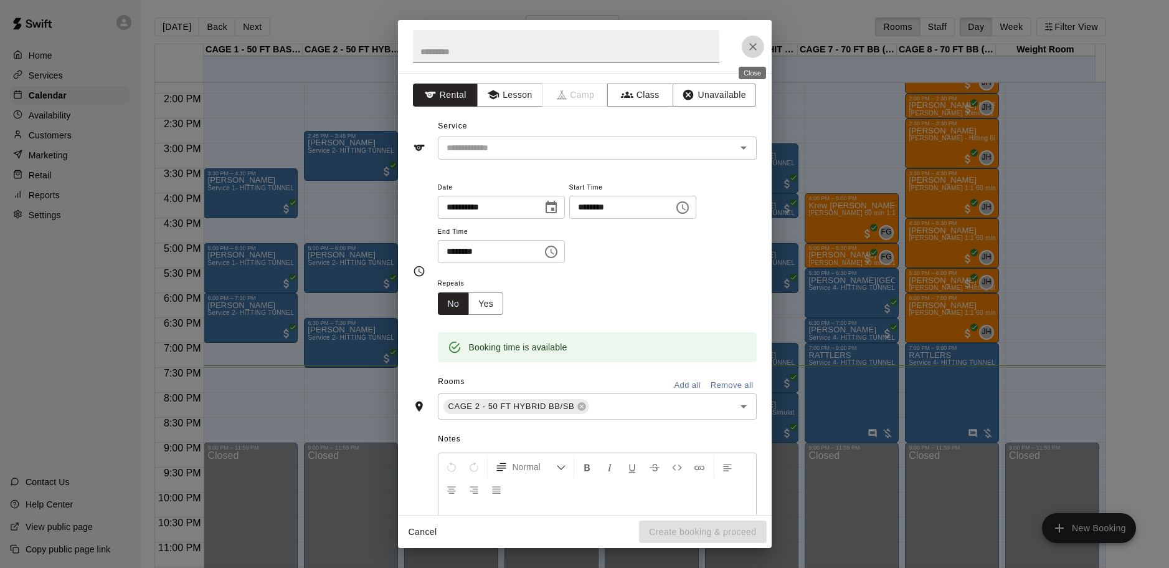
click at [759, 50] on icon "Close" at bounding box center [753, 46] width 12 height 12
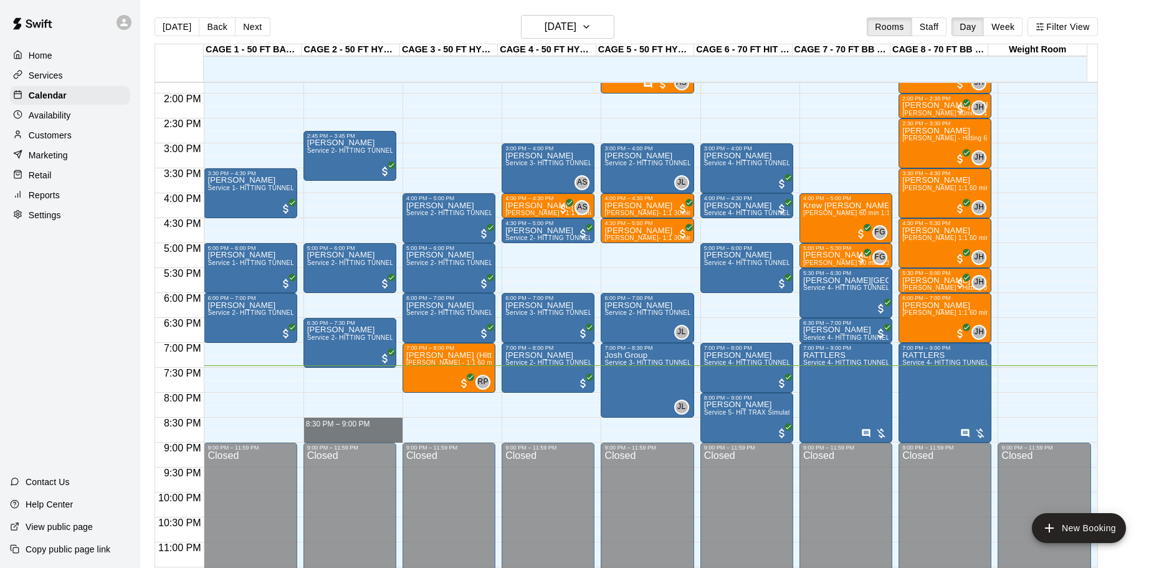
drag, startPoint x: 303, startPoint y: 418, endPoint x: 356, endPoint y: 433, distance: 54.4
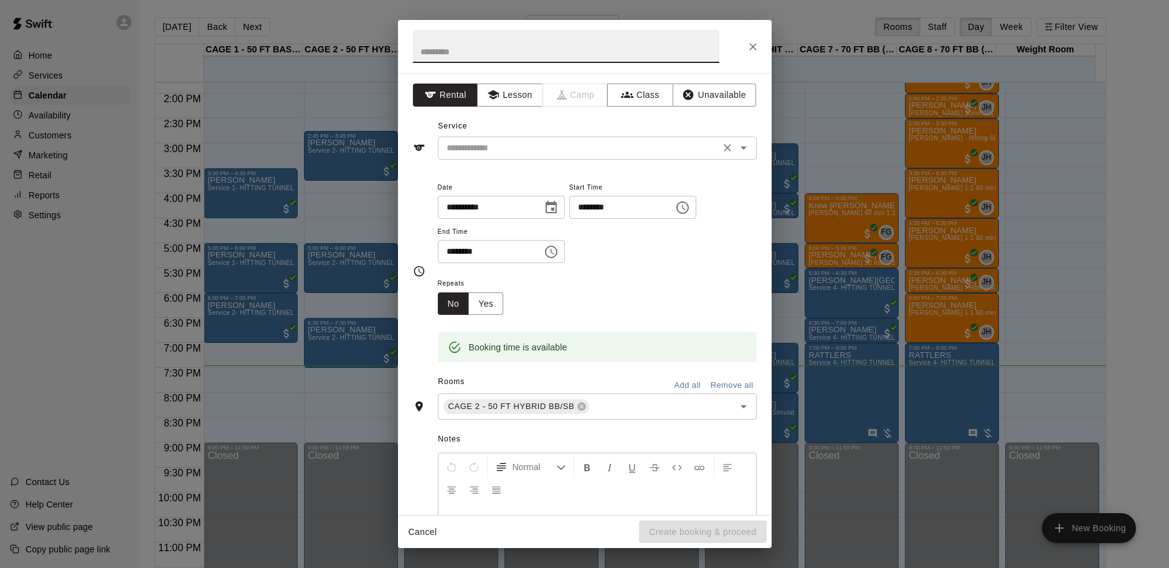
click at [535, 150] on input "text" at bounding box center [579, 148] width 275 height 16
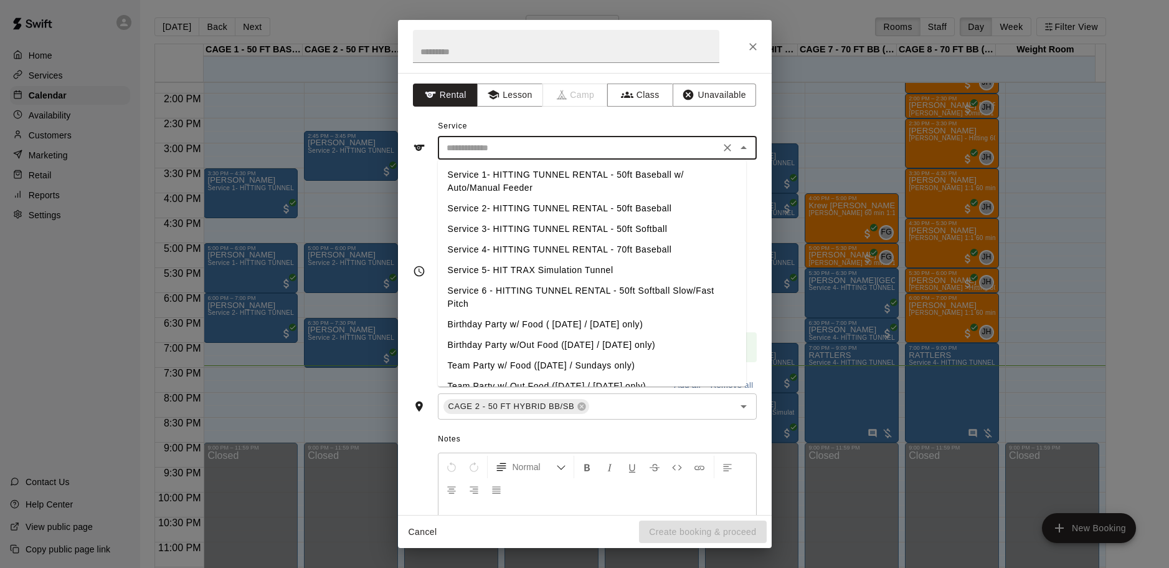
click at [601, 205] on li "Service 2- HITTING TUNNEL RENTAL - 50ft Baseball" at bounding box center [592, 208] width 308 height 21
type input "**********"
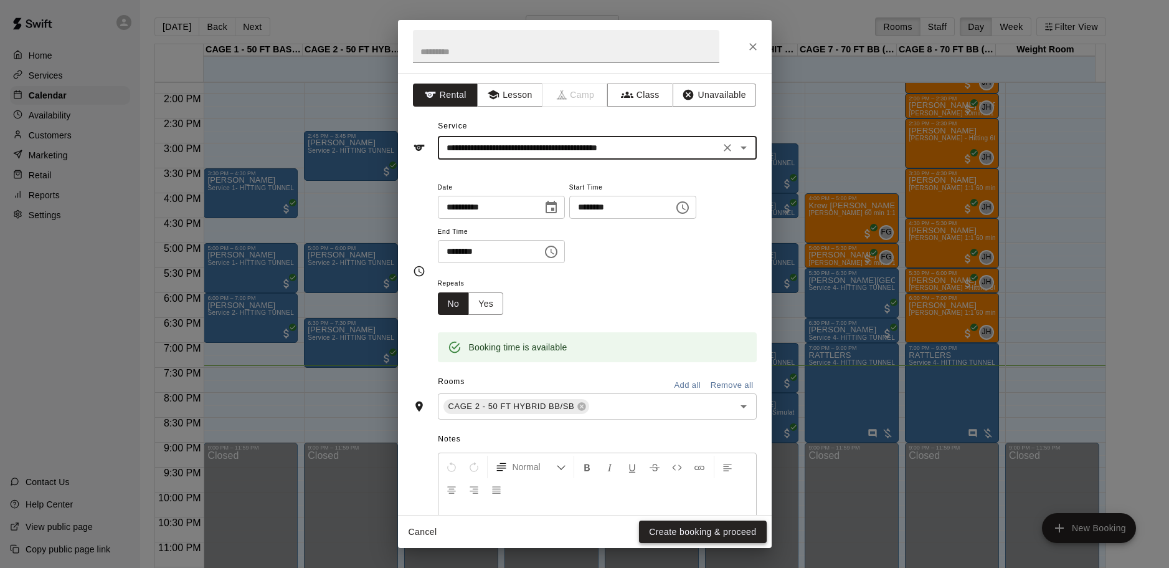
click at [745, 524] on button "Create booking & proceed" at bounding box center [702, 531] width 127 height 23
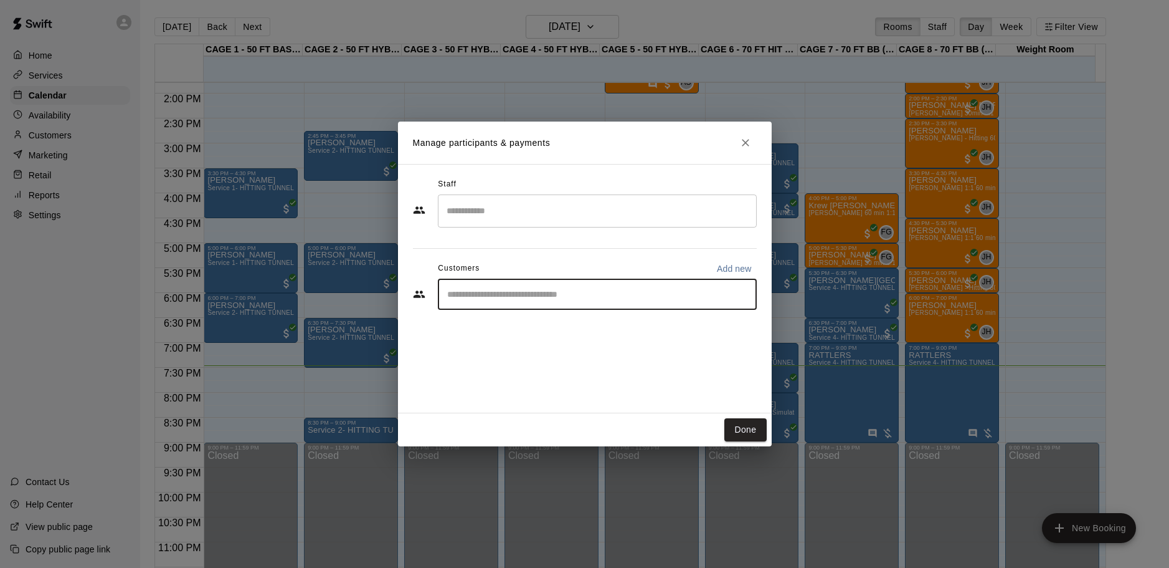
click at [635, 292] on input "Start typing to search customers..." at bounding box center [598, 294] width 308 height 12
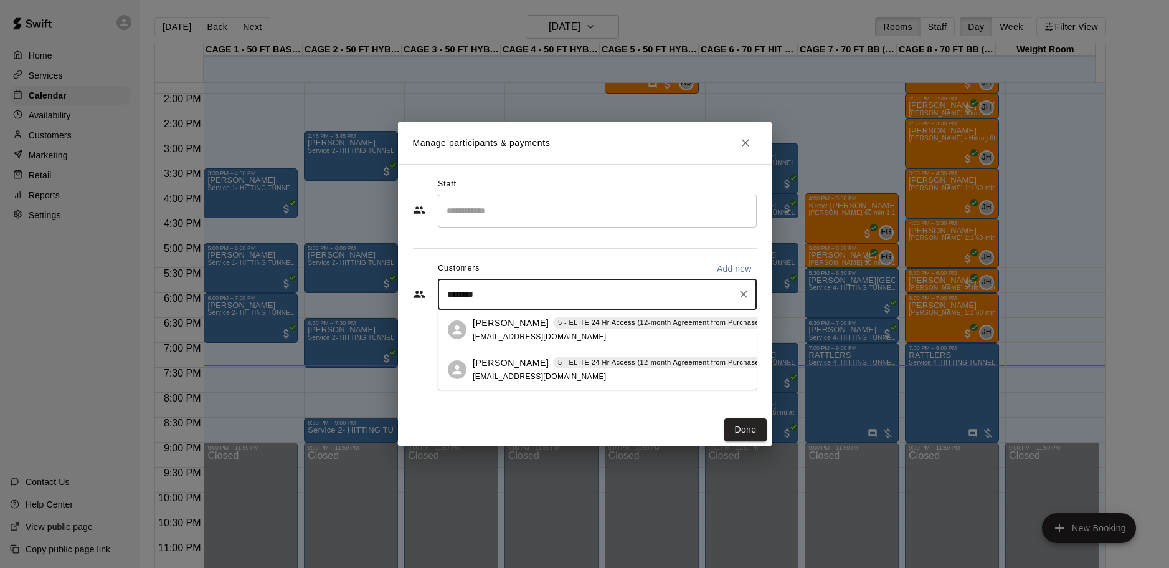
type input "*********"
click at [518, 321] on p "[PERSON_NAME]" at bounding box center [511, 322] width 76 height 13
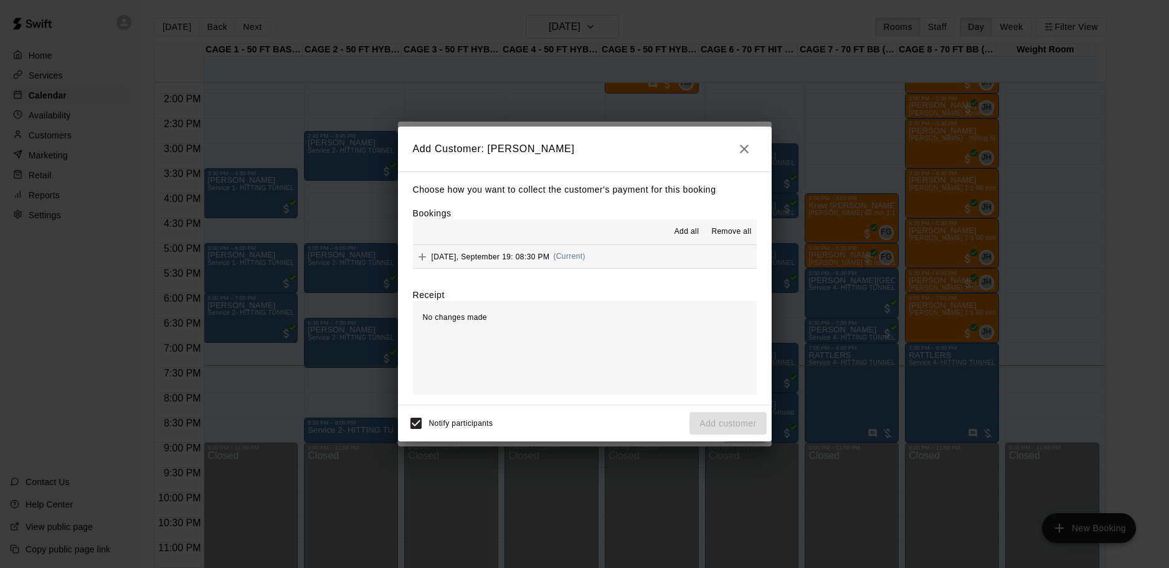
click at [680, 230] on span "Add all" at bounding box center [687, 232] width 25 height 12
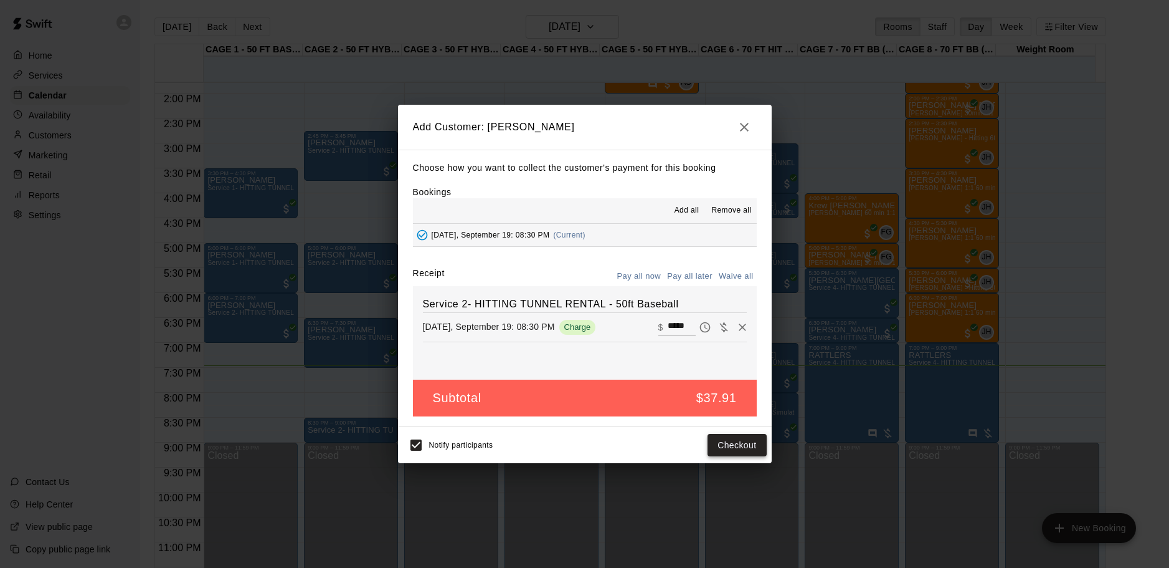
click at [734, 447] on button "Checkout" at bounding box center [737, 445] width 59 height 23
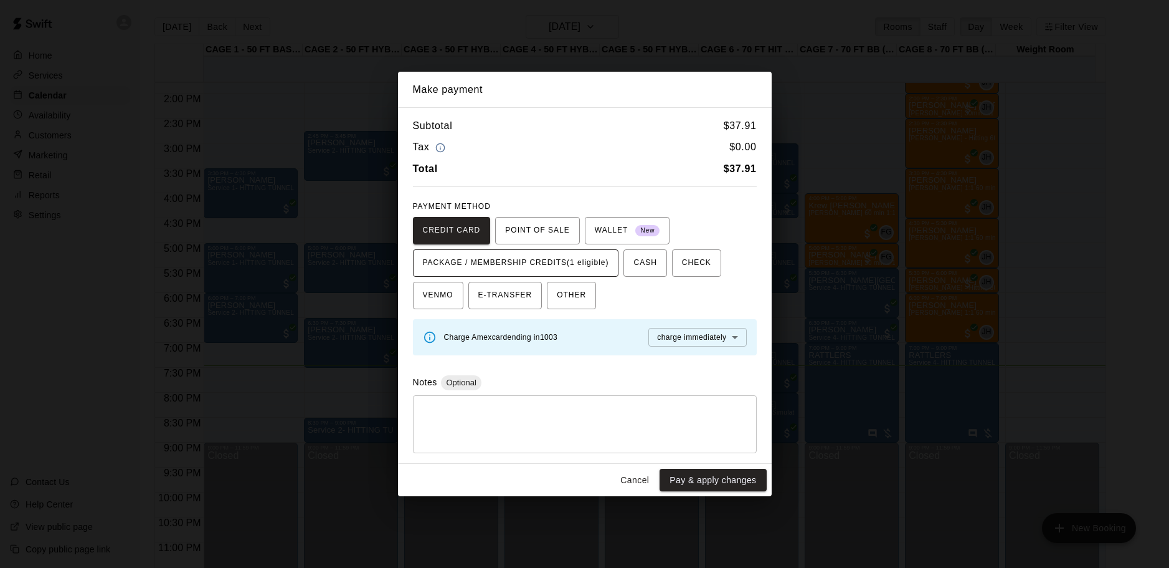
click at [508, 259] on span "PACKAGE / MEMBERSHIP CREDITS (1 eligible)" at bounding box center [516, 263] width 186 height 20
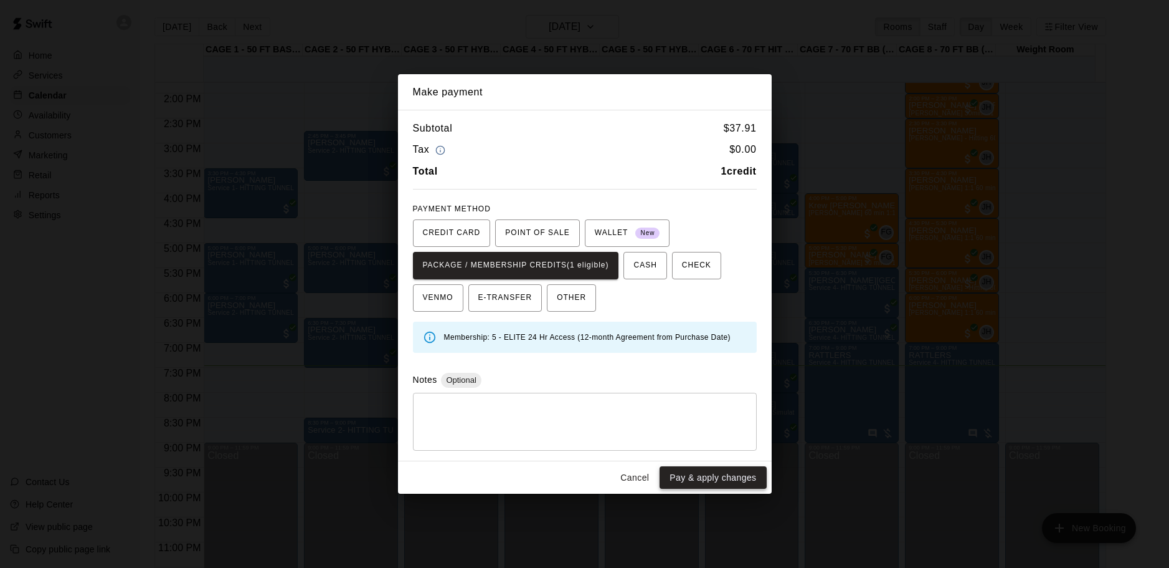
click at [708, 472] on button "Pay & apply changes" at bounding box center [713, 477] width 107 height 23
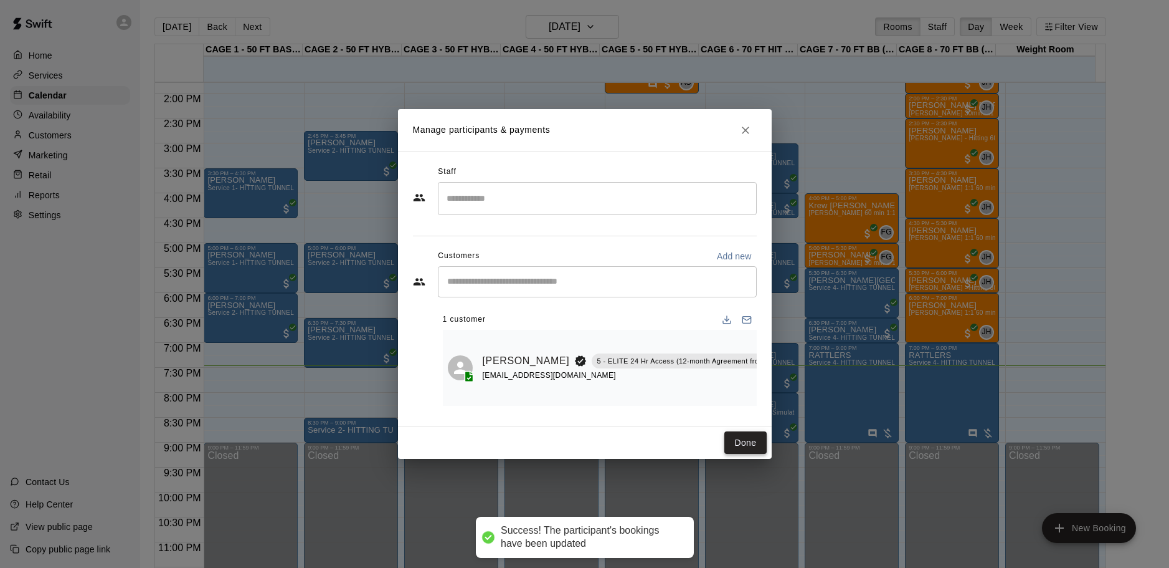
click at [738, 445] on button "Done" at bounding box center [746, 442] width 42 height 23
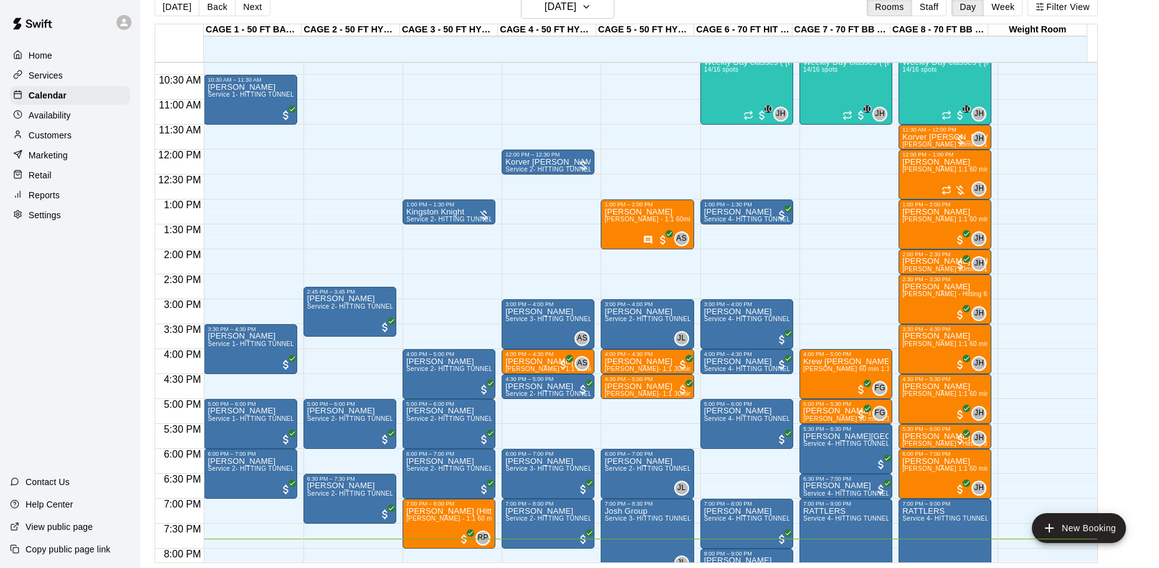
scroll to position [636, 0]
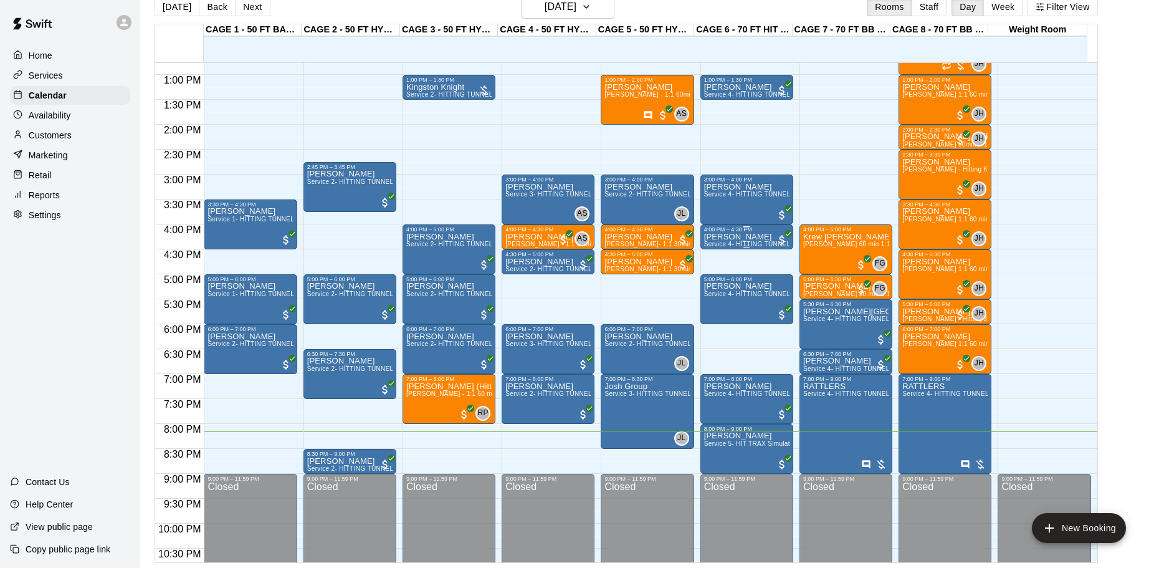
click at [789, 250] on div "12:00 AM – 10:00 AM Closed 10:00 AM – 11:30 AM Weekly Day classes ( [DATE],[DAT…" at bounding box center [749, 25] width 99 height 1196
click at [853, 102] on div "12:00 AM – 10:00 AM Closed 10:00 AM – 11:30 AM Weekly Day classes ( [DATE],[DAT…" at bounding box center [845, 25] width 93 height 1196
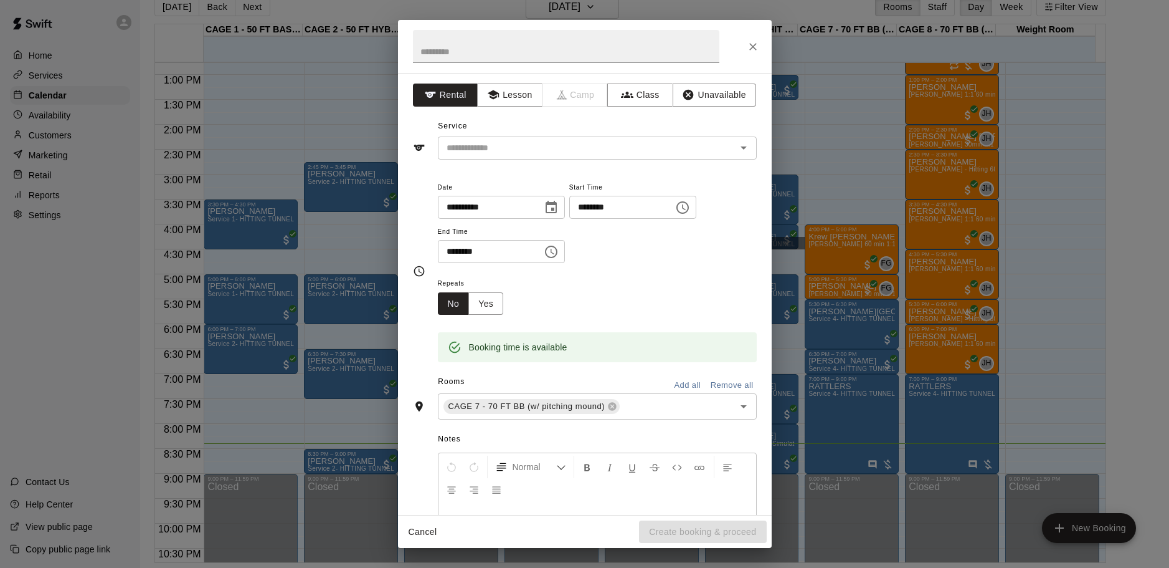
click at [851, 120] on div "**********" at bounding box center [584, 284] width 1169 height 568
